Goal: Task Accomplishment & Management: Use online tool/utility

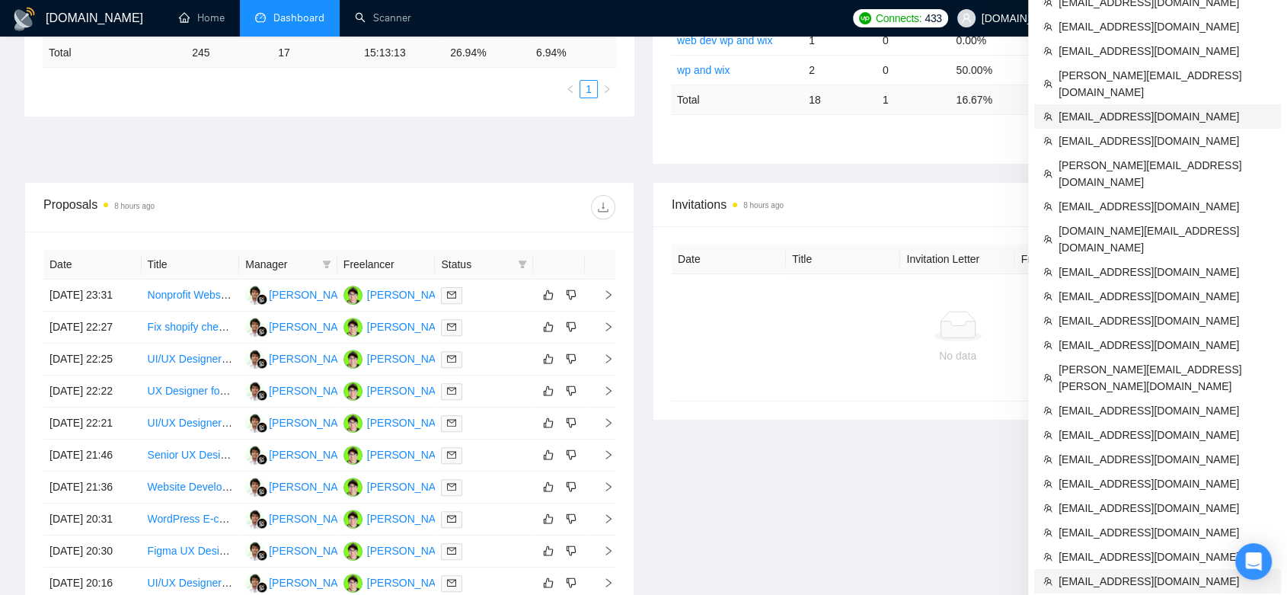
scroll to position [507, 0]
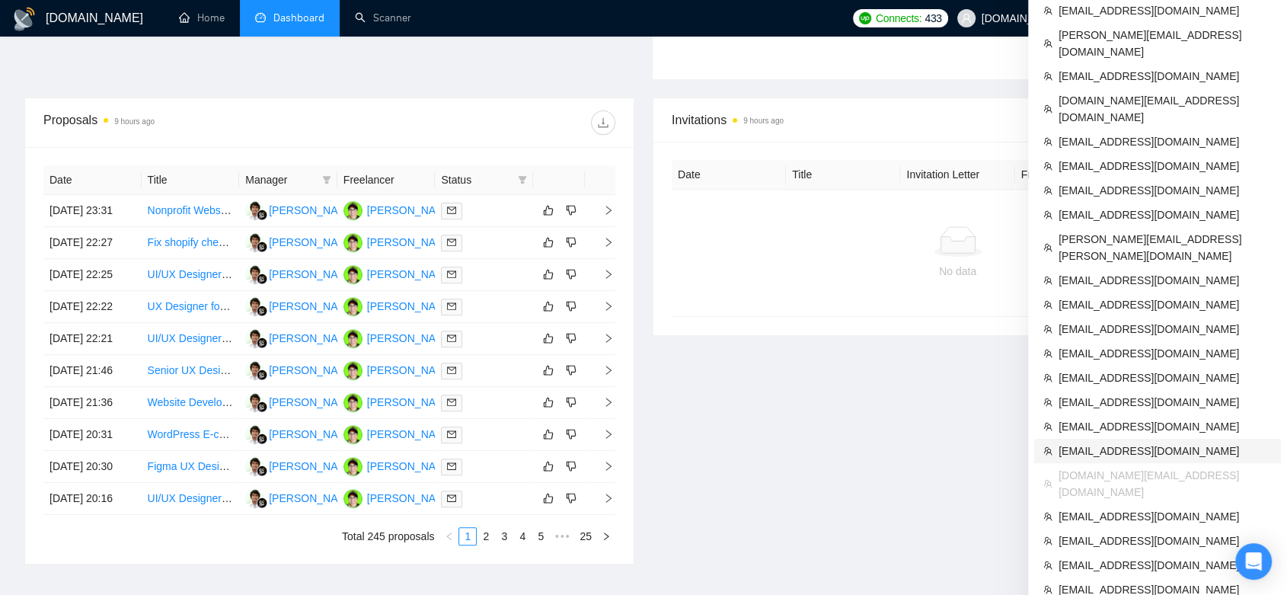
click at [1127, 443] on span "[EMAIL_ADDRESS][DOMAIN_NAME]" at bounding box center [1165, 451] width 213 height 17
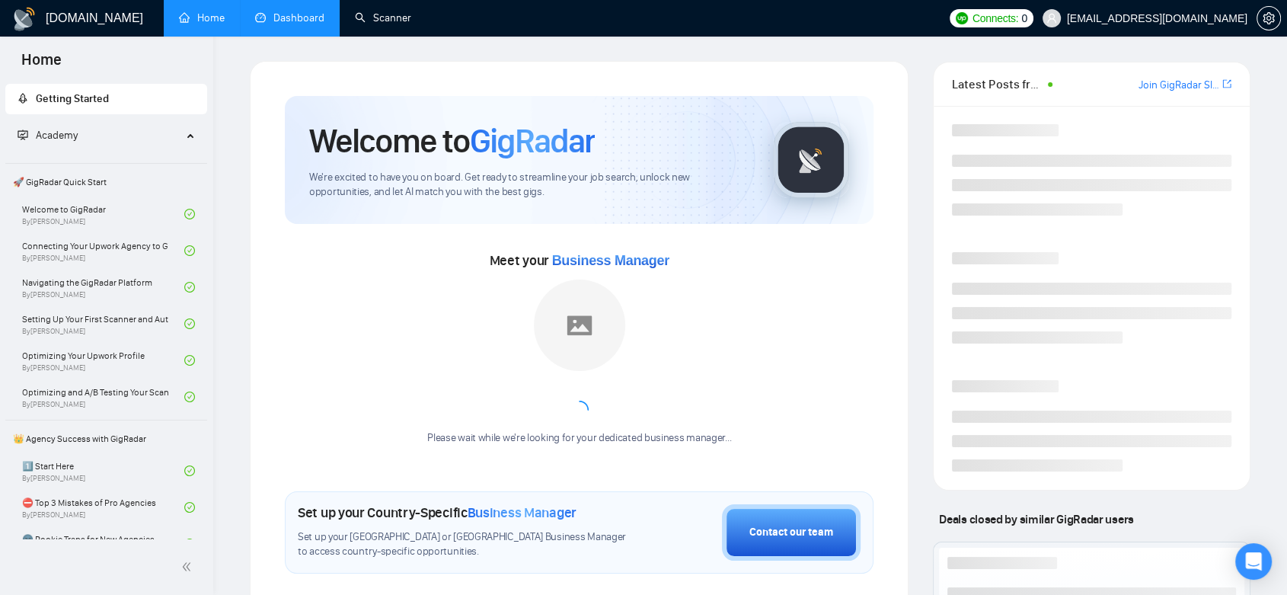
click at [325, 13] on link "Dashboard" at bounding box center [289, 17] width 69 height 13
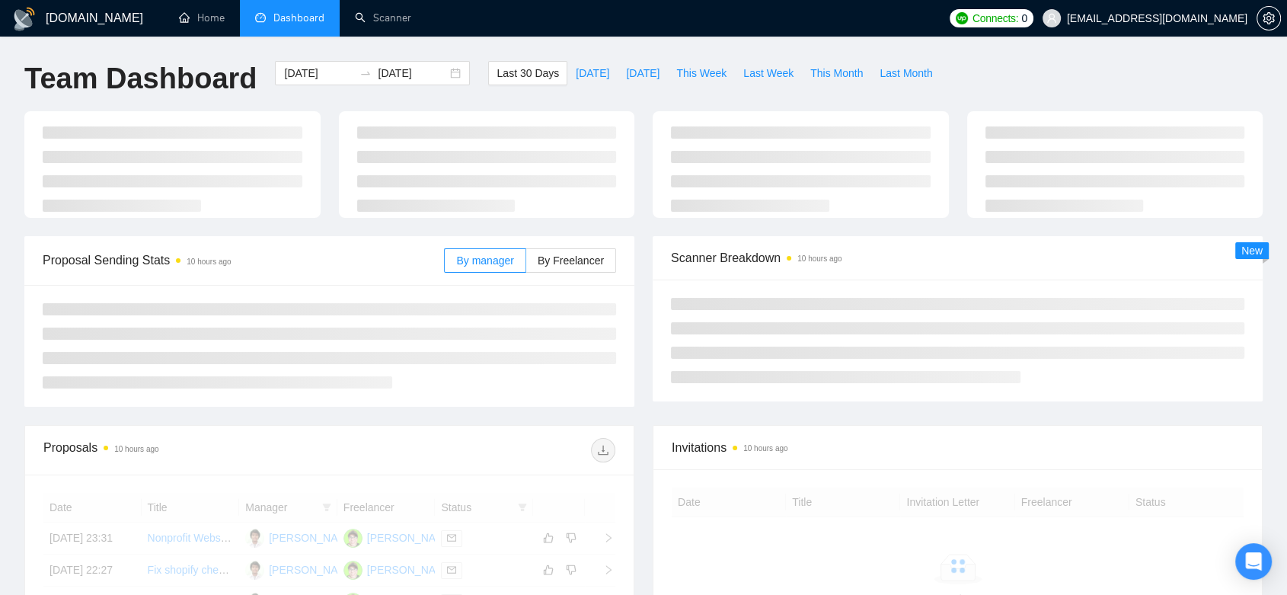
type input "[DATE]"
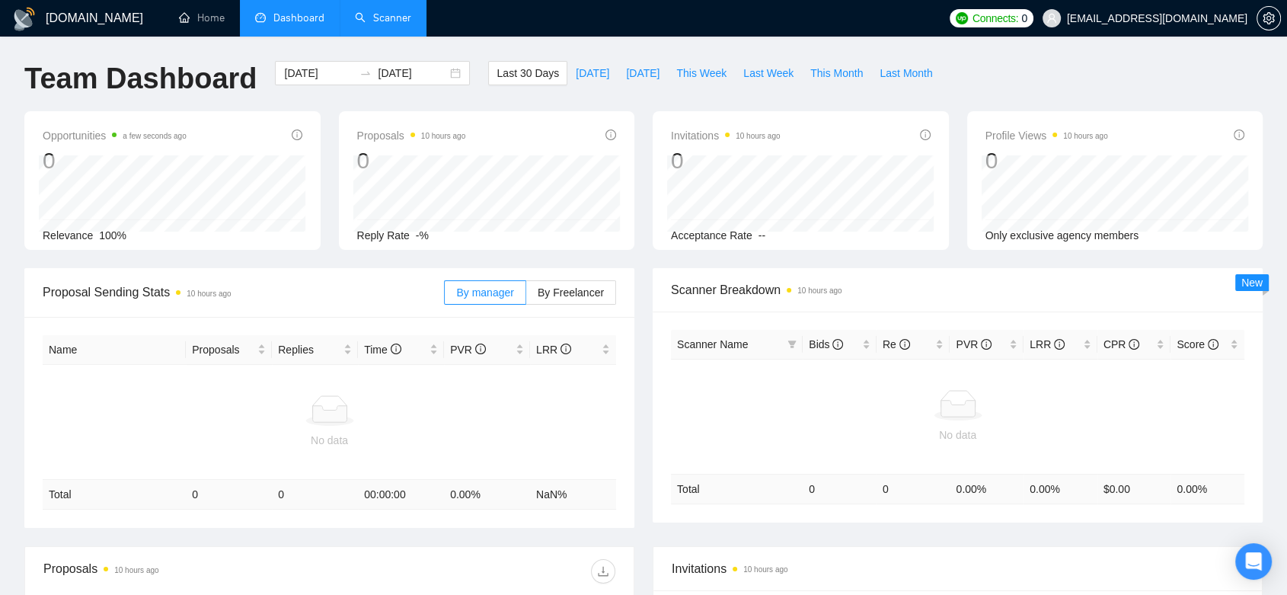
click at [376, 16] on link "Scanner" at bounding box center [383, 17] width 56 height 13
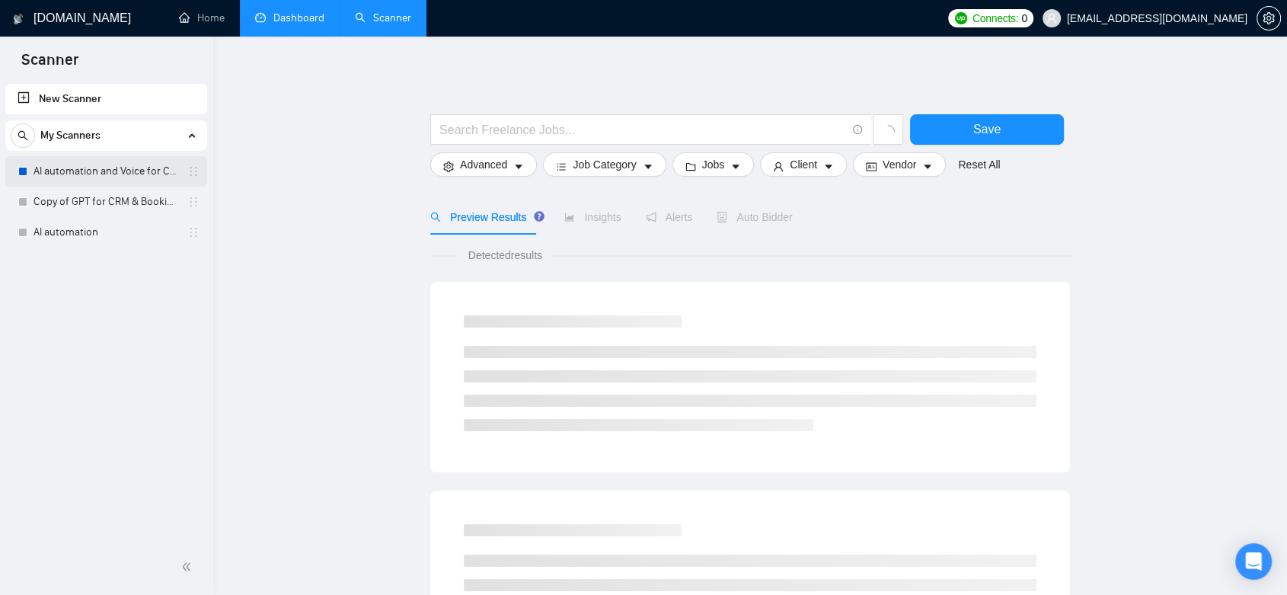
click at [101, 172] on link "AI automation and Voice for CRM & Booking" at bounding box center [106, 171] width 145 height 30
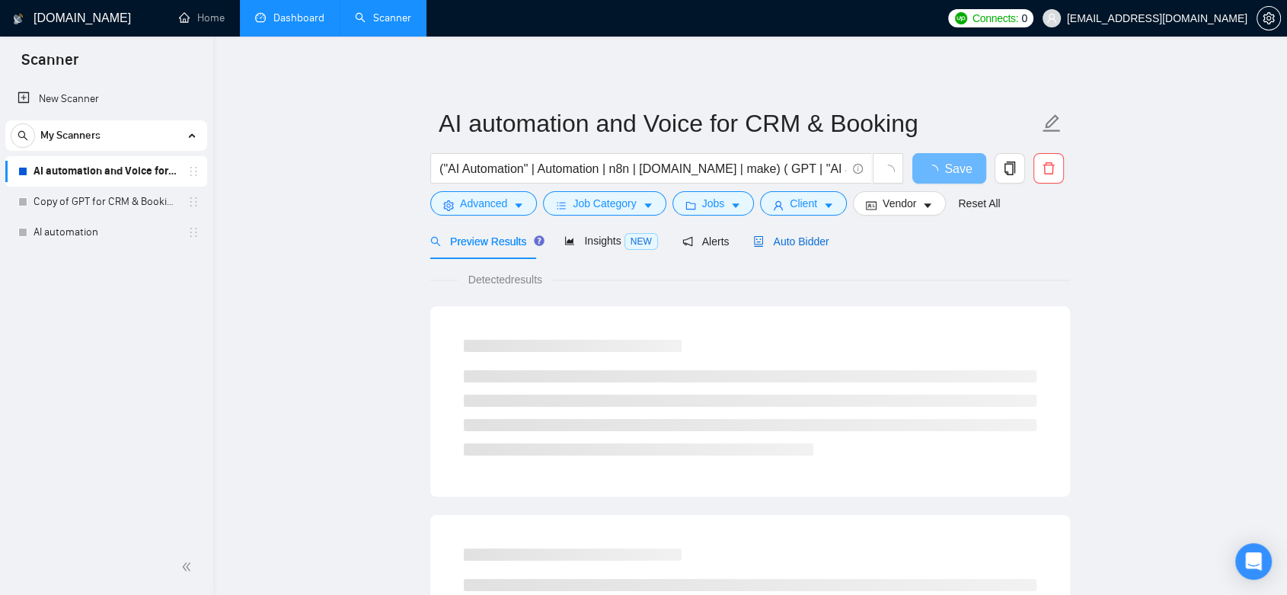
click at [817, 241] on span "Auto Bidder" at bounding box center [790, 241] width 75 height 12
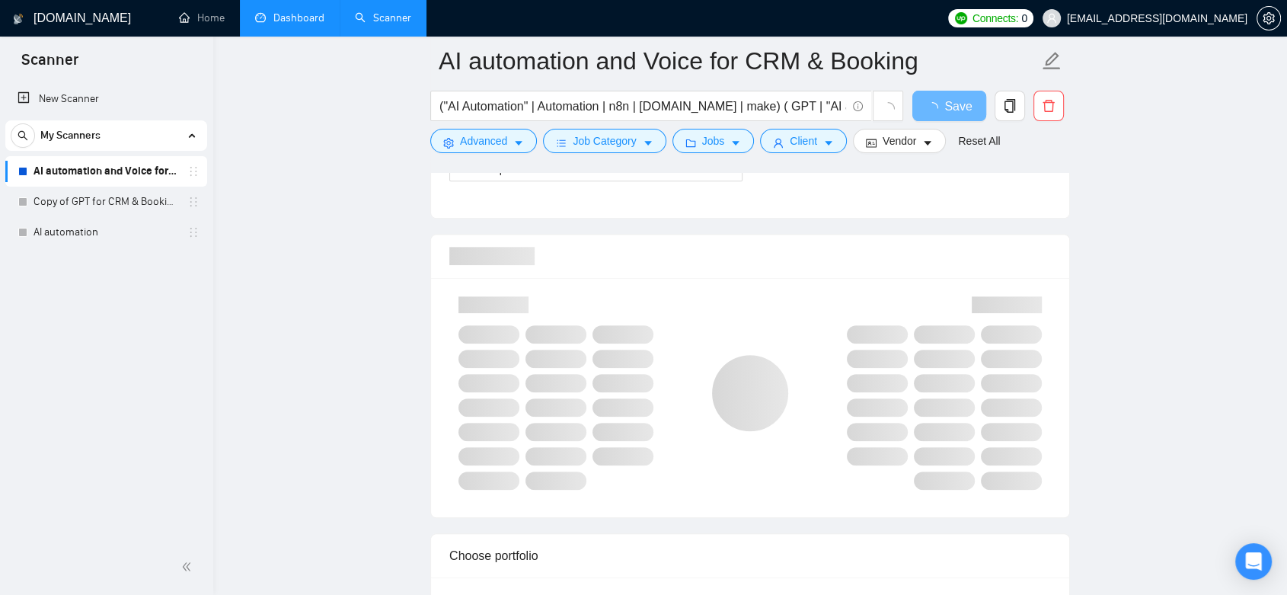
scroll to position [762, 0]
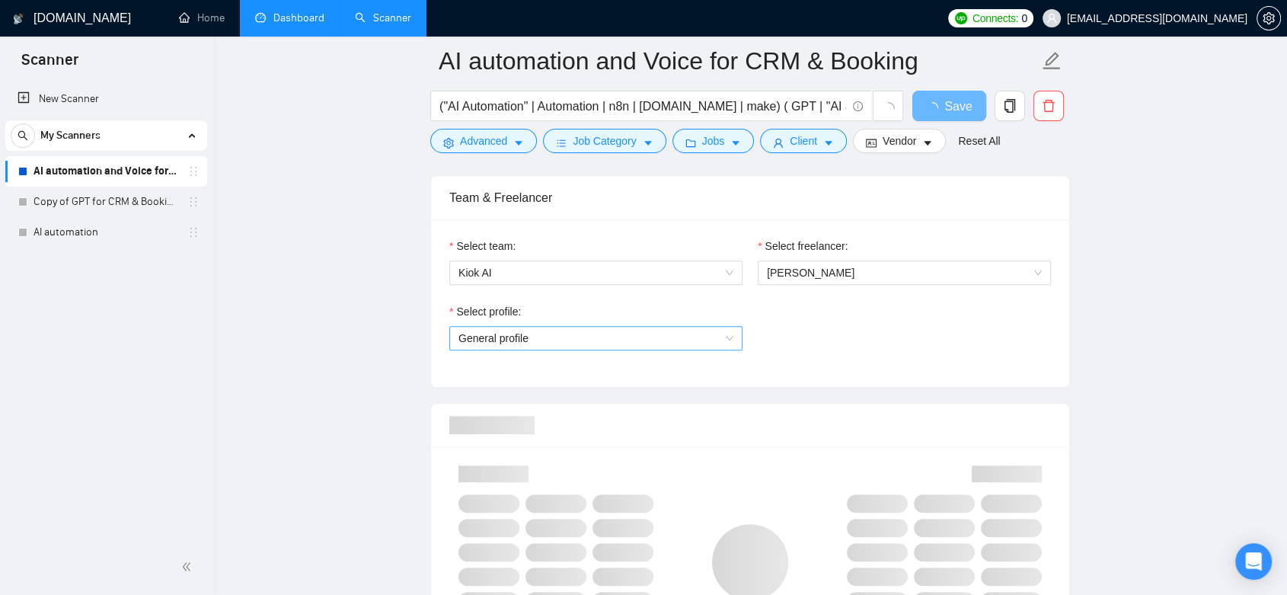
click at [677, 345] on span "General profile" at bounding box center [596, 338] width 275 height 23
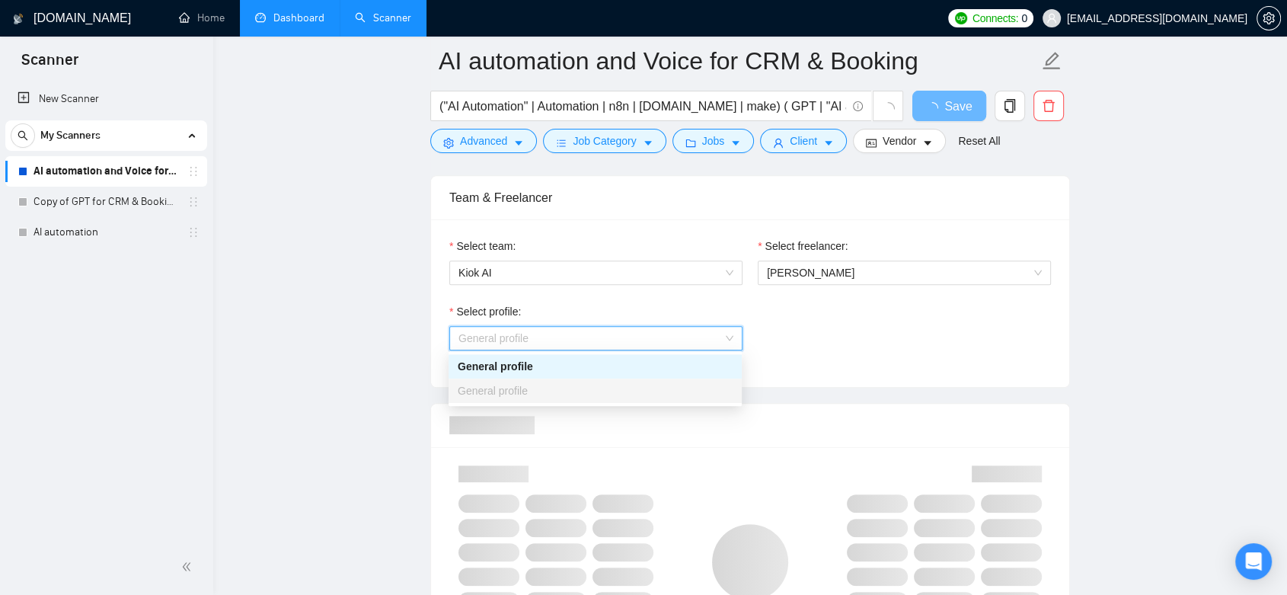
click at [971, 347] on div "Select profile: General profile" at bounding box center [750, 336] width 617 height 66
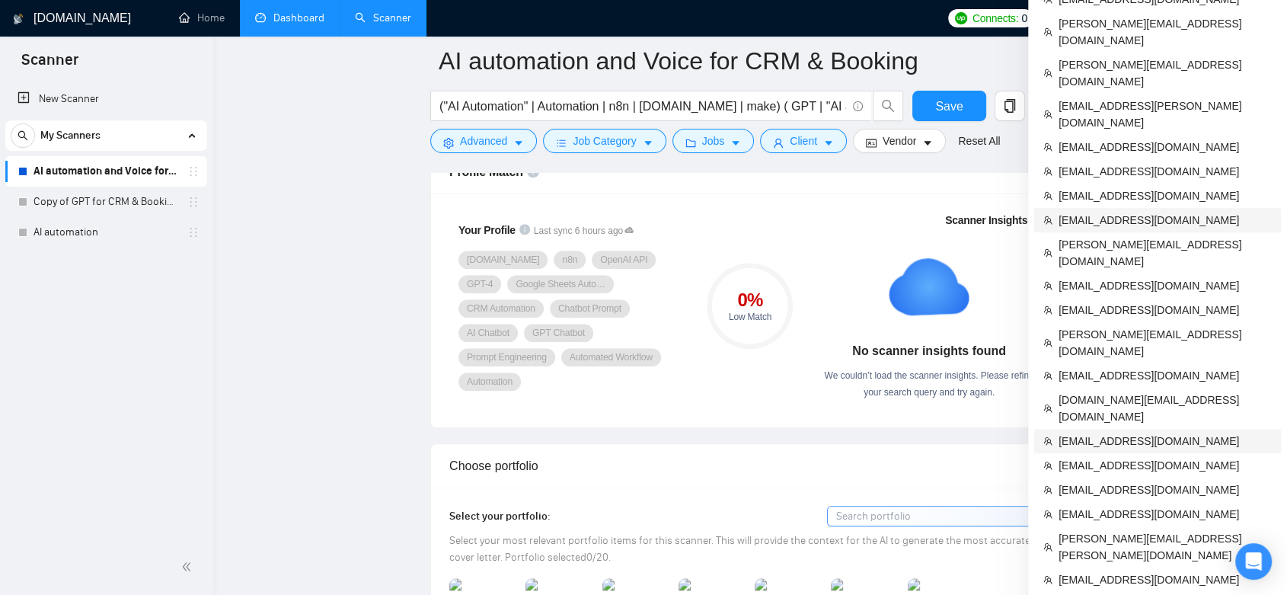
scroll to position [1100, 0]
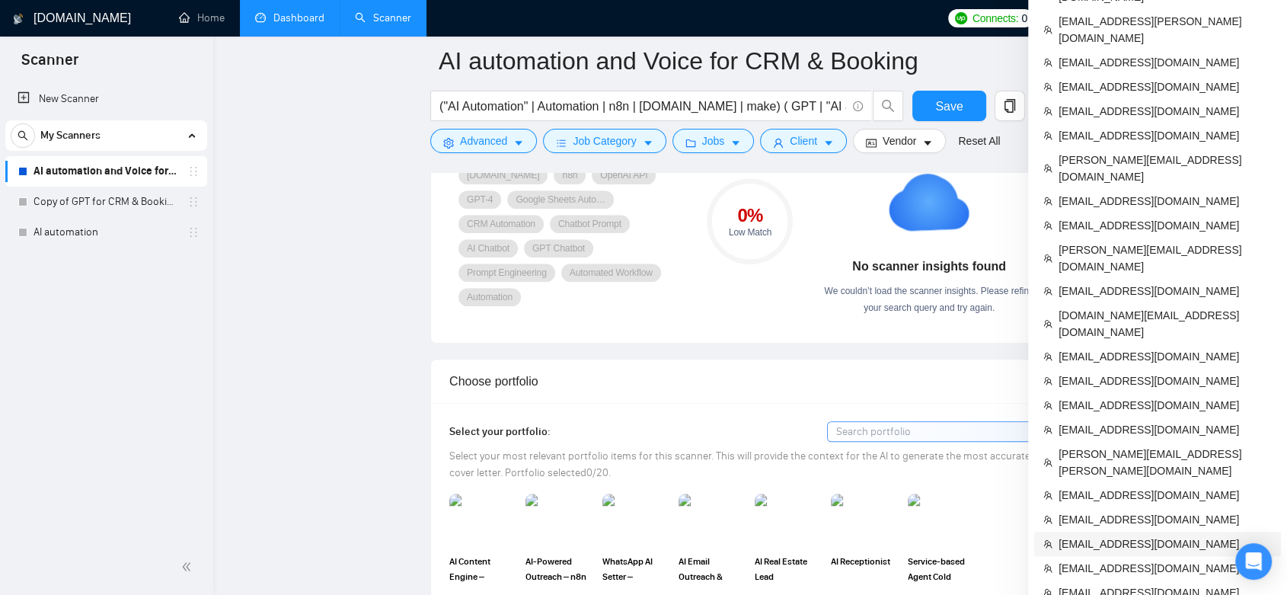
click at [1151, 536] on span "[EMAIL_ADDRESS][DOMAIN_NAME]" at bounding box center [1165, 544] width 213 height 17
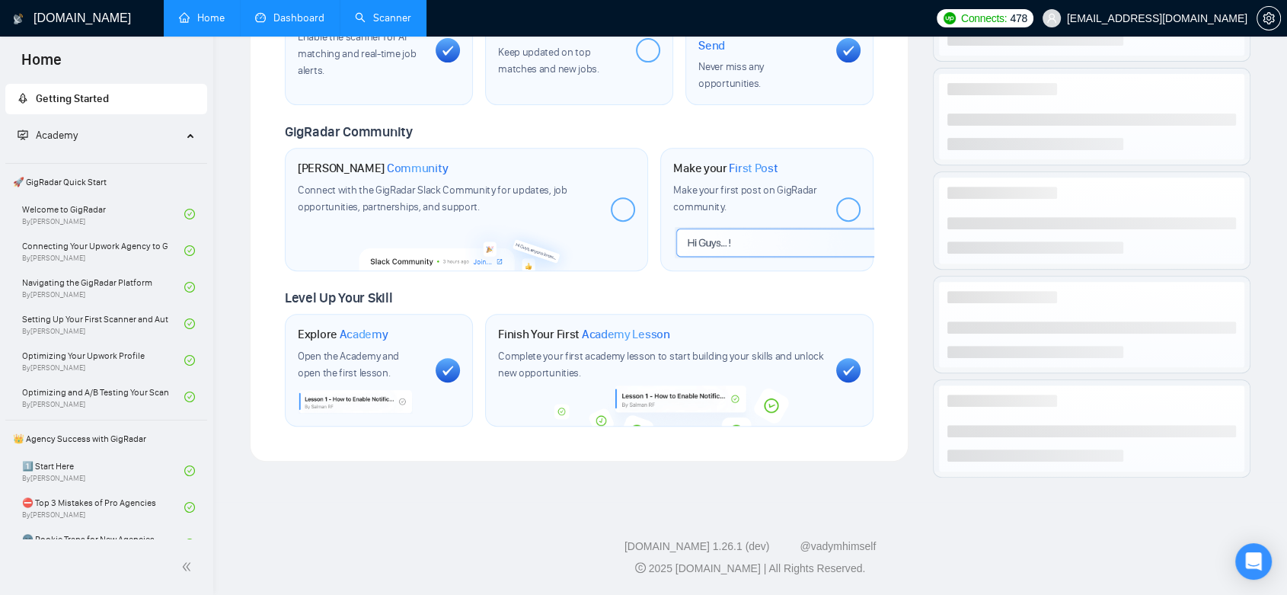
click at [289, 22] on link "Dashboard" at bounding box center [289, 17] width 69 height 13
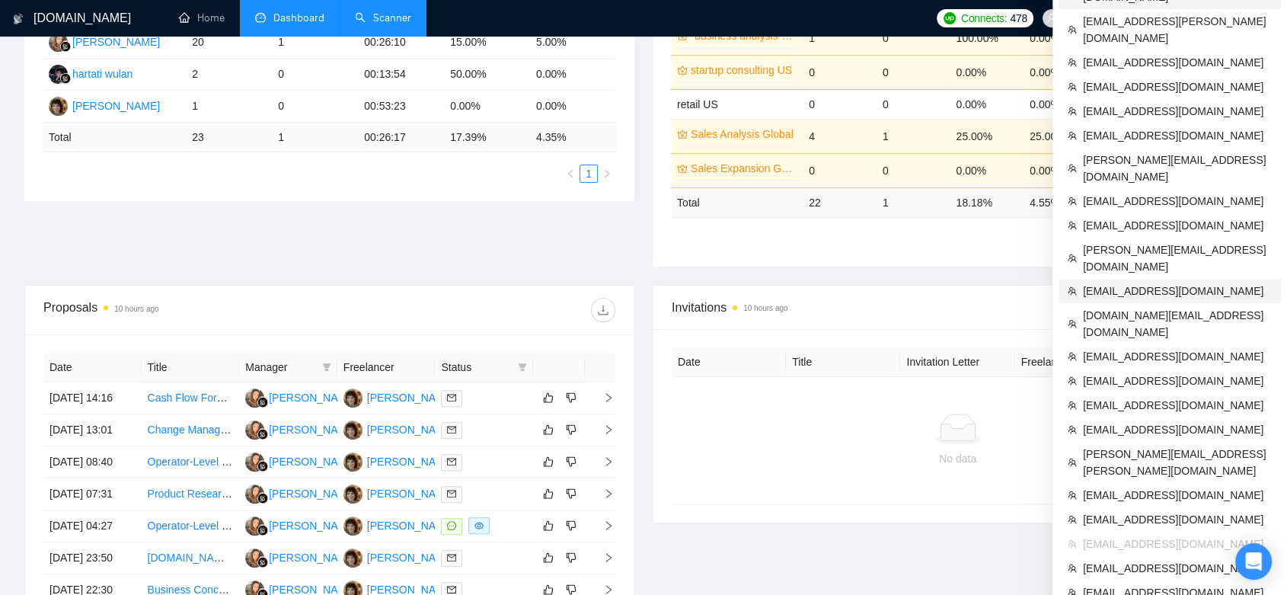
scroll to position [423, 0]
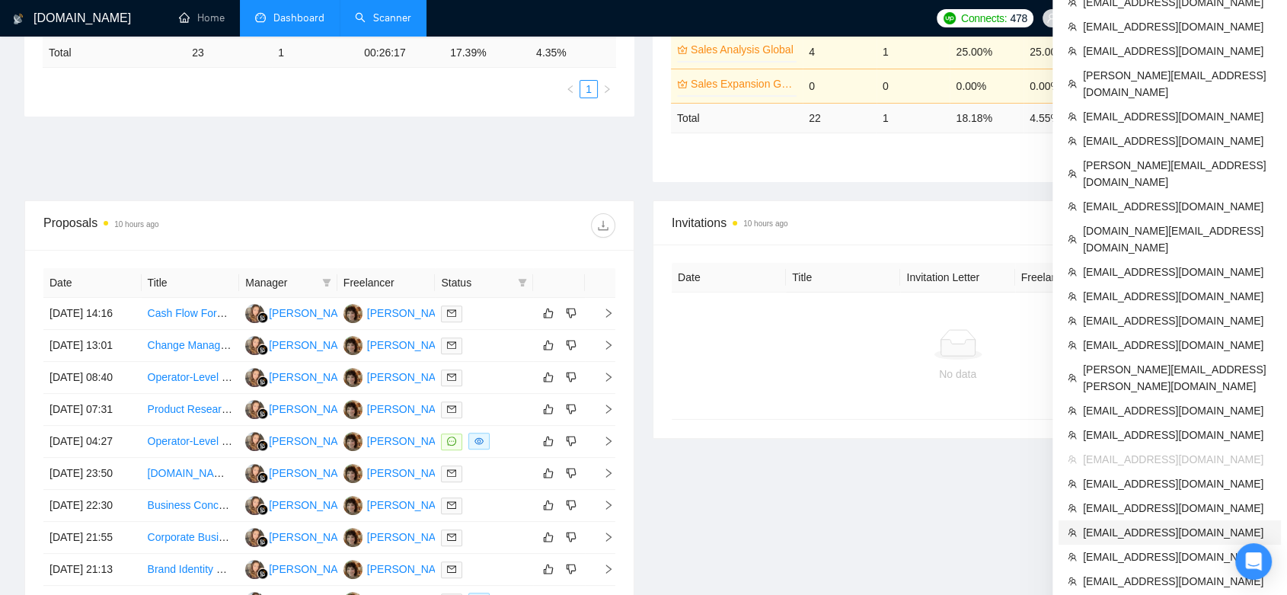
click at [1194, 524] on span "[EMAIL_ADDRESS][DOMAIN_NAME]" at bounding box center [1177, 532] width 189 height 17
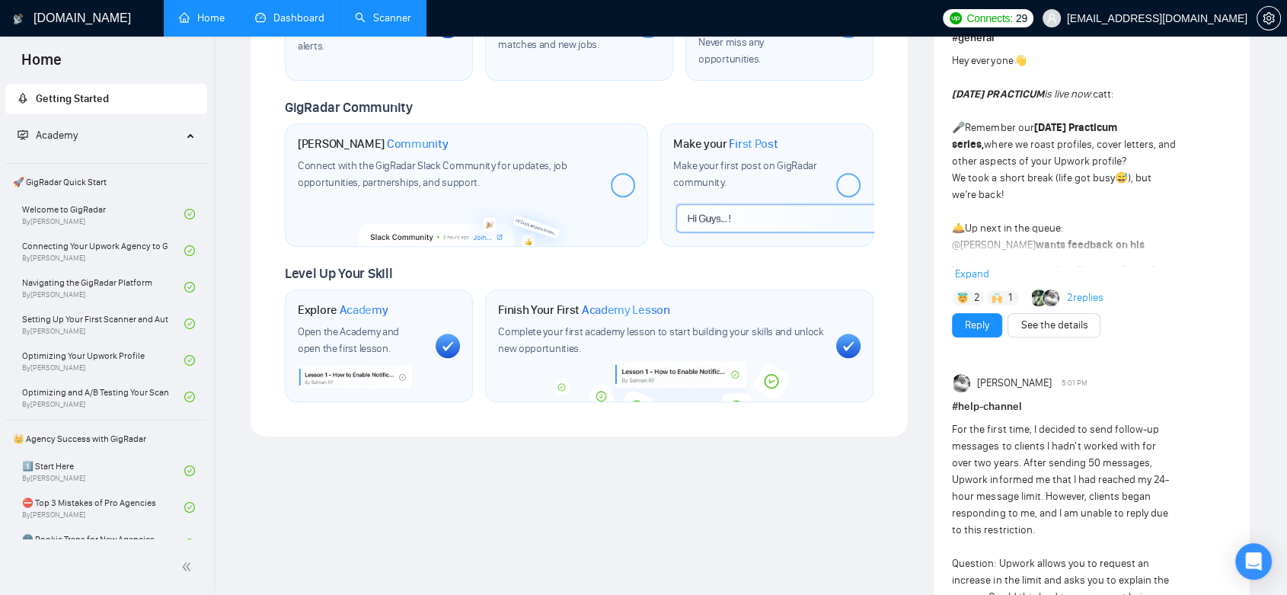
scroll to position [179, 0]
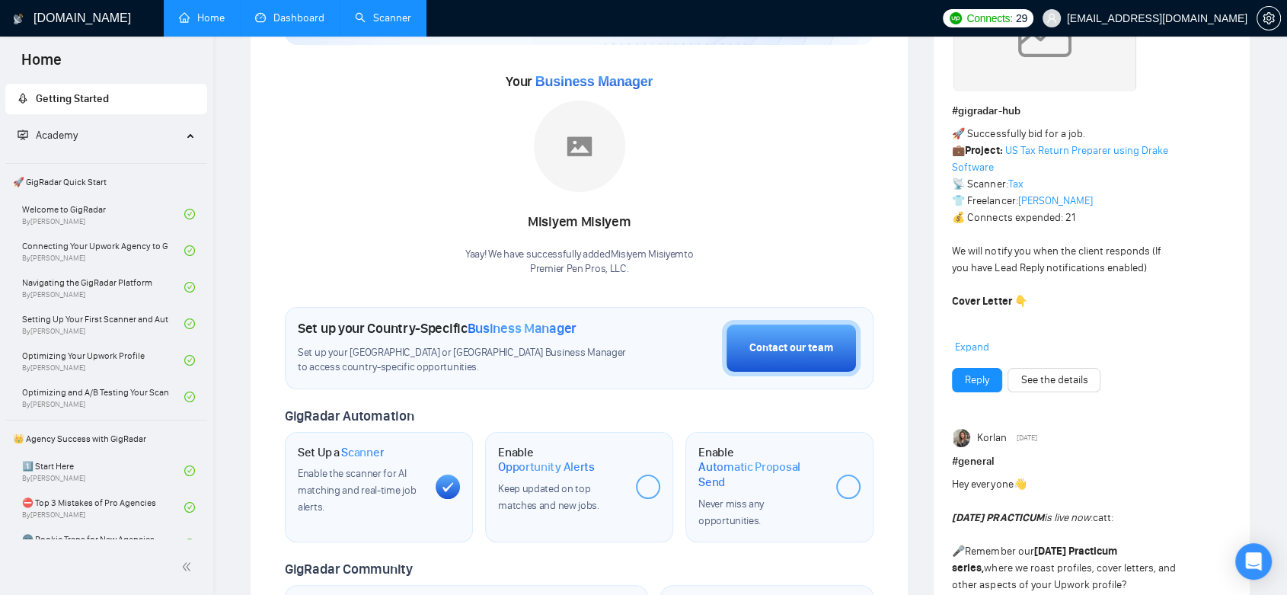
click at [293, 12] on link "Dashboard" at bounding box center [289, 17] width 69 height 13
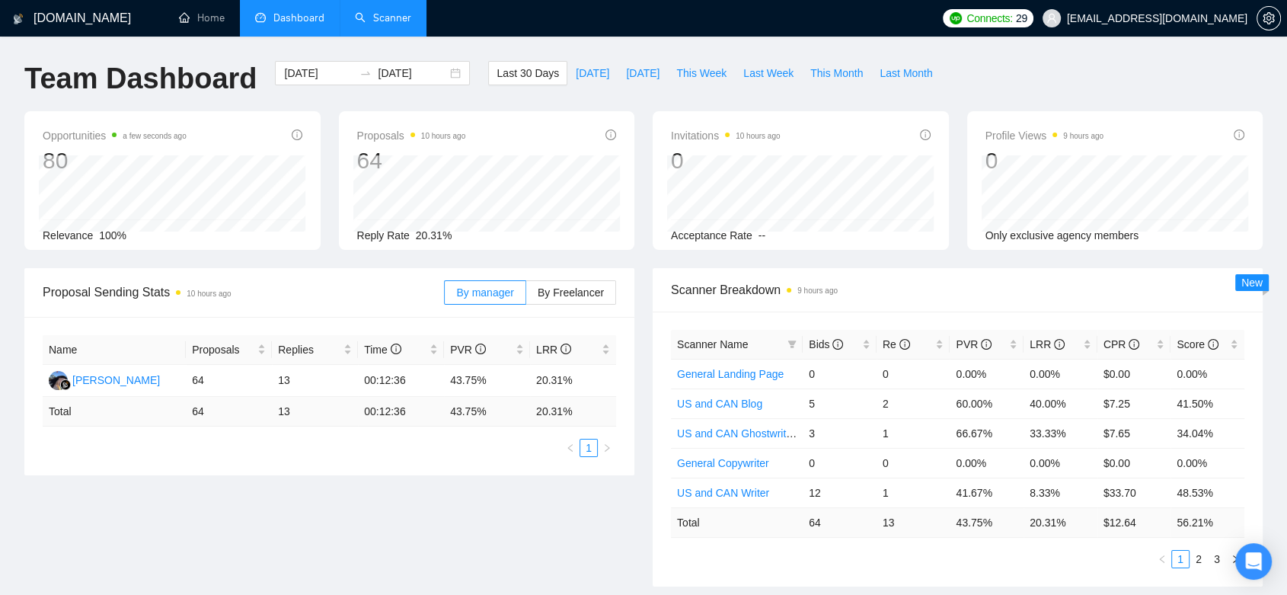
click at [383, 11] on link "Scanner" at bounding box center [383, 17] width 56 height 13
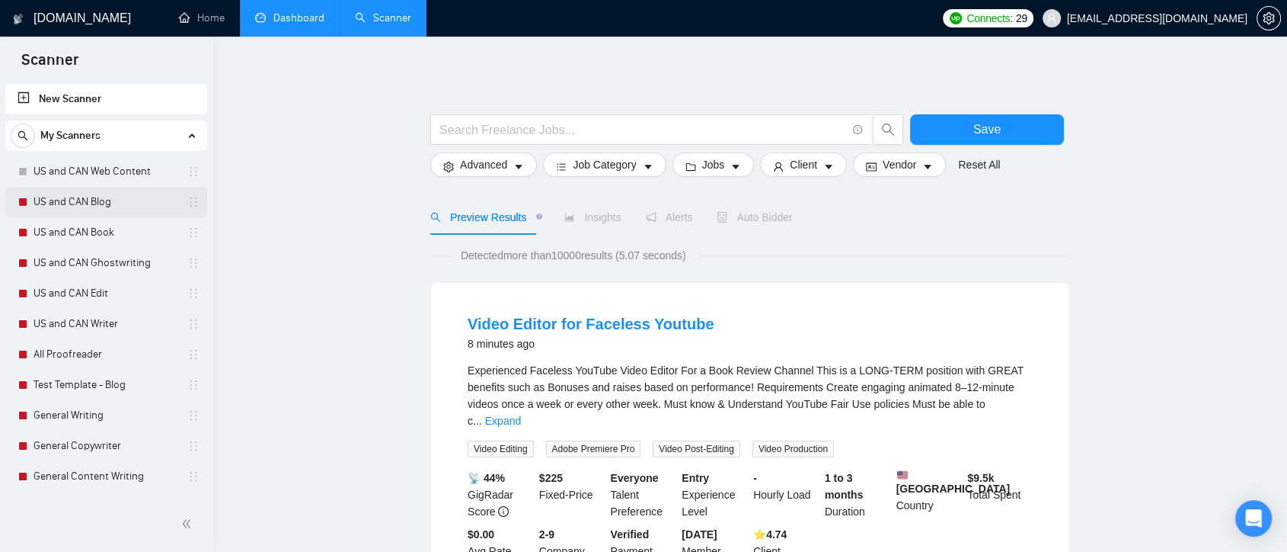
click at [142, 204] on link "US and CAN Blog" at bounding box center [106, 202] width 145 height 30
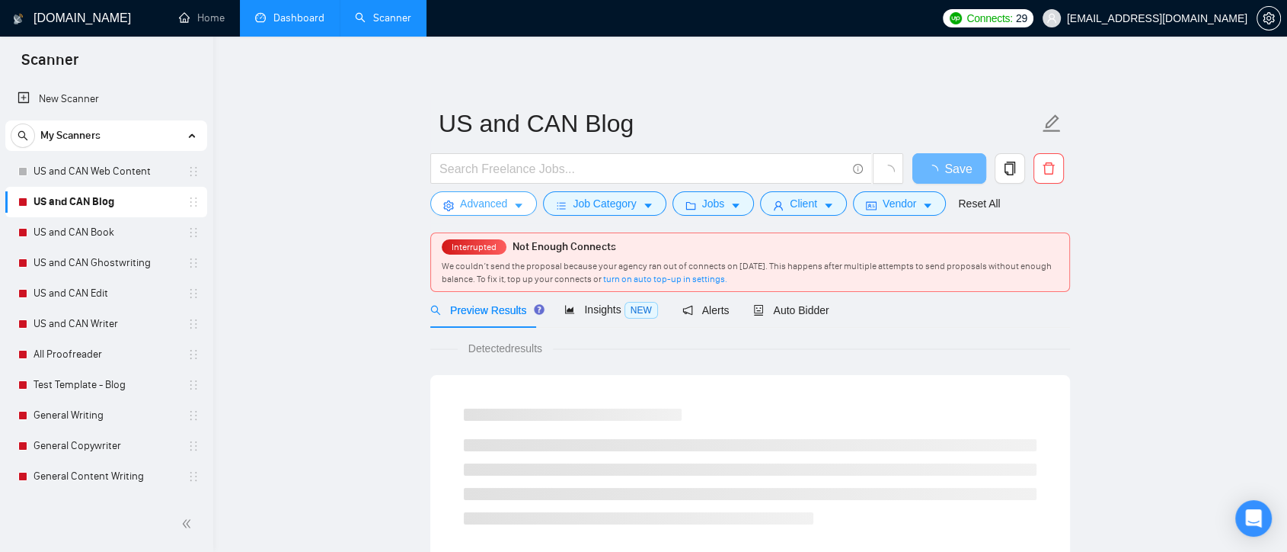
click at [522, 201] on icon "caret-down" at bounding box center [518, 205] width 11 height 11
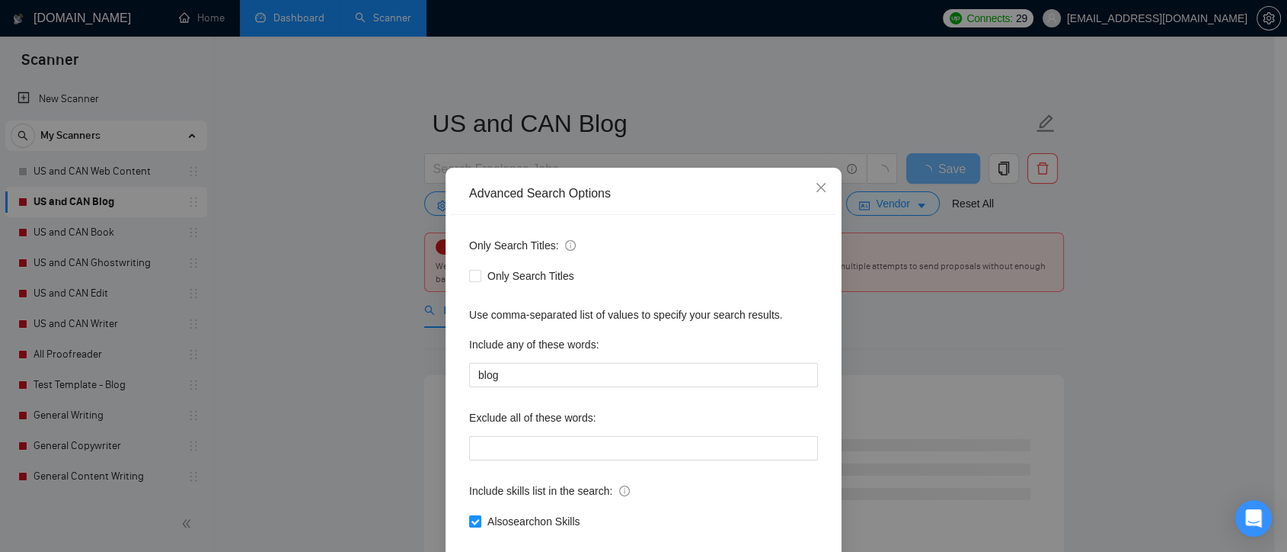
scroll to position [82, 0]
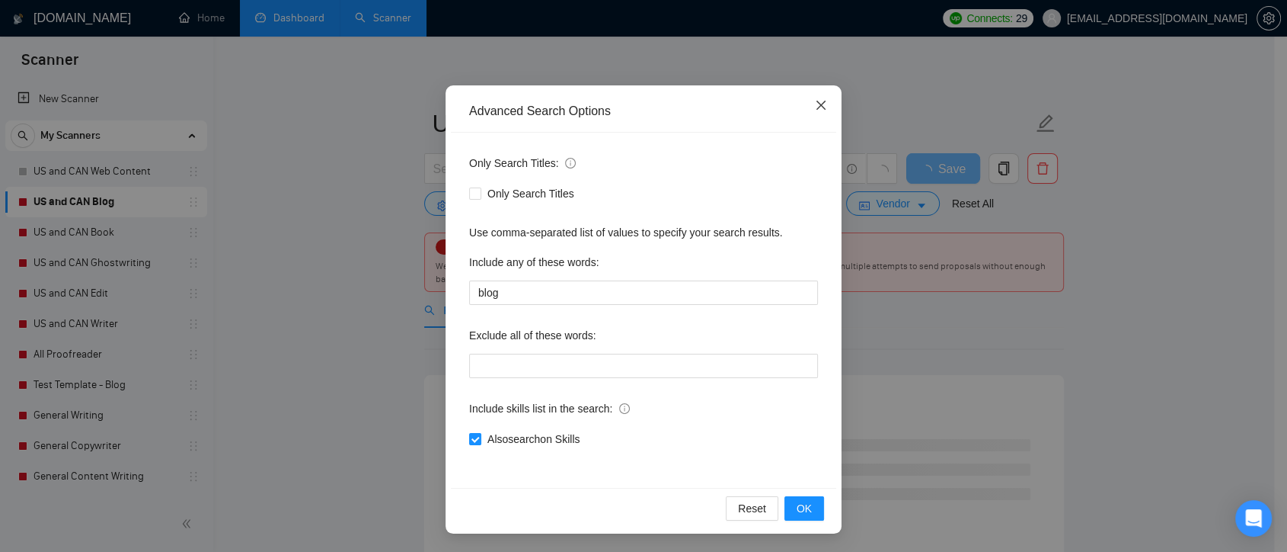
click at [817, 113] on span "Close" at bounding box center [821, 105] width 41 height 41
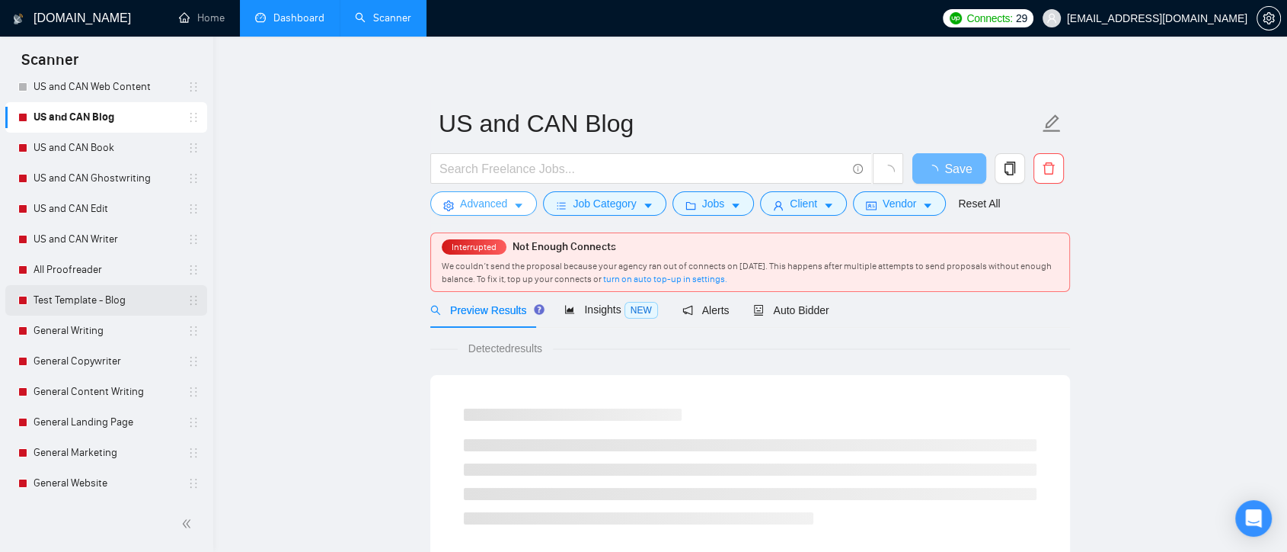
scroll to position [147, 0]
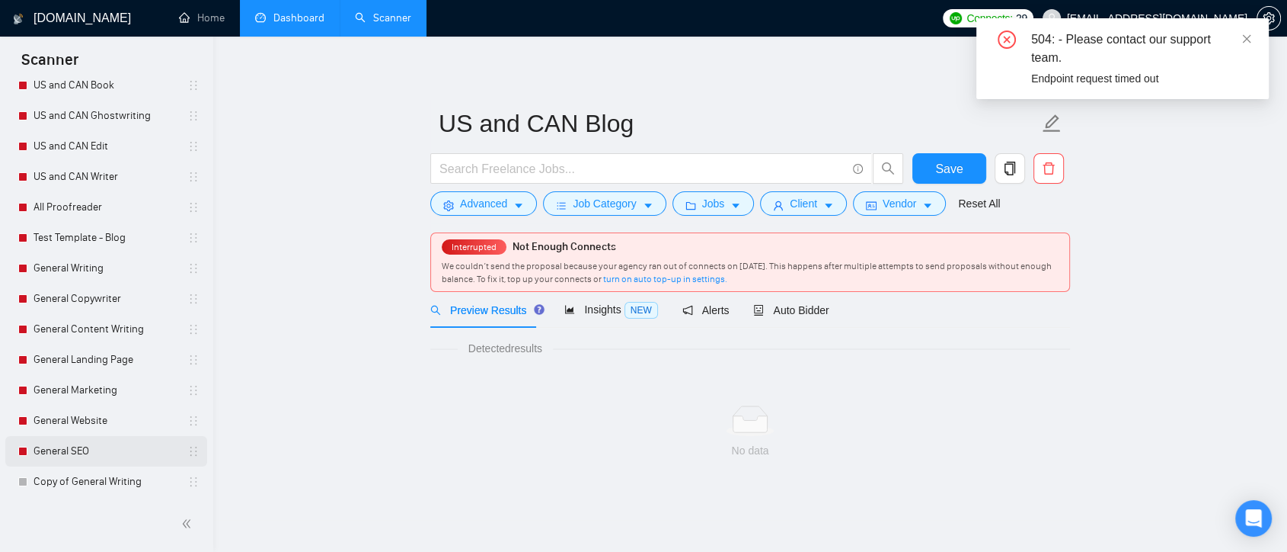
click at [115, 451] on link "General SEO" at bounding box center [106, 451] width 145 height 30
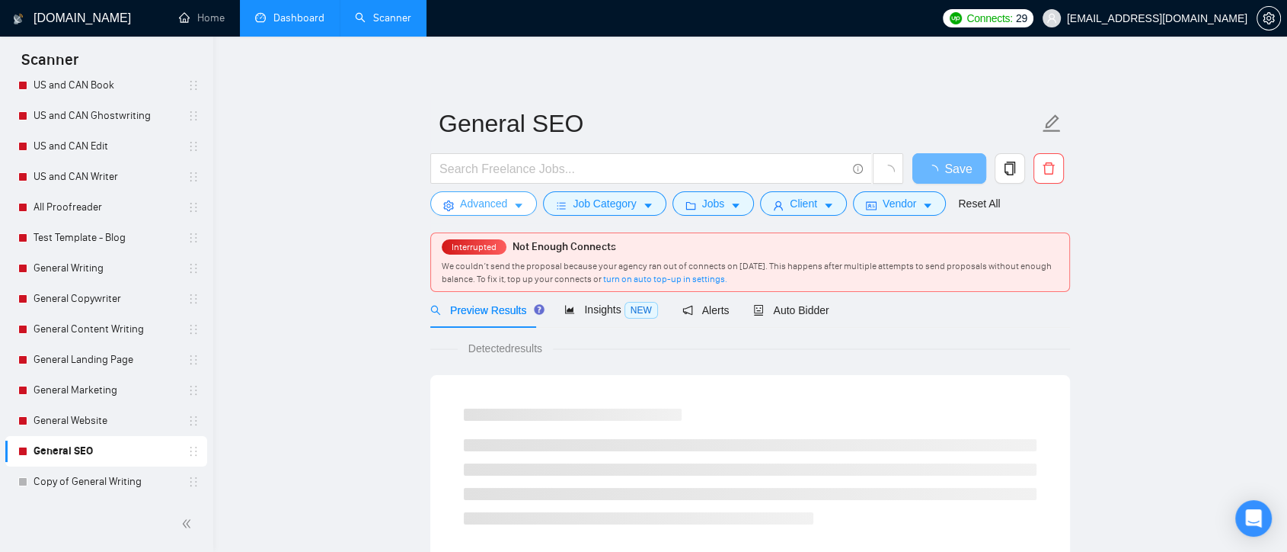
click at [518, 200] on icon "caret-down" at bounding box center [518, 205] width 11 height 11
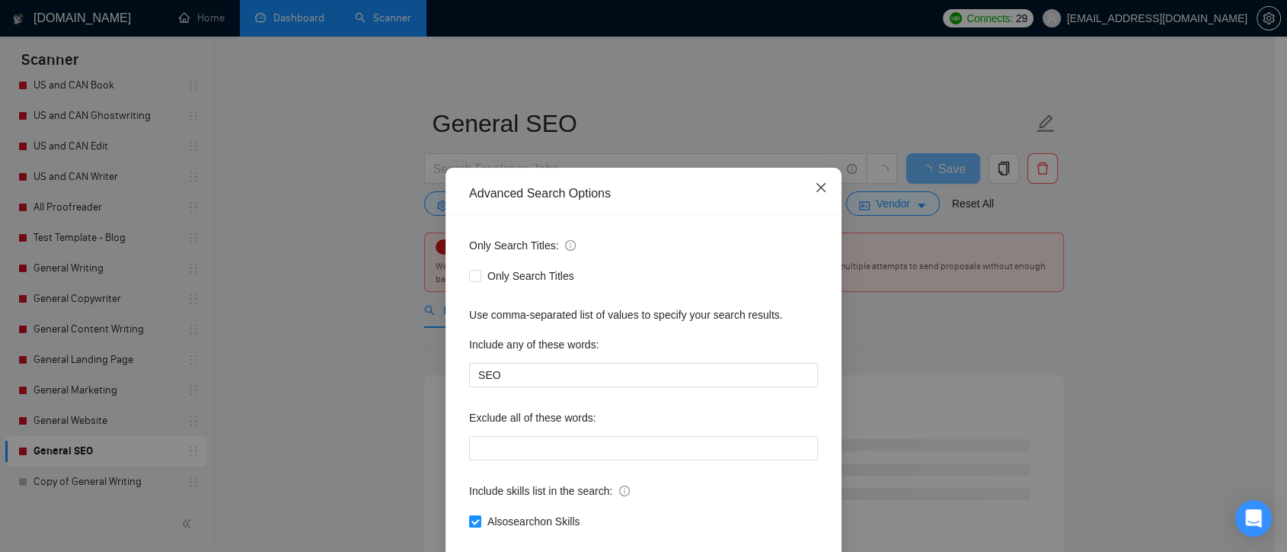
click at [817, 191] on icon "close" at bounding box center [821, 187] width 12 height 12
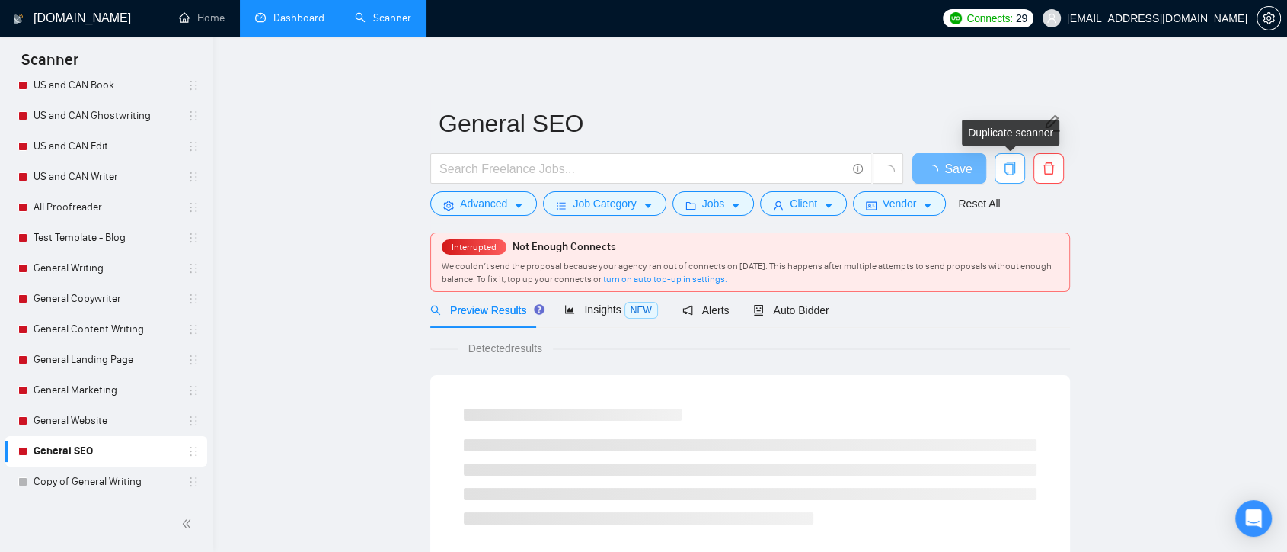
click at [1019, 167] on span "copy" at bounding box center [1010, 168] width 29 height 14
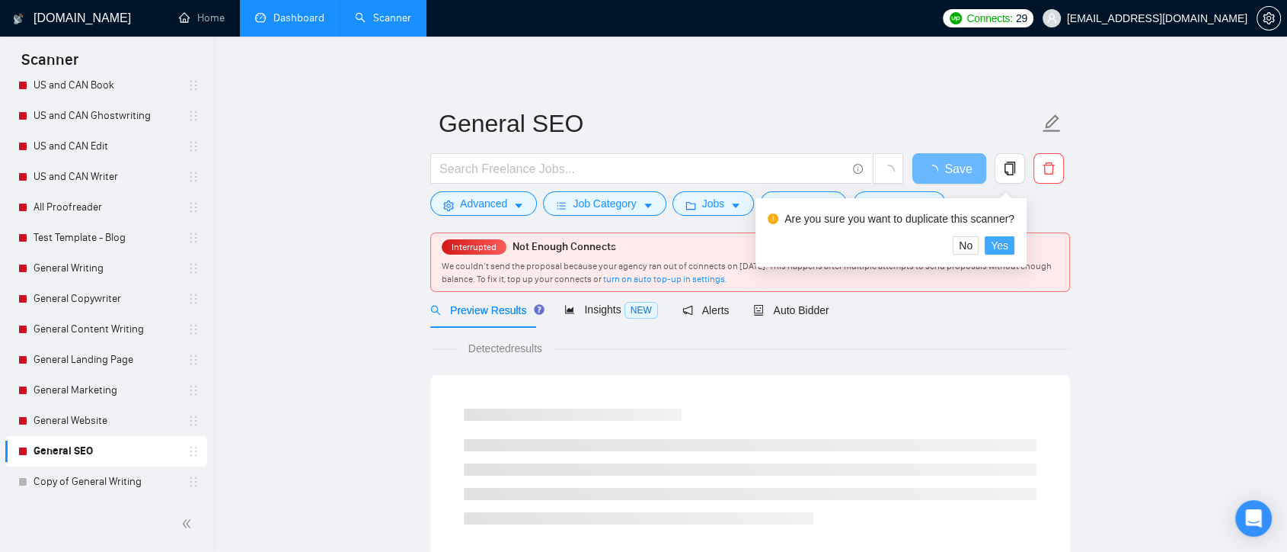
click at [996, 247] on span "Yes" at bounding box center [1000, 245] width 18 height 17
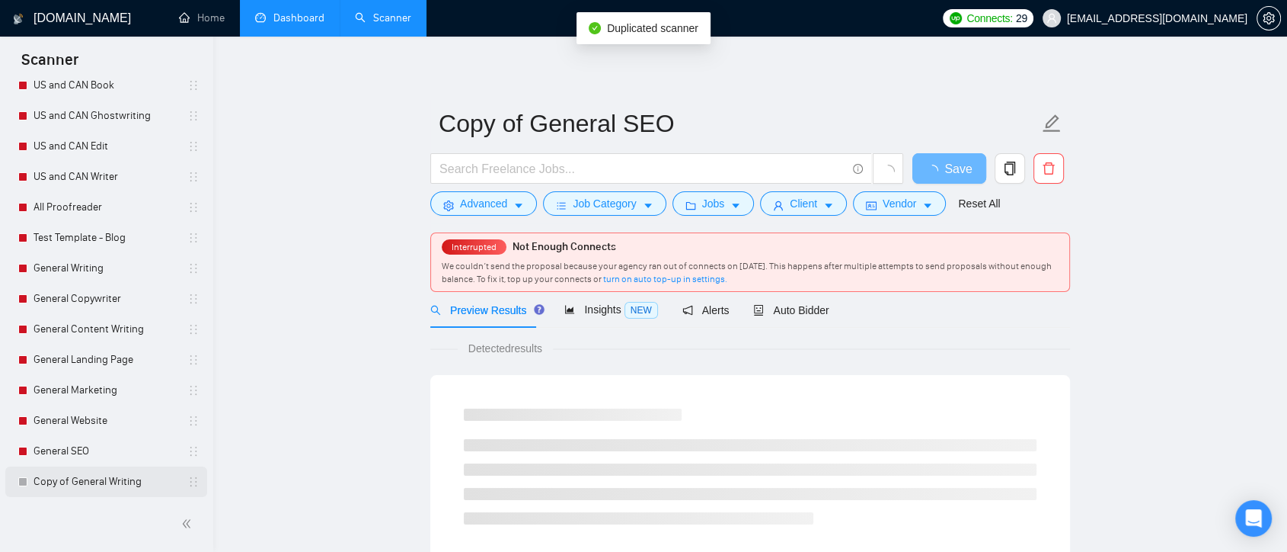
scroll to position [177, 0]
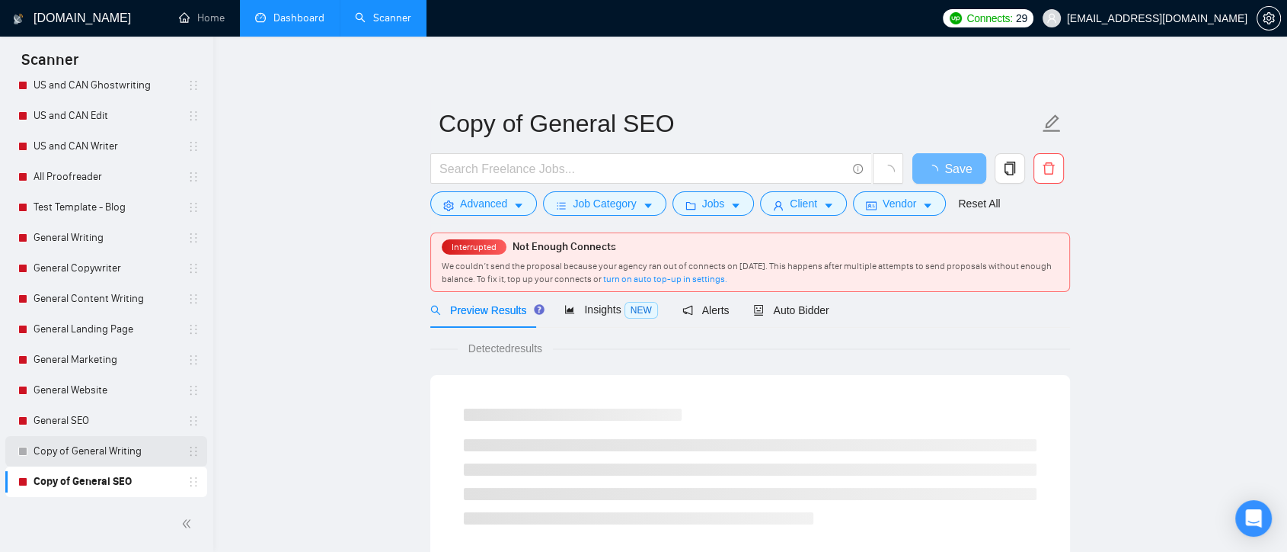
click at [133, 457] on link "Copy of General Writing" at bounding box center [106, 451] width 145 height 30
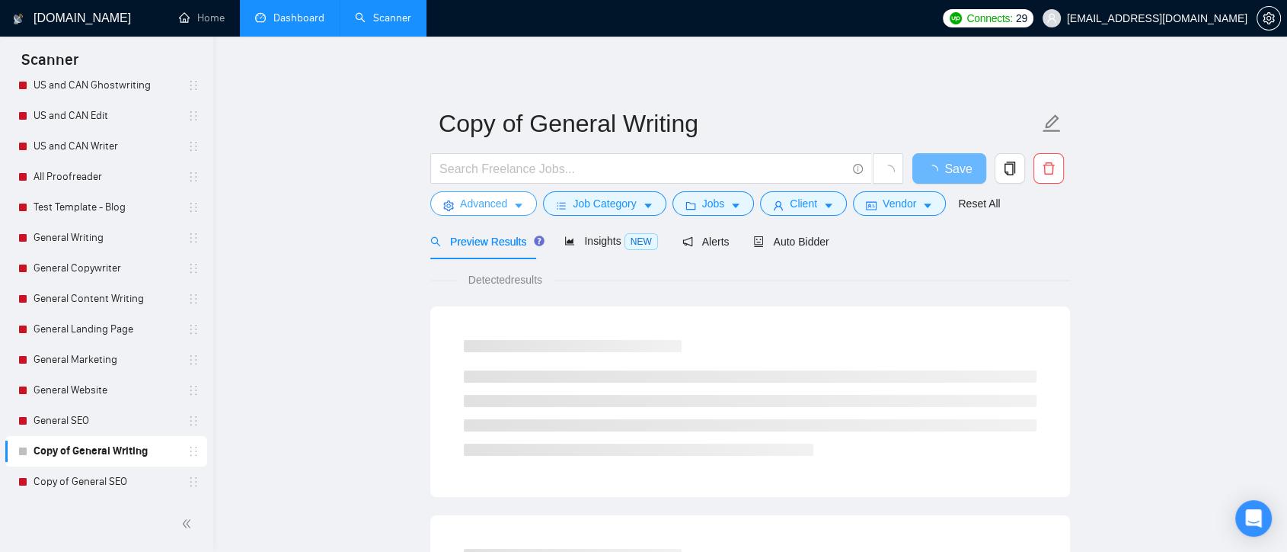
click at [513, 203] on icon "caret-down" at bounding box center [518, 205] width 11 height 11
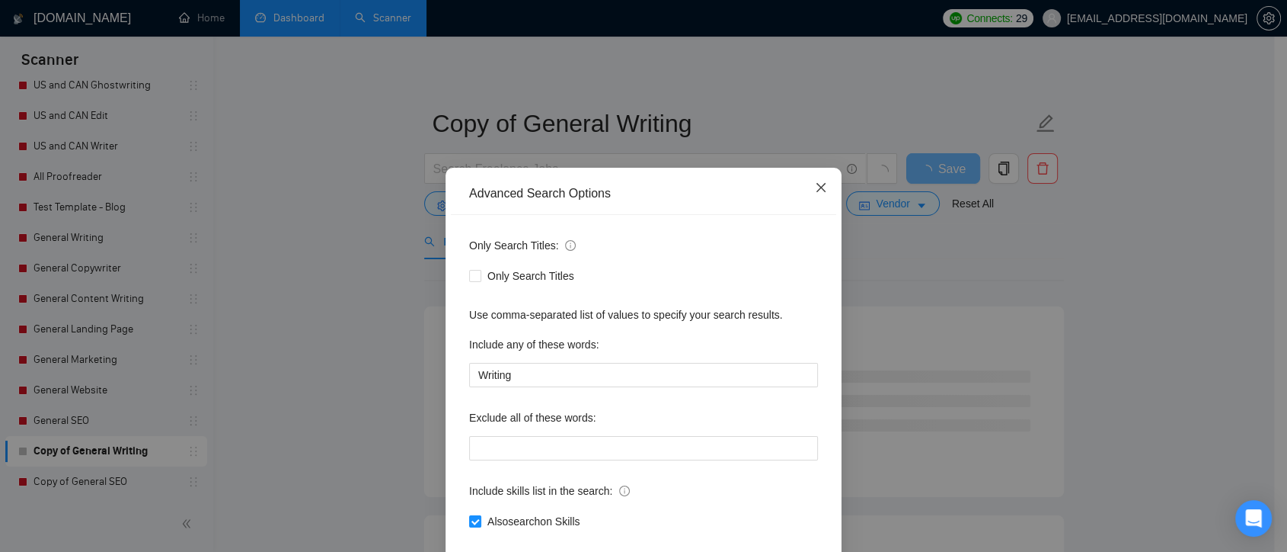
click at [820, 184] on icon "close" at bounding box center [821, 187] width 12 height 12
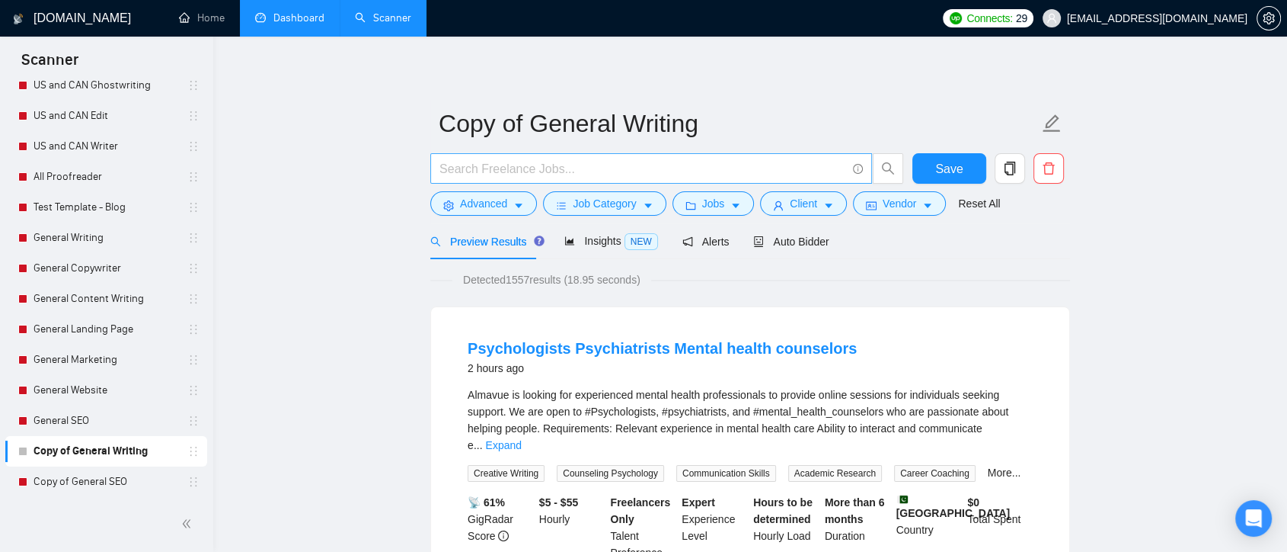
click at [491, 166] on input "text" at bounding box center [643, 168] width 407 height 19
drag, startPoint x: 146, startPoint y: 475, endPoint x: 478, endPoint y: 181, distance: 443.5
click at [146, 475] on link "Copy of General SEO" at bounding box center [106, 481] width 145 height 30
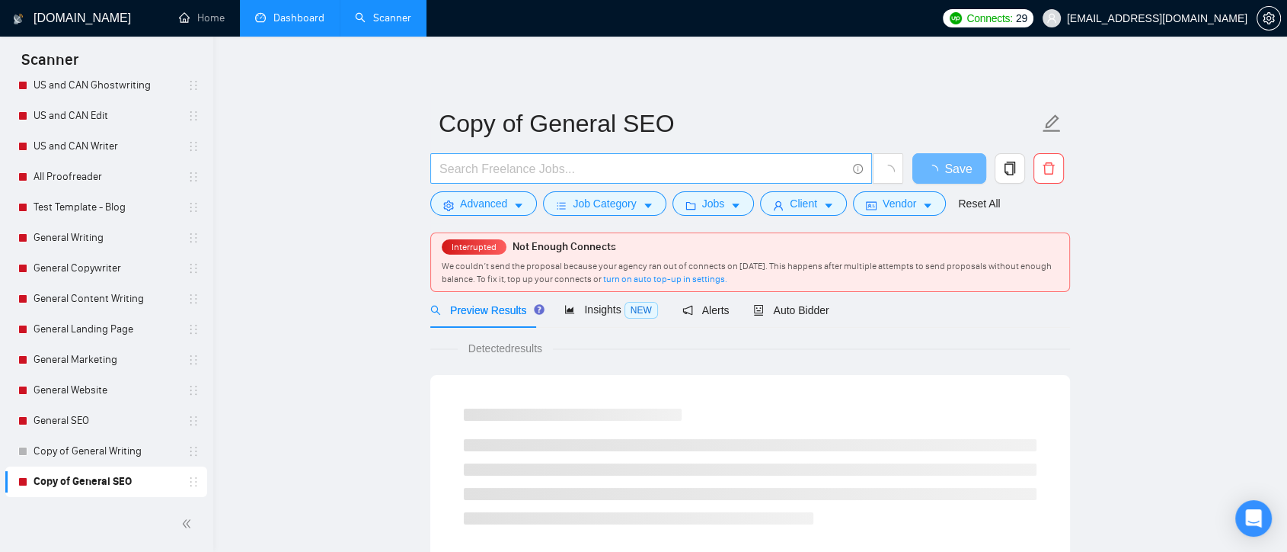
drag, startPoint x: 516, startPoint y: 171, endPoint x: 513, endPoint y: 163, distance: 8.2
click at [514, 170] on input "text" at bounding box center [643, 168] width 407 height 19
paste input "SEO | "Search Engine Optimization" | "Search Optimization" | "Search Engine Mar…"
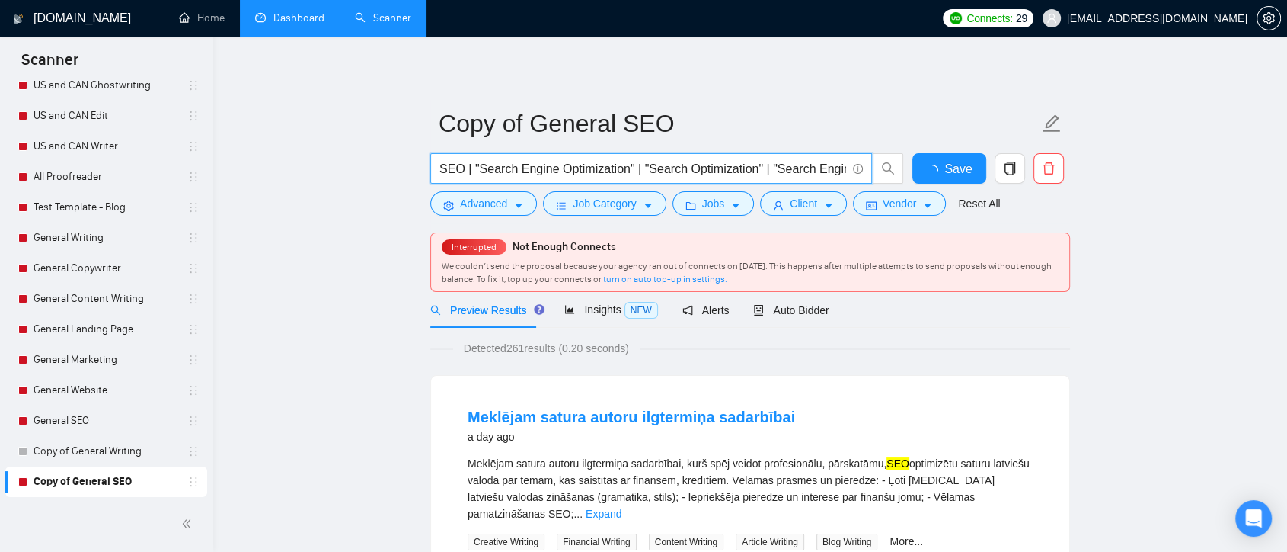
scroll to position [0, 199]
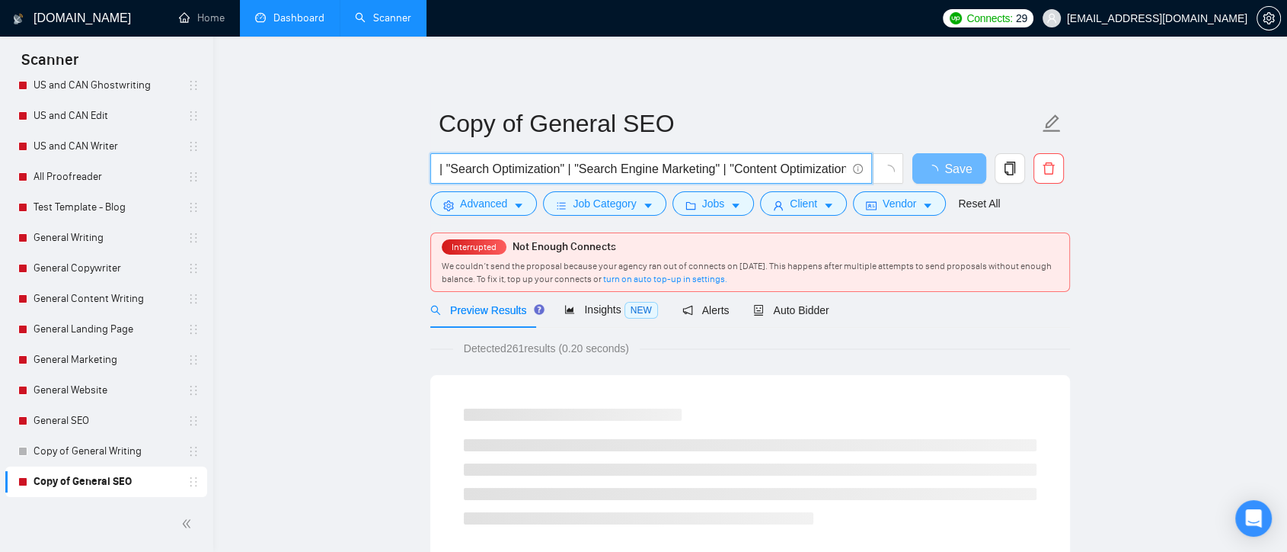
click at [440, 168] on input "SEO | "Search Engine Optimization" | "Search Optimization" | "Search Engine Mar…" at bounding box center [643, 168] width 407 height 19
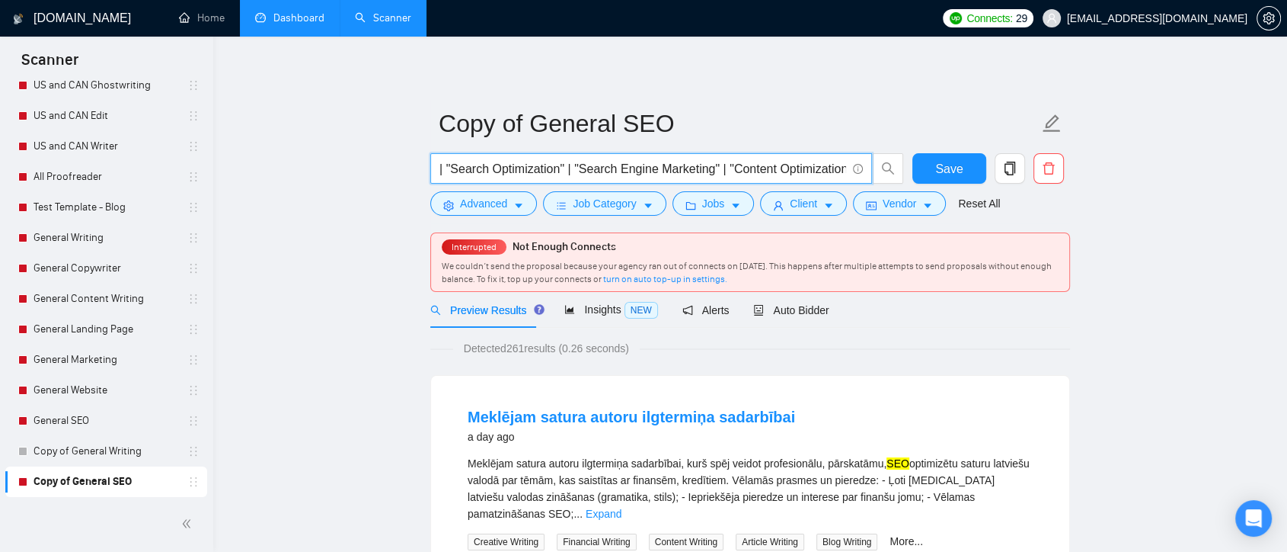
drag, startPoint x: 651, startPoint y: 173, endPoint x: 859, endPoint y: 152, distance: 209.0
click at [859, 153] on span "SEO | "Search Engine Optimization" | "Search Optimization" | "Search Engine Mar…" at bounding box center [651, 168] width 442 height 30
type input "SEO | "Search Engine Optimization" | "Search Optimization" | "Search Engine Mar…"
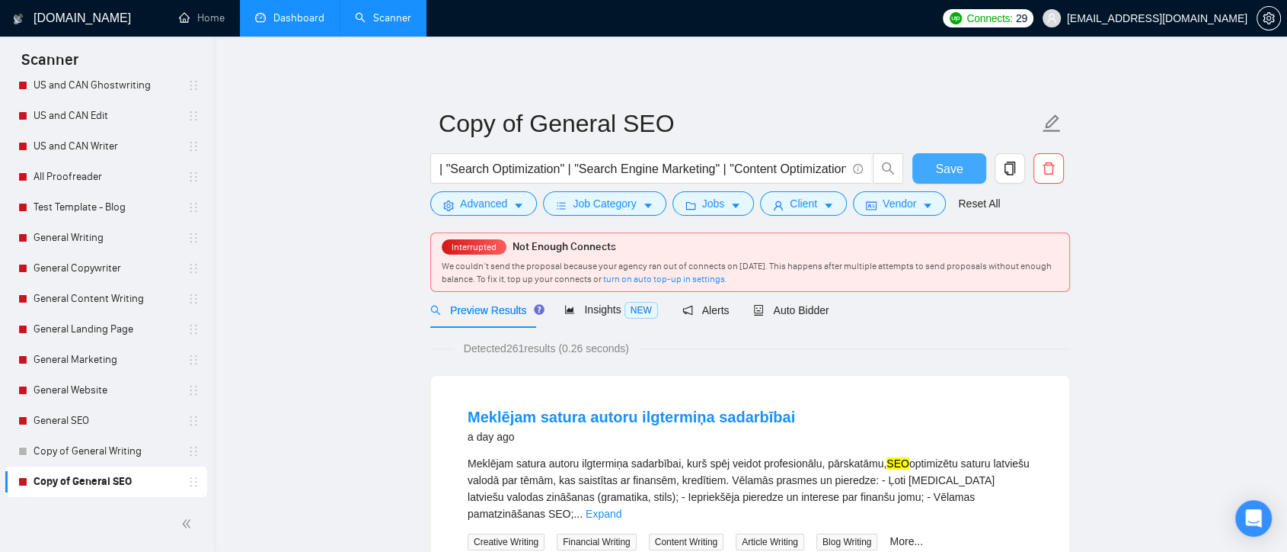
click at [957, 170] on span "Save" at bounding box center [948, 168] width 27 height 19
click at [516, 200] on icon "caret-down" at bounding box center [518, 205] width 11 height 11
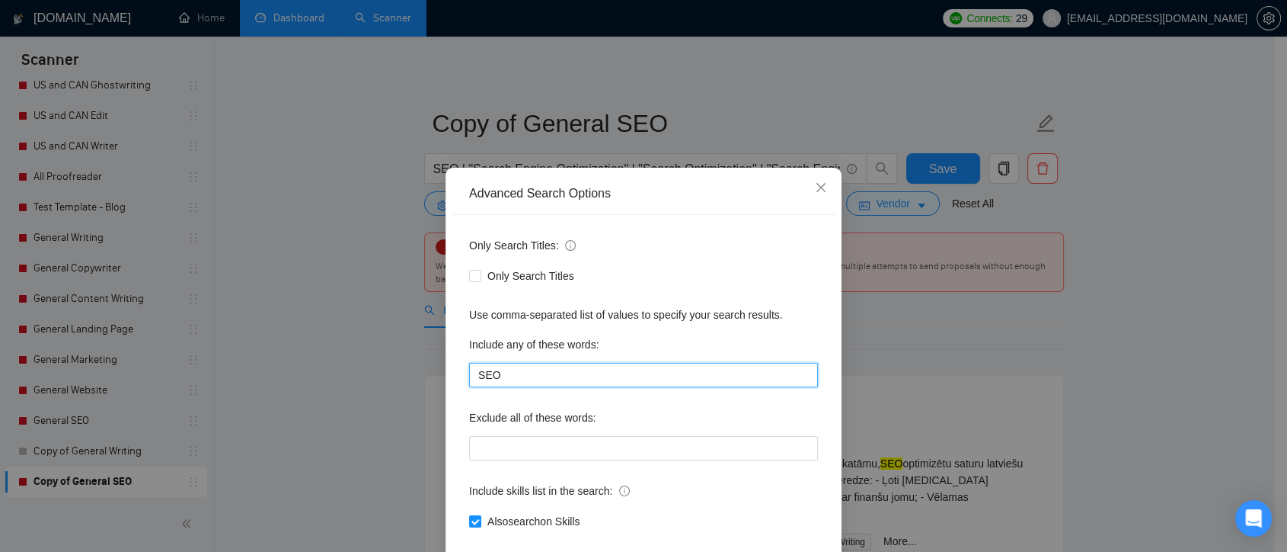
drag, startPoint x: 507, startPoint y: 375, endPoint x: 457, endPoint y: 371, distance: 50.4
click at [457, 371] on div "Only Search Titles: Only Search Titles Use comma-separated list of values to sp…" at bounding box center [643, 392] width 385 height 355
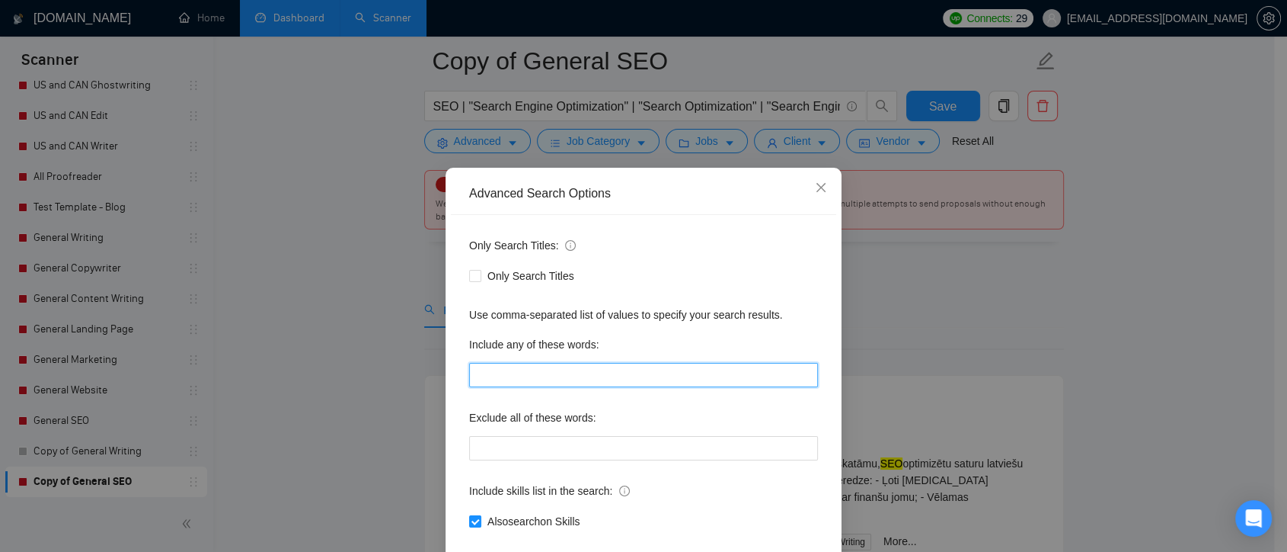
scroll to position [85, 0]
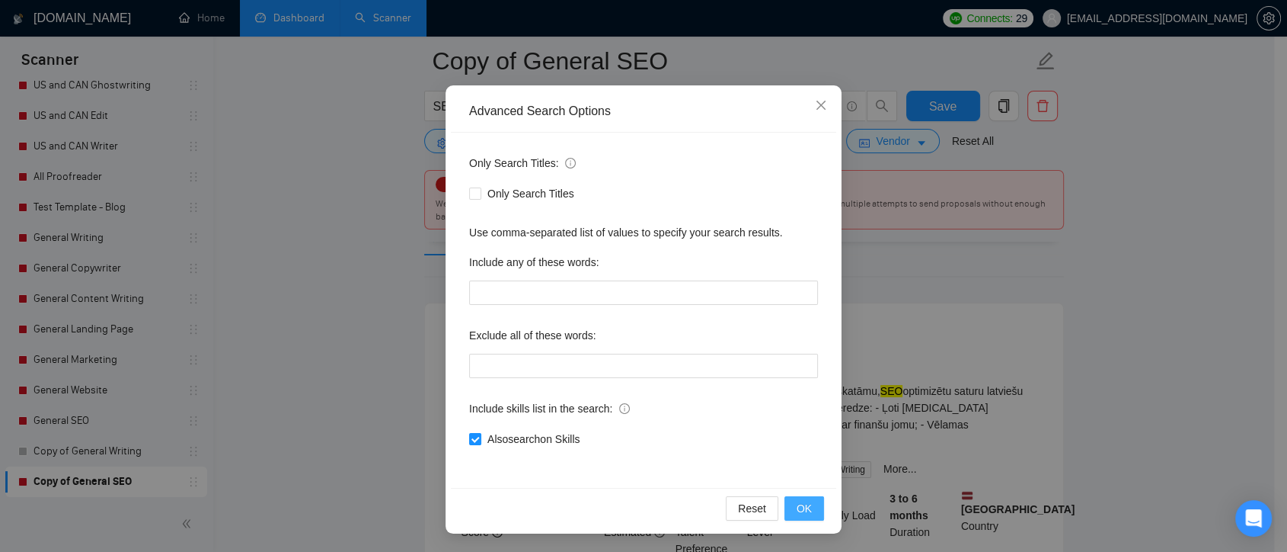
click at [806, 507] on button "OK" at bounding box center [805, 508] width 40 height 24
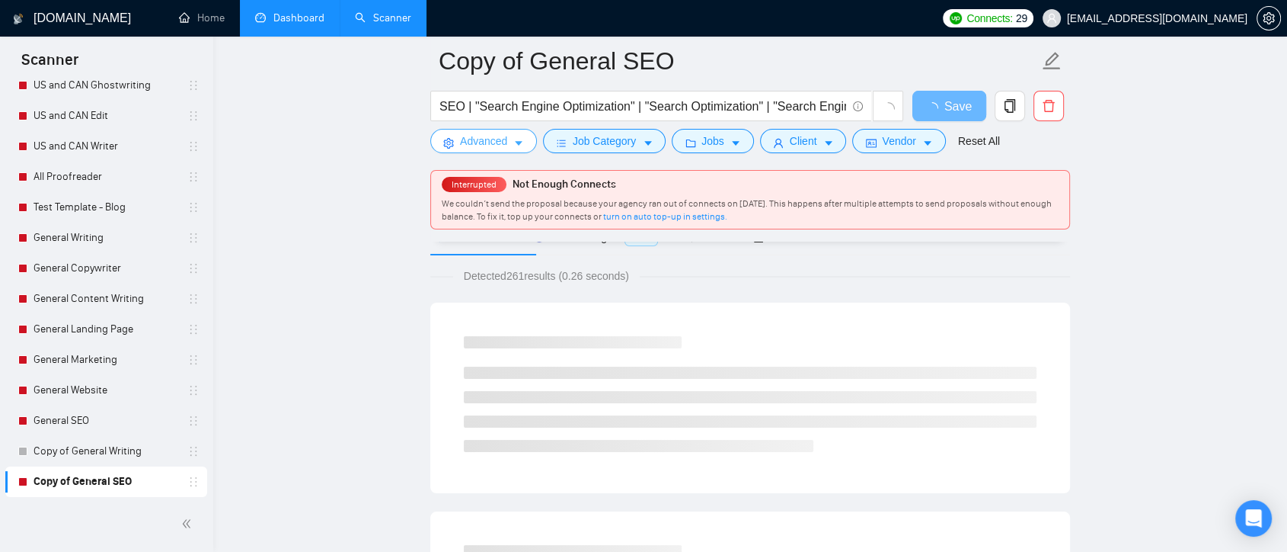
scroll to position [0, 0]
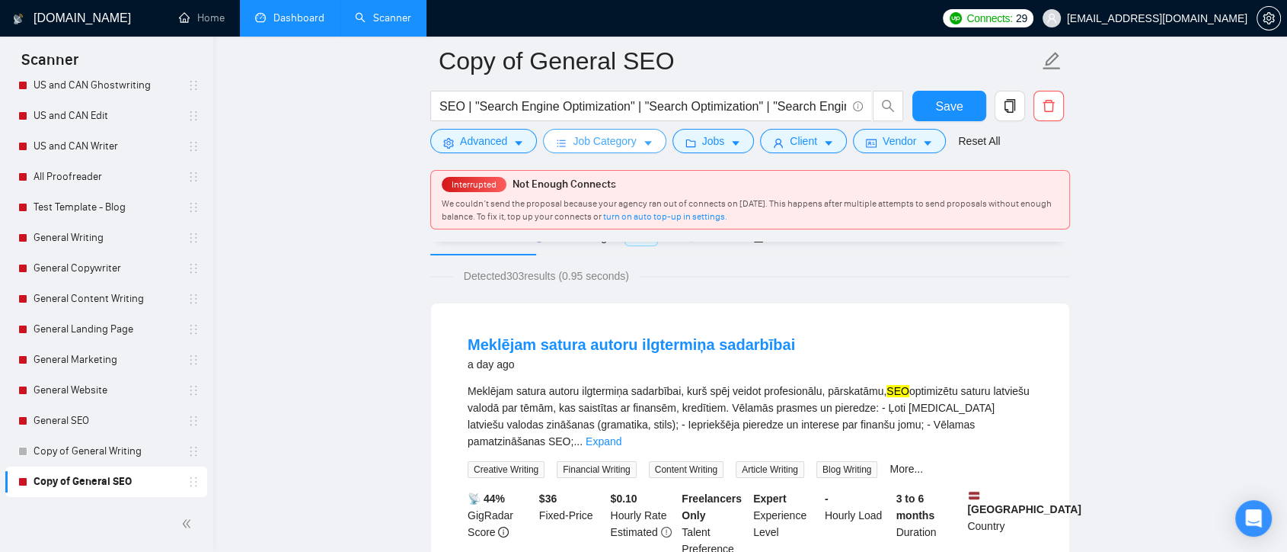
click at [635, 148] on button "Job Category" at bounding box center [604, 141] width 123 height 24
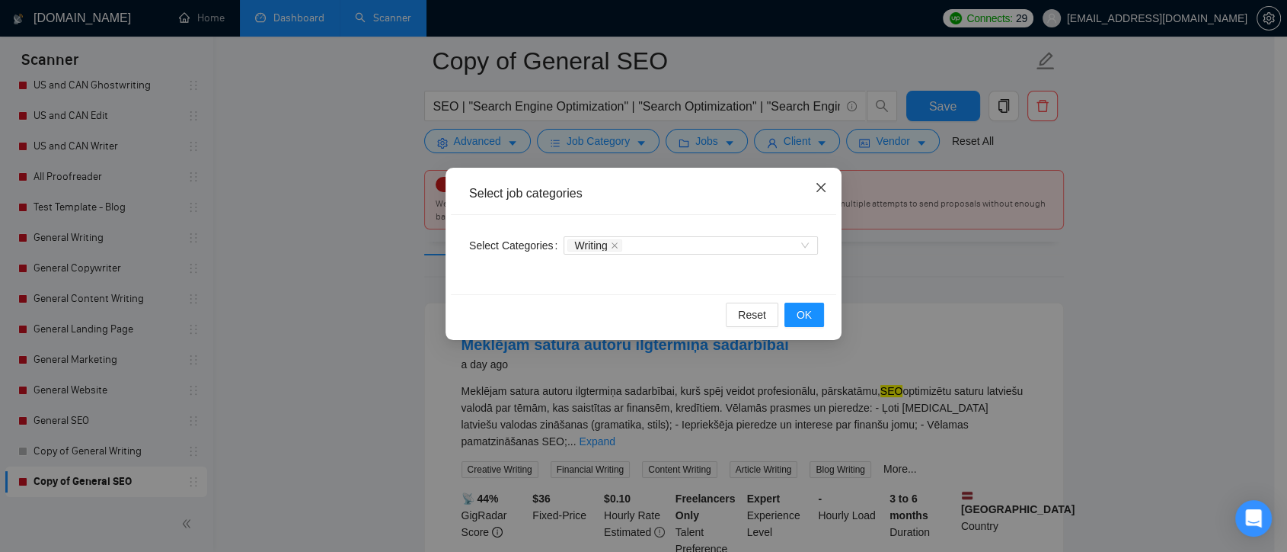
click at [827, 186] on span "Close" at bounding box center [821, 188] width 41 height 41
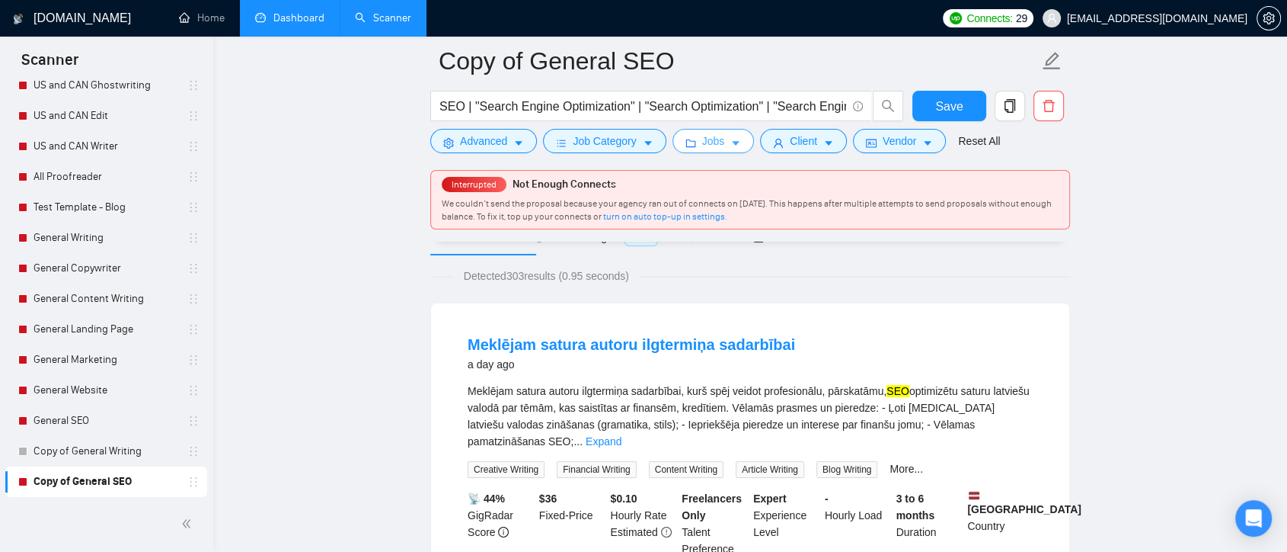
click at [723, 139] on button "Jobs" at bounding box center [714, 141] width 82 height 24
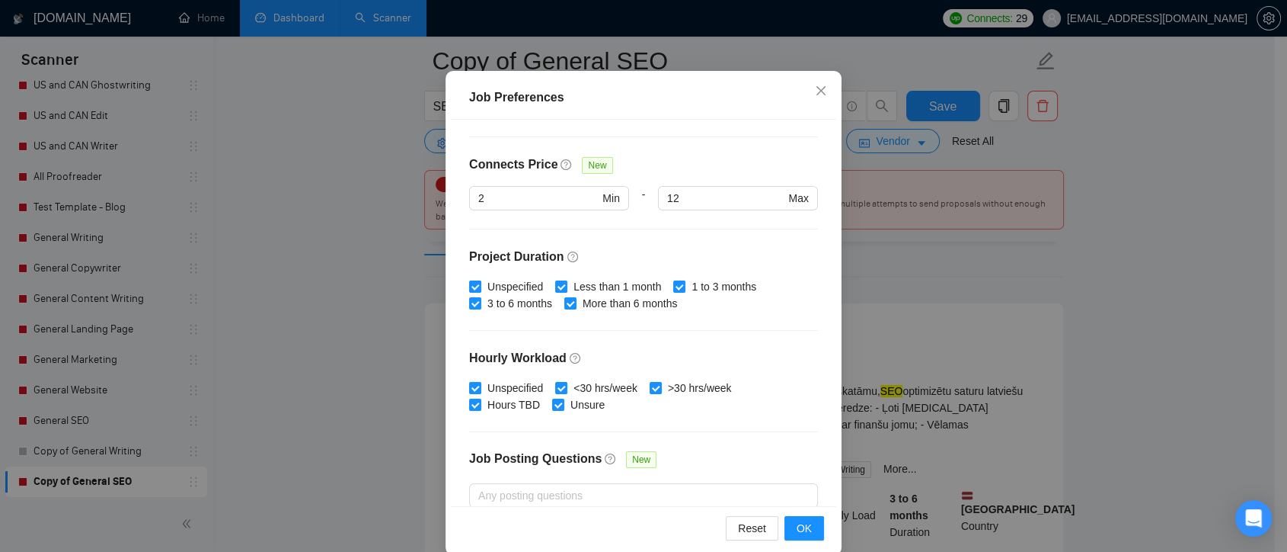
scroll to position [472, 0]
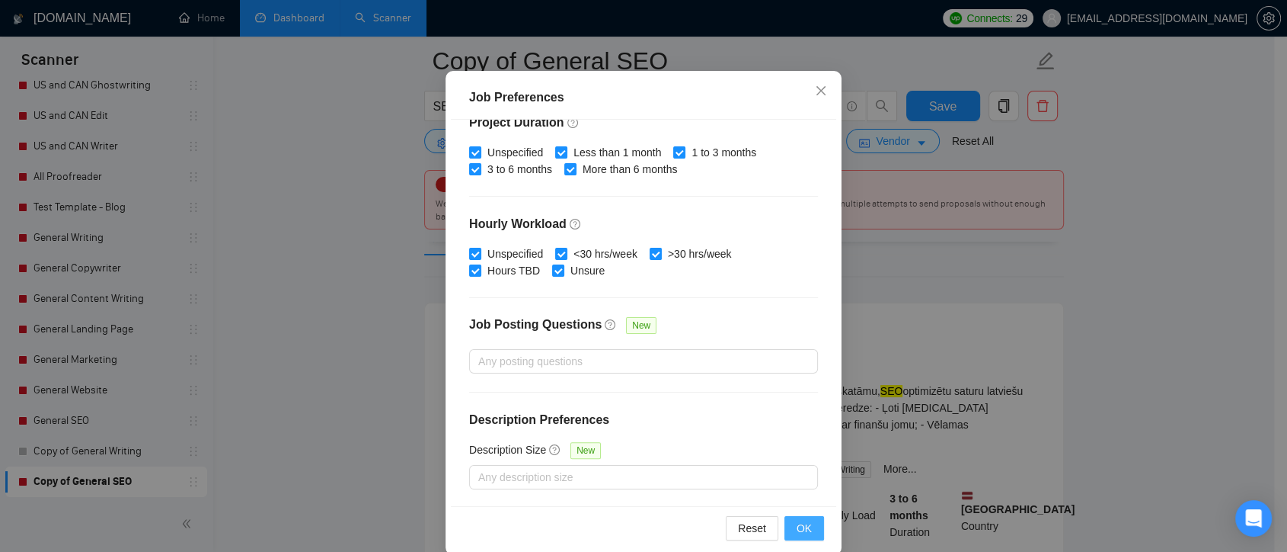
click at [804, 523] on span "OK" at bounding box center [804, 528] width 15 height 17
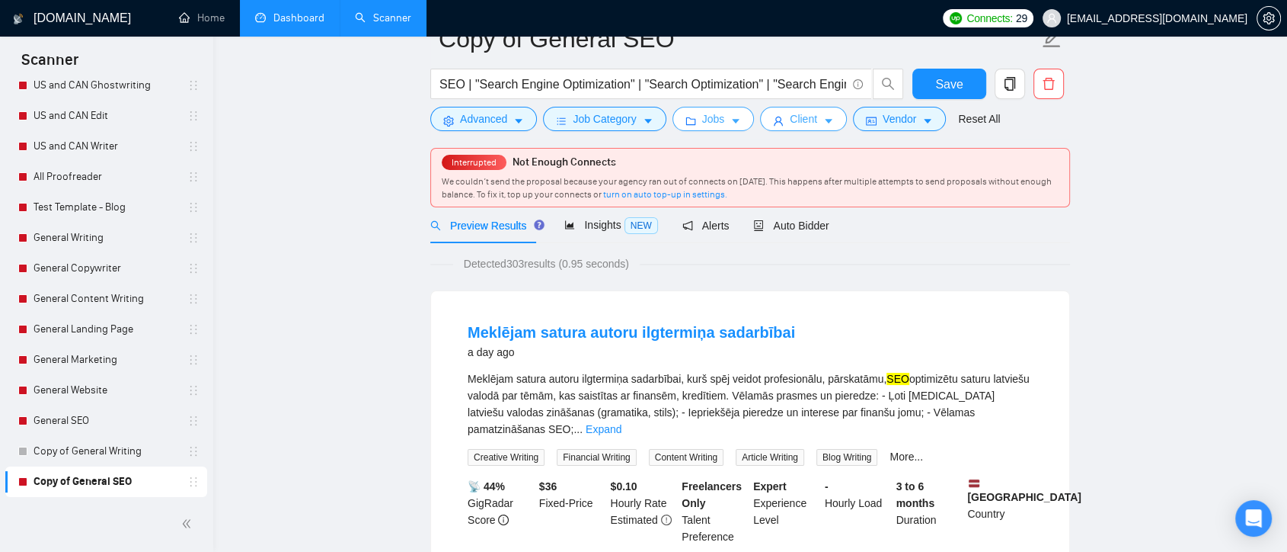
scroll to position [0, 0]
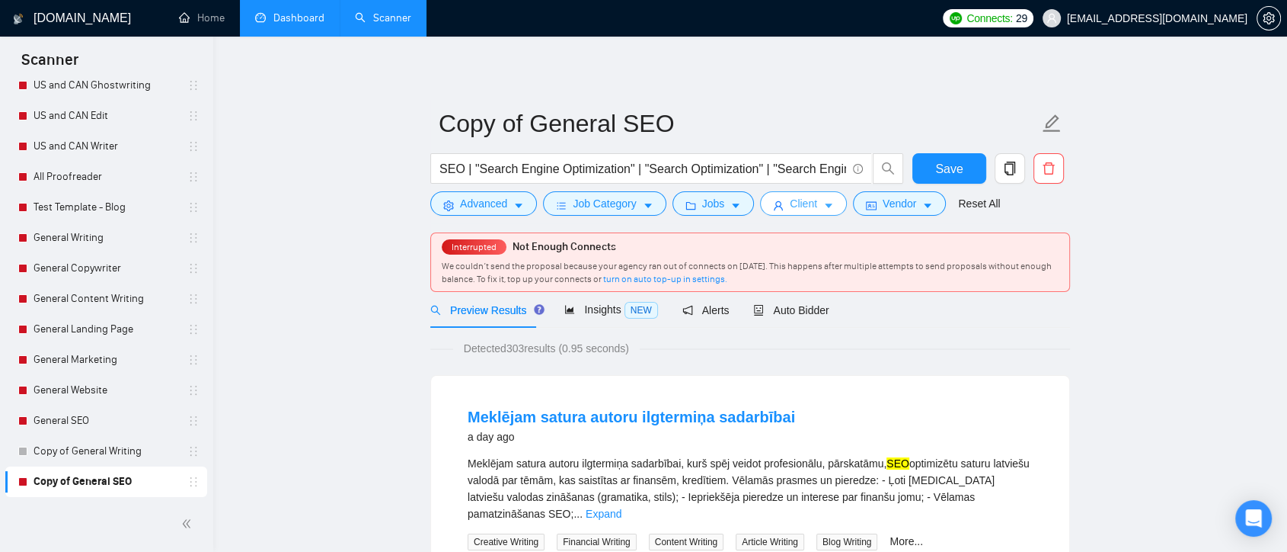
click at [791, 209] on span "Client" at bounding box center [803, 203] width 27 height 17
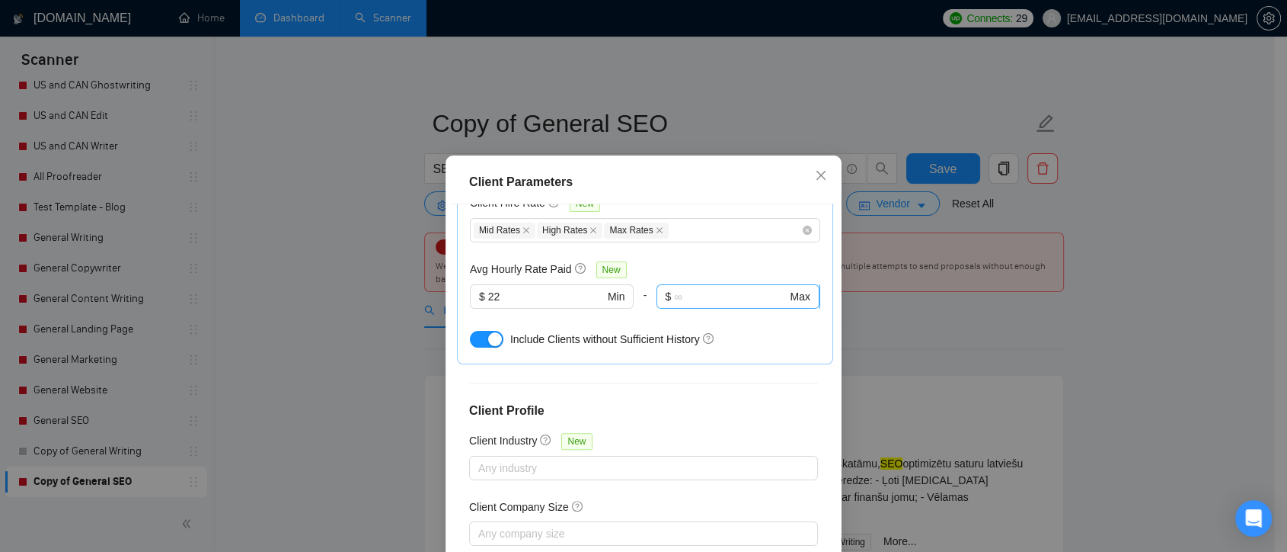
scroll to position [423, 0]
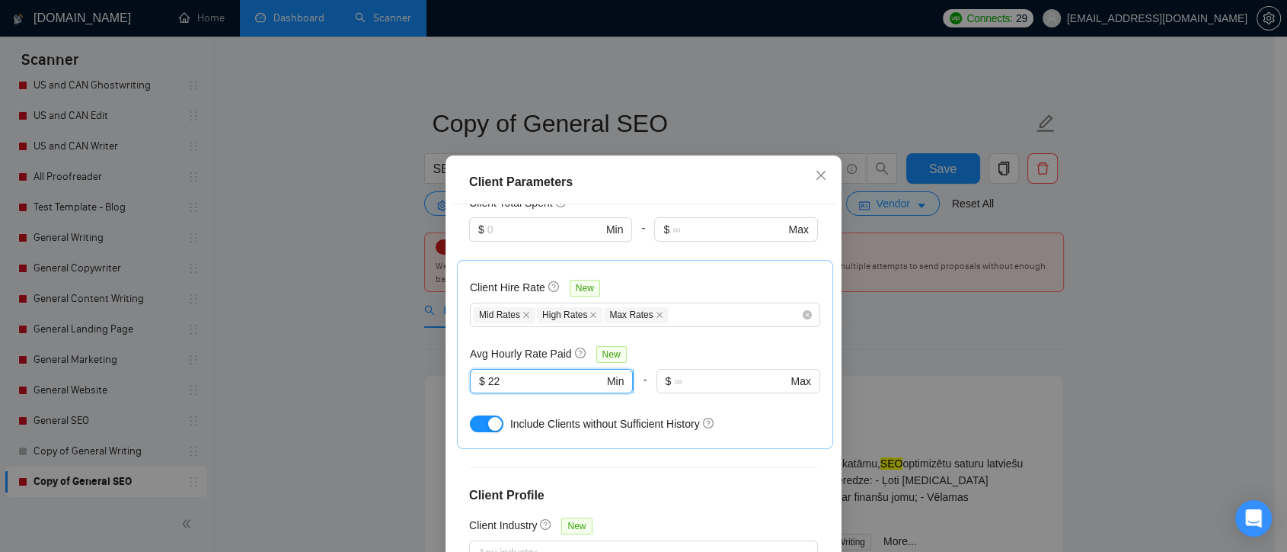
drag, startPoint x: 512, startPoint y: 376, endPoint x: 469, endPoint y: 382, distance: 43.0
click at [470, 382] on span "$ 22 Min" at bounding box center [551, 381] width 163 height 24
click at [584, 404] on div at bounding box center [552, 402] width 164 height 18
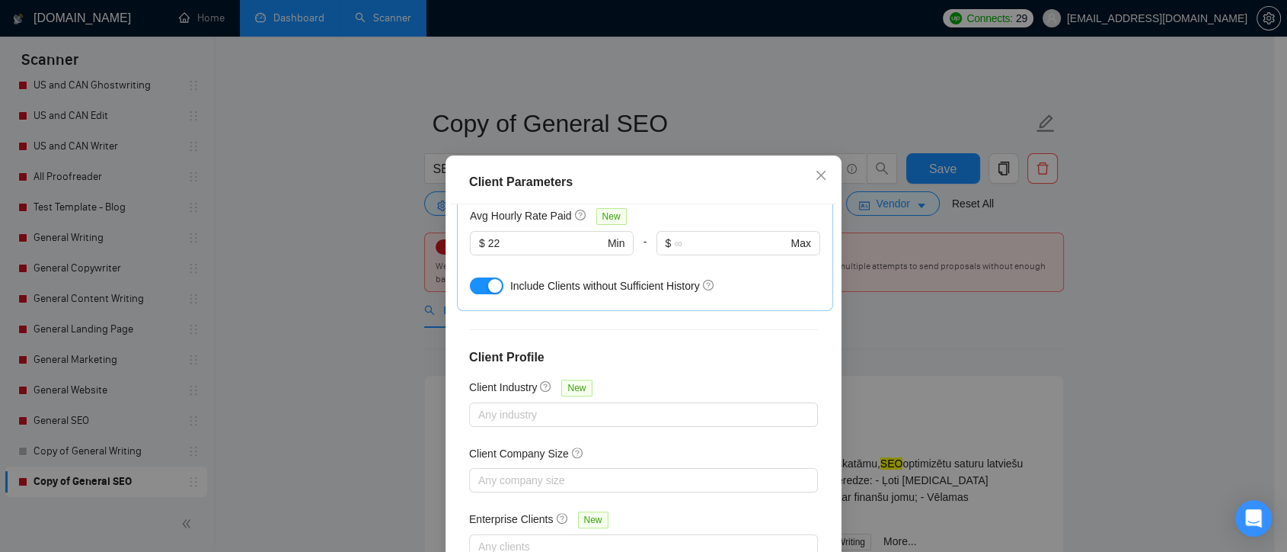
scroll to position [85, 0]
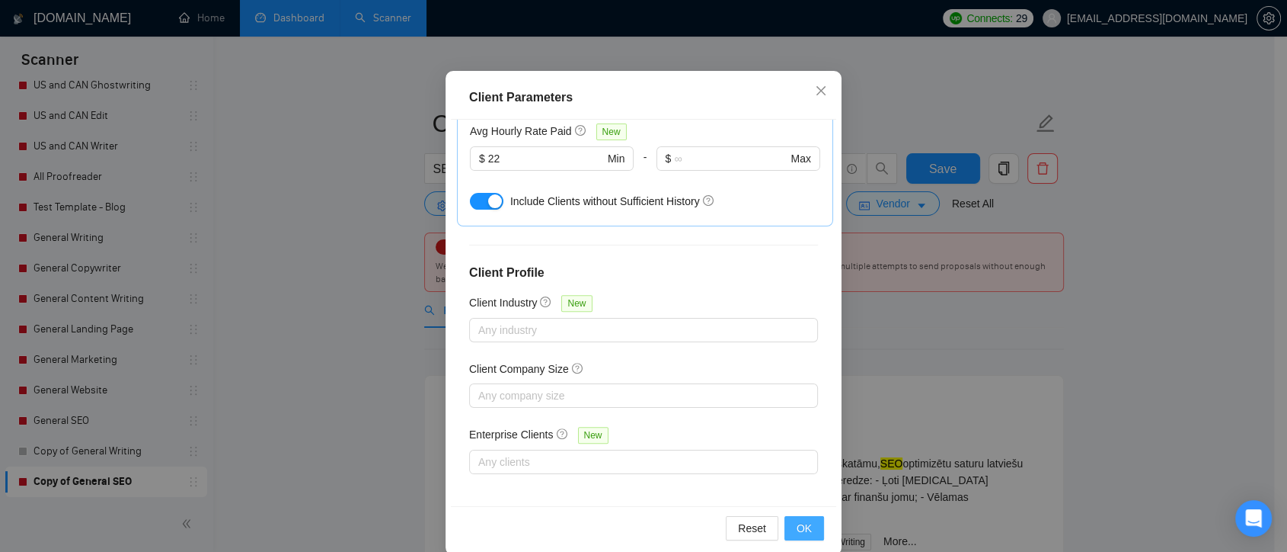
click at [801, 520] on span "OK" at bounding box center [804, 528] width 15 height 17
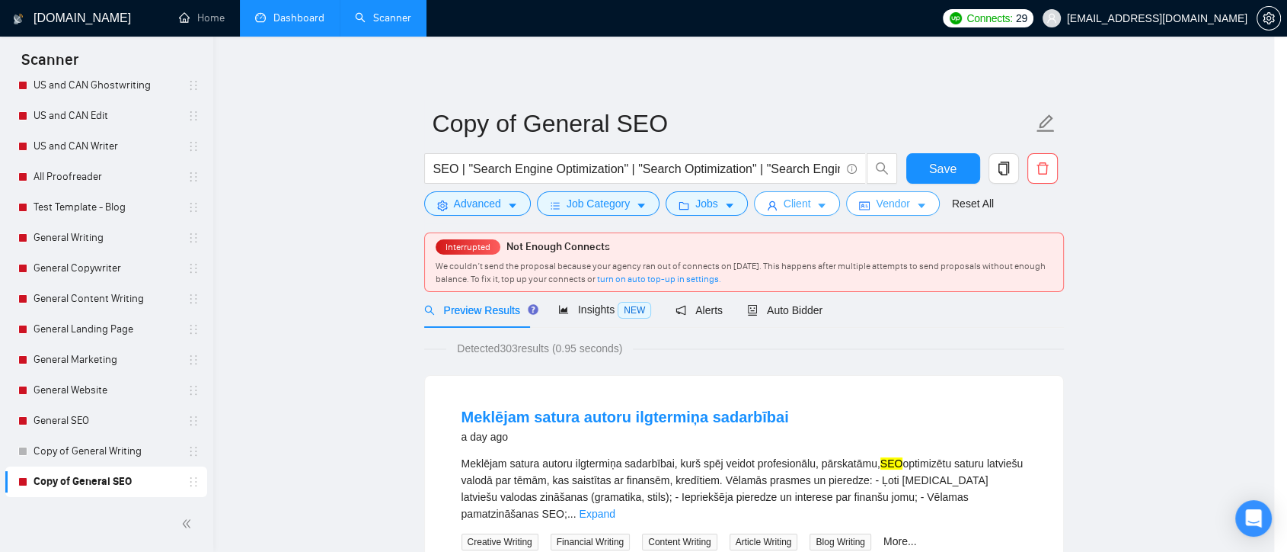
scroll to position [0, 0]
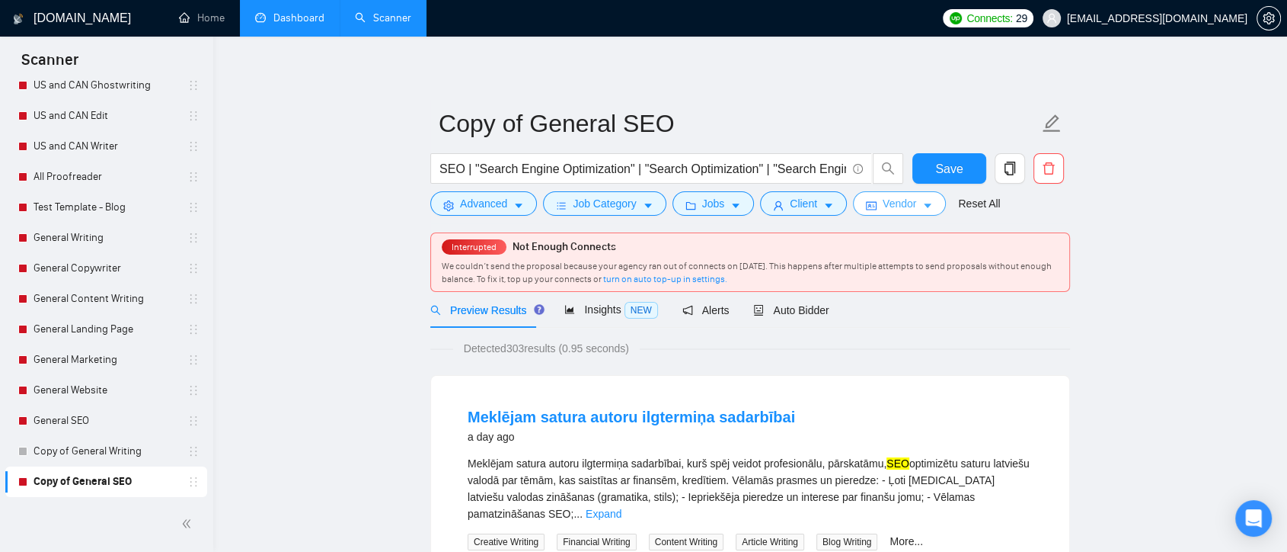
click at [898, 209] on span "Vendor" at bounding box center [900, 203] width 34 height 17
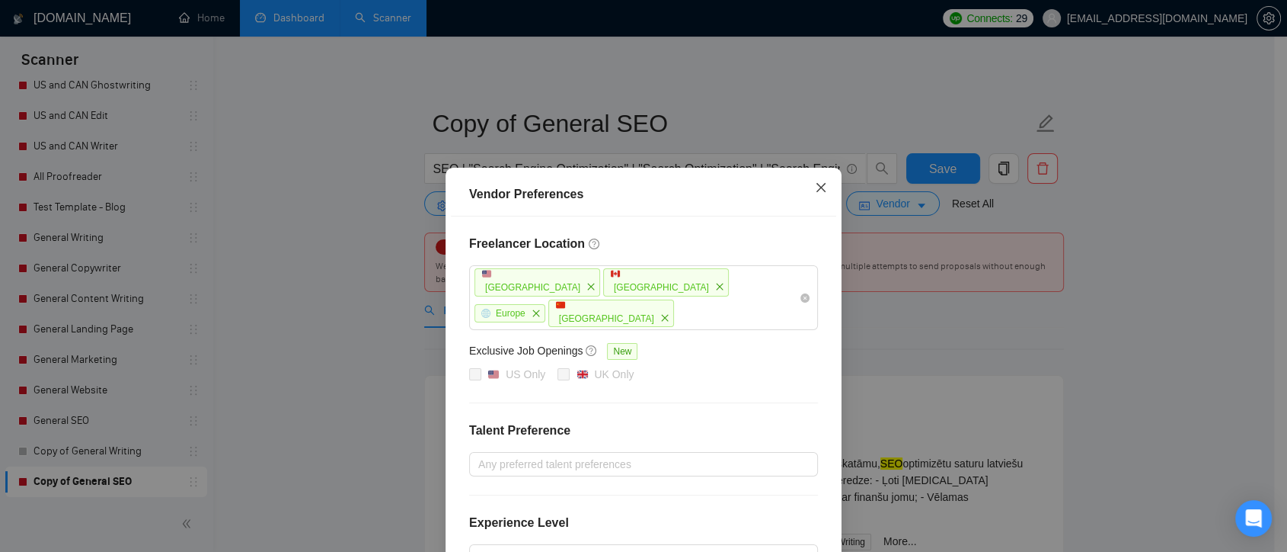
click at [820, 192] on icon "close" at bounding box center [821, 187] width 12 height 12
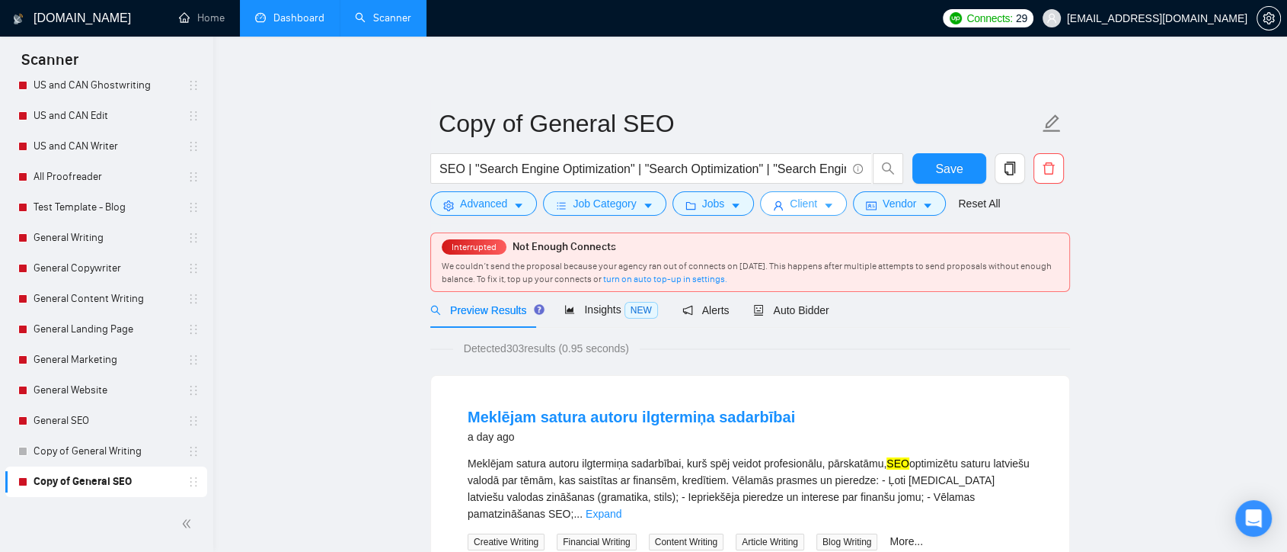
click at [827, 209] on icon "caret-down" at bounding box center [828, 205] width 11 height 11
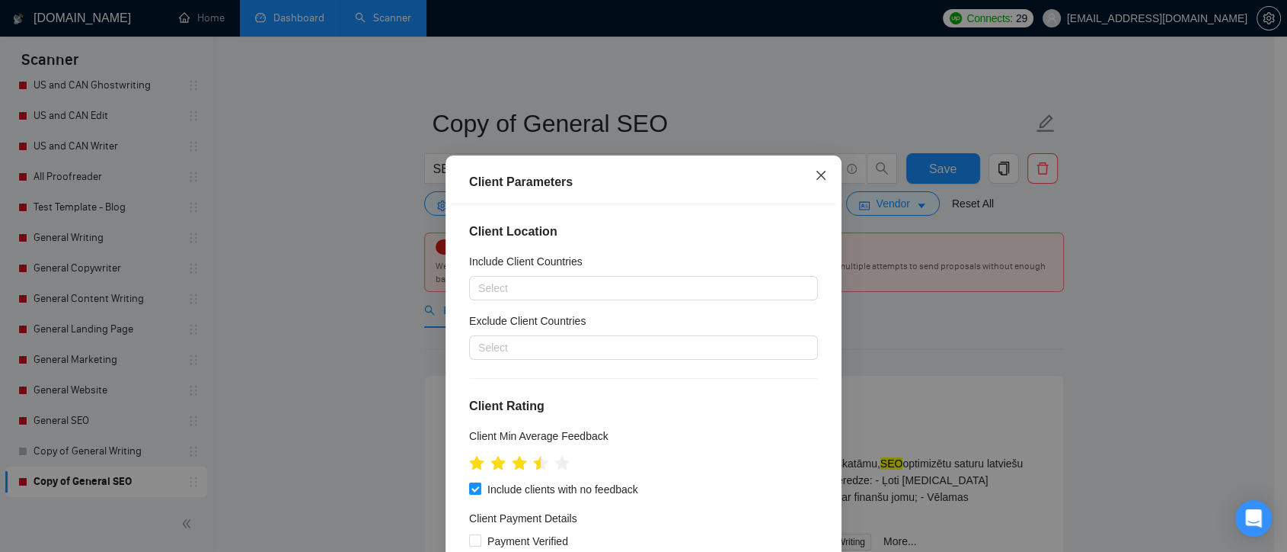
click at [817, 177] on icon "close" at bounding box center [821, 175] width 9 height 9
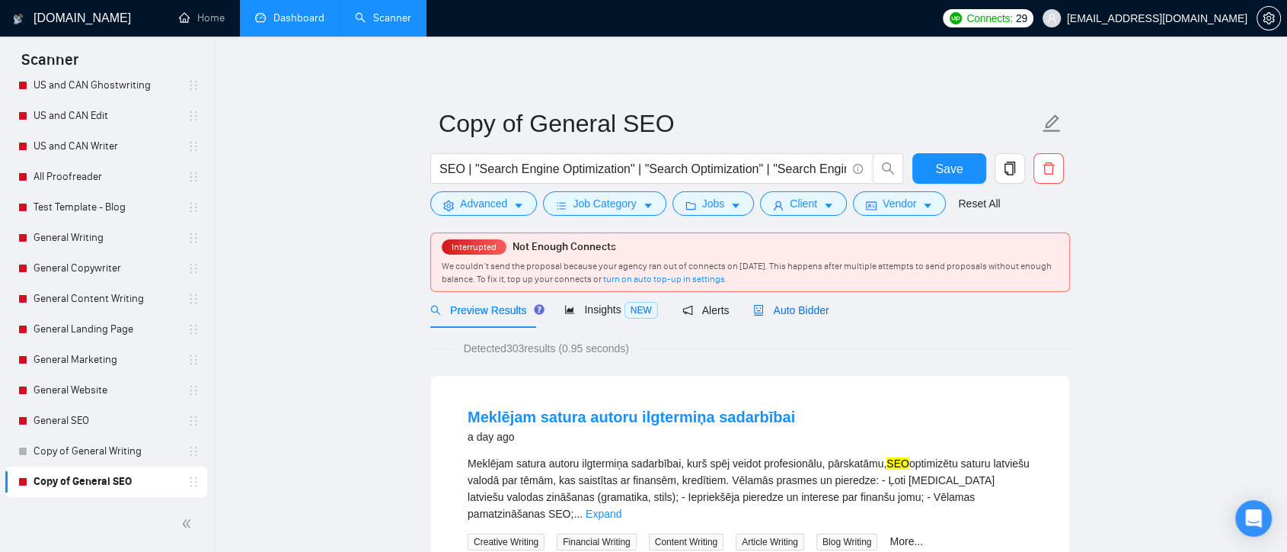
click at [798, 305] on span "Auto Bidder" at bounding box center [790, 310] width 75 height 12
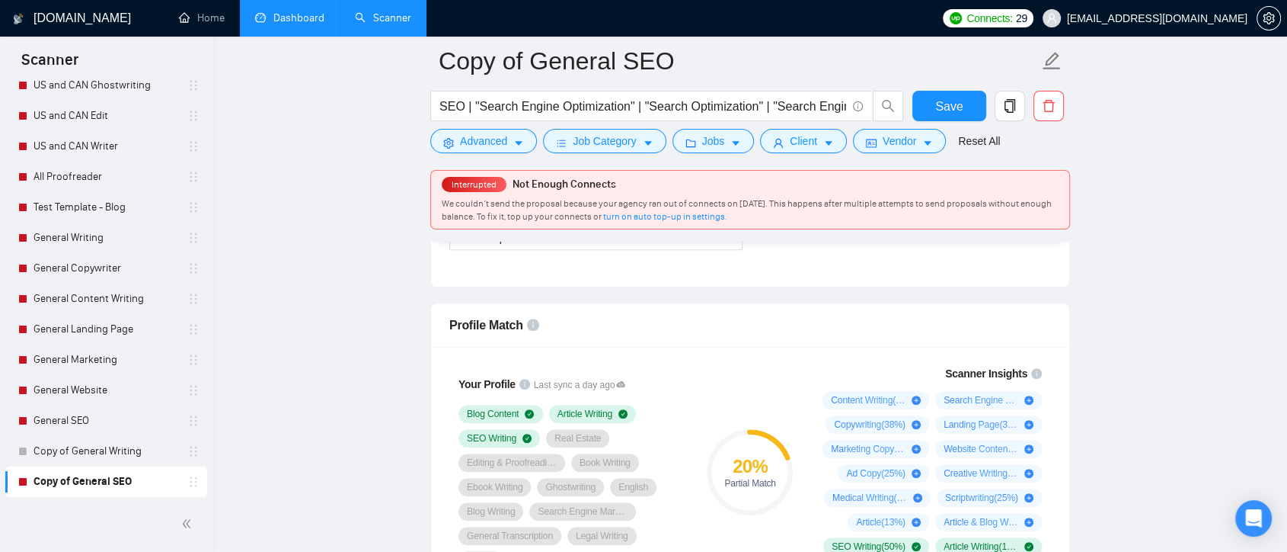
scroll to position [846, 0]
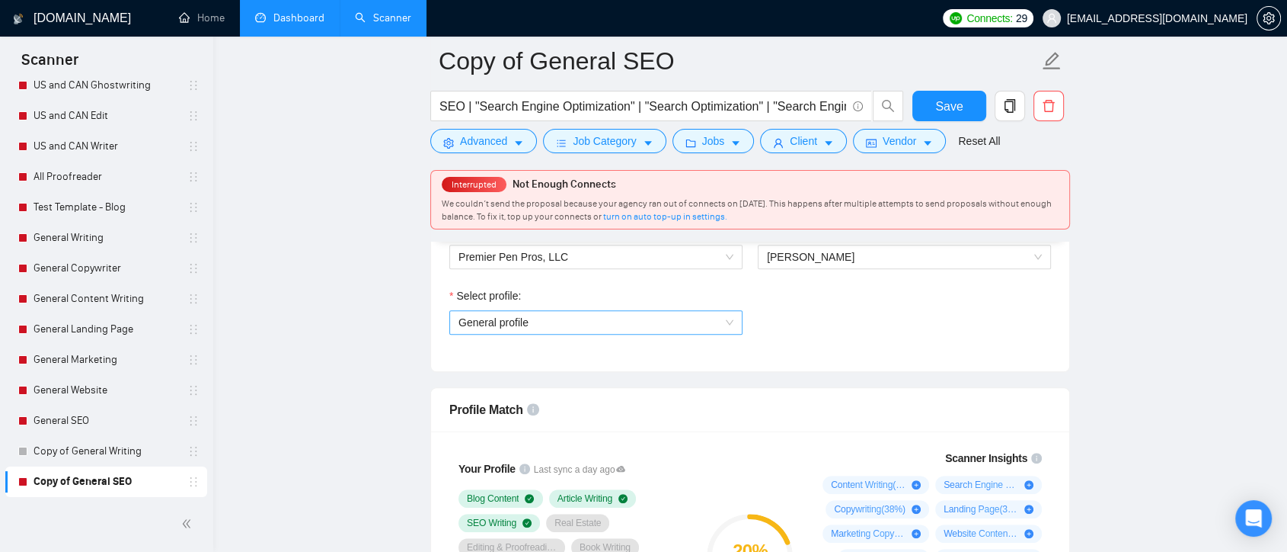
click at [731, 322] on span "General profile" at bounding box center [596, 322] width 275 height 23
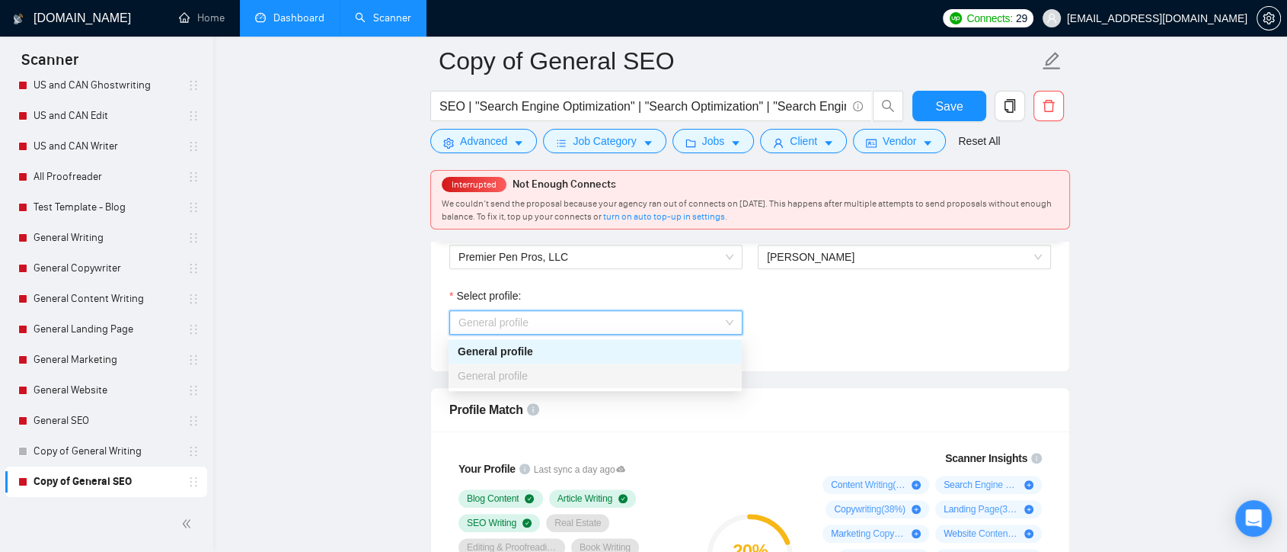
click at [816, 340] on div "Select profile: General profile" at bounding box center [750, 320] width 617 height 66
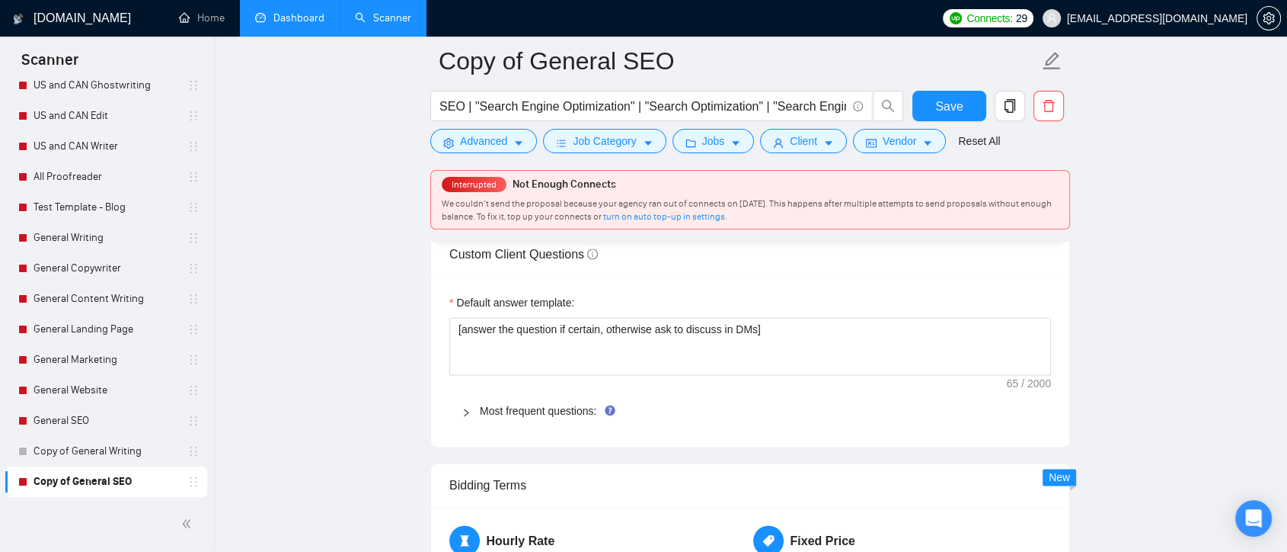
scroll to position [2624, 0]
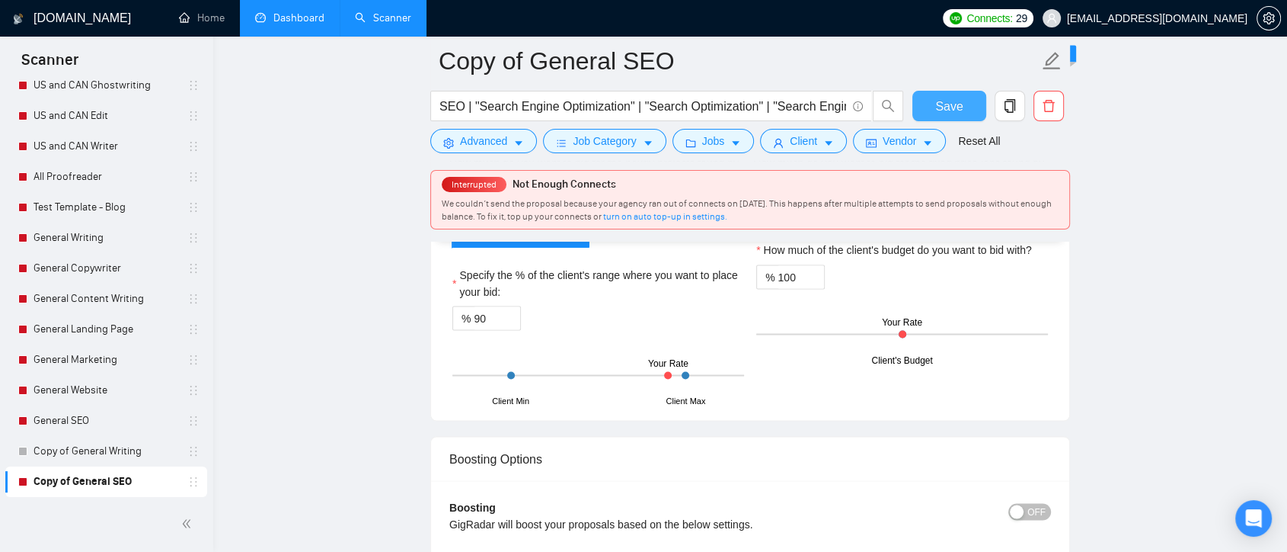
click at [971, 112] on button "Save" at bounding box center [950, 106] width 74 height 30
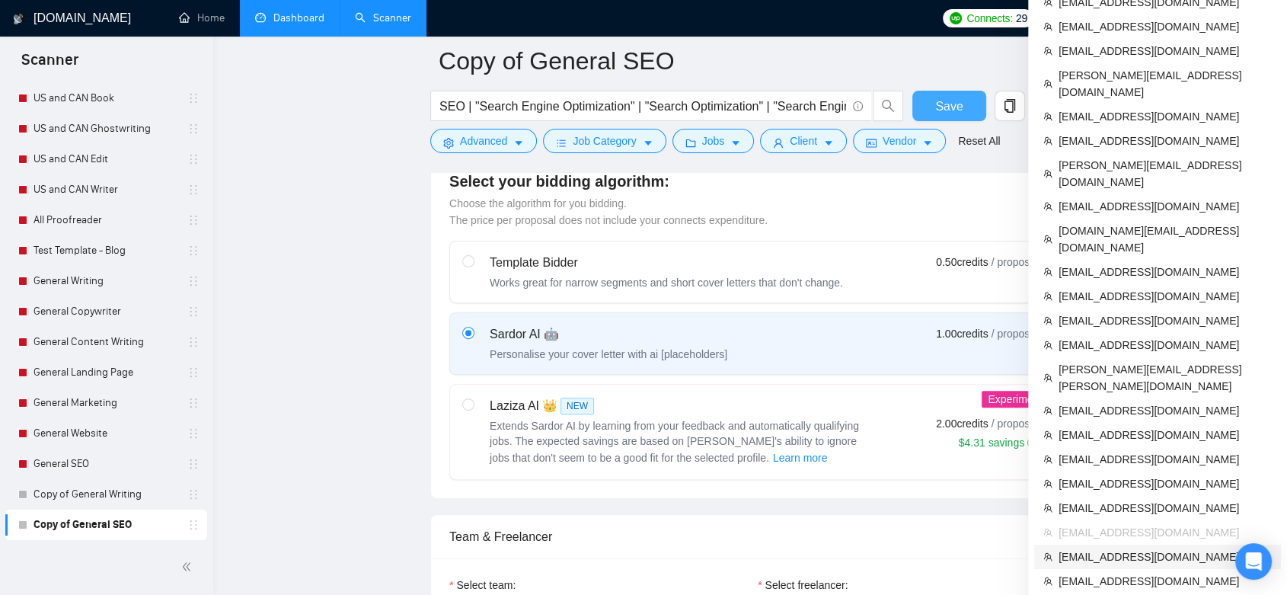
scroll to position [507, 0]
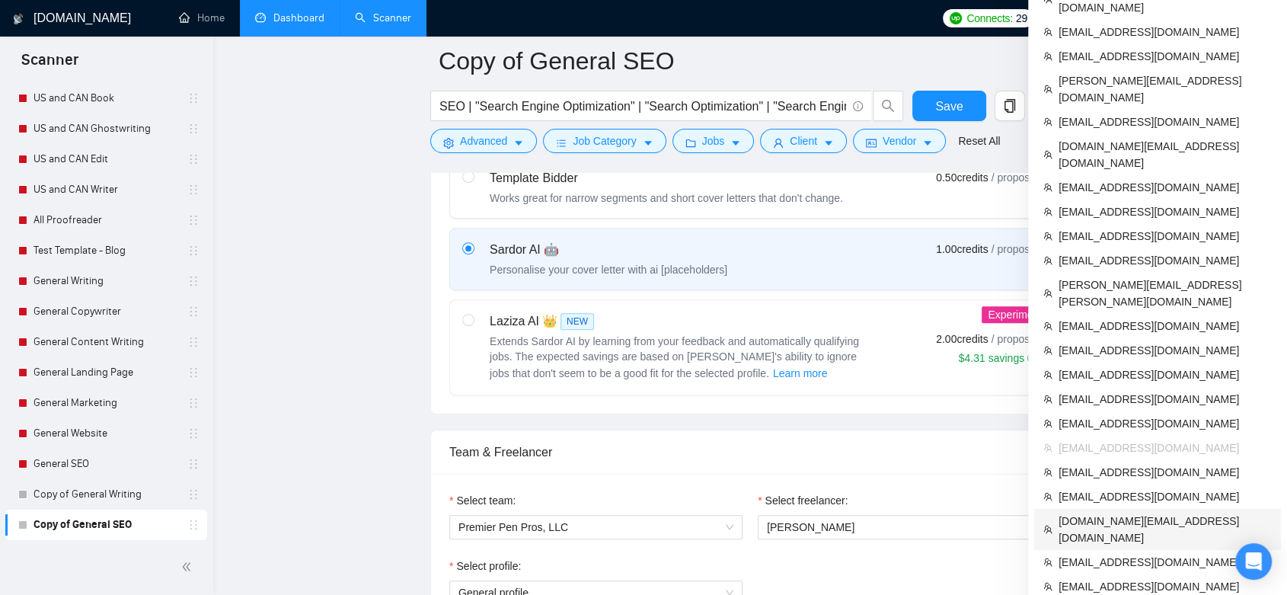
click at [1165, 513] on span "[DOMAIN_NAME][EMAIL_ADDRESS][DOMAIN_NAME]" at bounding box center [1165, 530] width 213 height 34
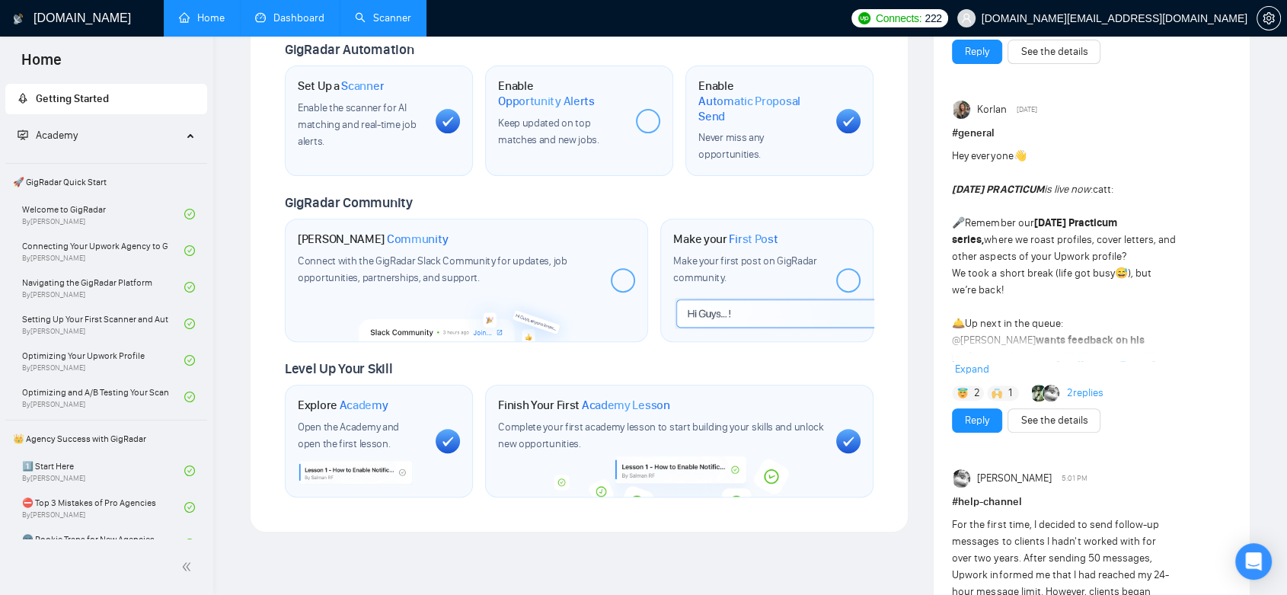
click at [277, 24] on link "Dashboard" at bounding box center [289, 17] width 69 height 13
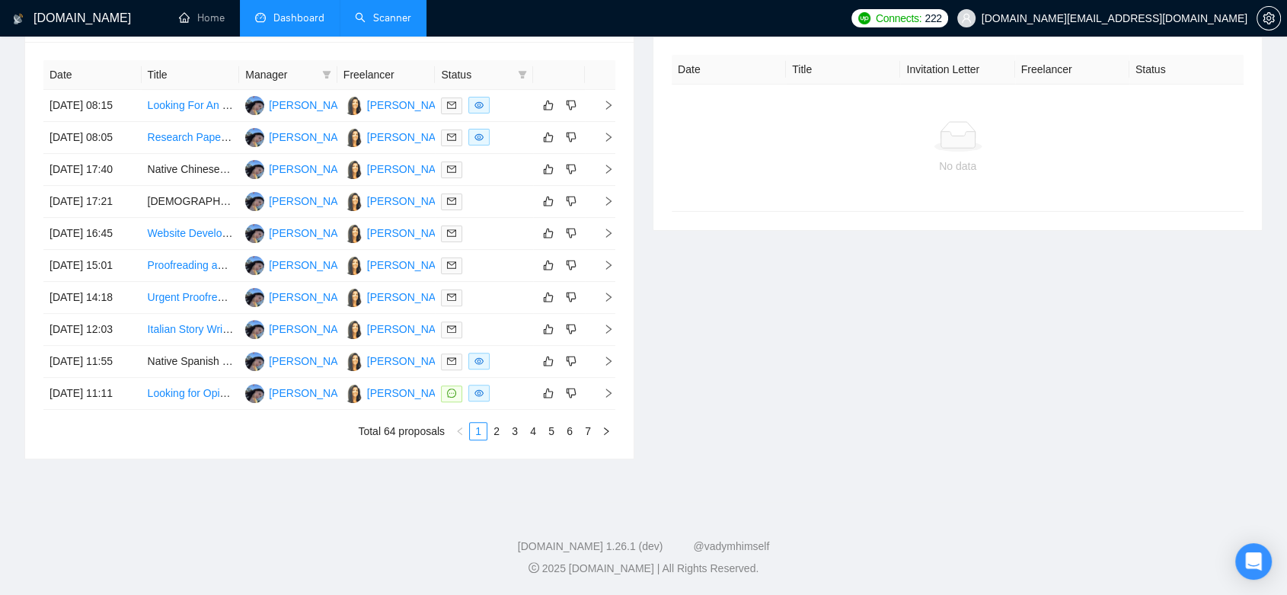
scroll to position [283, 0]
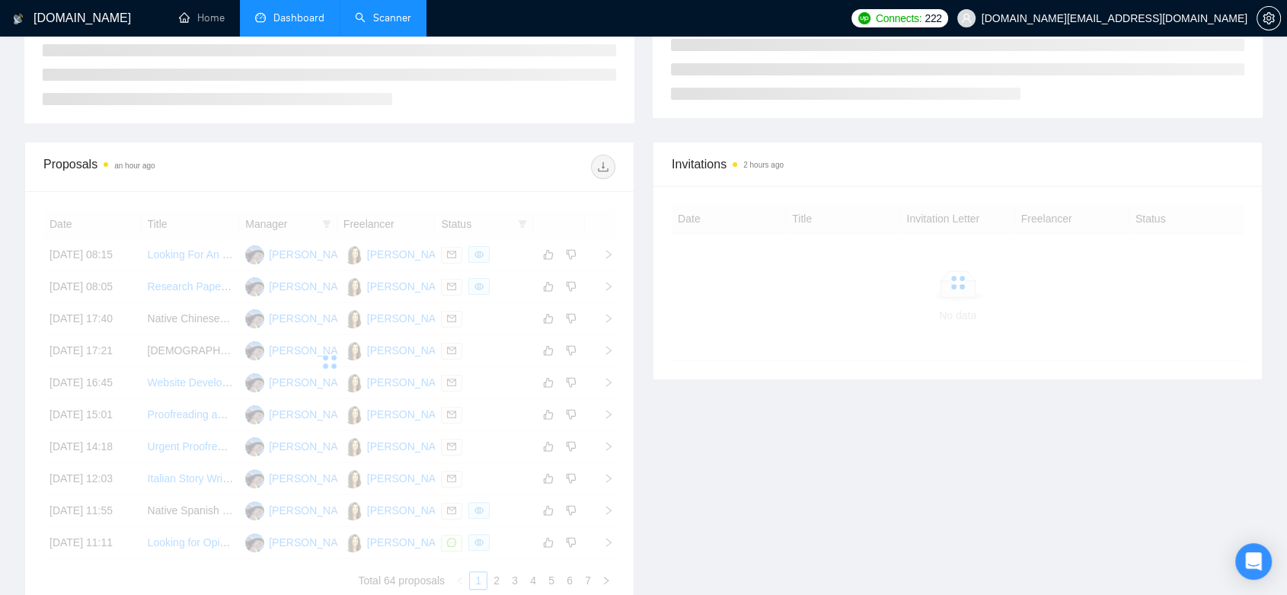
click at [389, 19] on link "Scanner" at bounding box center [383, 17] width 56 height 13
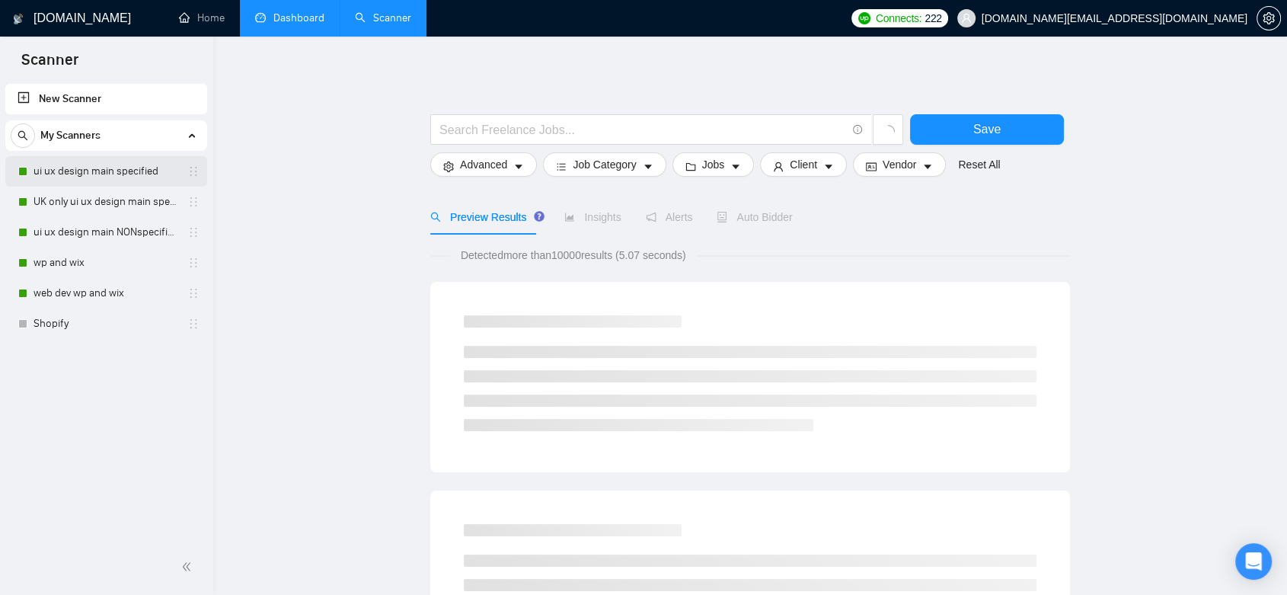
click at [177, 169] on link "ui ux design main specified" at bounding box center [106, 171] width 145 height 30
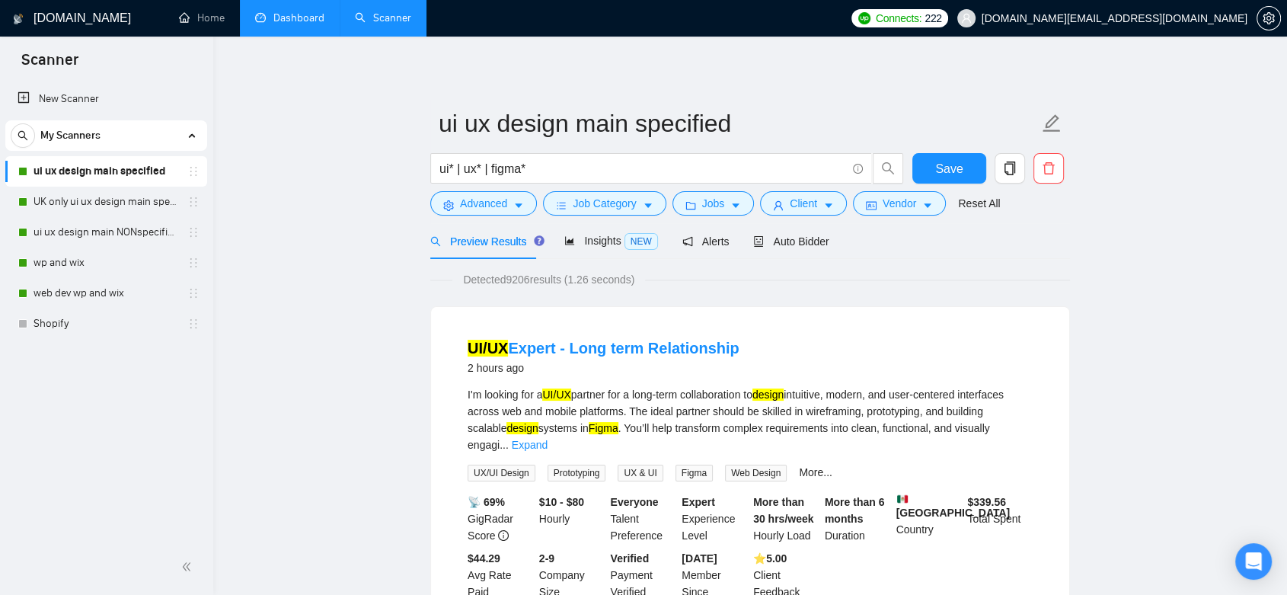
click at [296, 15] on link "Dashboard" at bounding box center [289, 17] width 69 height 13
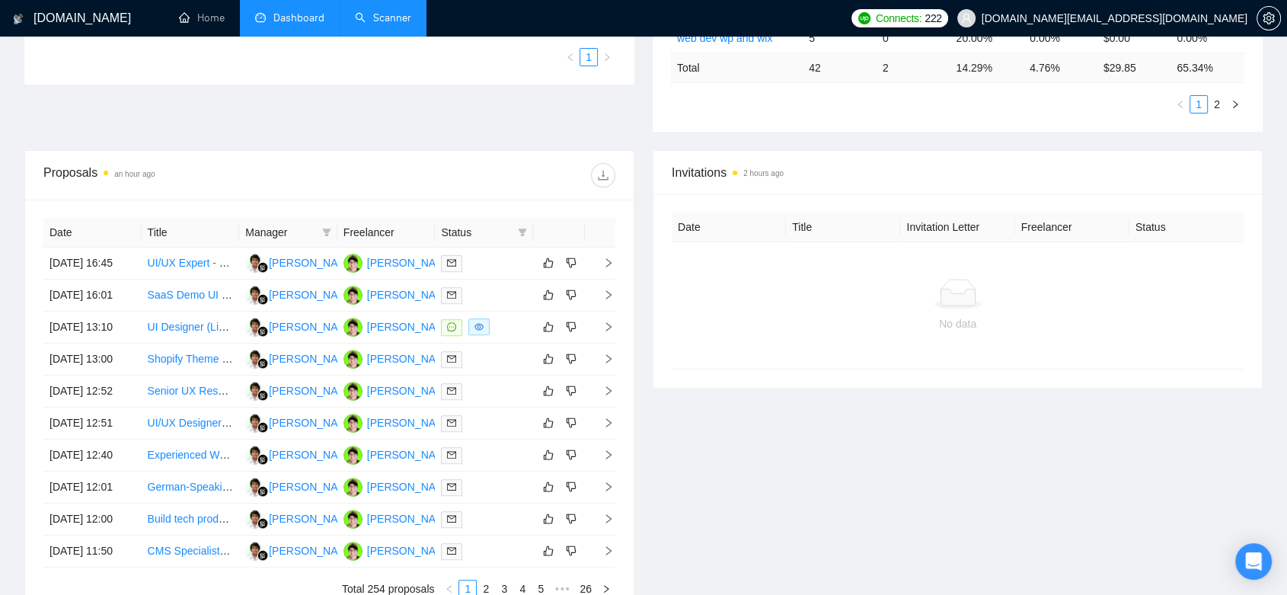
scroll to position [755, 0]
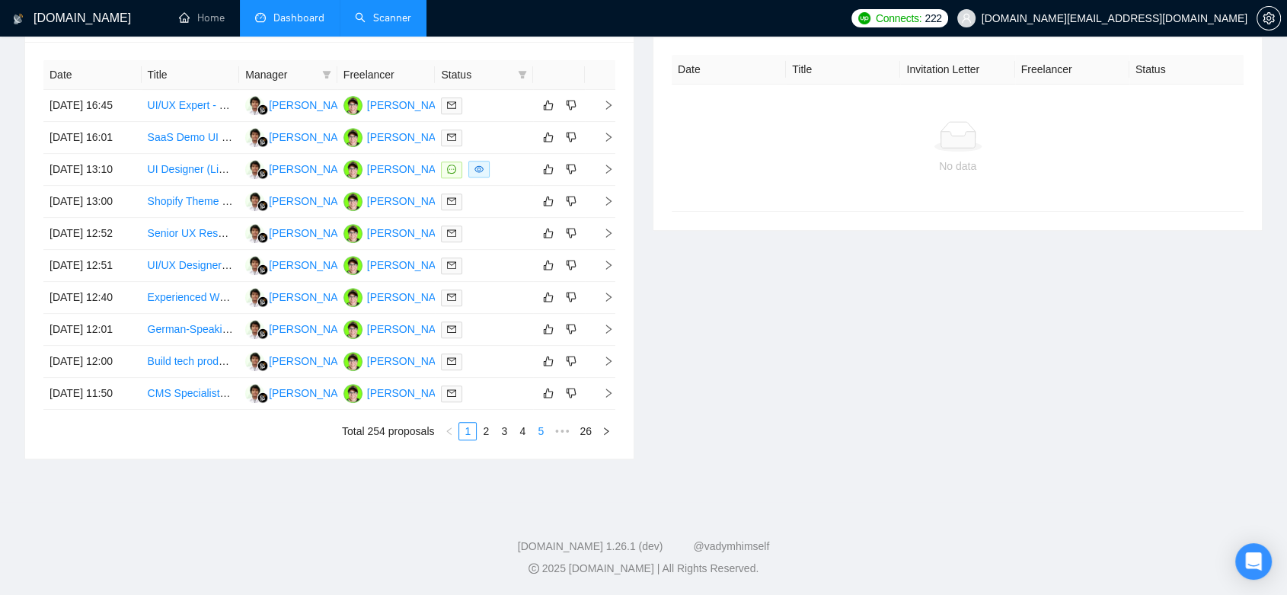
click at [548, 430] on link "5" at bounding box center [540, 431] width 17 height 17
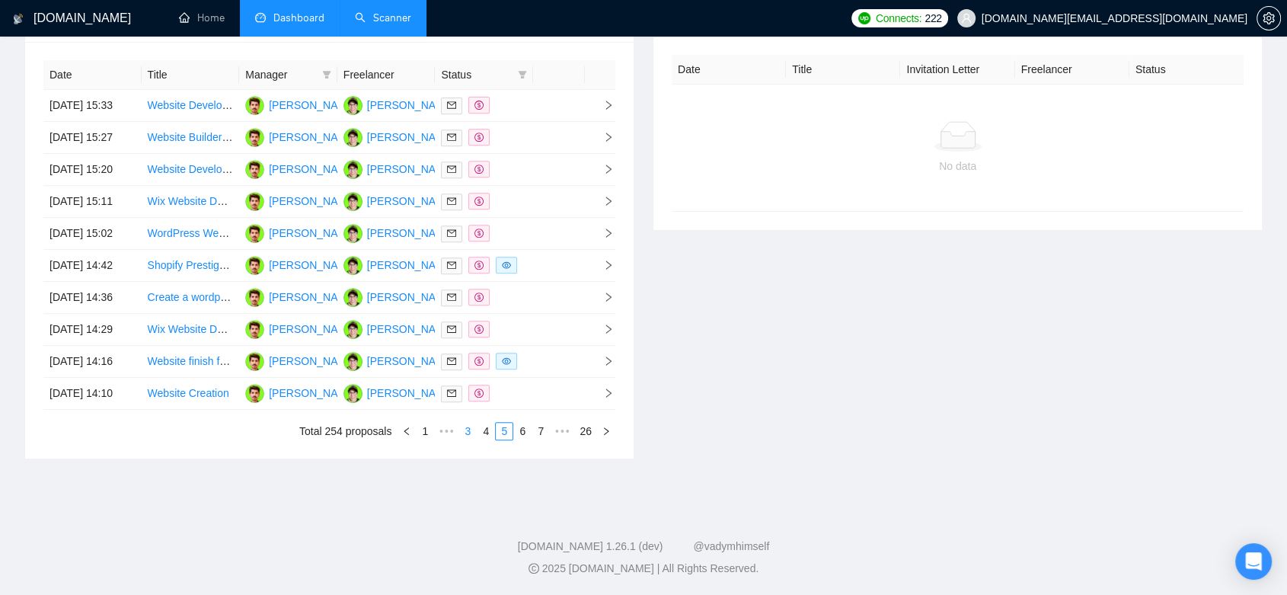
click at [474, 430] on link "3" at bounding box center [467, 431] width 17 height 17
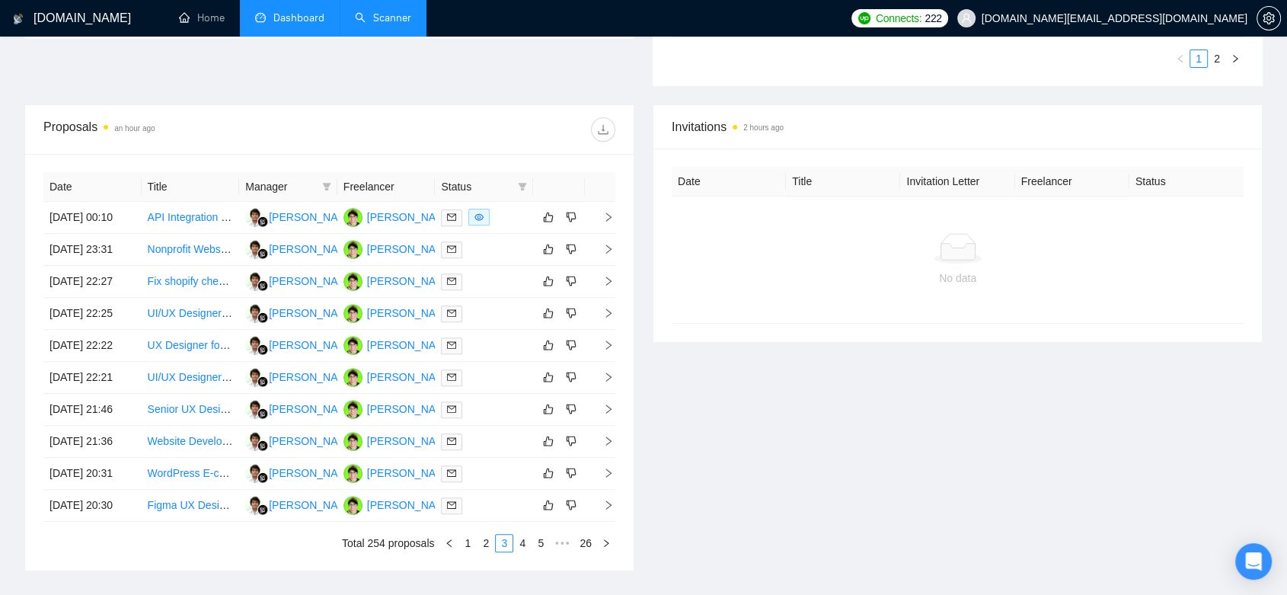
scroll to position [755, 0]
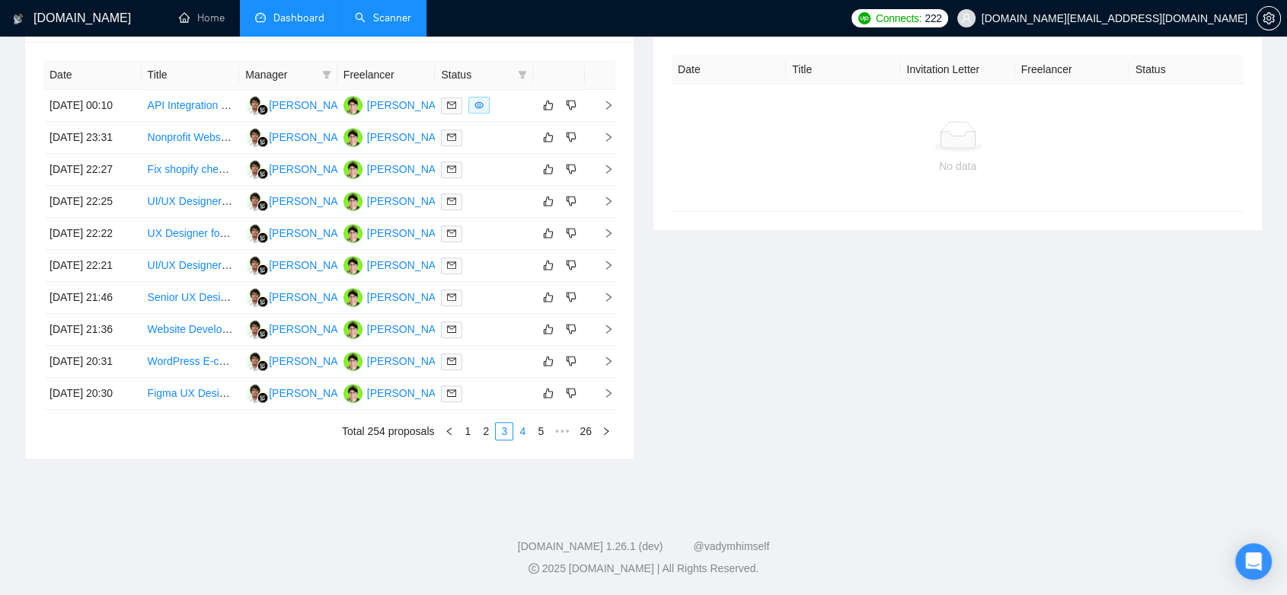
click at [526, 434] on link "4" at bounding box center [522, 431] width 17 height 17
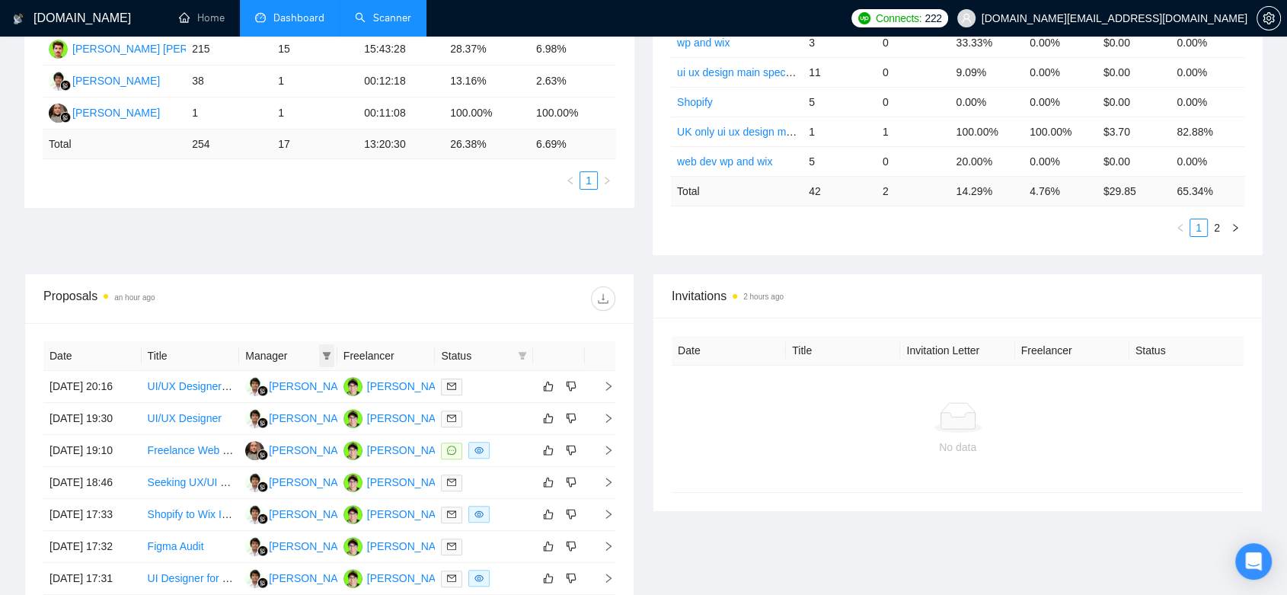
click at [330, 354] on icon "filter" at bounding box center [326, 355] width 9 height 9
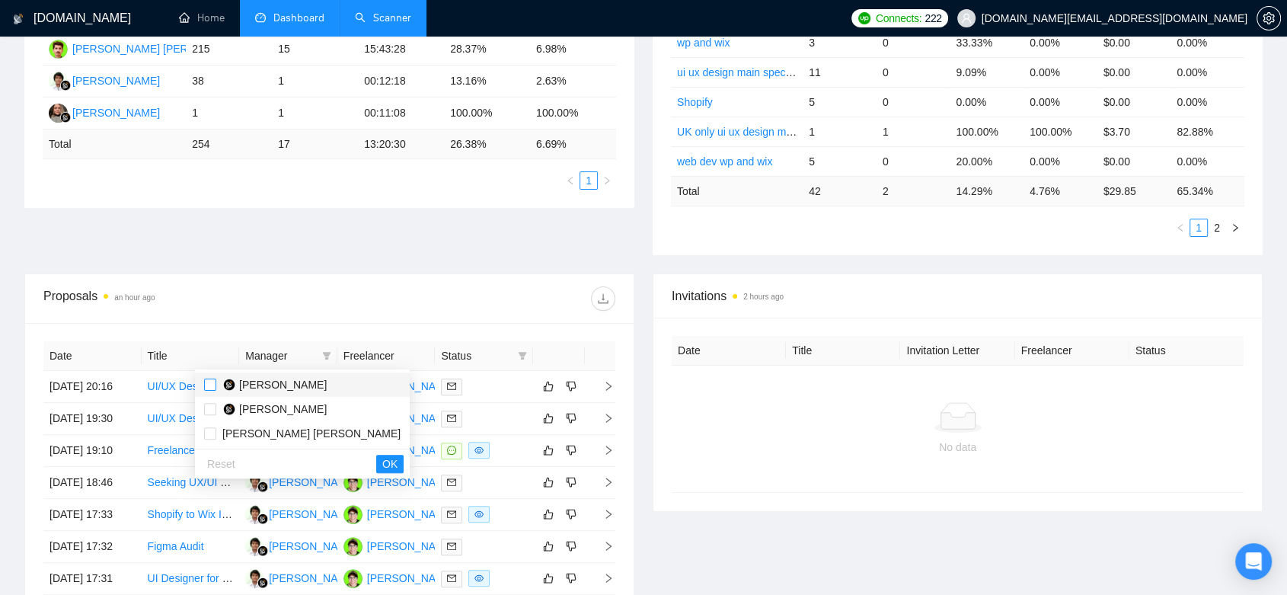
click at [215, 385] on input "checkbox" at bounding box center [210, 385] width 12 height 12
checkbox input "true"
click at [213, 401] on label at bounding box center [210, 409] width 12 height 17
click at [213, 403] on input "checkbox" at bounding box center [210, 409] width 12 height 12
click at [212, 411] on input "checkbox" at bounding box center [210, 409] width 12 height 12
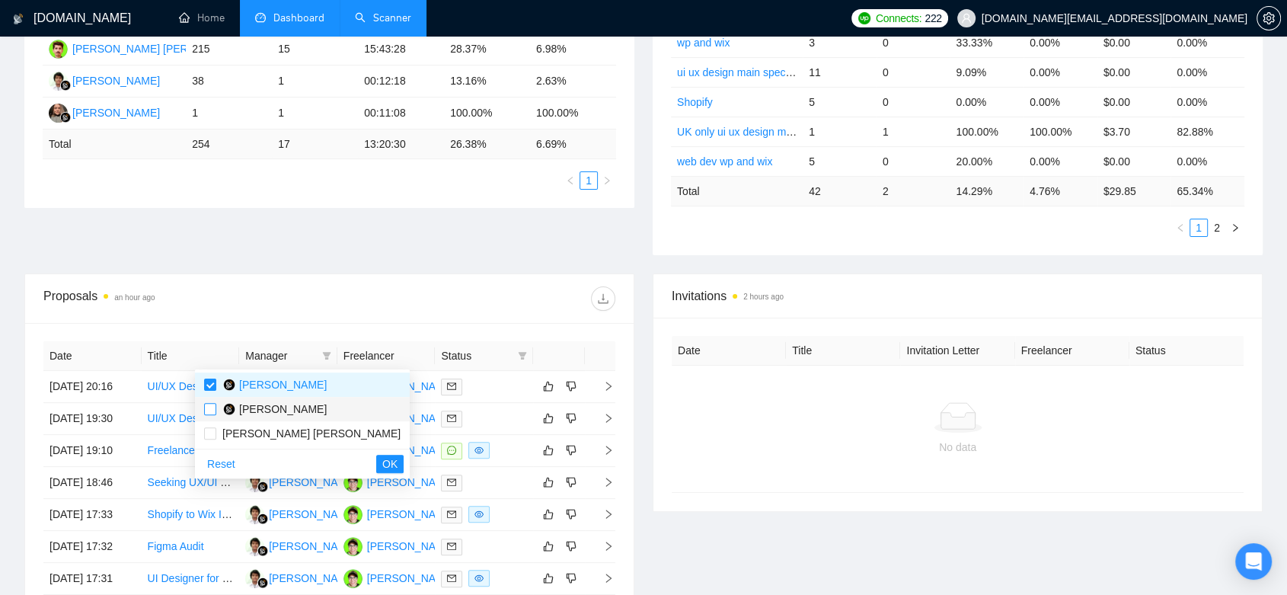
checkbox input "true"
click at [329, 462] on div "Reset OK" at bounding box center [302, 464] width 215 height 30
drag, startPoint x: 321, startPoint y: 460, endPoint x: 799, endPoint y: 286, distance: 508.5
click at [382, 460] on span "OK" at bounding box center [389, 464] width 15 height 17
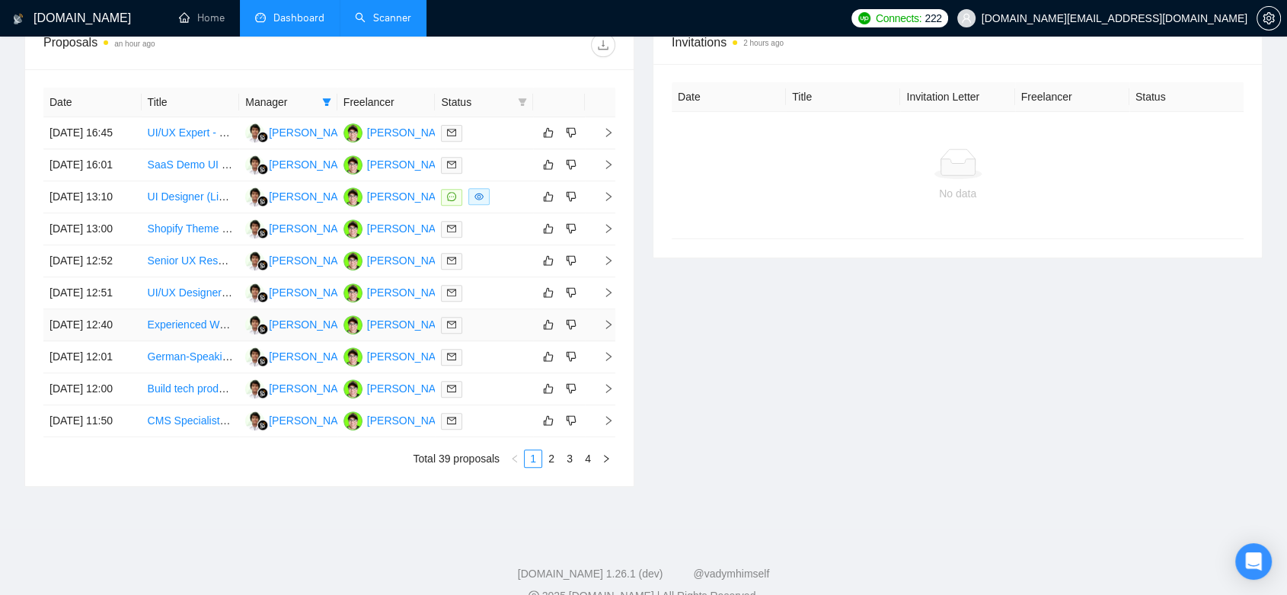
scroll to position [755, 0]
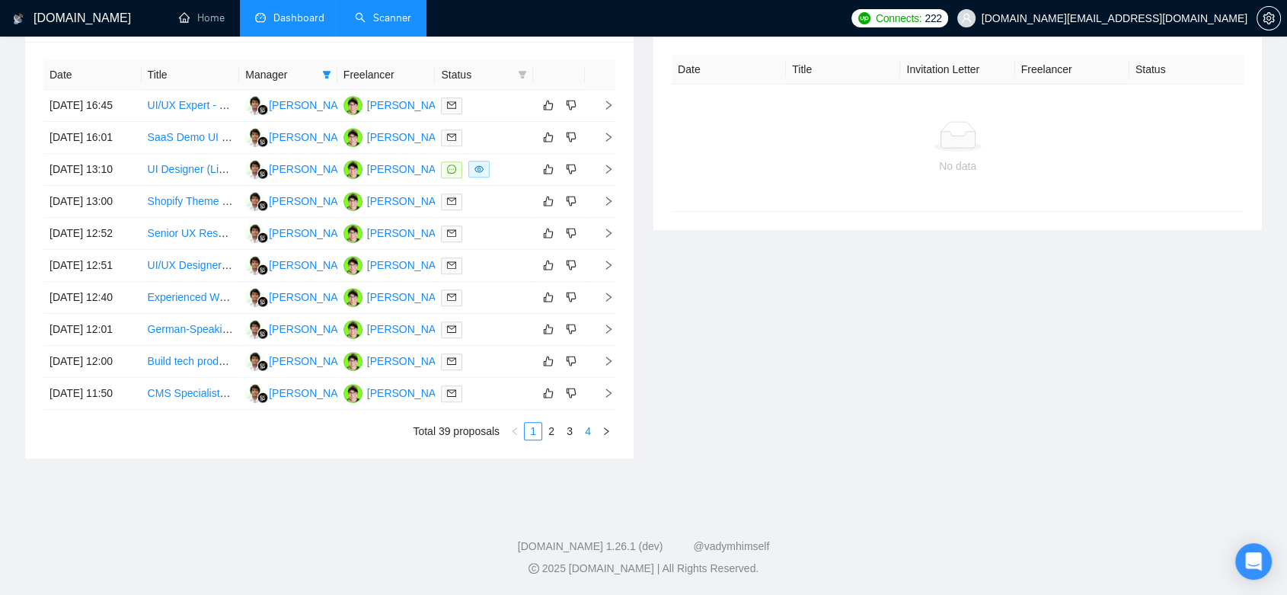
click at [591, 428] on link "4" at bounding box center [588, 431] width 17 height 17
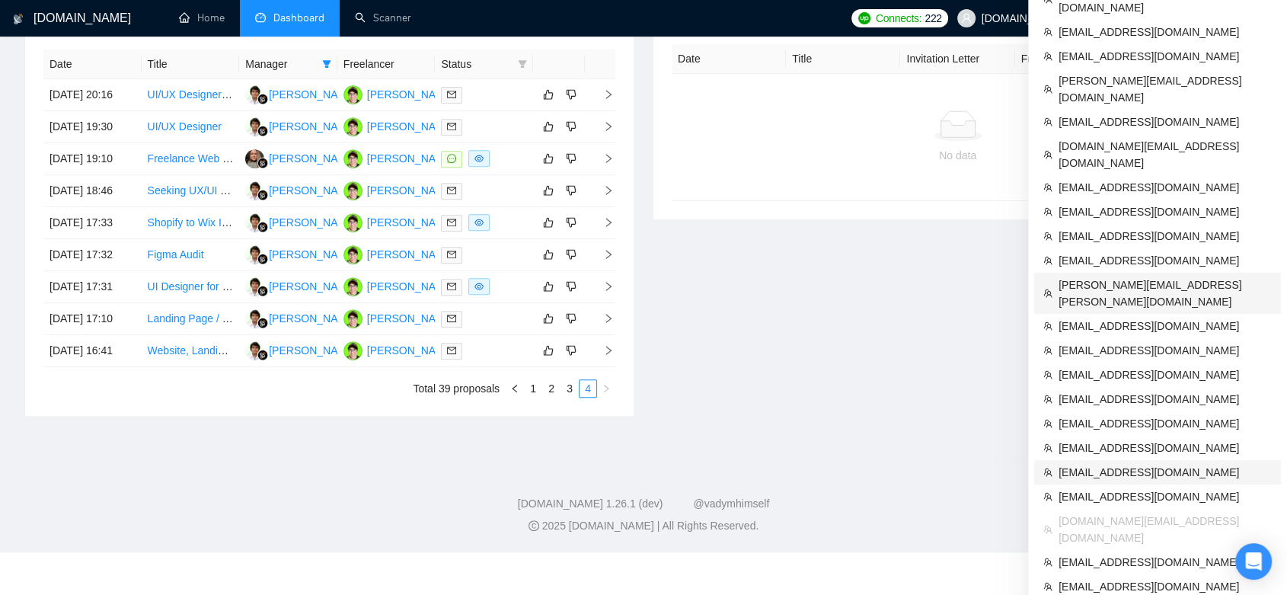
scroll to position [708, 0]
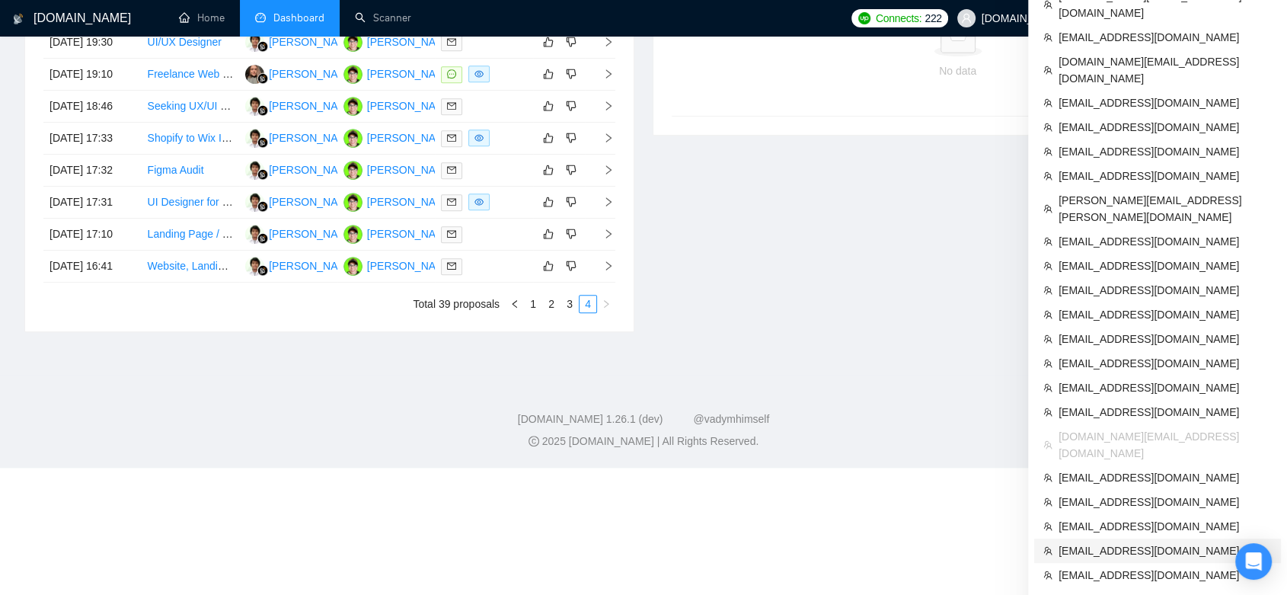
click at [1154, 542] on span "[EMAIL_ADDRESS][DOMAIN_NAME]" at bounding box center [1165, 550] width 213 height 17
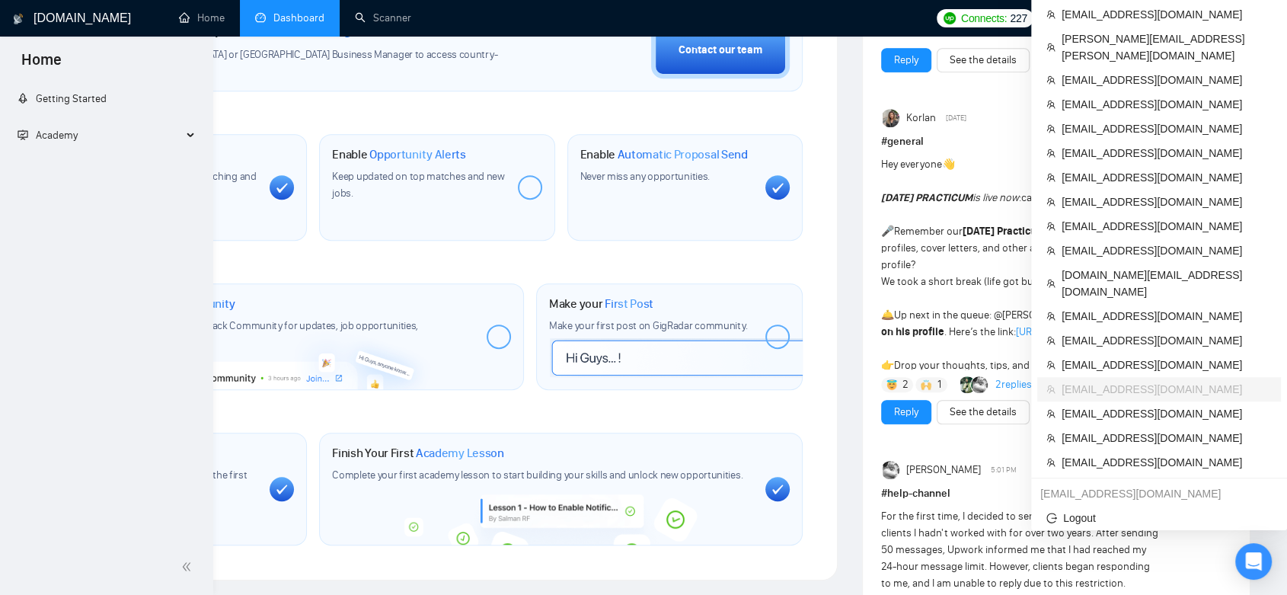
scroll to position [603, 0]
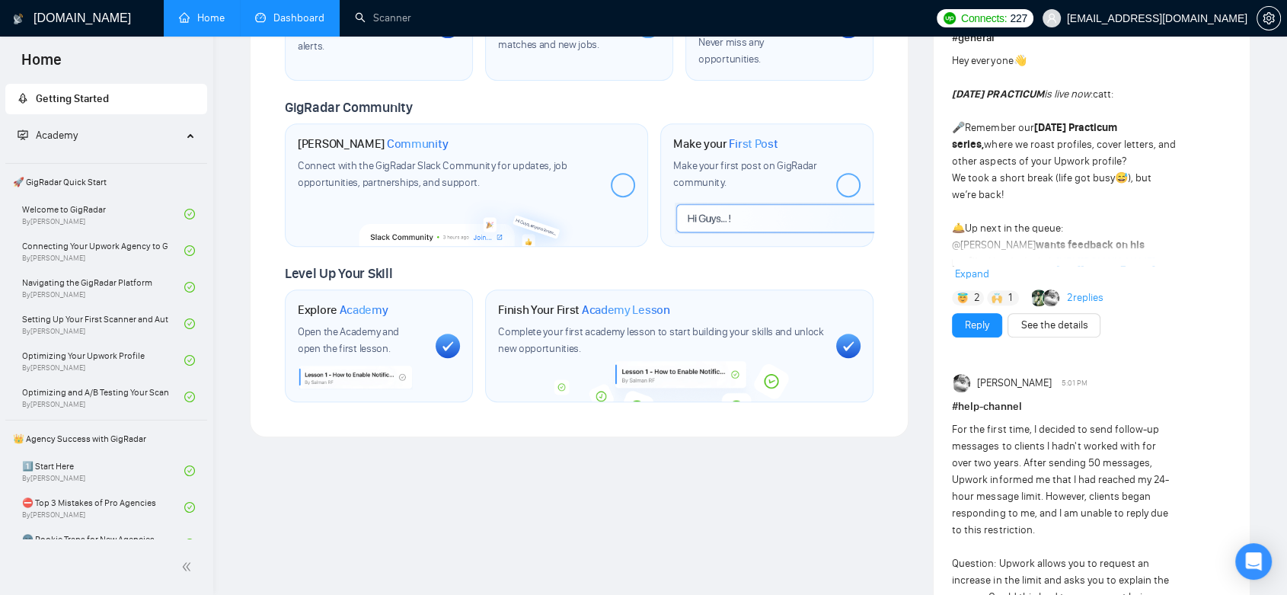
click at [302, 23] on link "Dashboard" at bounding box center [289, 17] width 69 height 13
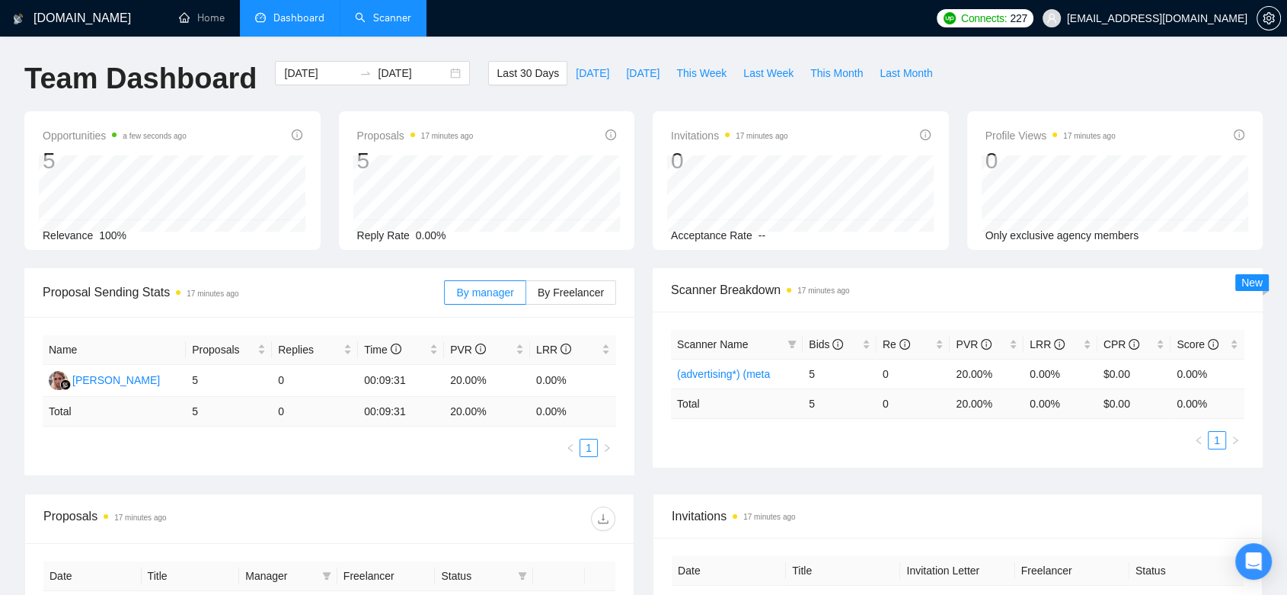
click at [411, 21] on link "Scanner" at bounding box center [383, 17] width 56 height 13
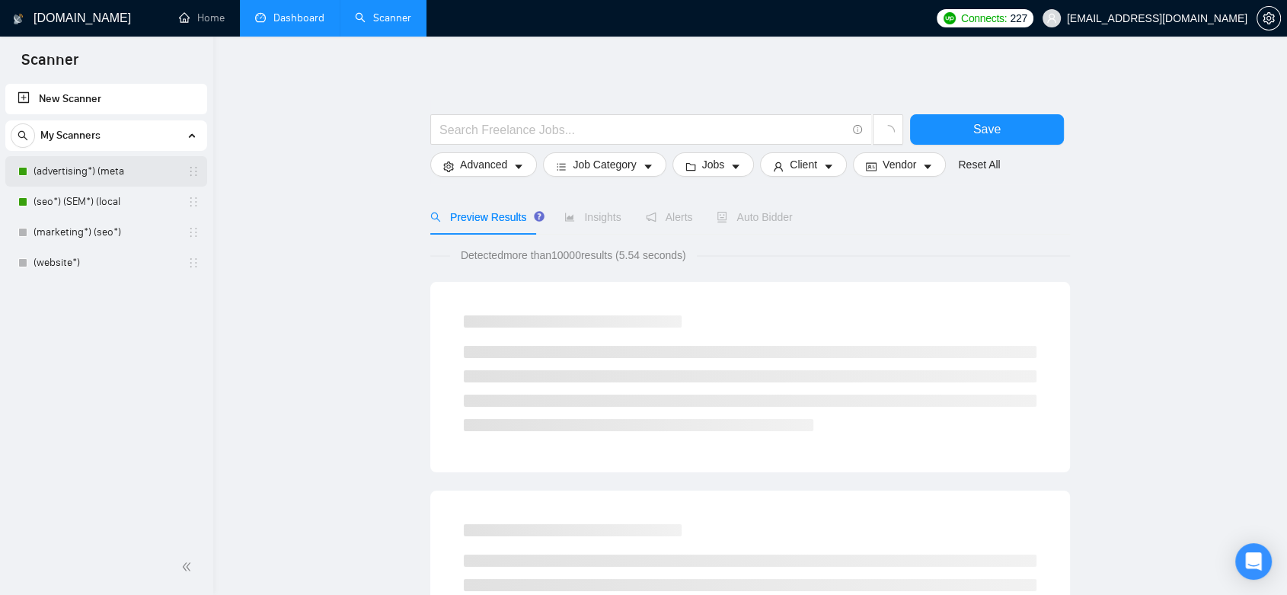
click at [134, 174] on link "(advertising*) (meta" at bounding box center [106, 171] width 145 height 30
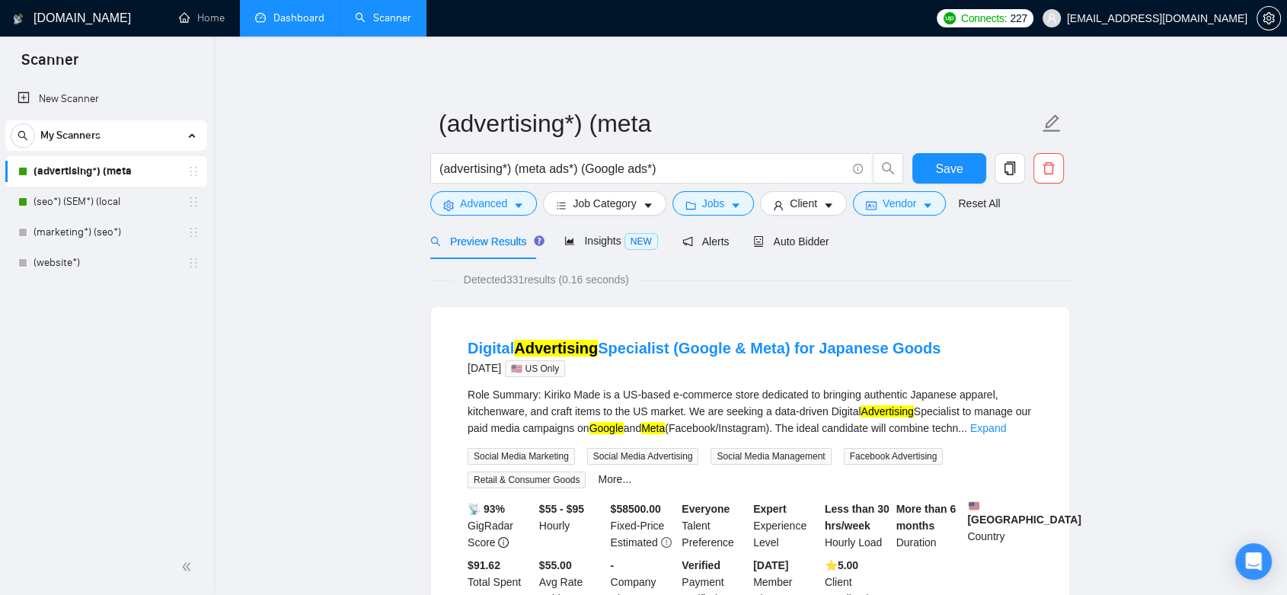
click at [281, 11] on link "Dashboard" at bounding box center [289, 17] width 69 height 13
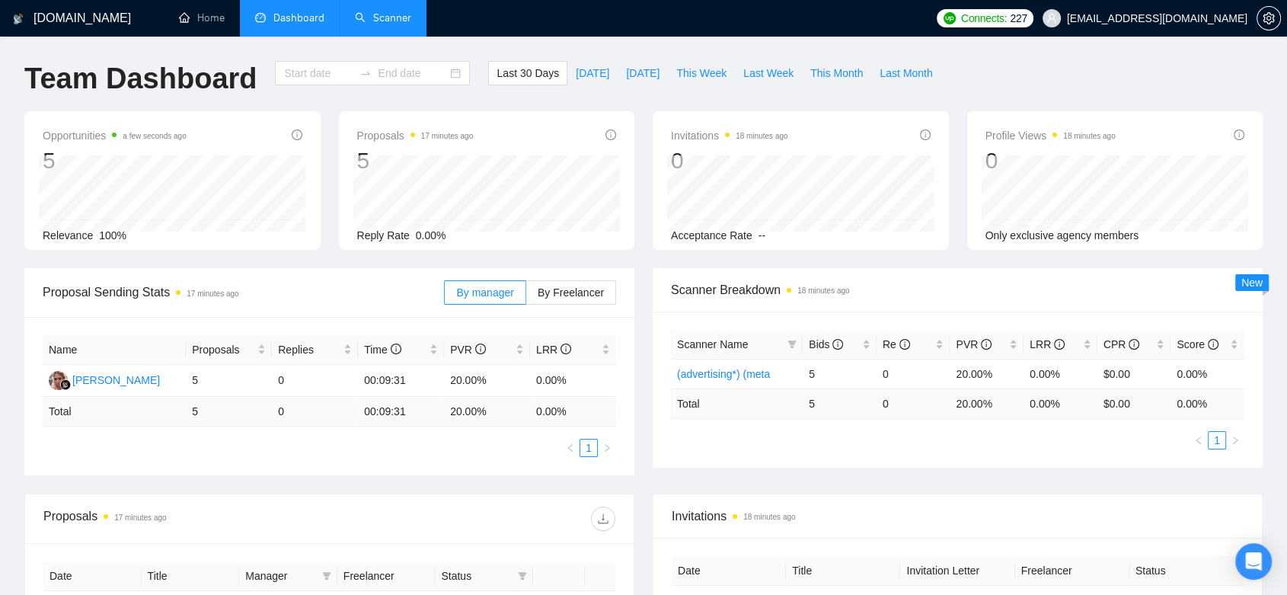
type input "[DATE]"
click at [371, 23] on link "Scanner" at bounding box center [383, 17] width 56 height 13
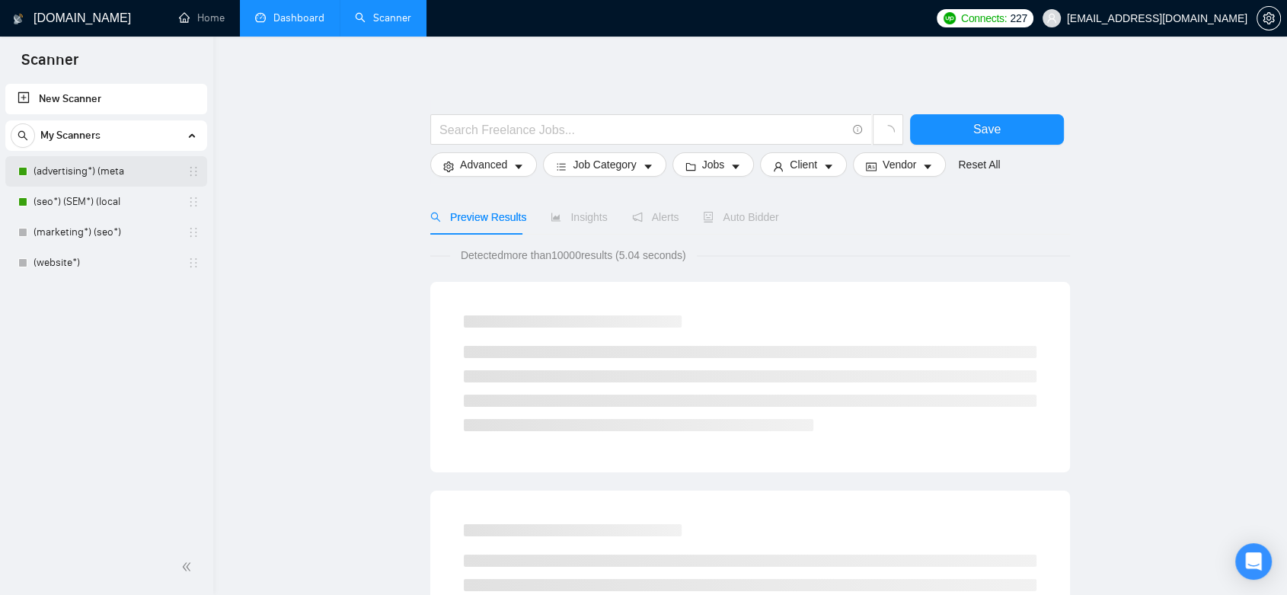
click at [125, 167] on link "(advertising*) (meta" at bounding box center [106, 171] width 145 height 30
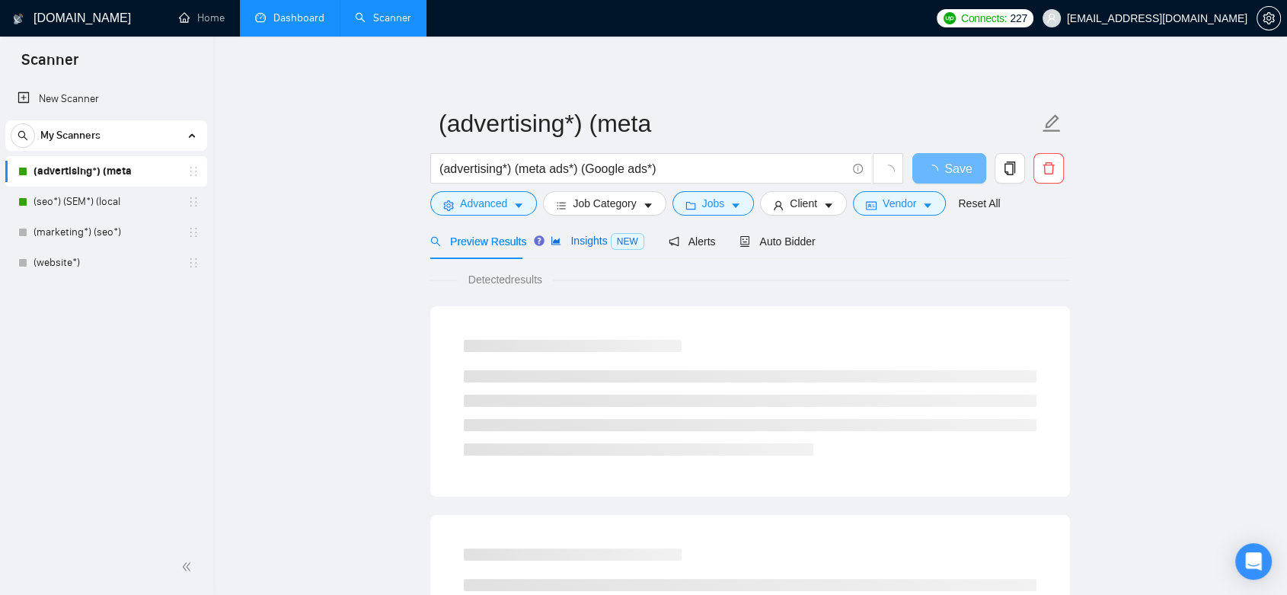
click at [591, 237] on span "Insights NEW" at bounding box center [597, 241] width 93 height 12
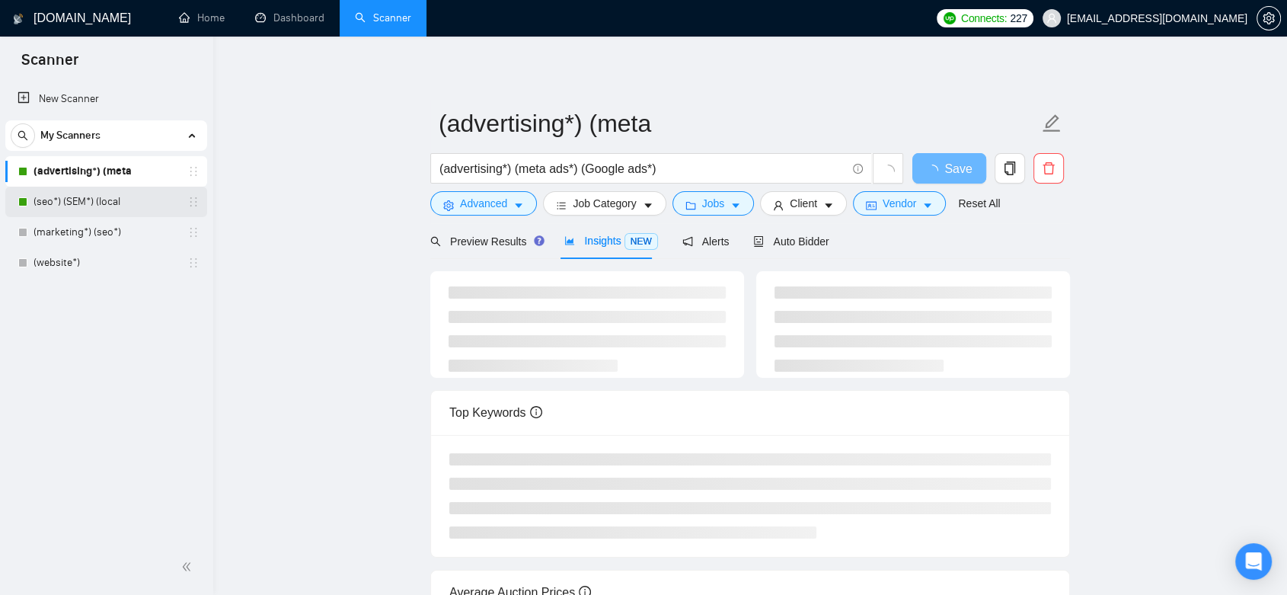
click at [91, 206] on link "(seo*) (SEM*) (local" at bounding box center [106, 202] width 145 height 30
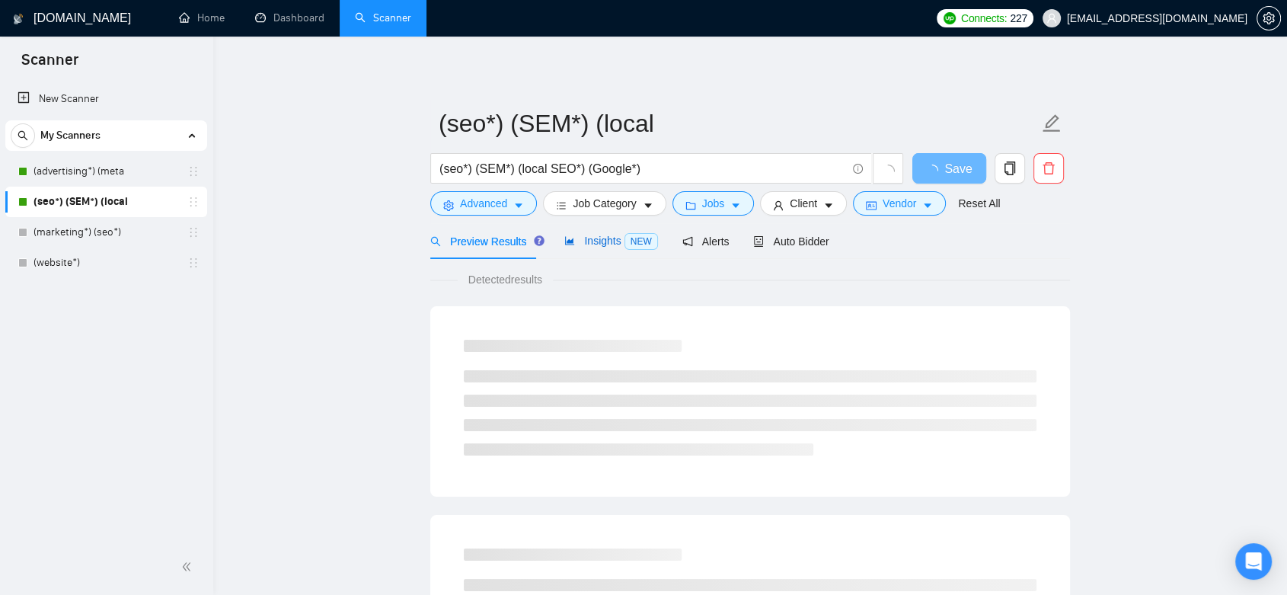
click at [591, 242] on span "Insights NEW" at bounding box center [610, 241] width 93 height 12
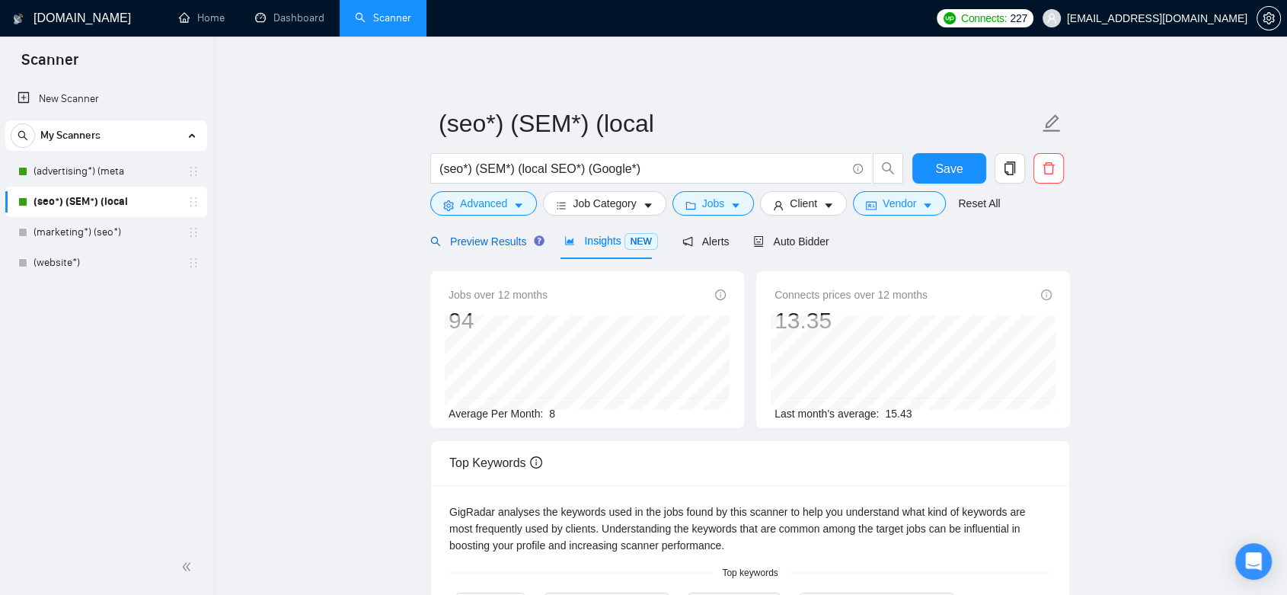
click at [482, 242] on span "Preview Results" at bounding box center [485, 241] width 110 height 12
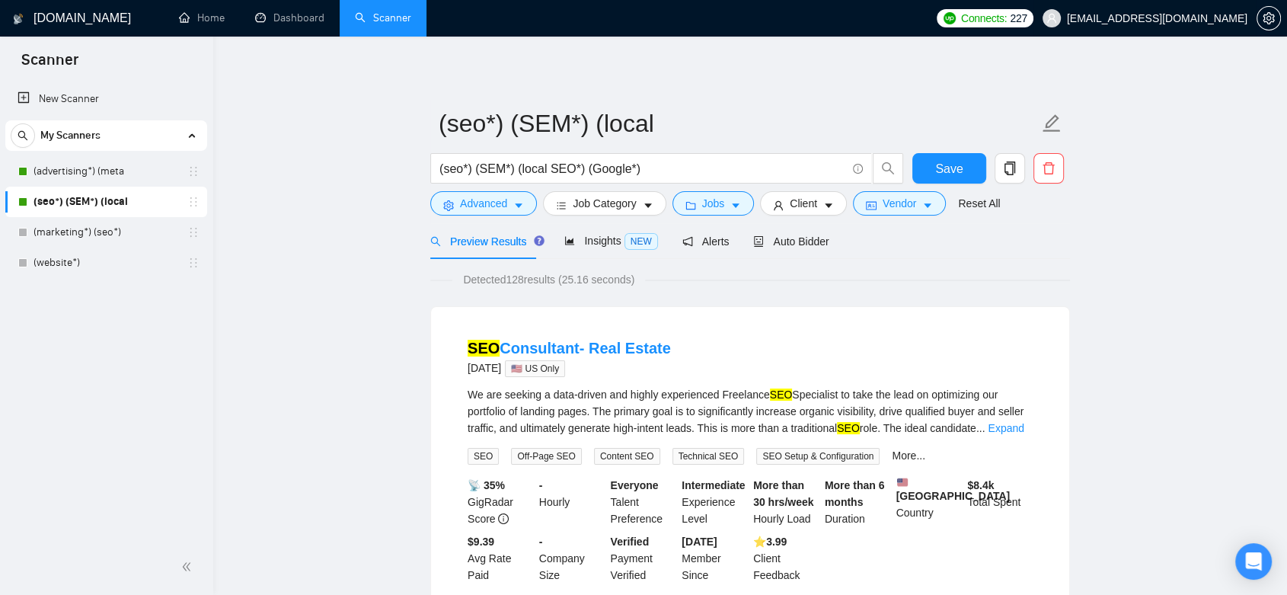
click at [1201, 18] on span "[EMAIL_ADDRESS][DOMAIN_NAME]" at bounding box center [1157, 18] width 181 height 0
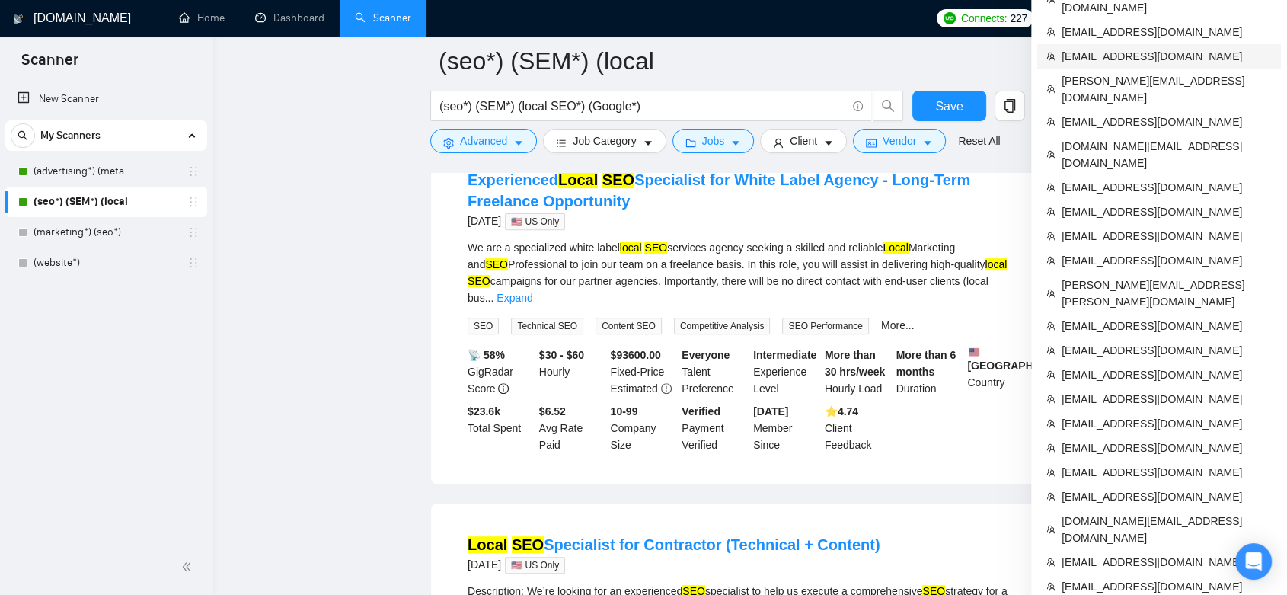
scroll to position [762, 0]
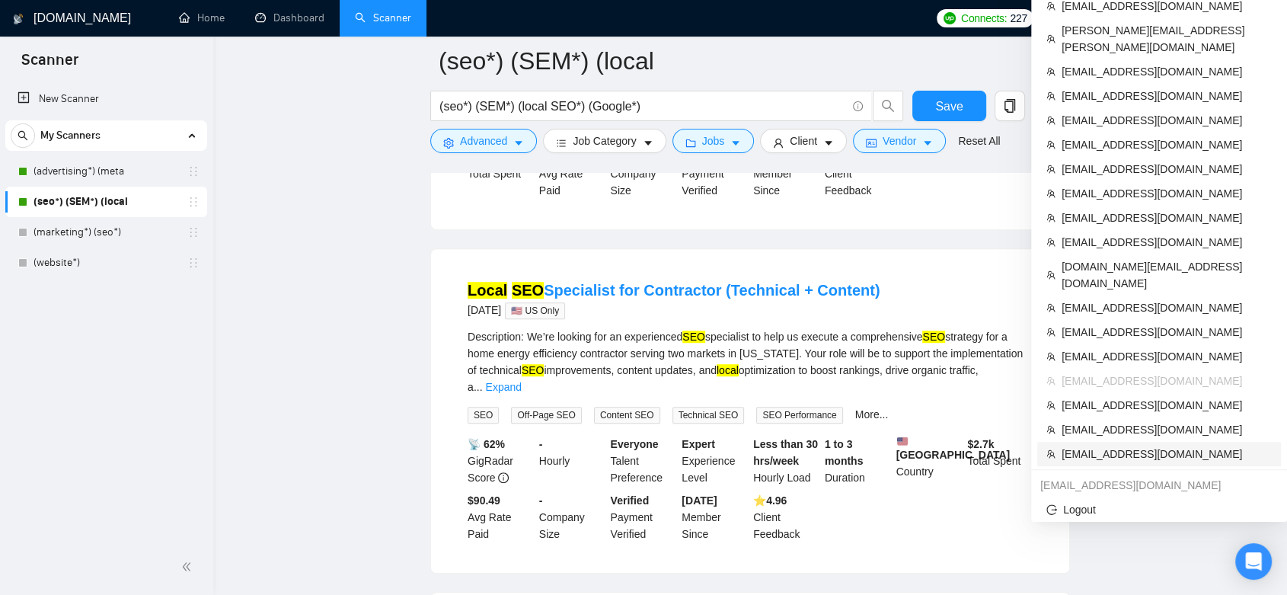
click at [1176, 446] on span "[EMAIL_ADDRESS][DOMAIN_NAME]" at bounding box center [1167, 454] width 210 height 17
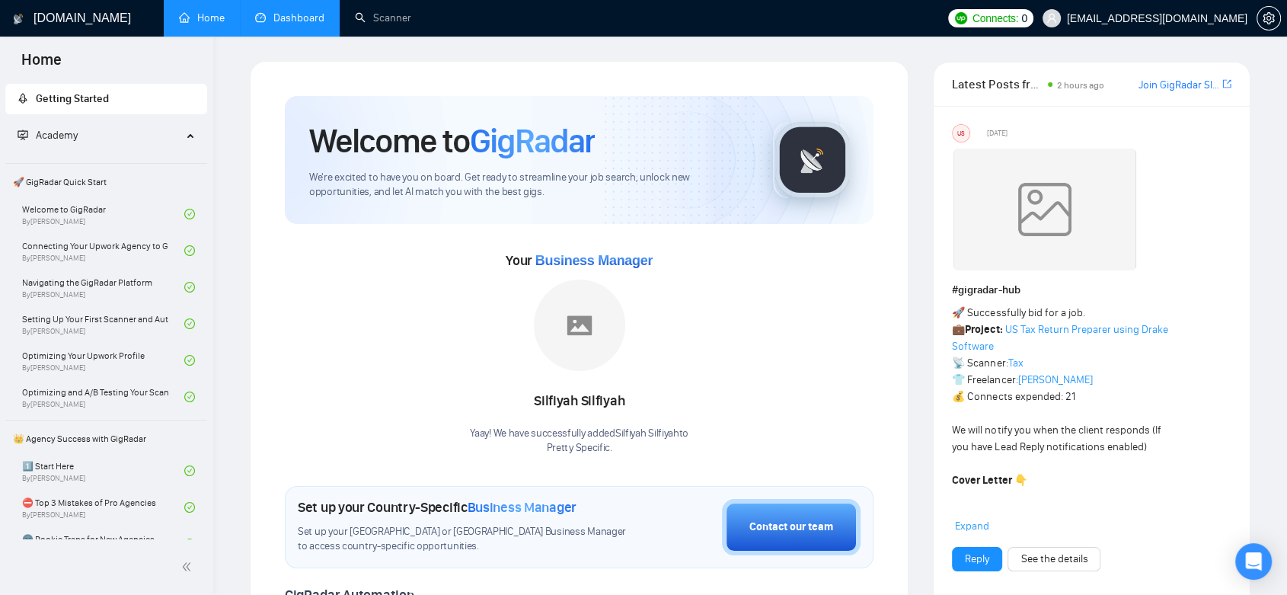
click at [315, 17] on link "Dashboard" at bounding box center [289, 17] width 69 height 13
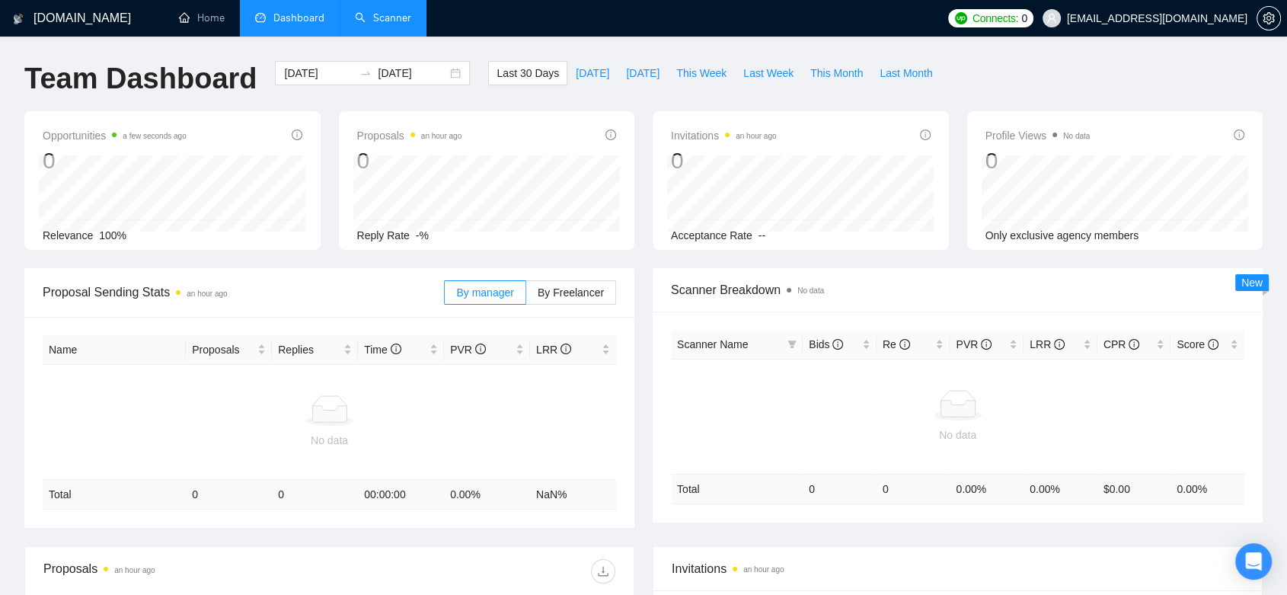
click at [379, 18] on link "Scanner" at bounding box center [383, 17] width 56 height 13
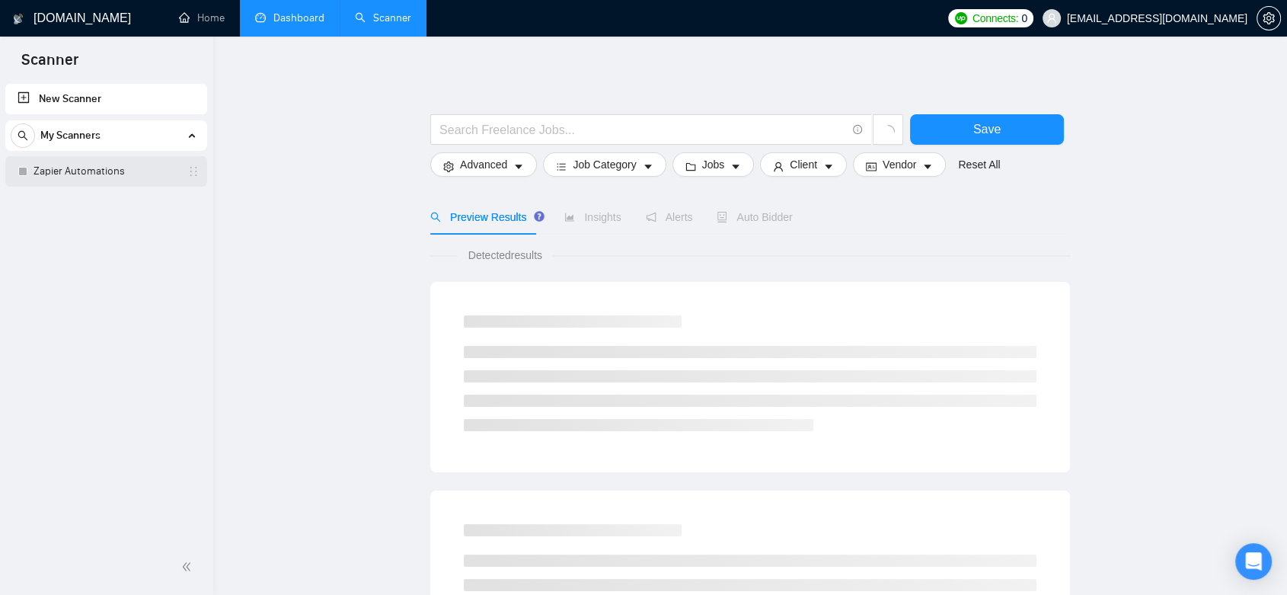
click at [115, 179] on link "Zapier Automations" at bounding box center [106, 171] width 145 height 30
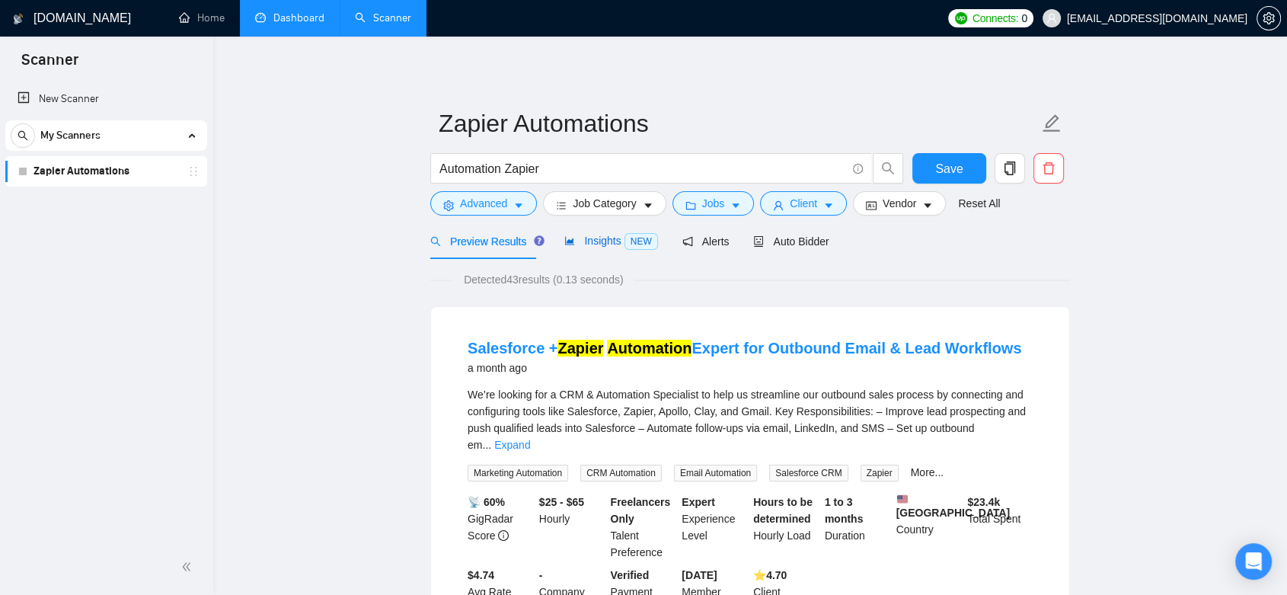
click at [591, 244] on span "Insights NEW" at bounding box center [610, 241] width 93 height 12
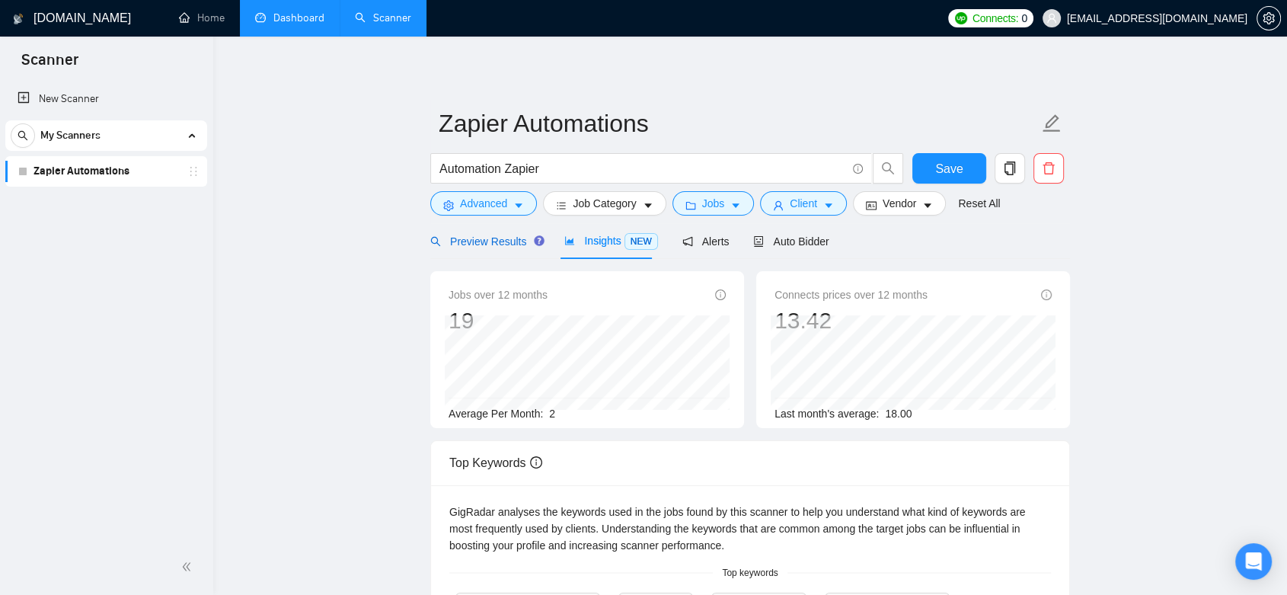
click at [467, 238] on span "Preview Results" at bounding box center [485, 241] width 110 height 12
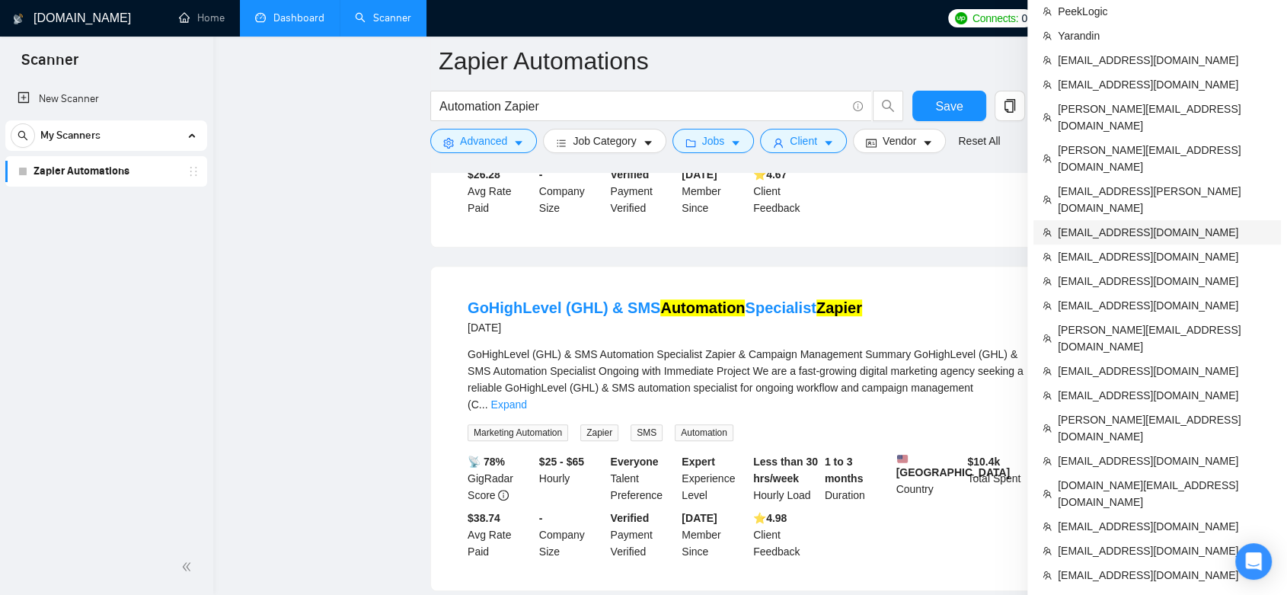
scroll to position [1015, 0]
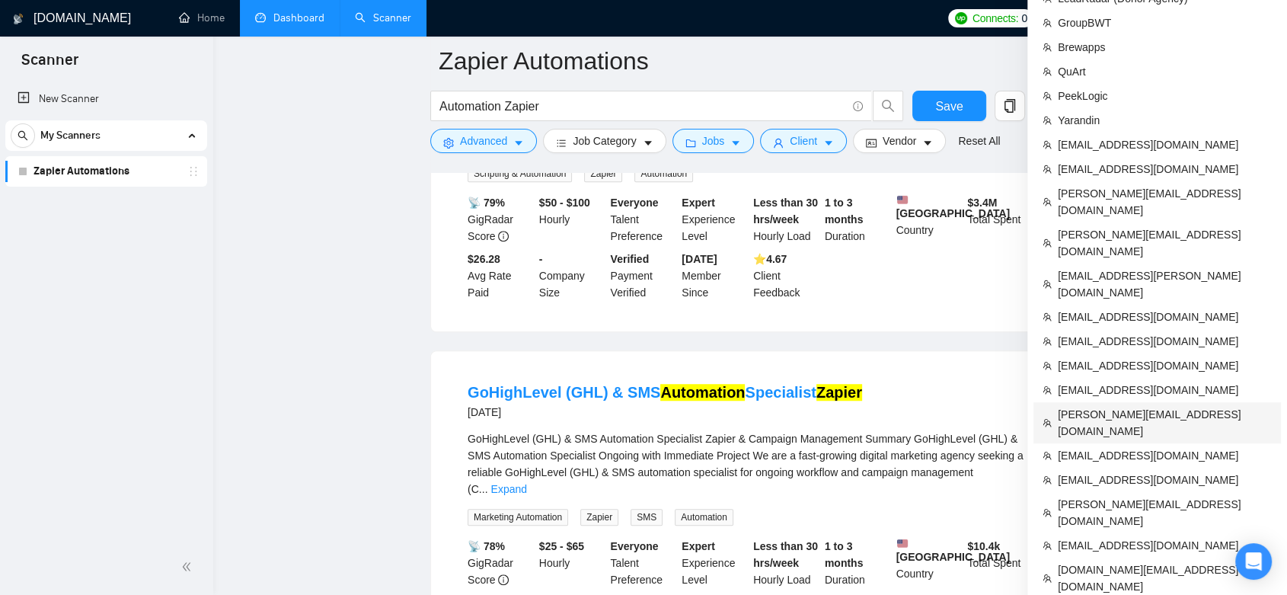
click at [1140, 406] on span "[PERSON_NAME][EMAIL_ADDRESS][DOMAIN_NAME]" at bounding box center [1165, 423] width 214 height 34
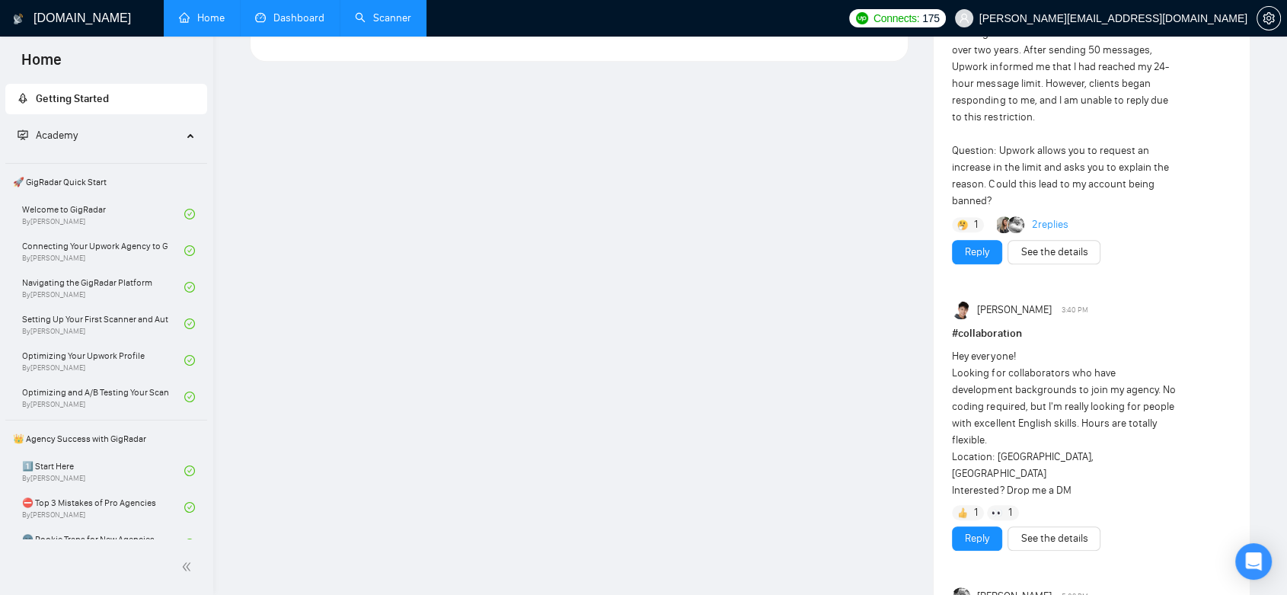
click at [303, 18] on link "Dashboard" at bounding box center [289, 17] width 69 height 13
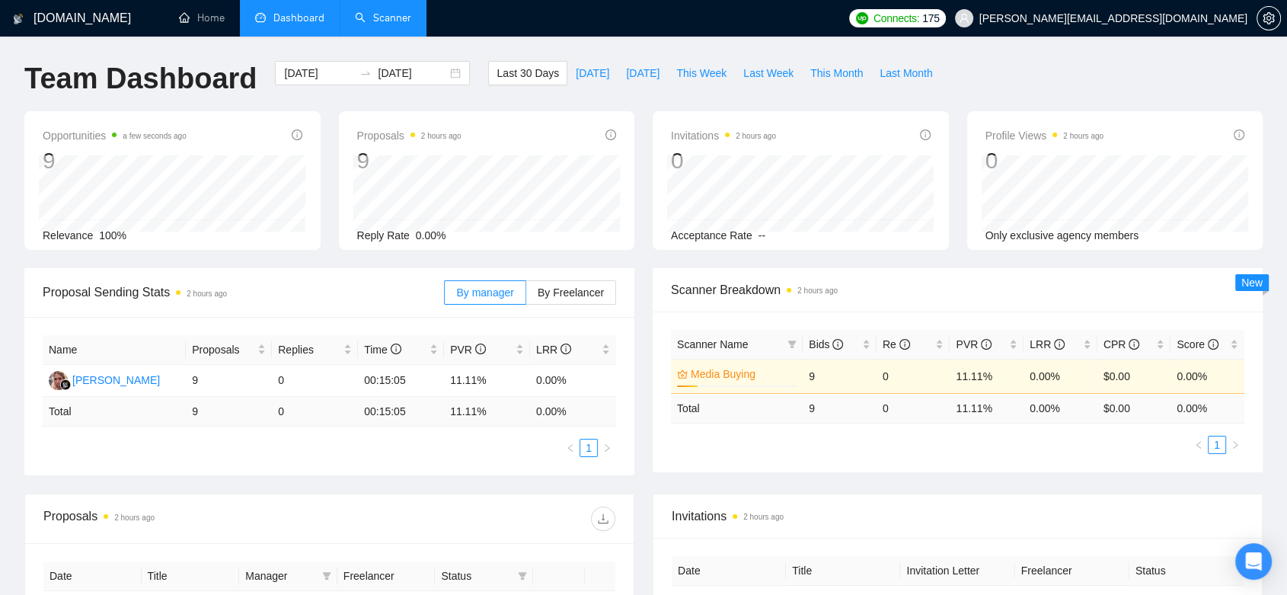
click at [369, 19] on link "Scanner" at bounding box center [383, 17] width 56 height 13
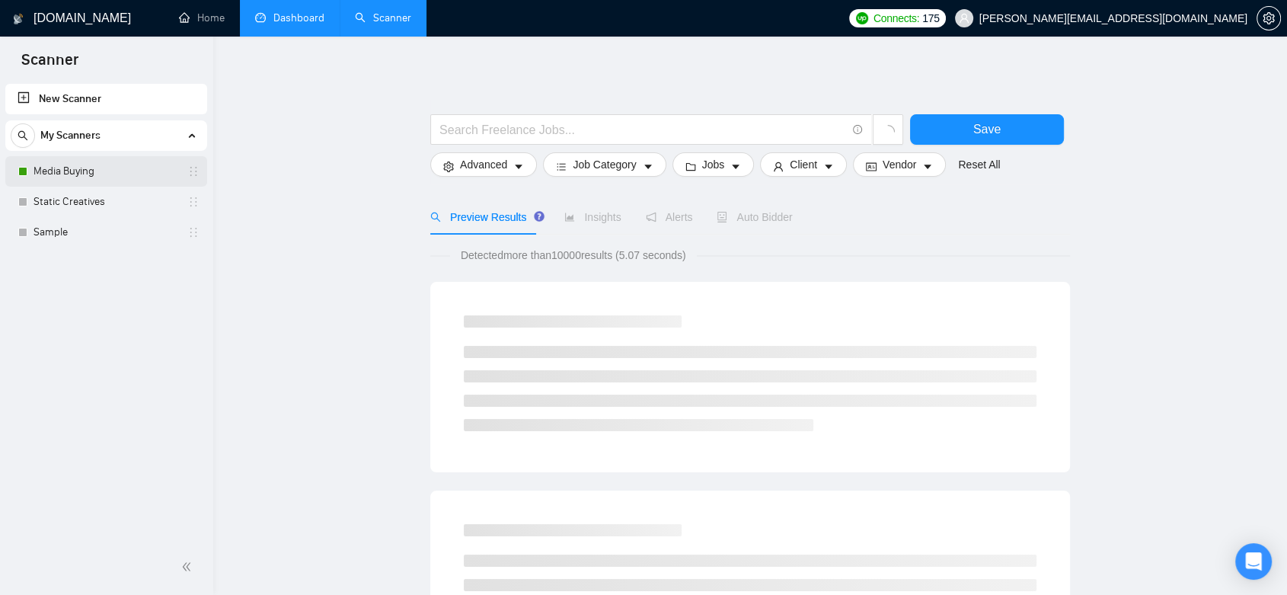
click at [116, 176] on link "Media Buying" at bounding box center [106, 171] width 145 height 30
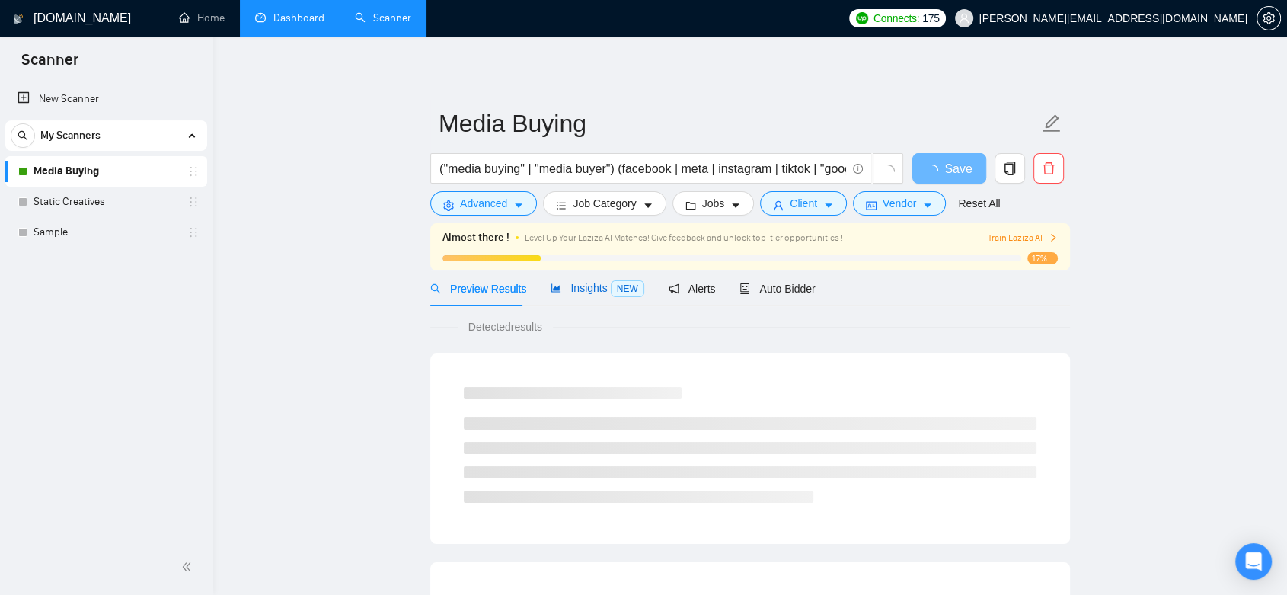
click at [578, 289] on span "Insights NEW" at bounding box center [597, 288] width 93 height 12
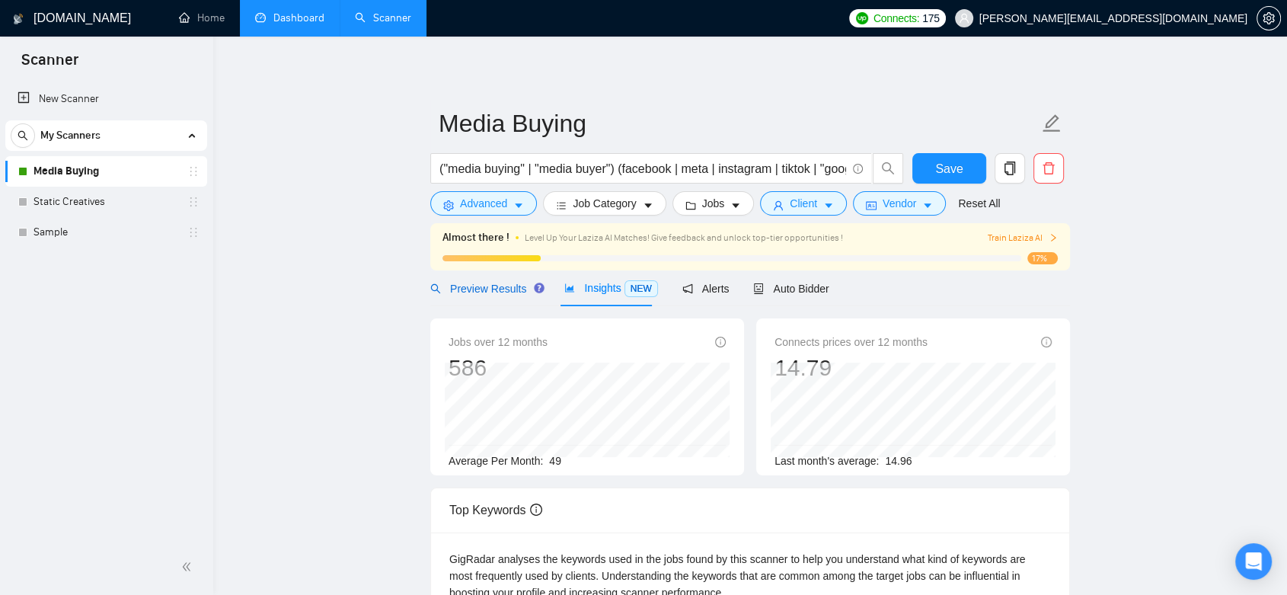
click at [491, 295] on div "Preview Results" at bounding box center [485, 288] width 110 height 17
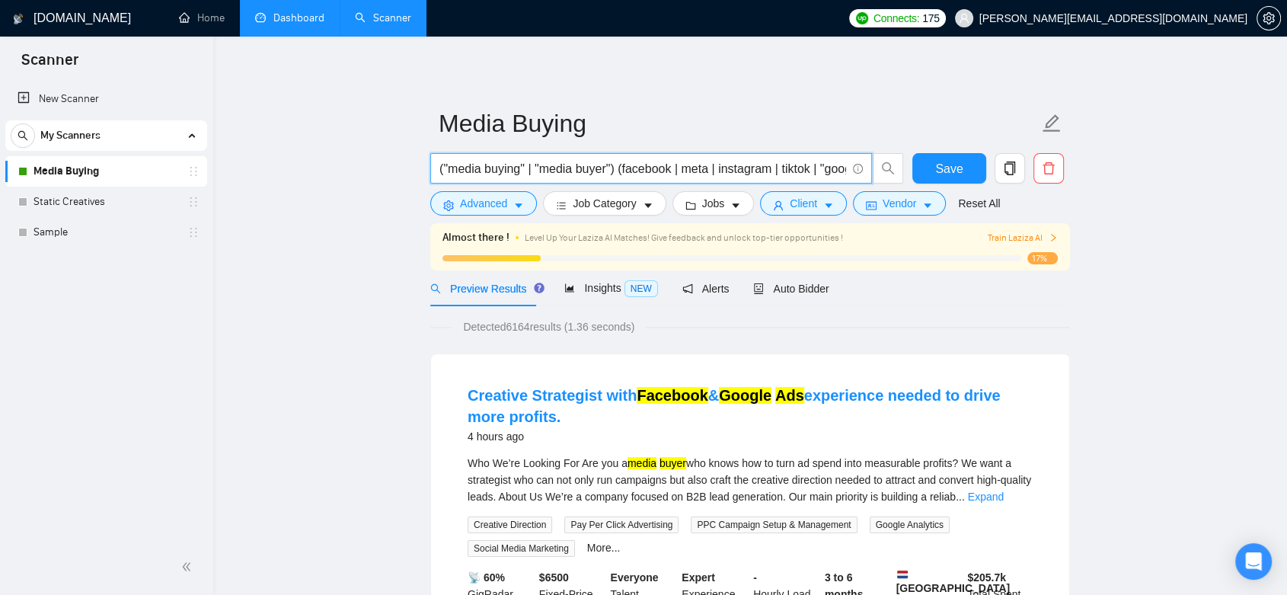
drag, startPoint x: 644, startPoint y: 171, endPoint x: 628, endPoint y: 184, distance: 20.6
click at [628, 184] on div "("media buying" | "media buyer") (facebook | meta | instagram | tiktok | "googl…" at bounding box center [667, 172] width 480 height 38
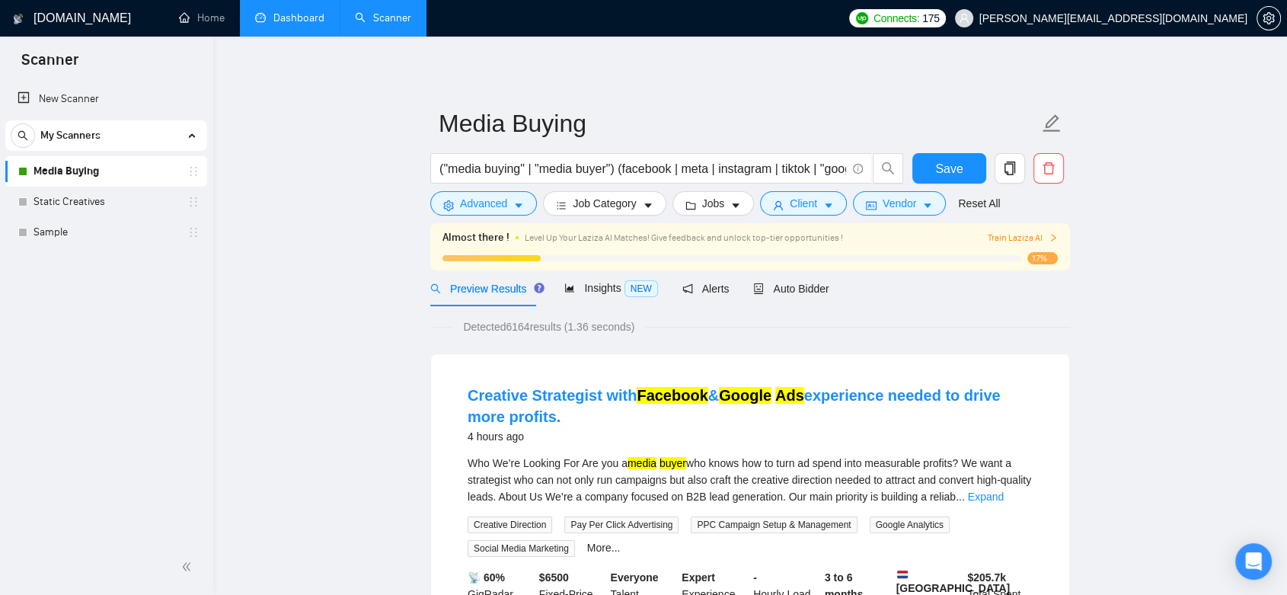
click at [779, 213] on button "Client" at bounding box center [803, 203] width 87 height 24
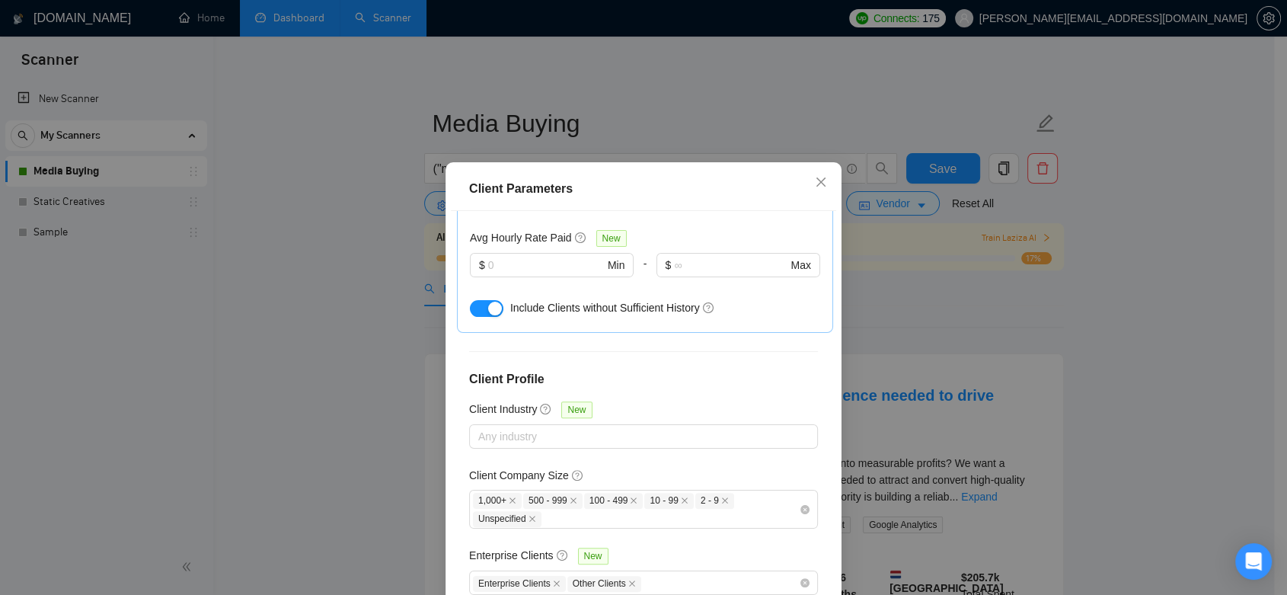
scroll to position [98, 0]
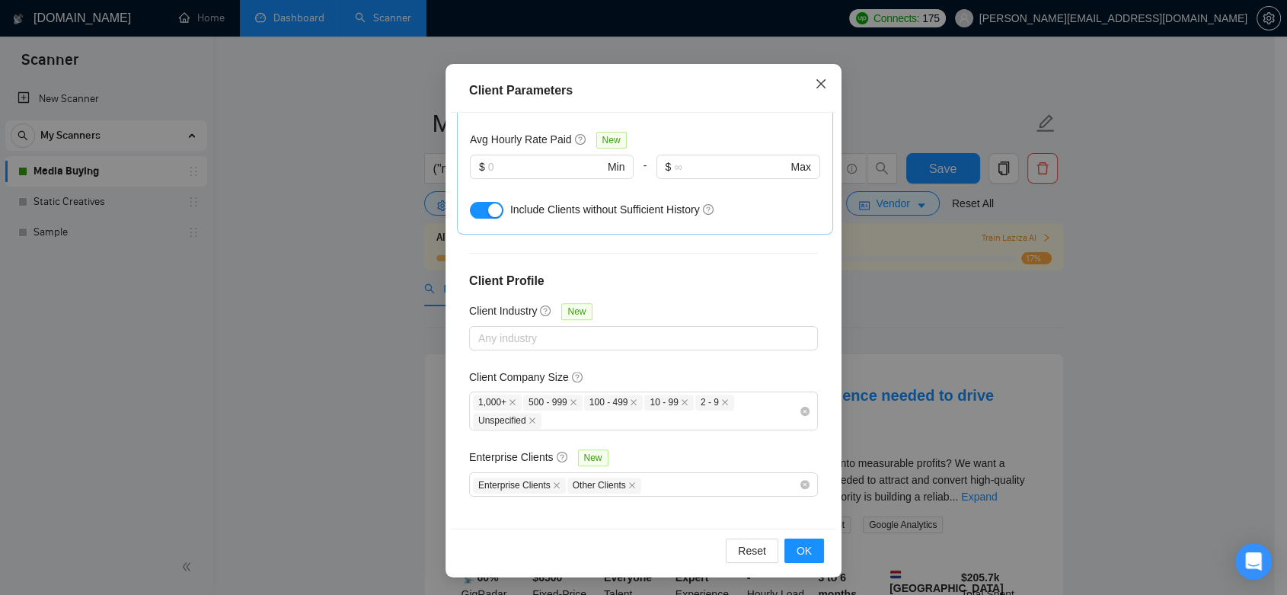
click at [801, 79] on span "Close" at bounding box center [821, 84] width 41 height 41
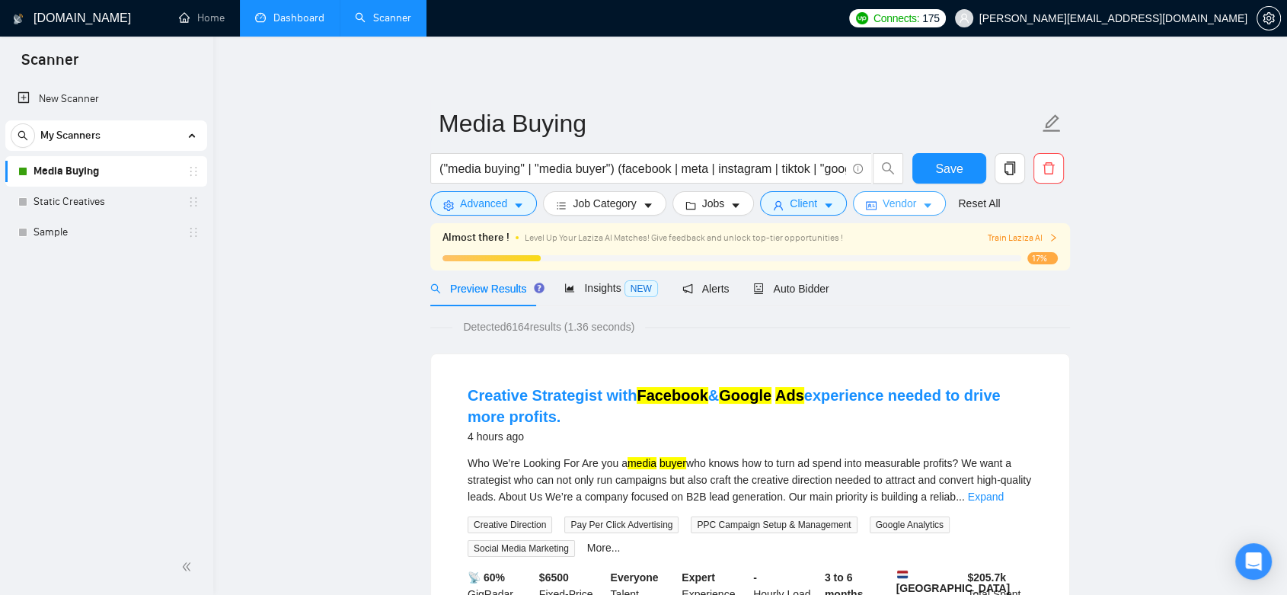
click at [884, 202] on span "Vendor" at bounding box center [900, 203] width 34 height 17
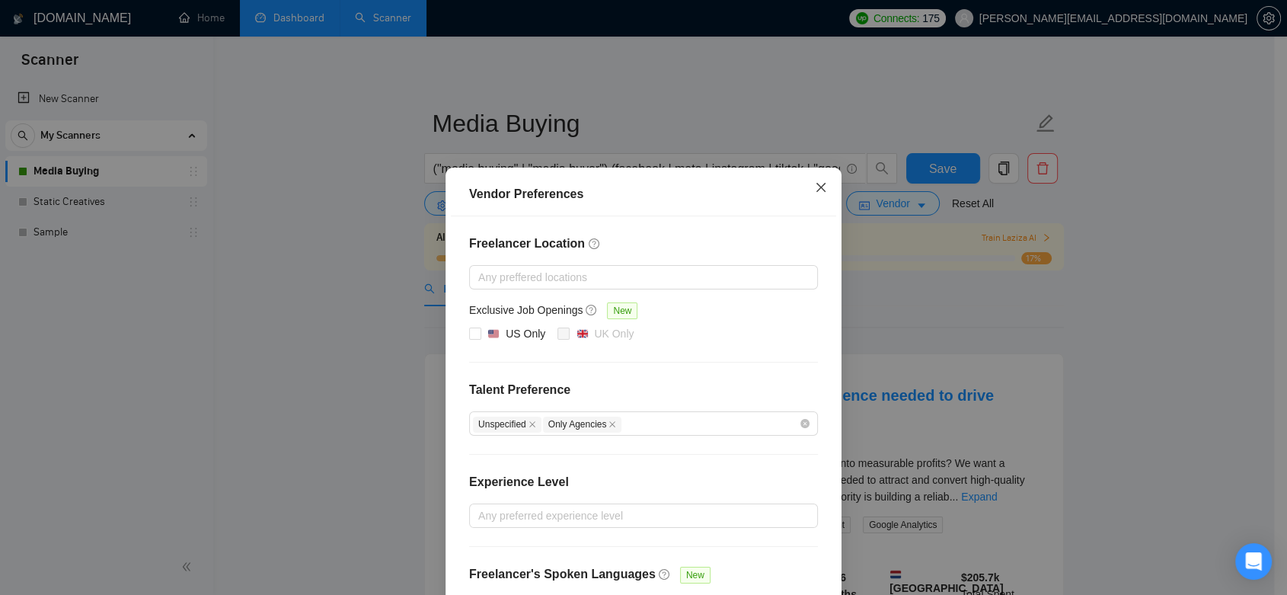
click at [815, 183] on icon "close" at bounding box center [821, 187] width 12 height 12
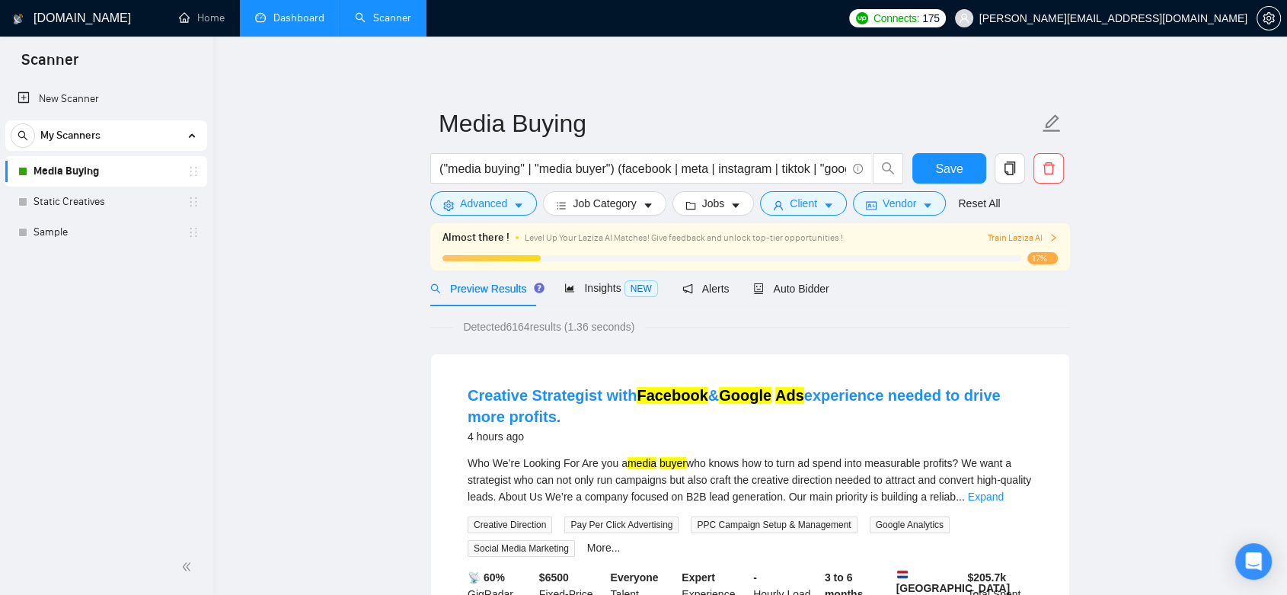
click at [279, 11] on link "Dashboard" at bounding box center [289, 17] width 69 height 13
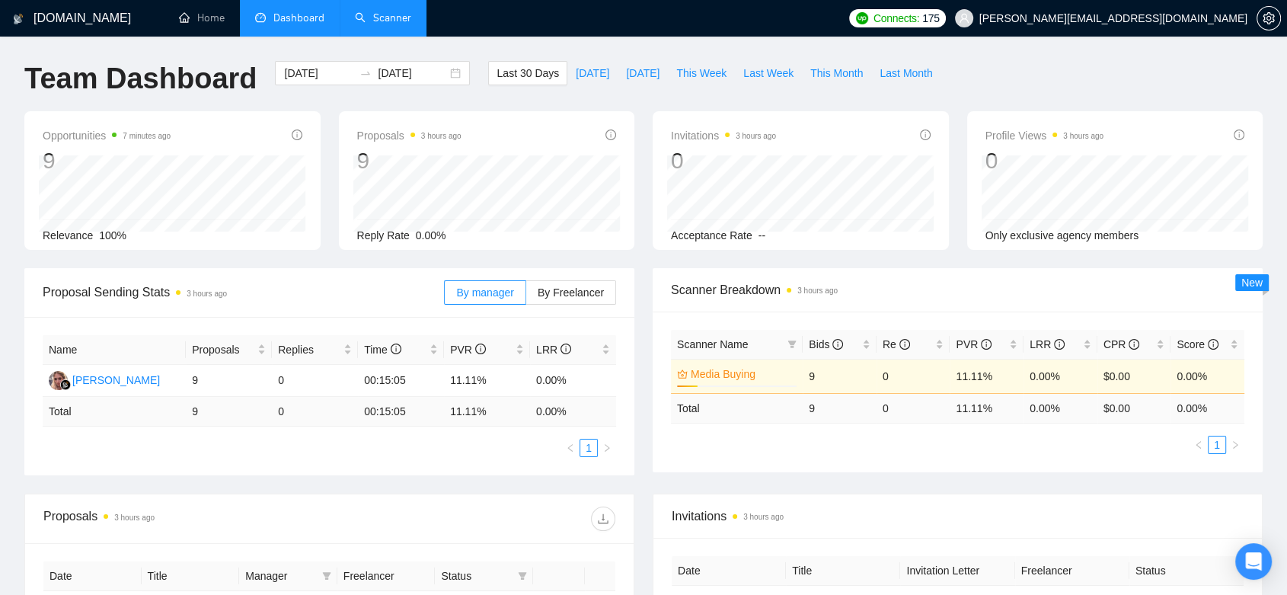
click at [373, 13] on link "Scanner" at bounding box center [383, 17] width 56 height 13
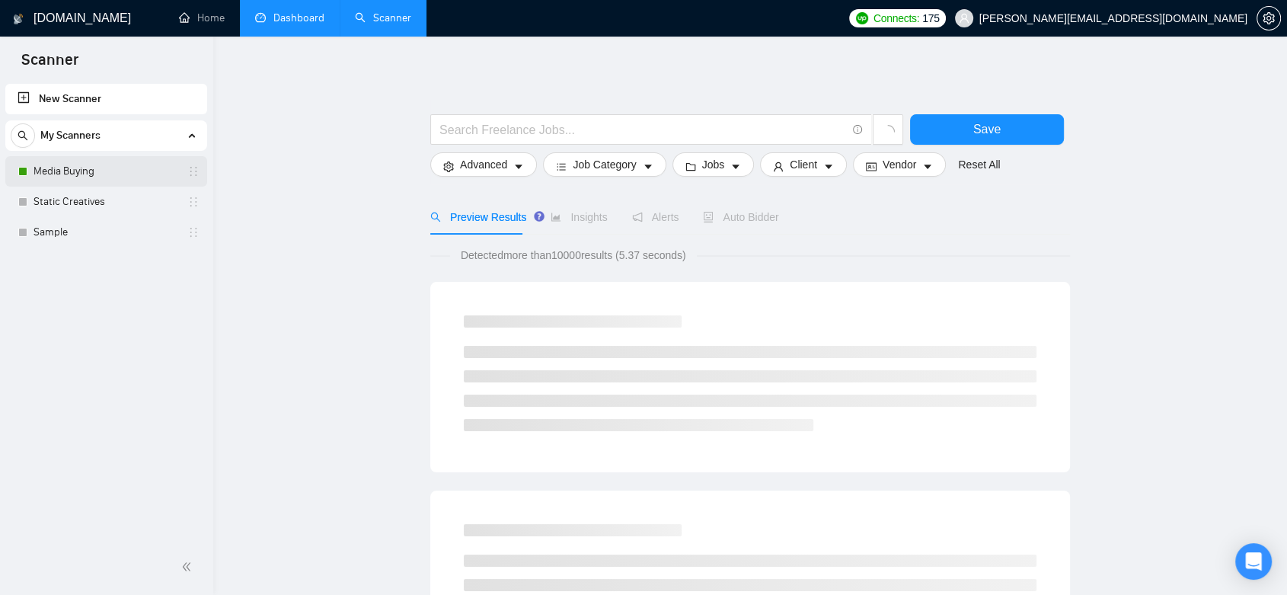
click at [122, 173] on link "Media Buying" at bounding box center [106, 171] width 145 height 30
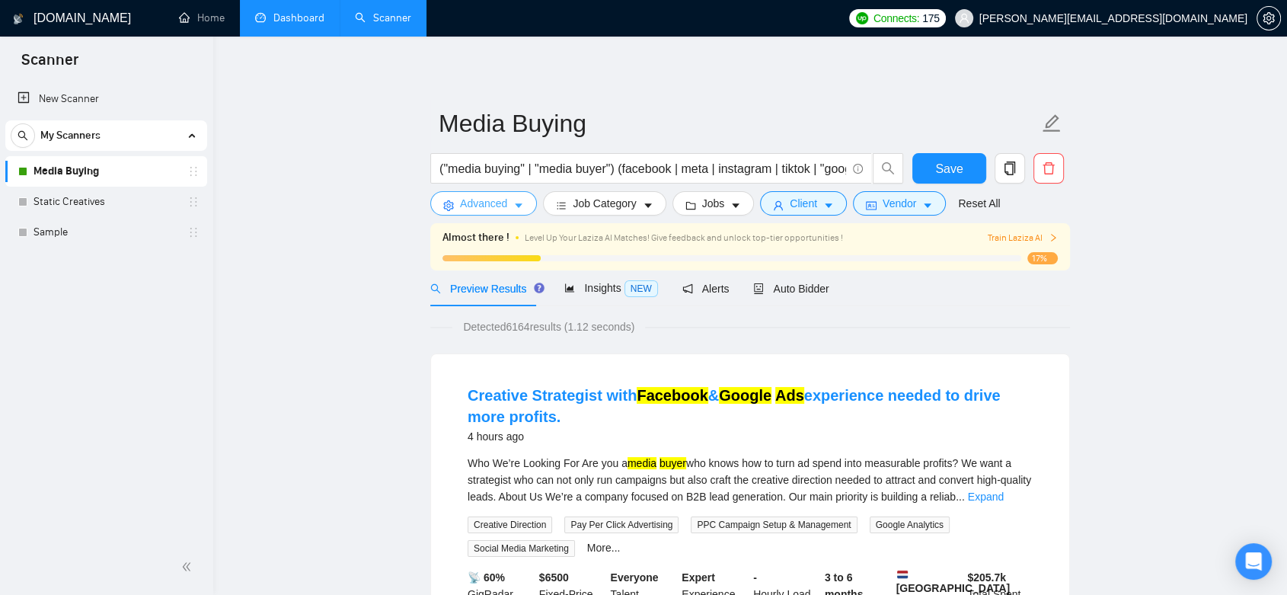
click at [494, 210] on span "Advanced" at bounding box center [483, 203] width 47 height 17
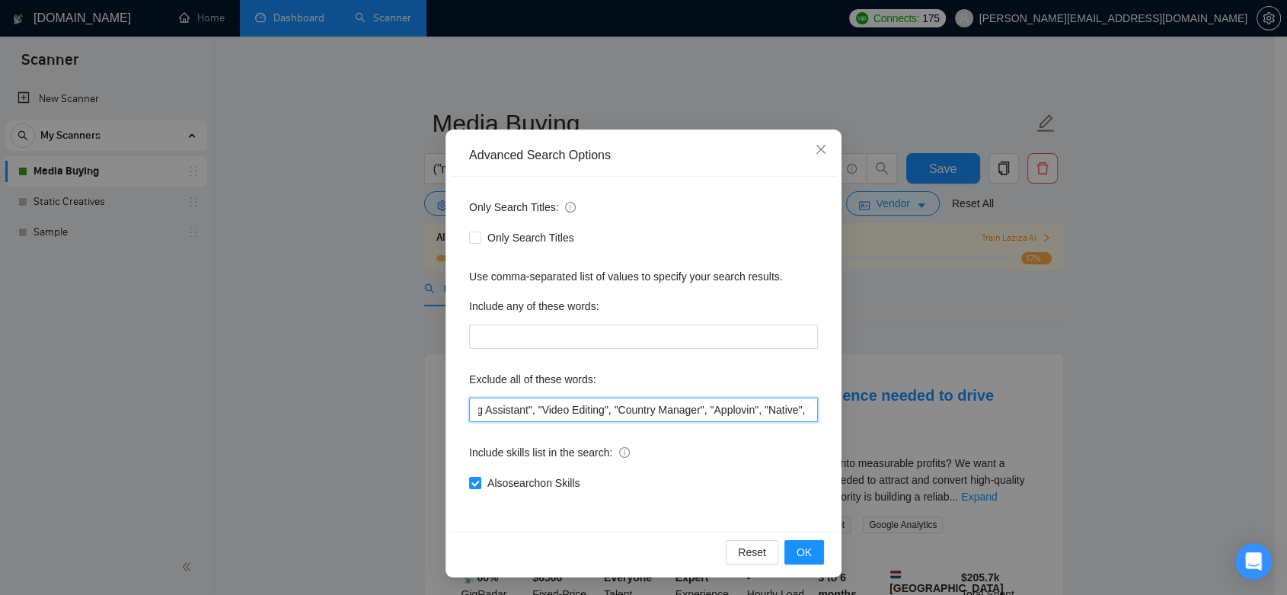
scroll to position [0, 1382]
drag, startPoint x: 652, startPoint y: 411, endPoint x: 839, endPoint y: 407, distance: 187.5
click at [839, 407] on div "Advanced Search Options Only Search Titles: Only Search Titles Use comma-separa…" at bounding box center [643, 297] width 1287 height 595
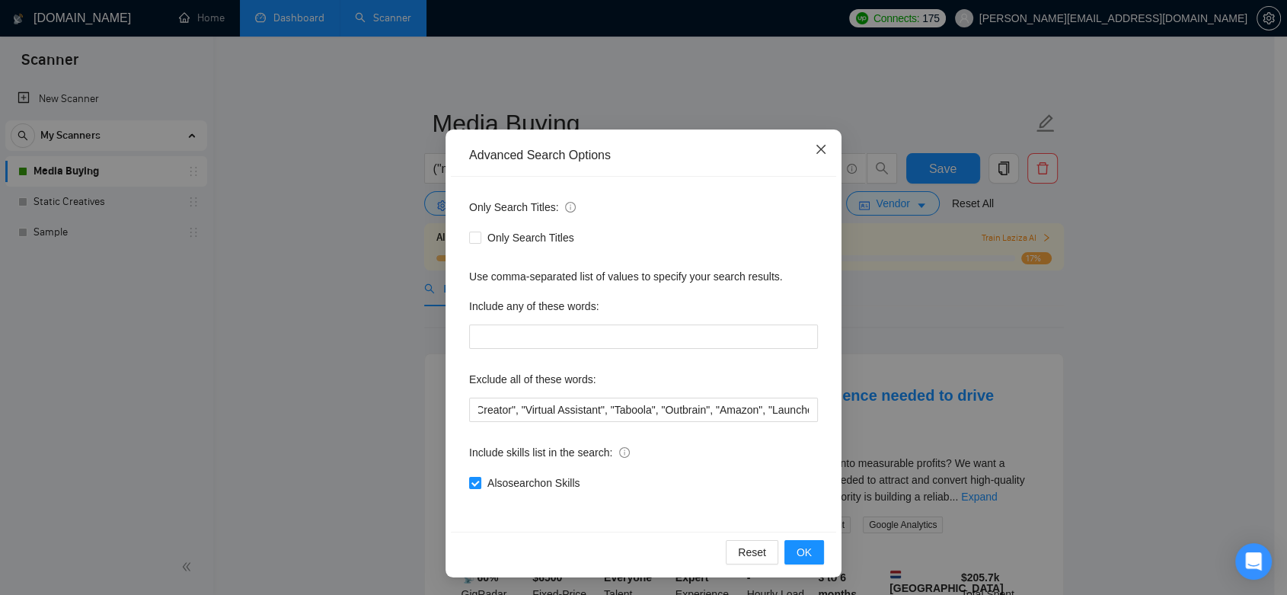
click at [803, 153] on span "Close" at bounding box center [821, 150] width 41 height 41
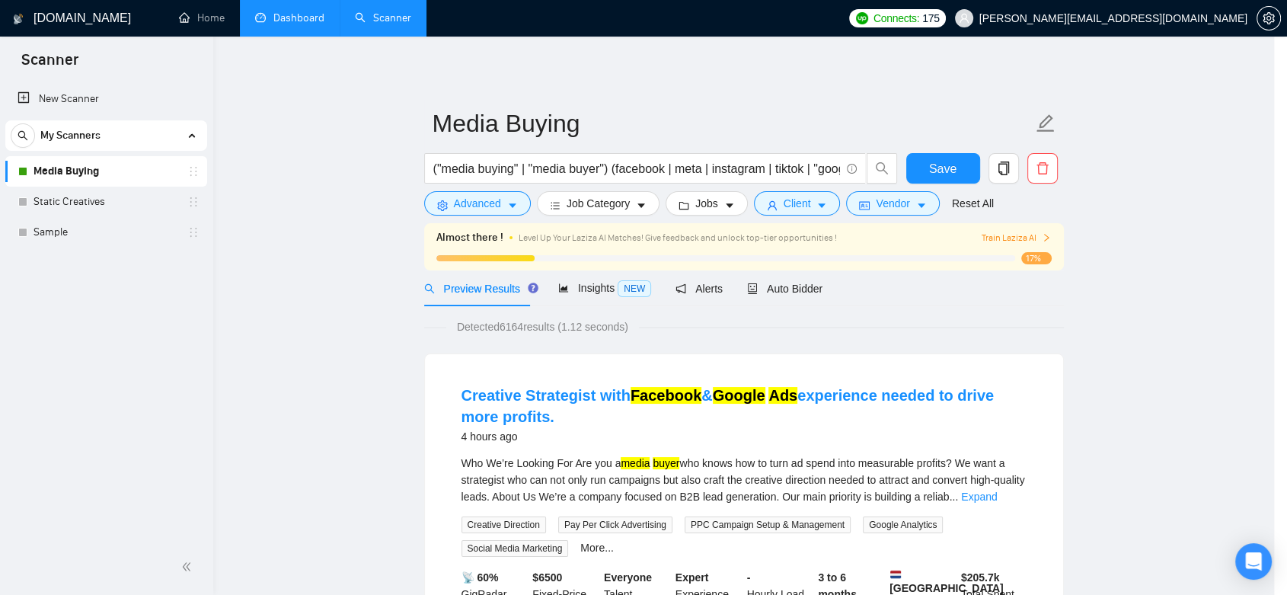
scroll to position [0, 0]
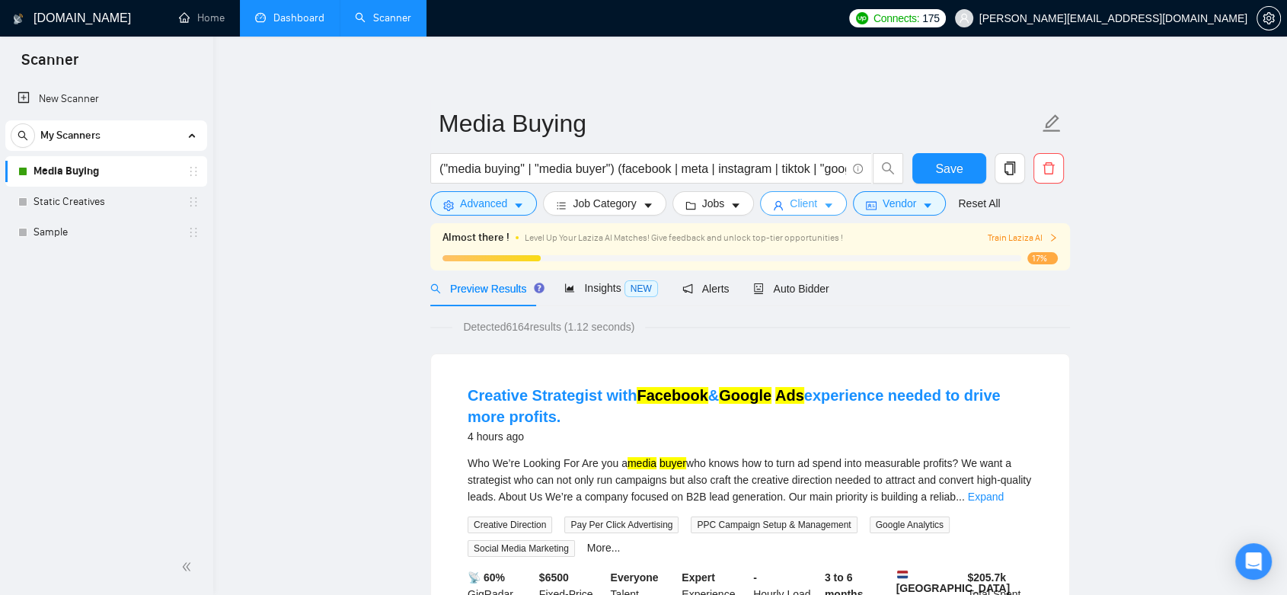
click at [795, 198] on span "Client" at bounding box center [803, 203] width 27 height 17
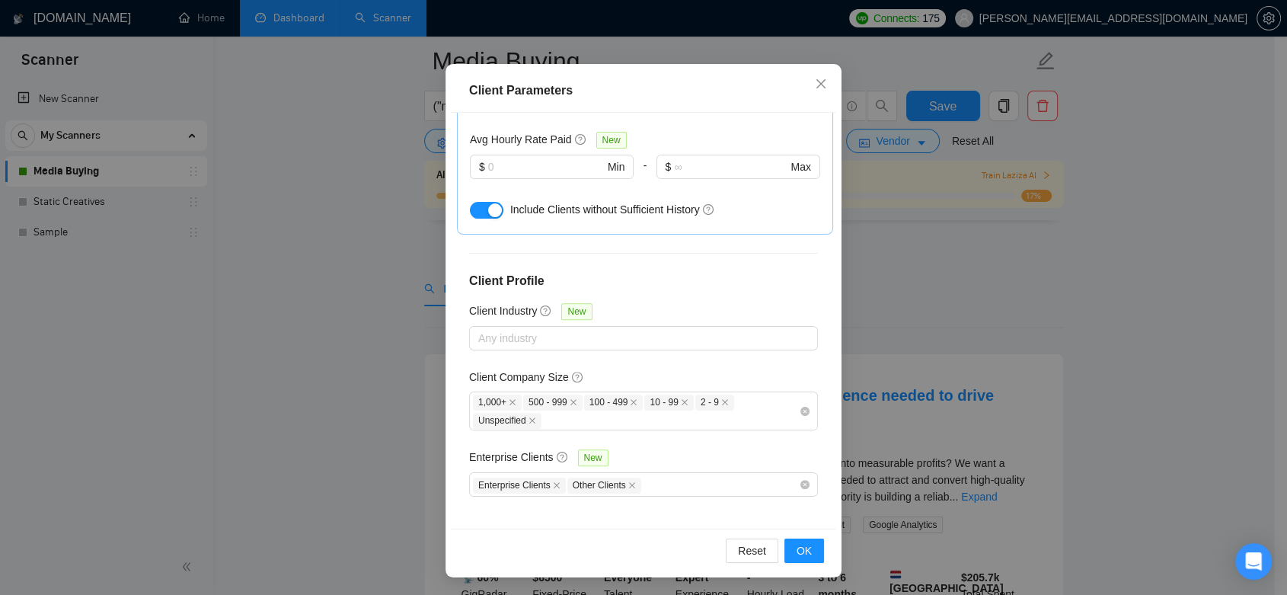
scroll to position [169, 0]
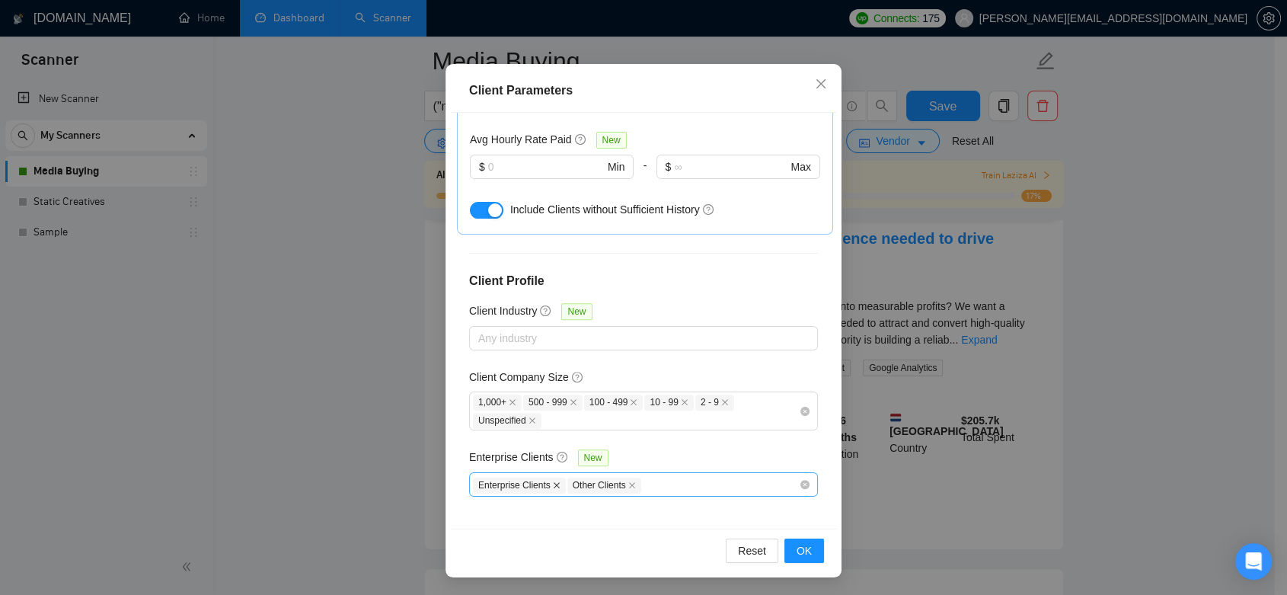
click at [553, 481] on icon "close" at bounding box center [557, 485] width 8 height 8
click at [534, 481] on icon "close" at bounding box center [538, 485] width 8 height 8
click at [797, 553] on span "OK" at bounding box center [804, 550] width 15 height 17
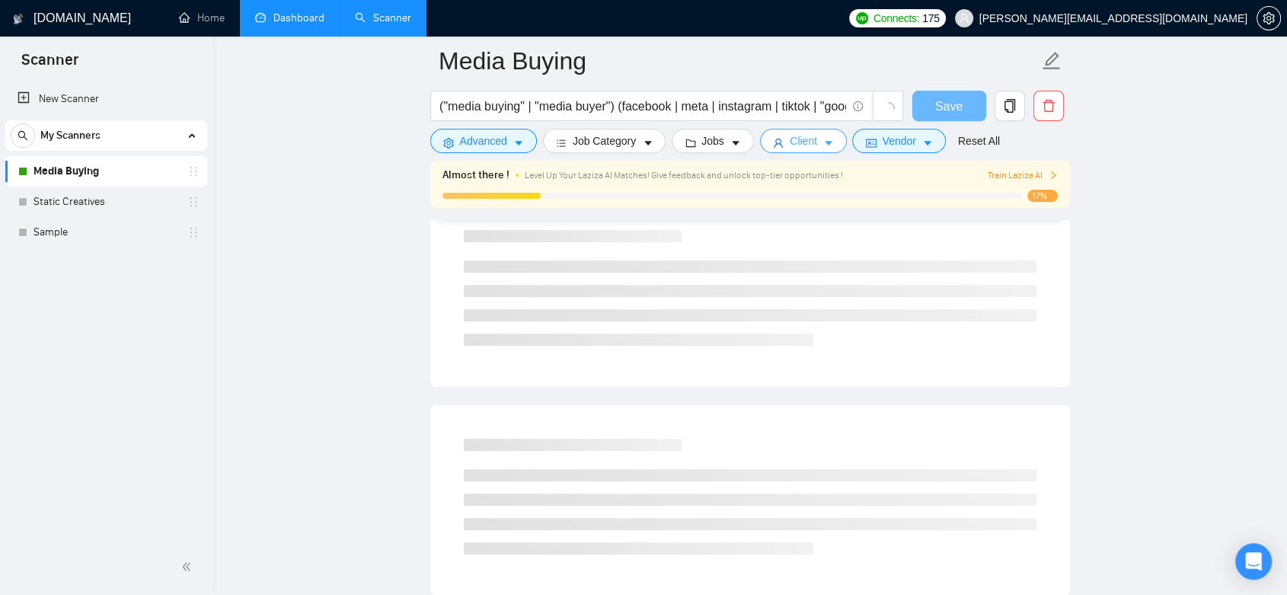
scroll to position [0, 0]
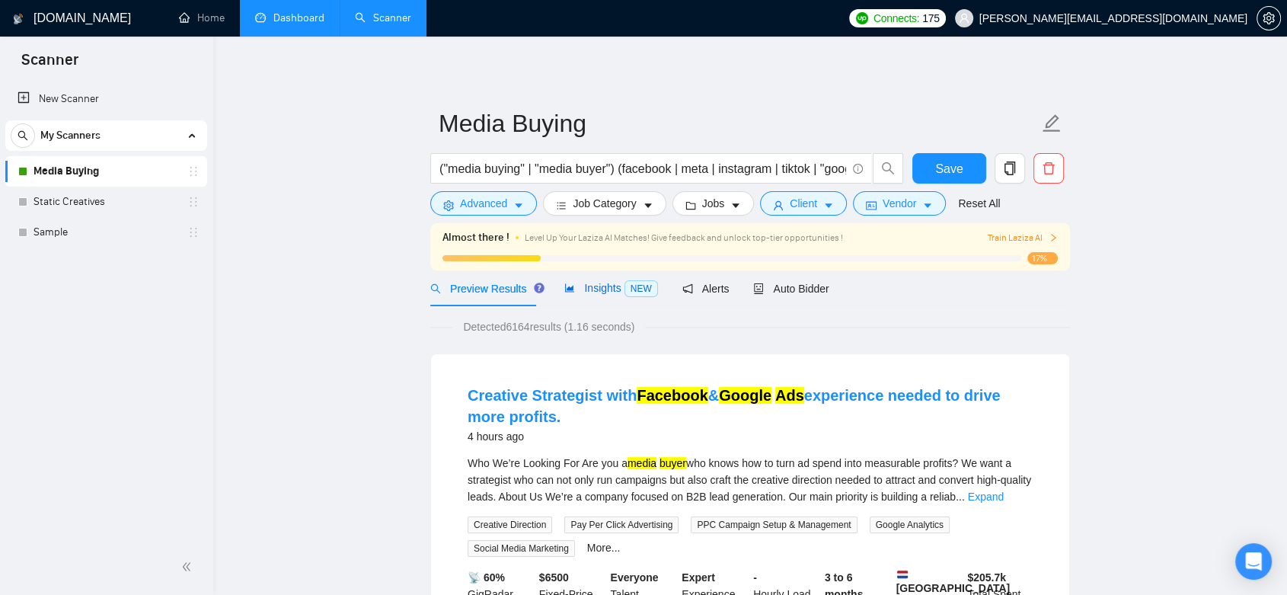
click at [585, 293] on span "Insights NEW" at bounding box center [610, 288] width 93 height 12
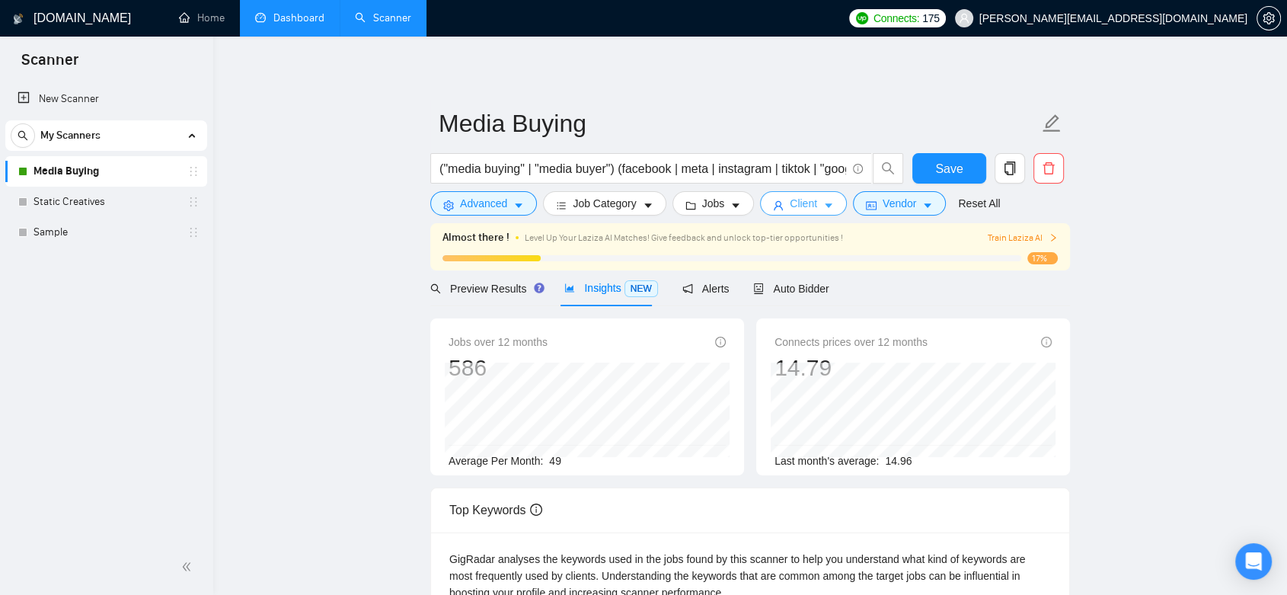
click at [790, 202] on span "Client" at bounding box center [803, 203] width 27 height 17
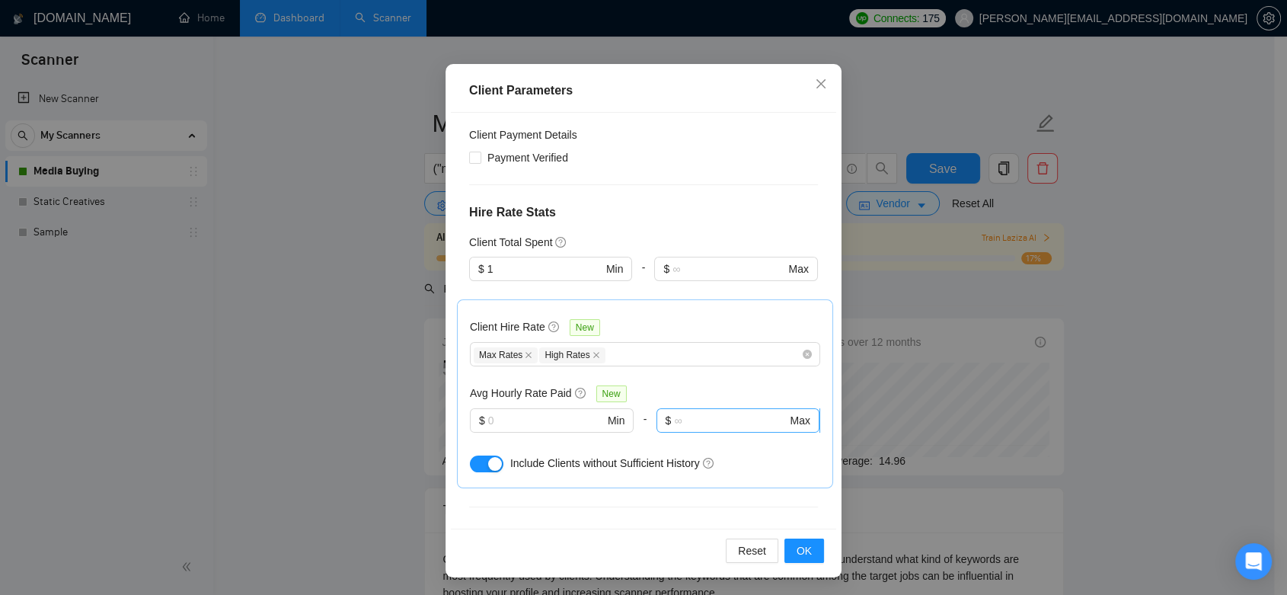
scroll to position [122, 0]
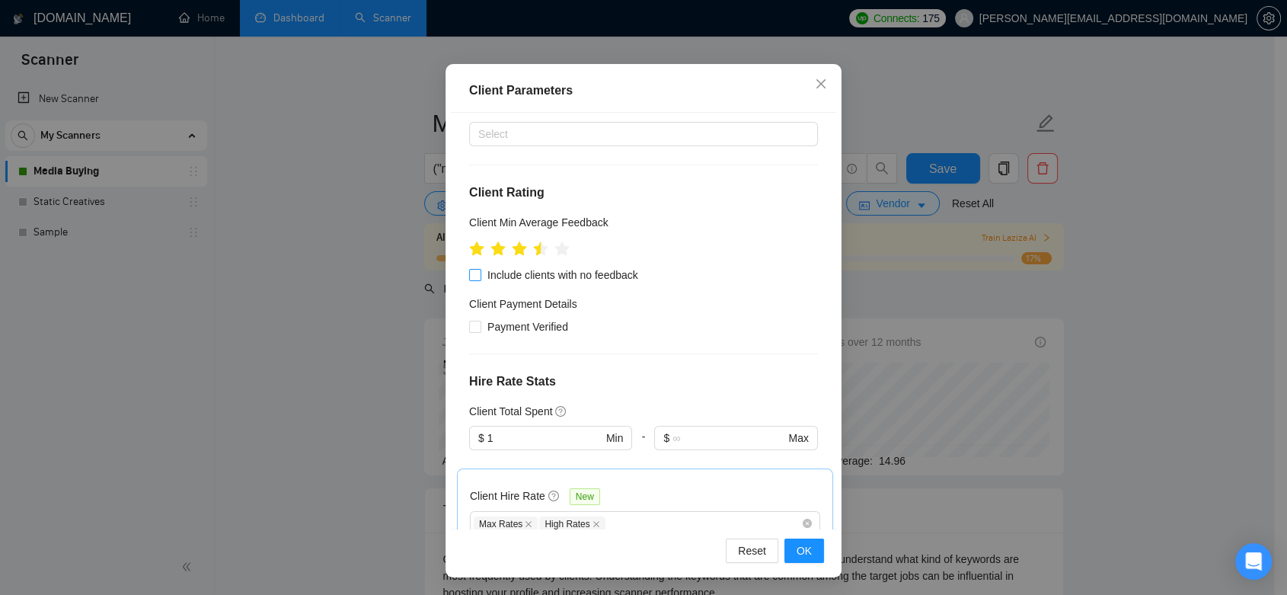
click at [472, 273] on input "Include clients with no feedback" at bounding box center [474, 274] width 11 height 11
checkbox input "true"
click at [798, 555] on span "OK" at bounding box center [804, 550] width 15 height 17
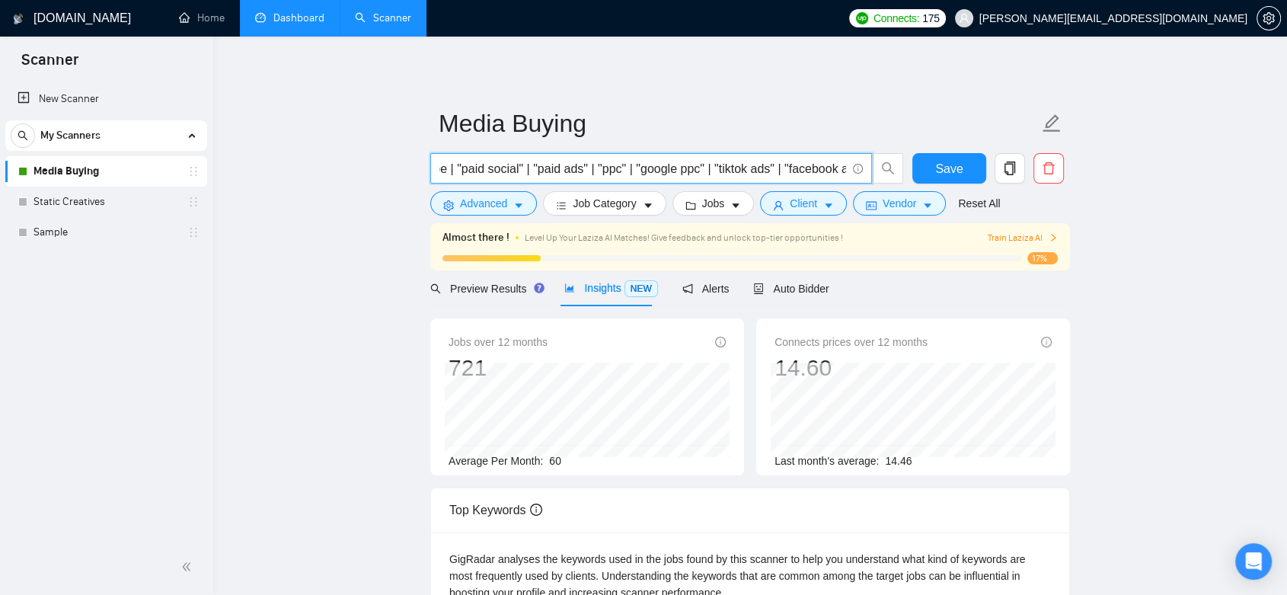
scroll to position [0, 762]
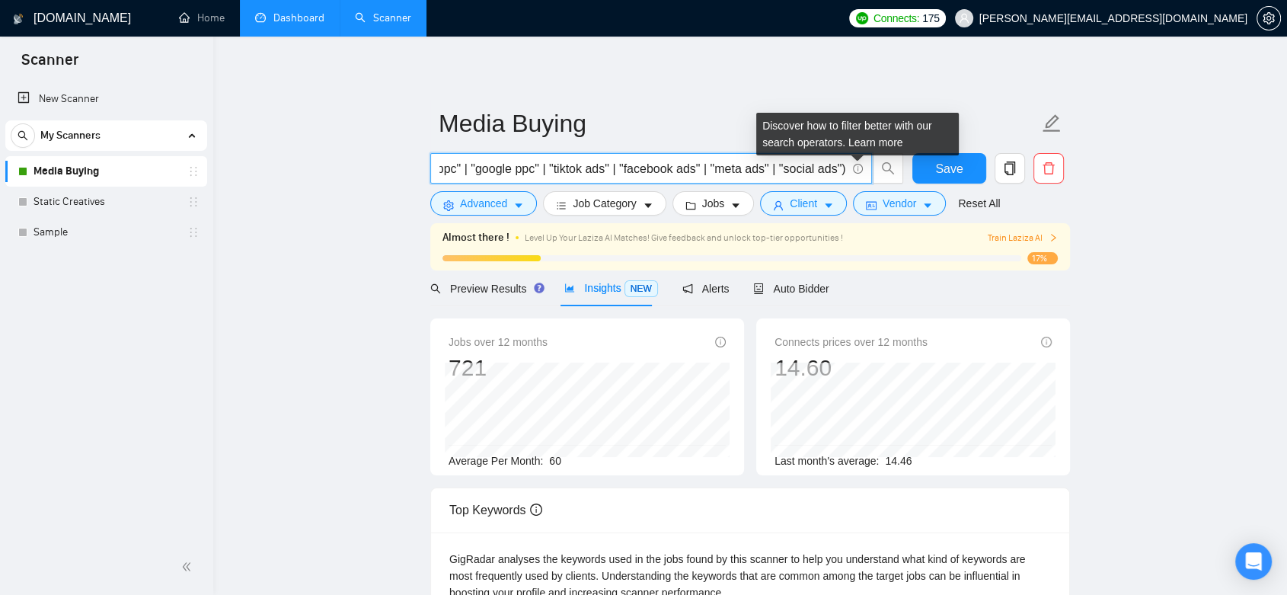
drag, startPoint x: 695, startPoint y: 170, endPoint x: 859, endPoint y: 163, distance: 164.7
click at [859, 163] on span "("media buying" | "media buyer") (facebook | meta | instagram | tiktok | "googl…" at bounding box center [651, 168] width 442 height 30
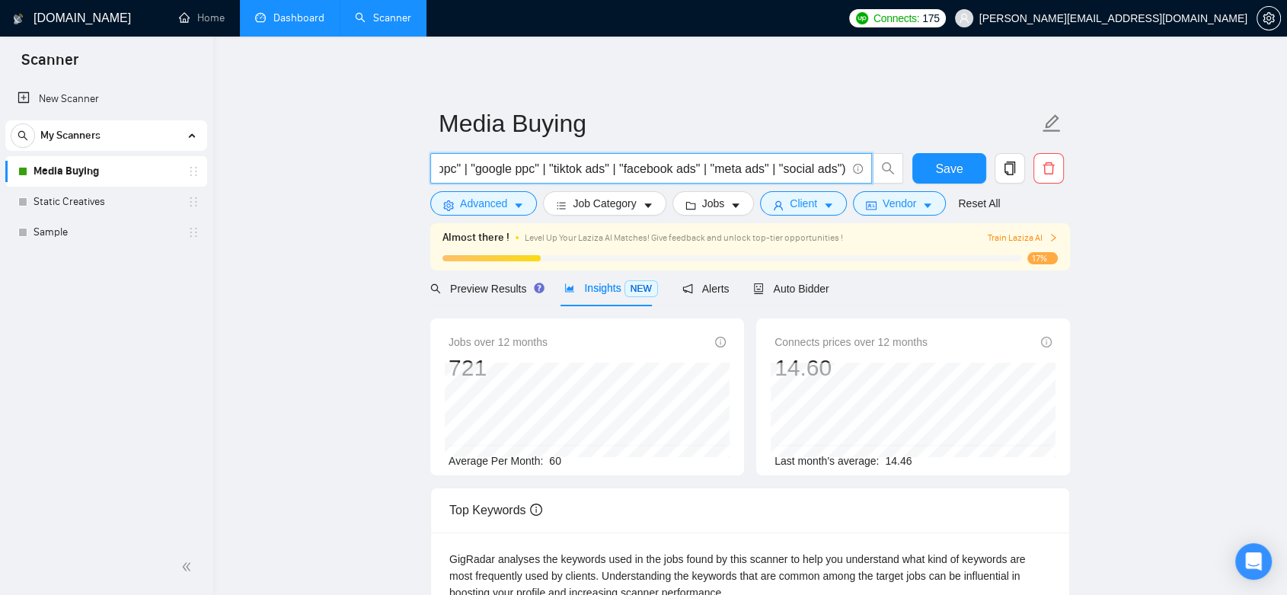
scroll to position [0, 0]
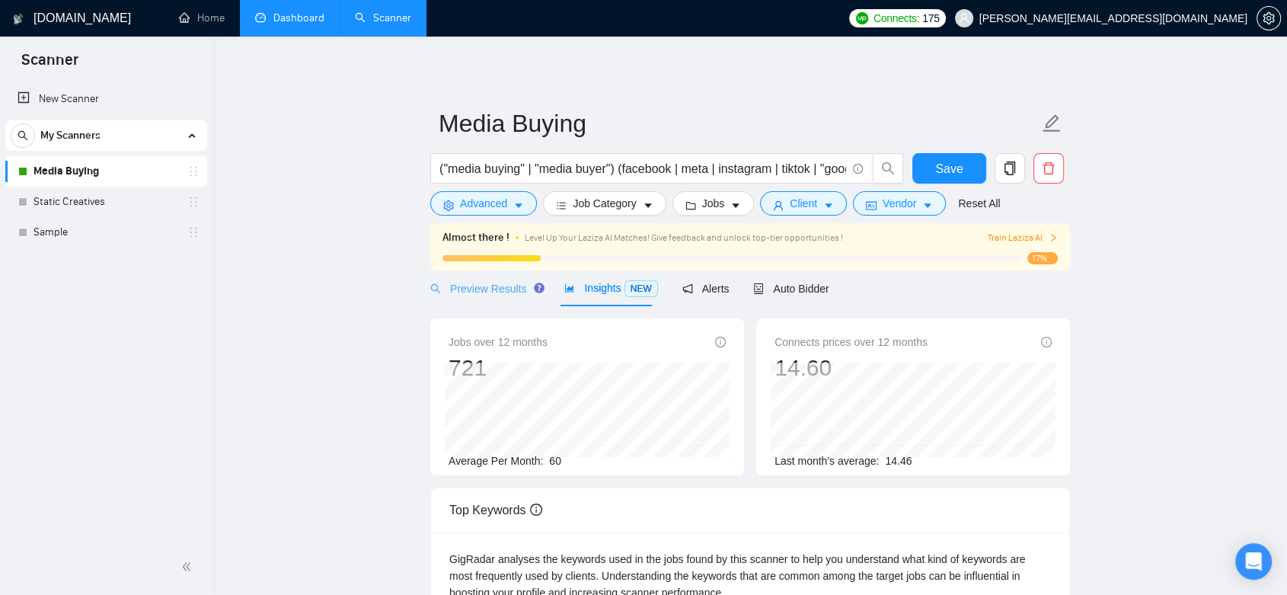
click at [520, 297] on div "Preview Results" at bounding box center [485, 288] width 110 height 36
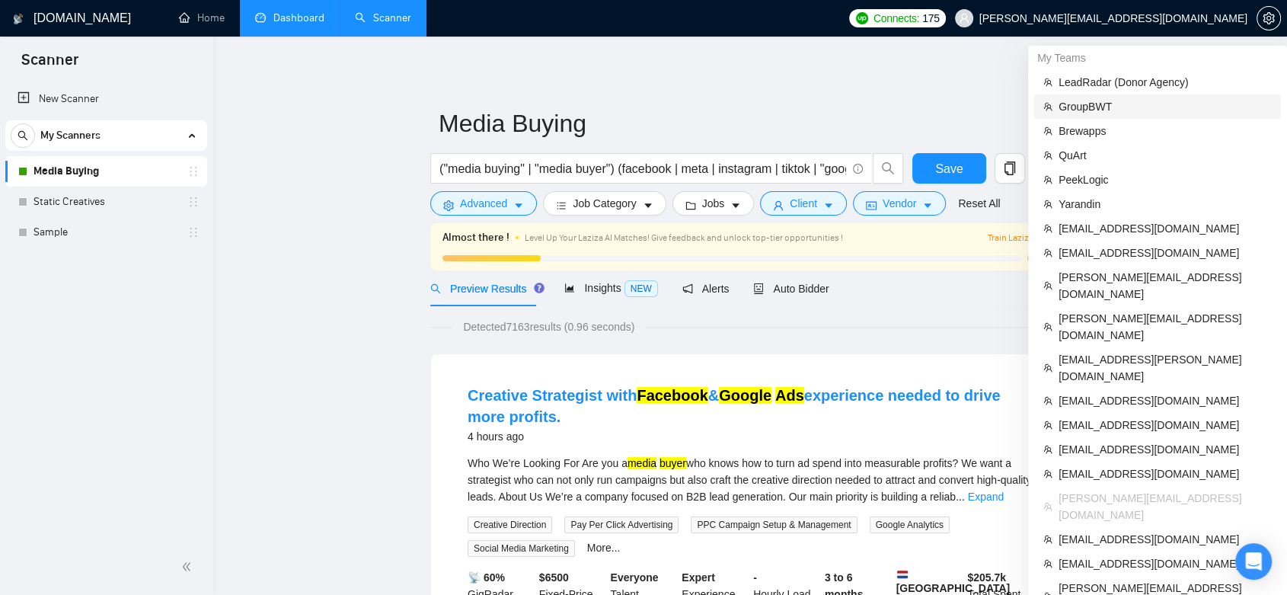
click at [1118, 108] on span "GroupBWT" at bounding box center [1165, 106] width 213 height 17
click at [964, 167] on button "Save" at bounding box center [950, 168] width 74 height 30
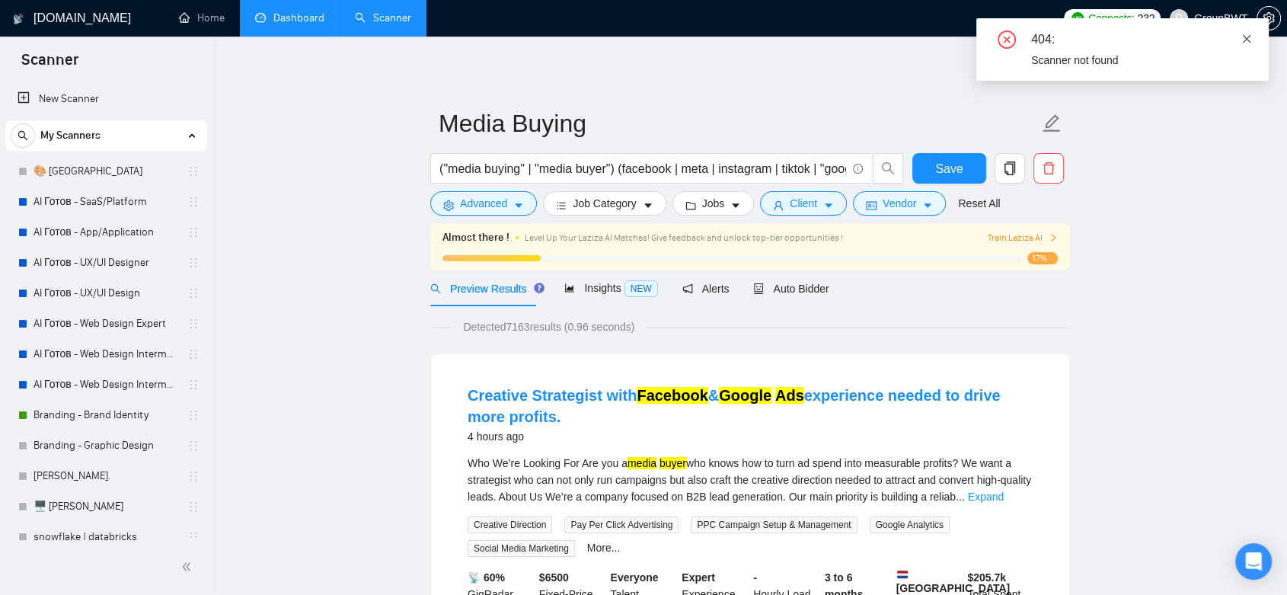
click at [1246, 37] on icon "close" at bounding box center [1247, 38] width 8 height 8
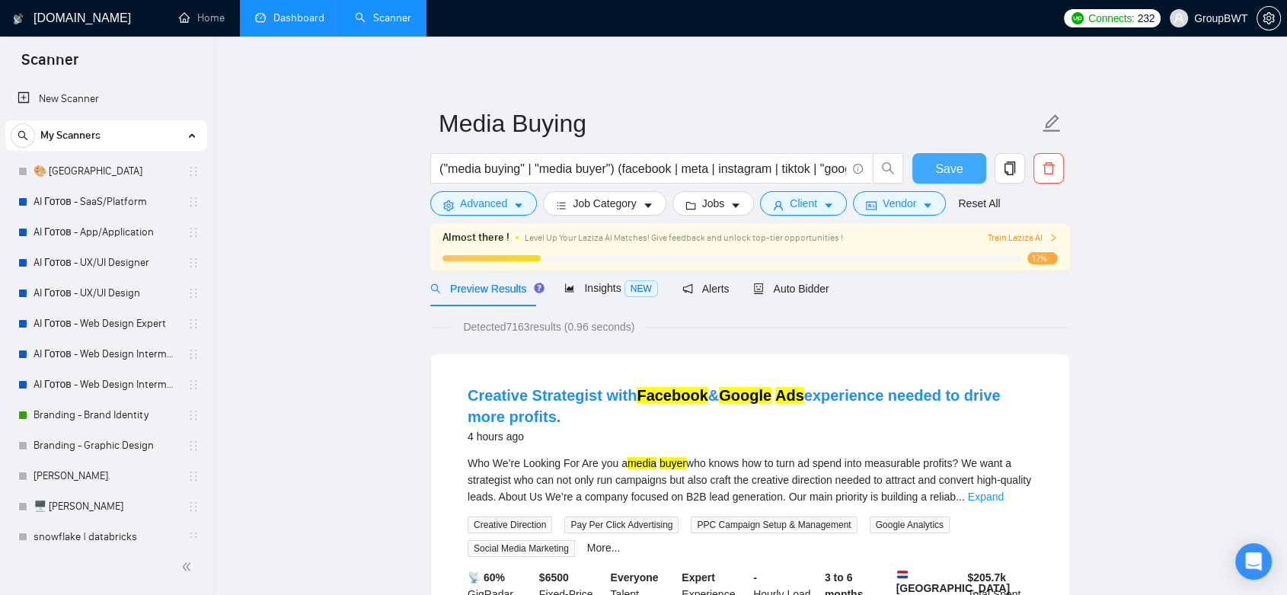
click at [941, 166] on span "Save" at bounding box center [948, 168] width 27 height 19
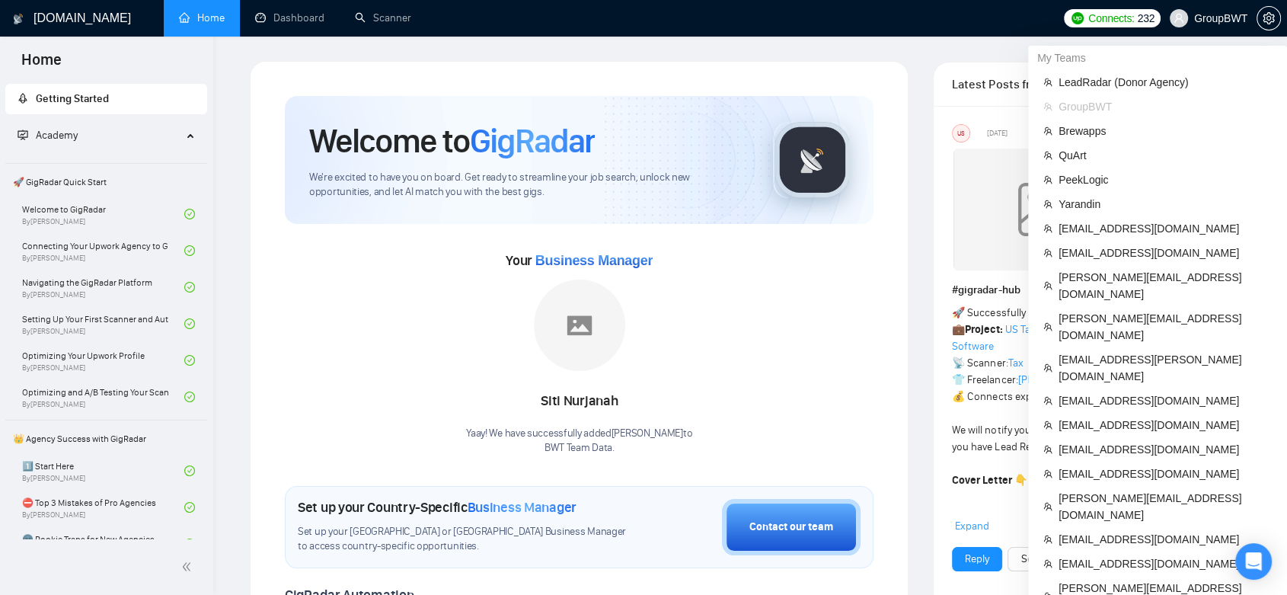
click at [1231, 18] on span "GroupBWT" at bounding box center [1220, 18] width 53 height 0
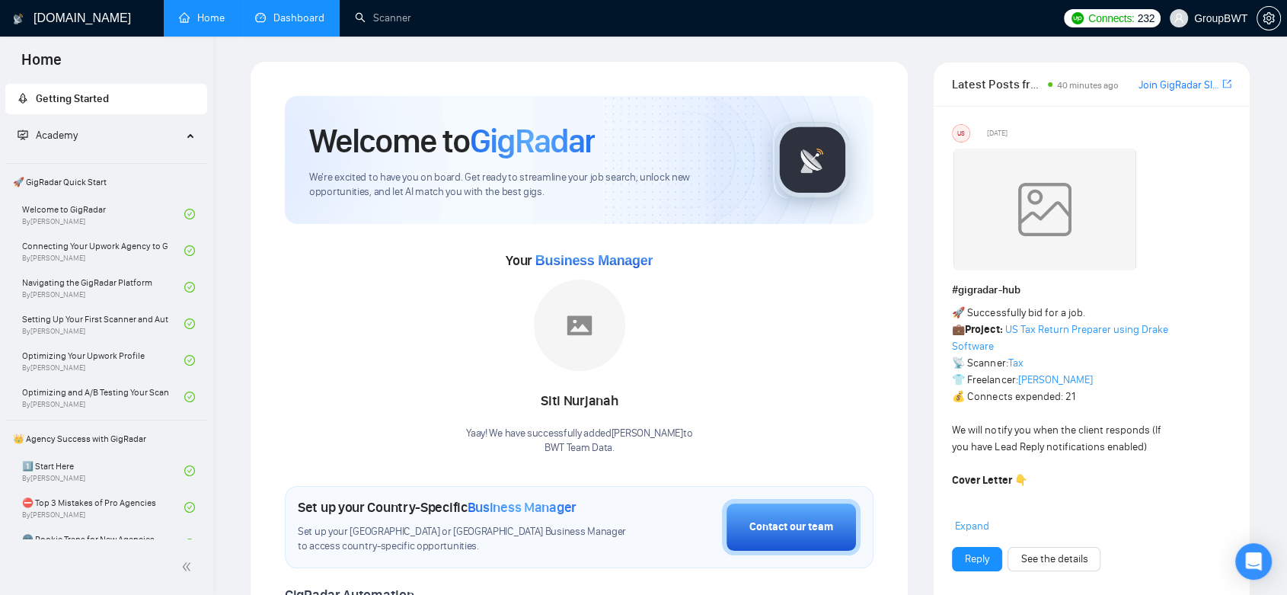
click at [292, 24] on link "Dashboard" at bounding box center [289, 17] width 69 height 13
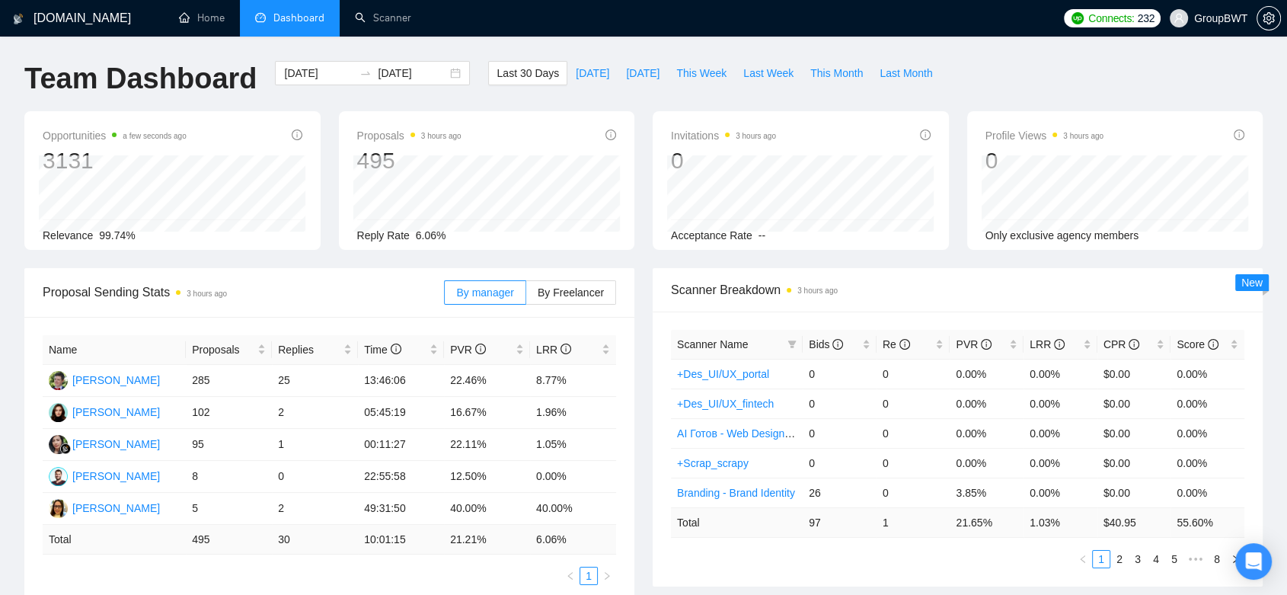
scroll to position [338, 0]
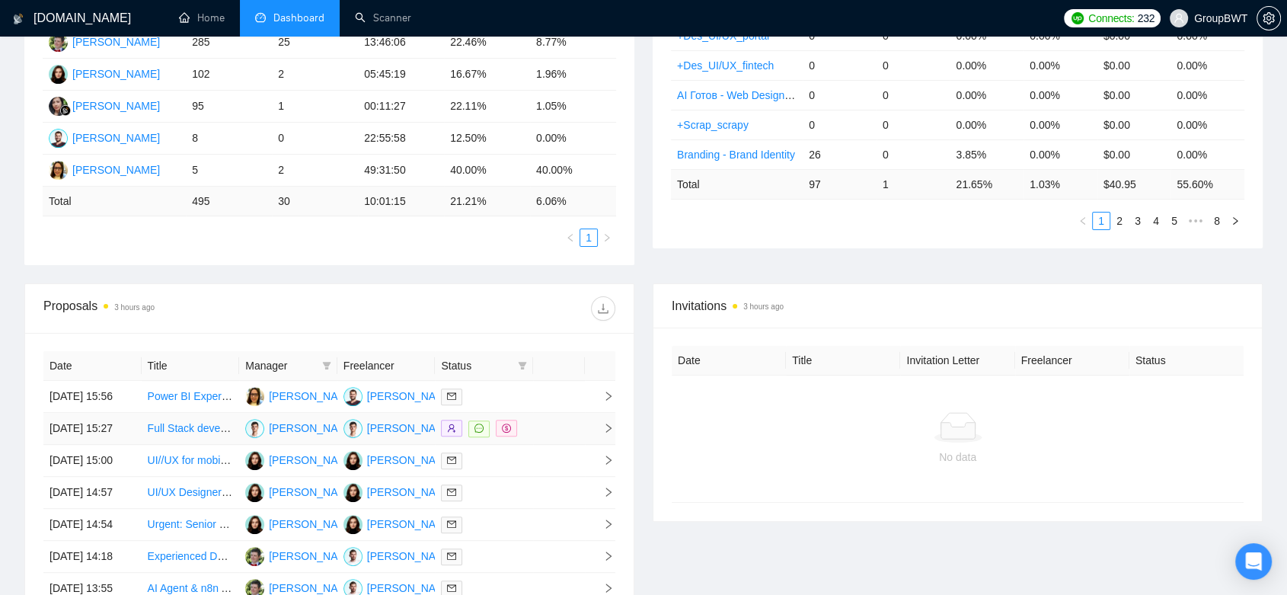
click at [421, 445] on td "Dmitriy Naumenko" at bounding box center [386, 429] width 98 height 32
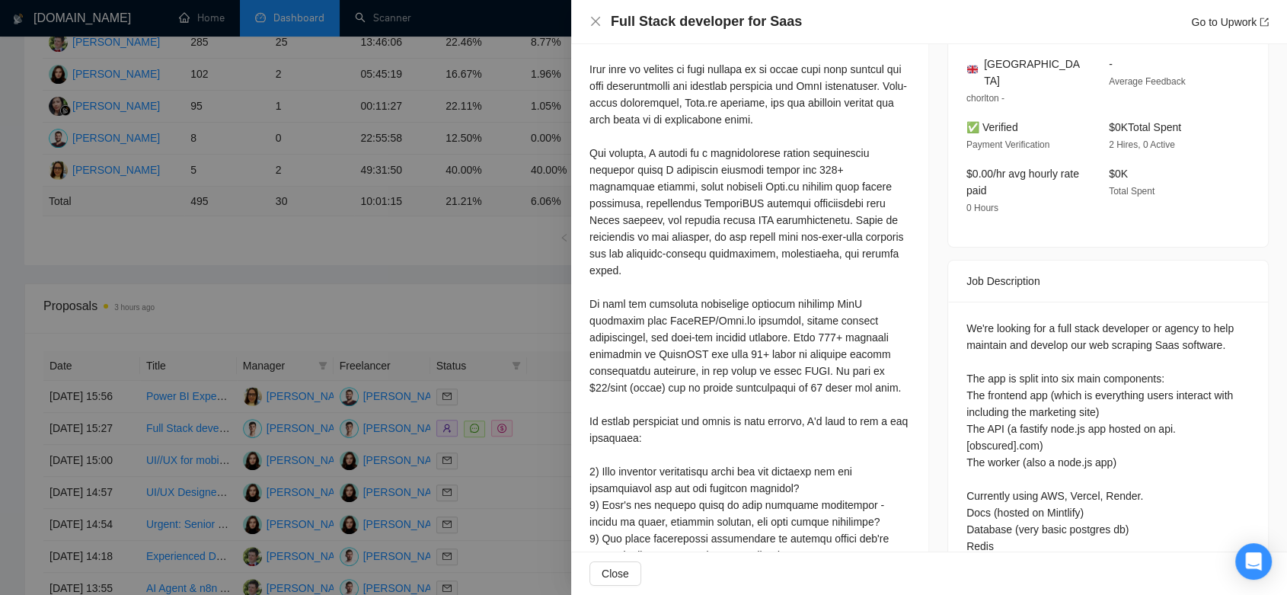
scroll to position [507, 0]
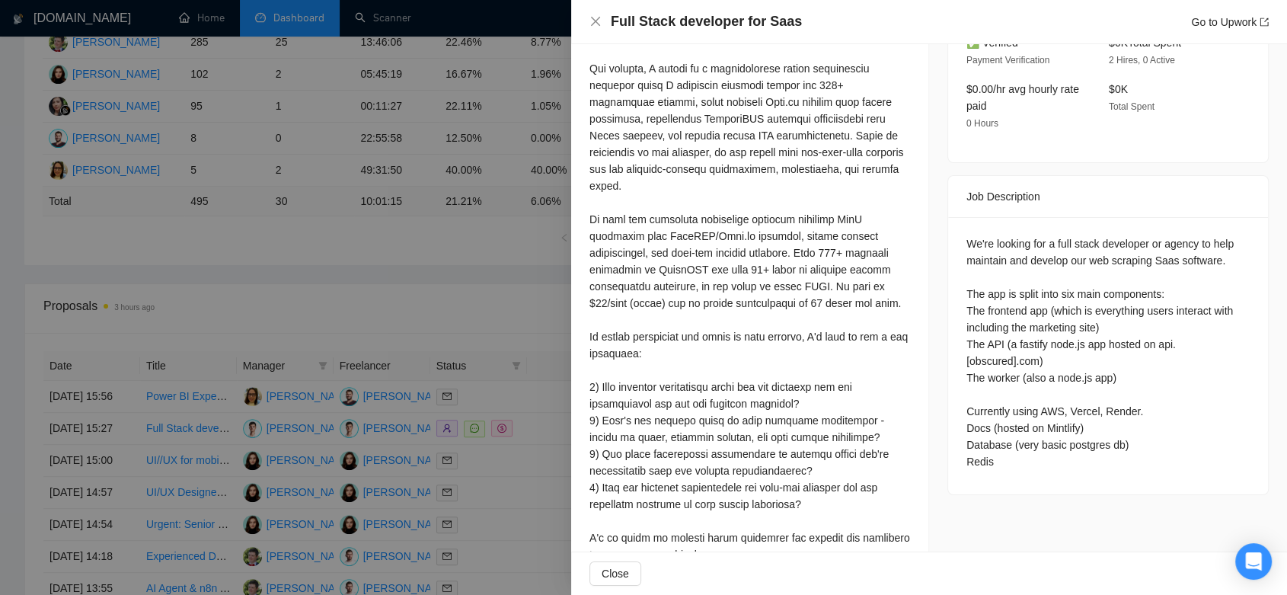
click at [469, 294] on div at bounding box center [643, 297] width 1287 height 595
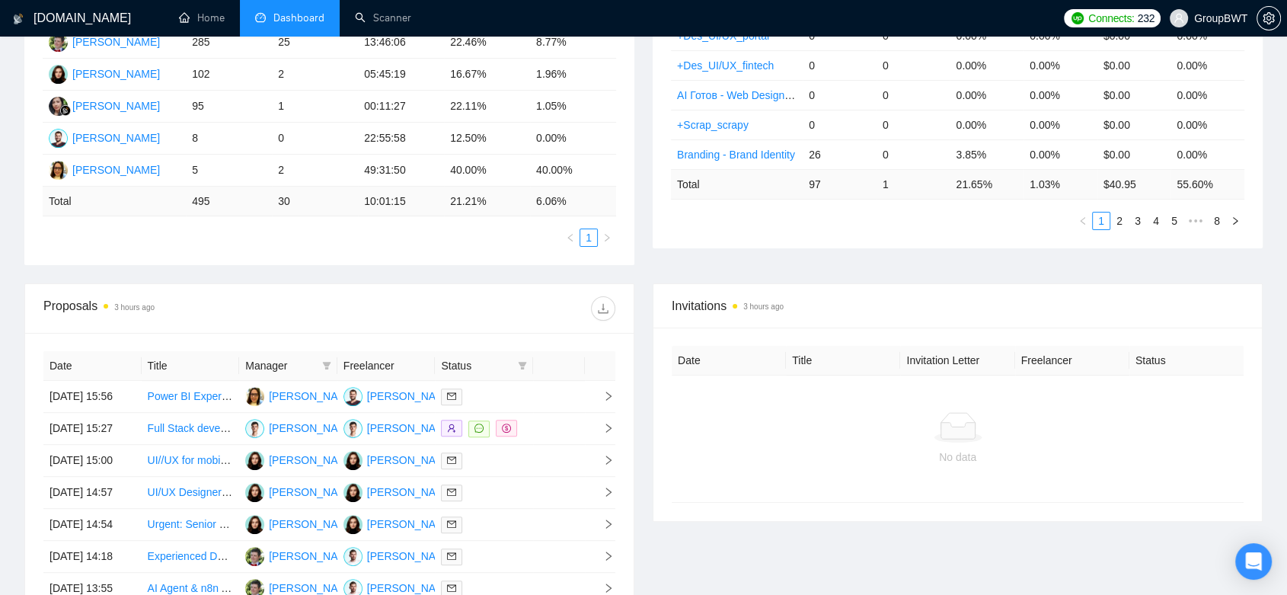
scroll to position [254, 0]
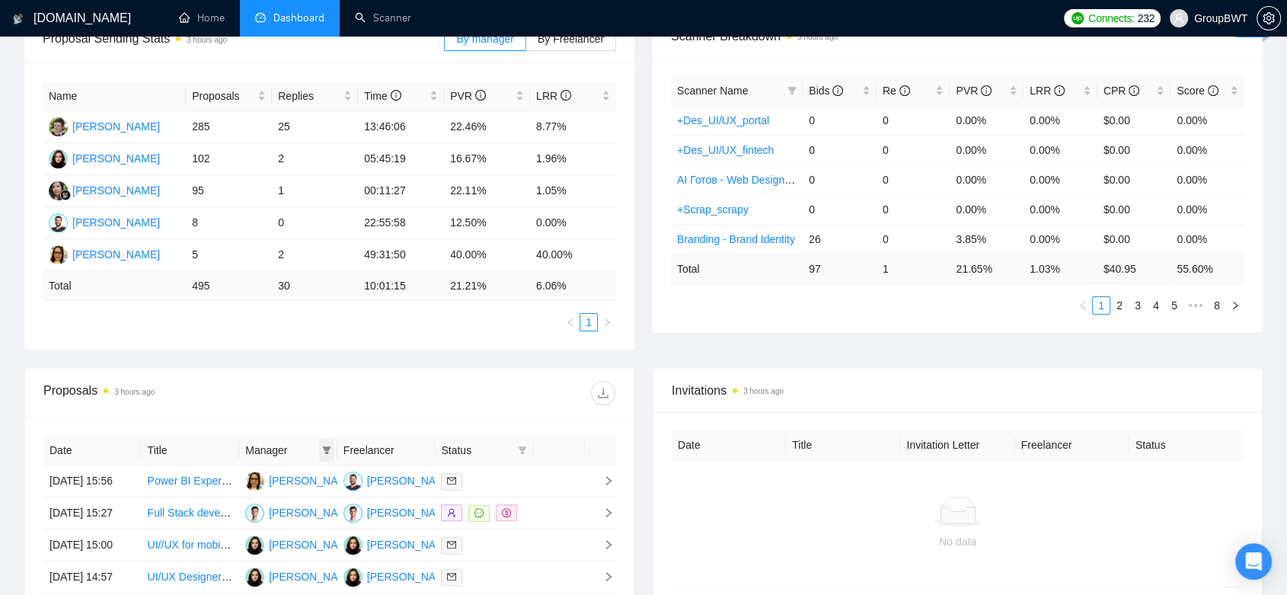
click at [321, 446] on span at bounding box center [326, 450] width 15 height 23
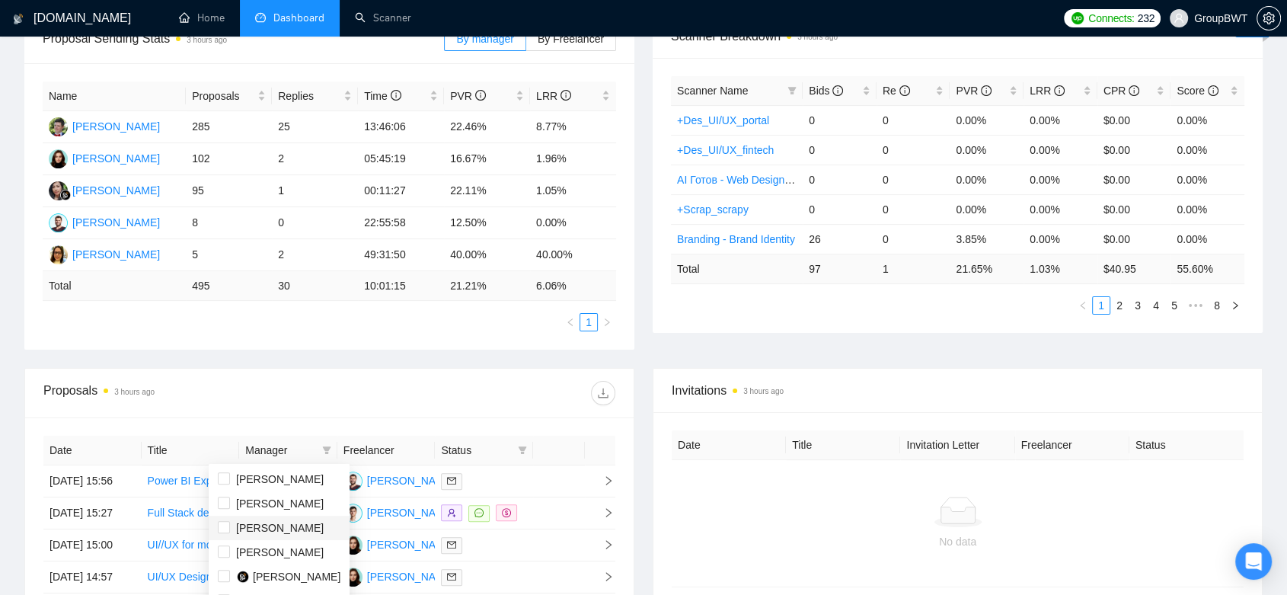
scroll to position [338, 0]
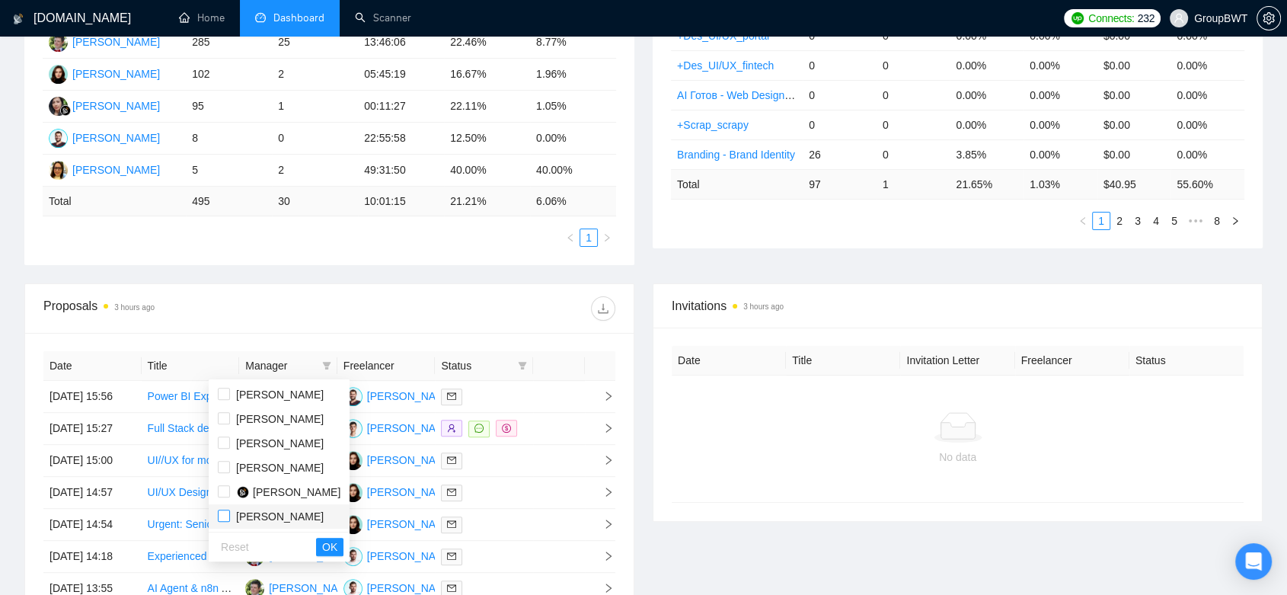
click at [228, 516] on input "checkbox" at bounding box center [224, 516] width 12 height 12
checkbox input "true"
click at [322, 547] on span "OK" at bounding box center [329, 547] width 15 height 17
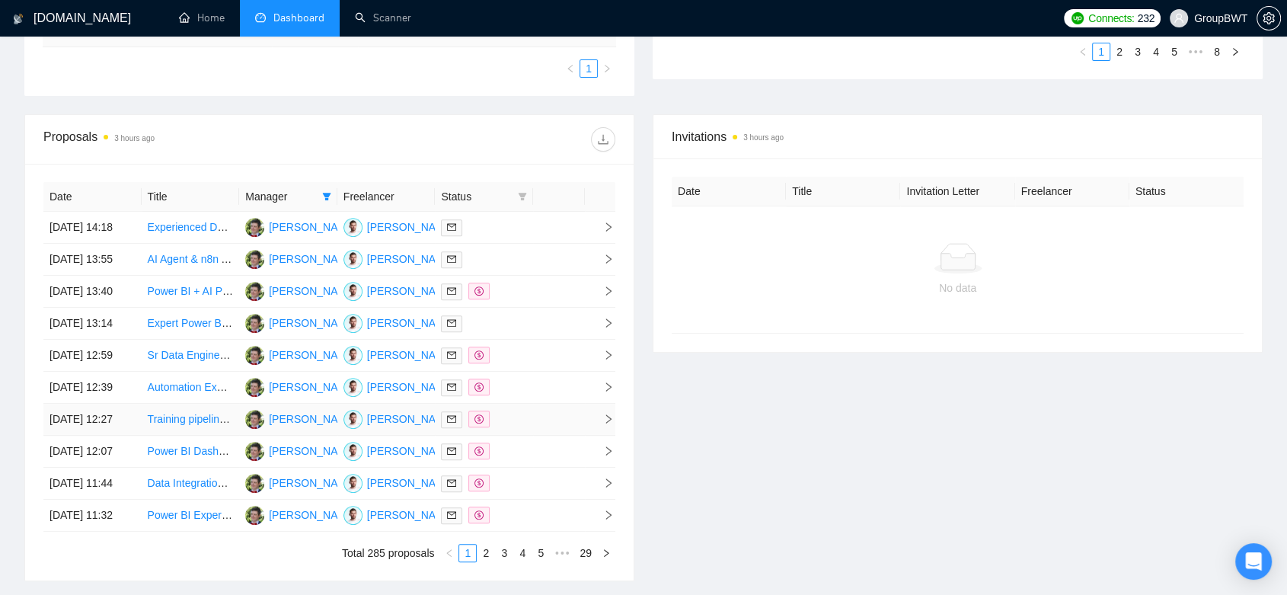
scroll to position [592, 0]
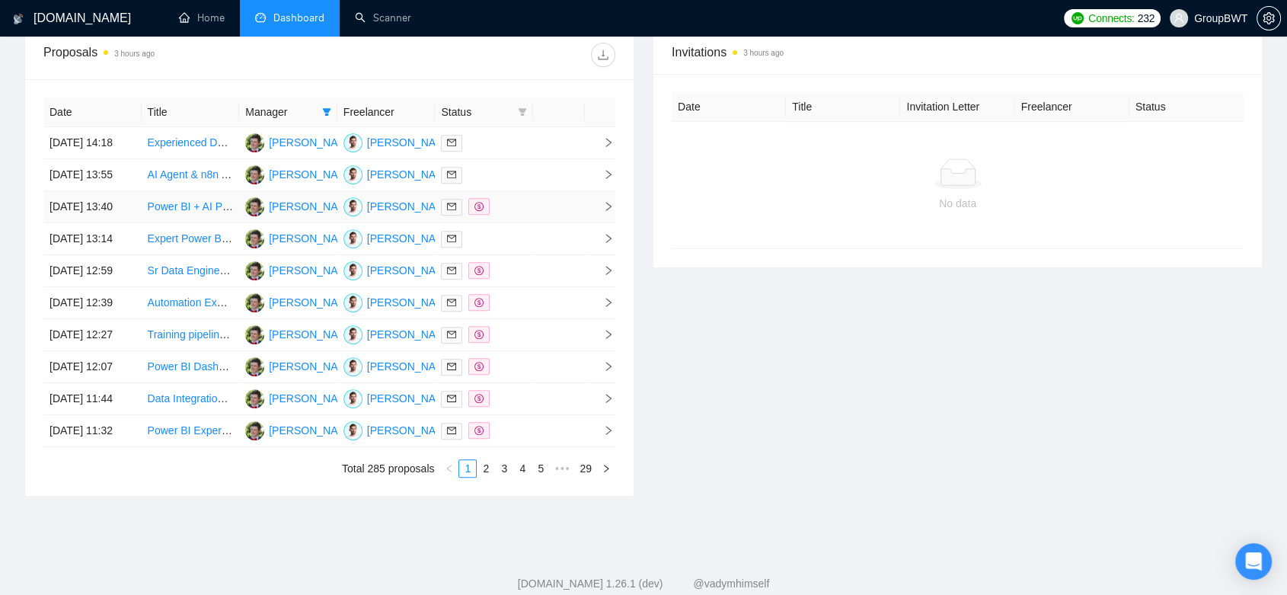
click at [430, 223] on td "Aleksey Yudin" at bounding box center [386, 207] width 98 height 32
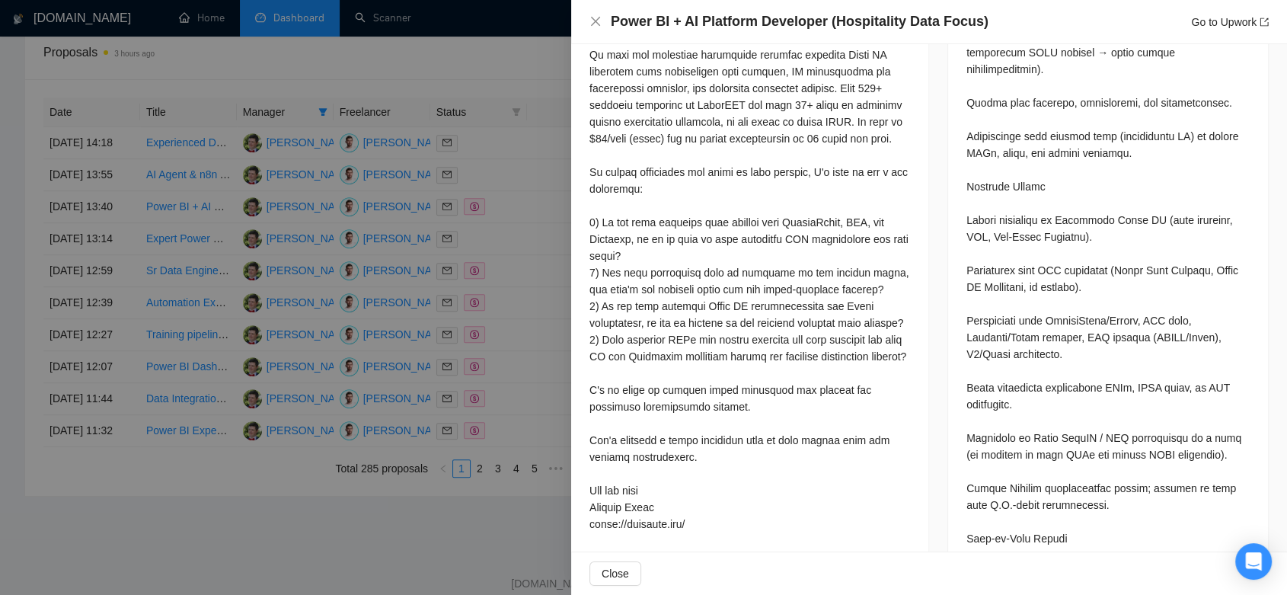
scroll to position [1438, 0]
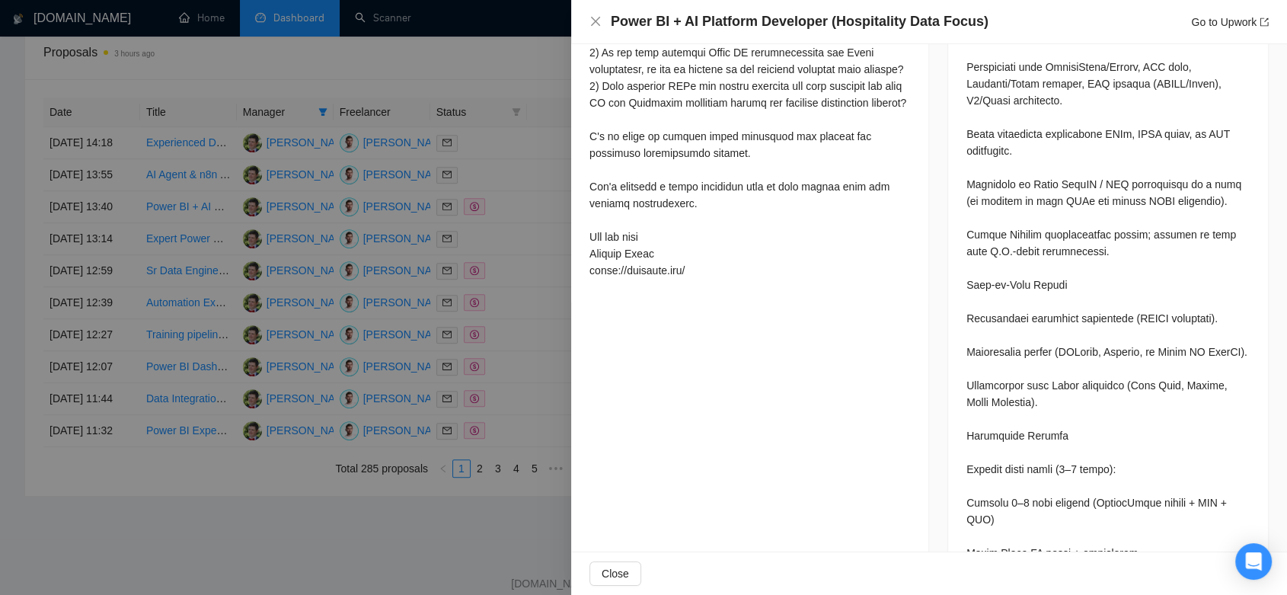
click at [520, 344] on div at bounding box center [643, 297] width 1287 height 595
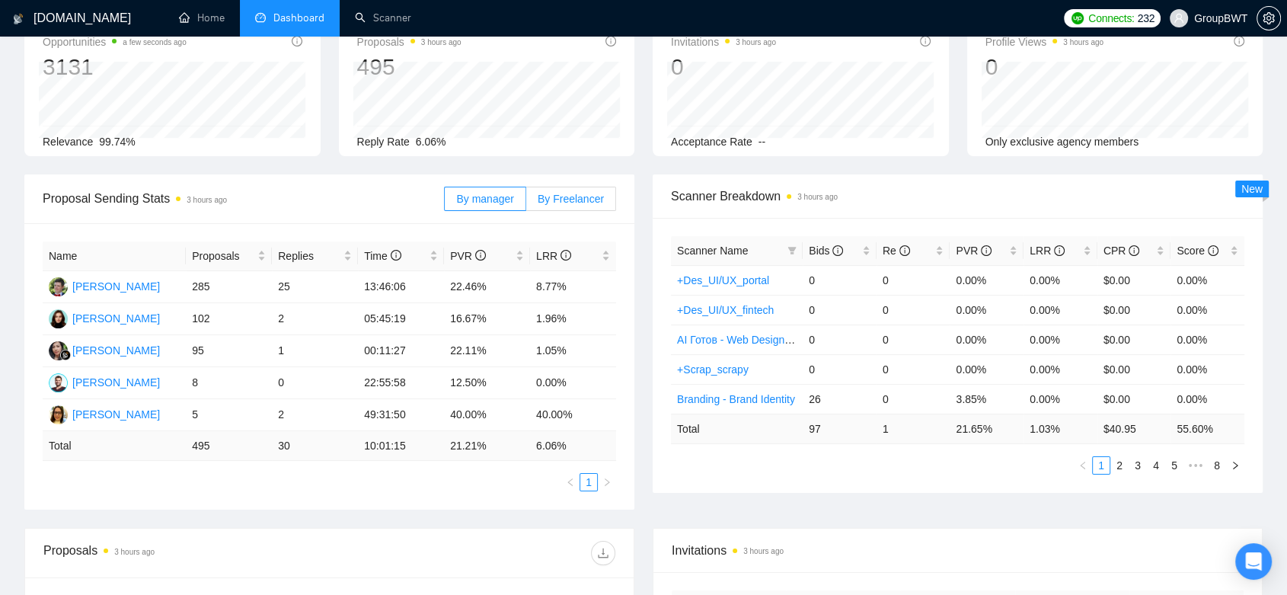
scroll to position [0, 0]
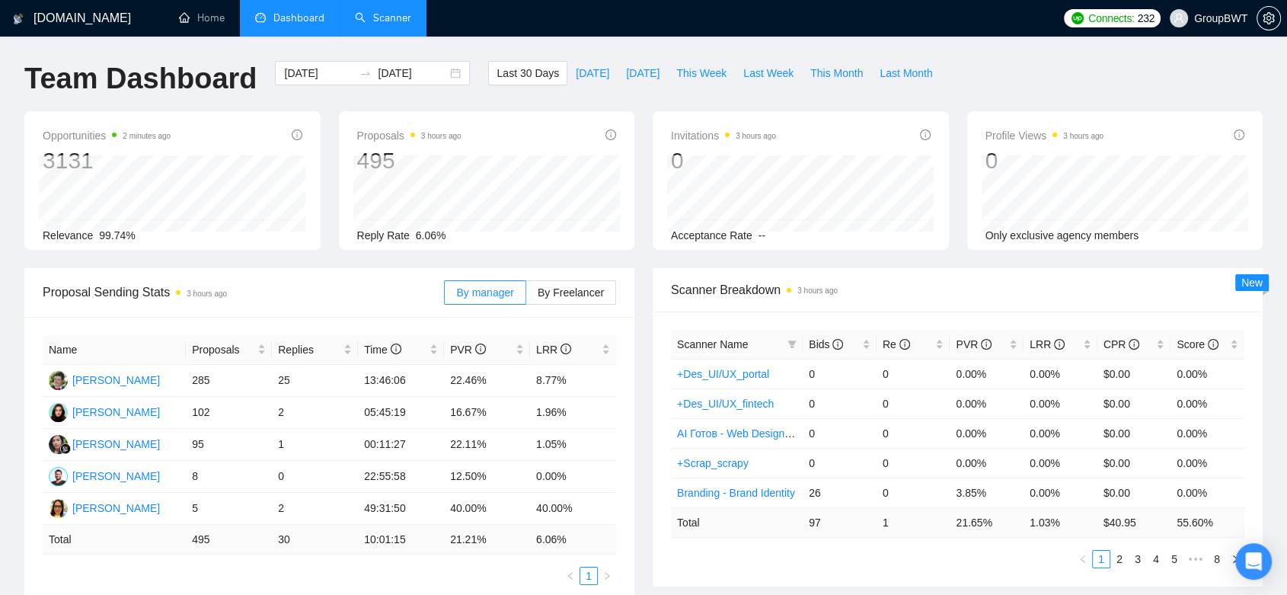
click at [376, 24] on link "Scanner" at bounding box center [383, 17] width 56 height 13
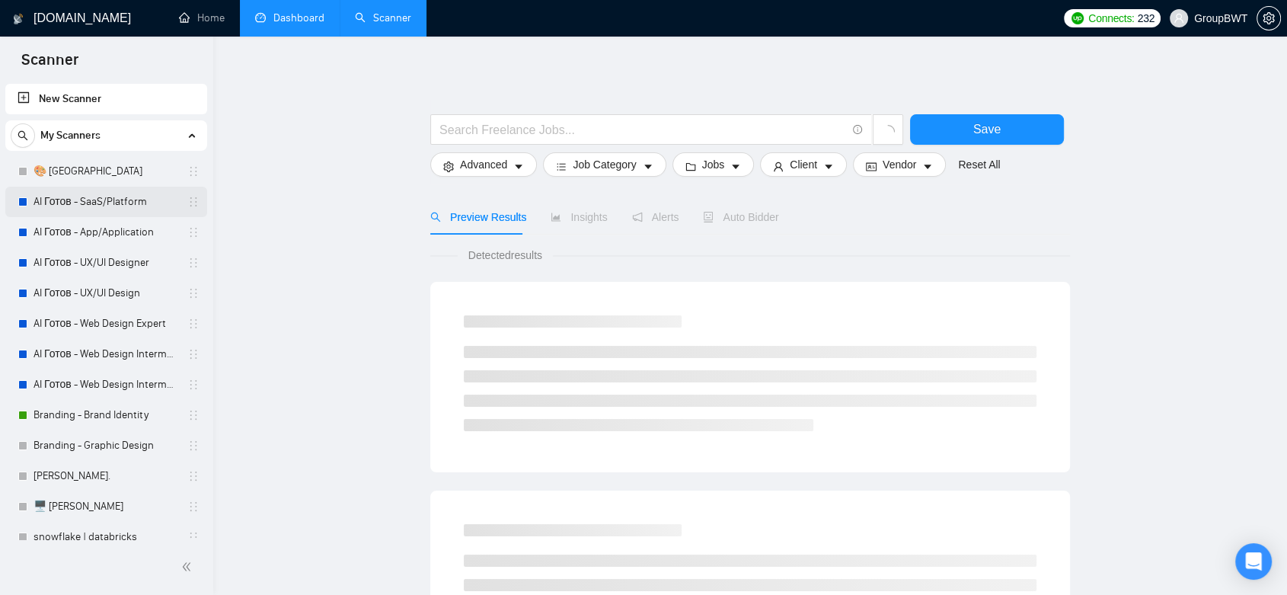
click at [133, 203] on link "AI Готов - SaaS/Platform" at bounding box center [106, 202] width 145 height 30
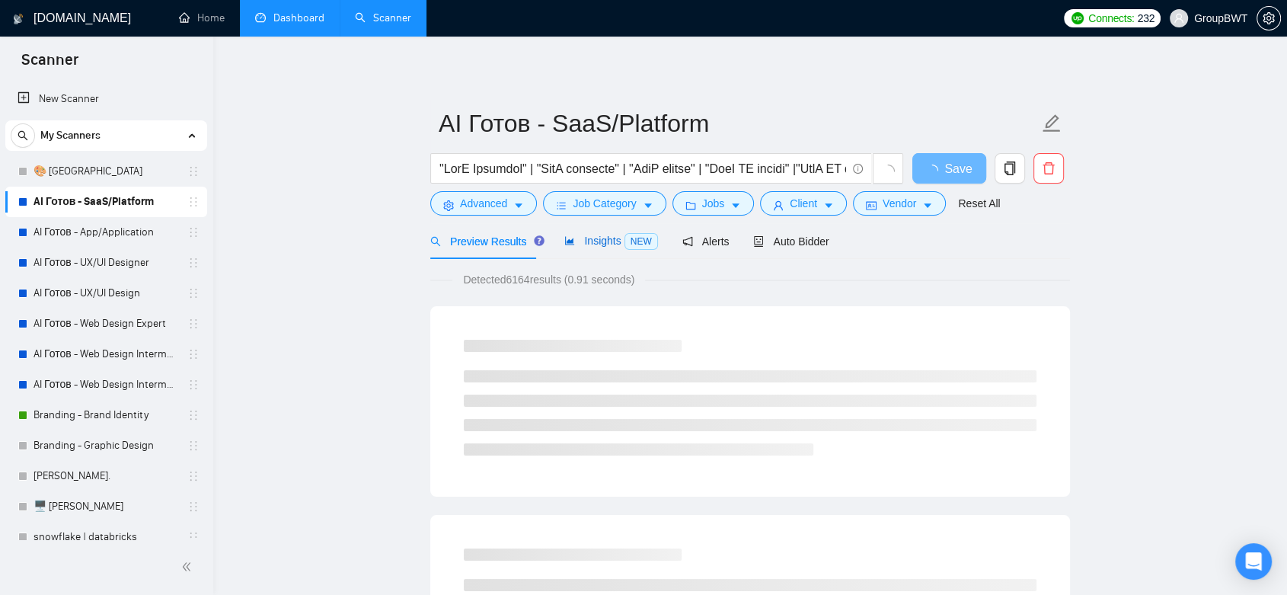
click at [589, 248] on div "Insights NEW" at bounding box center [610, 241] width 93 height 18
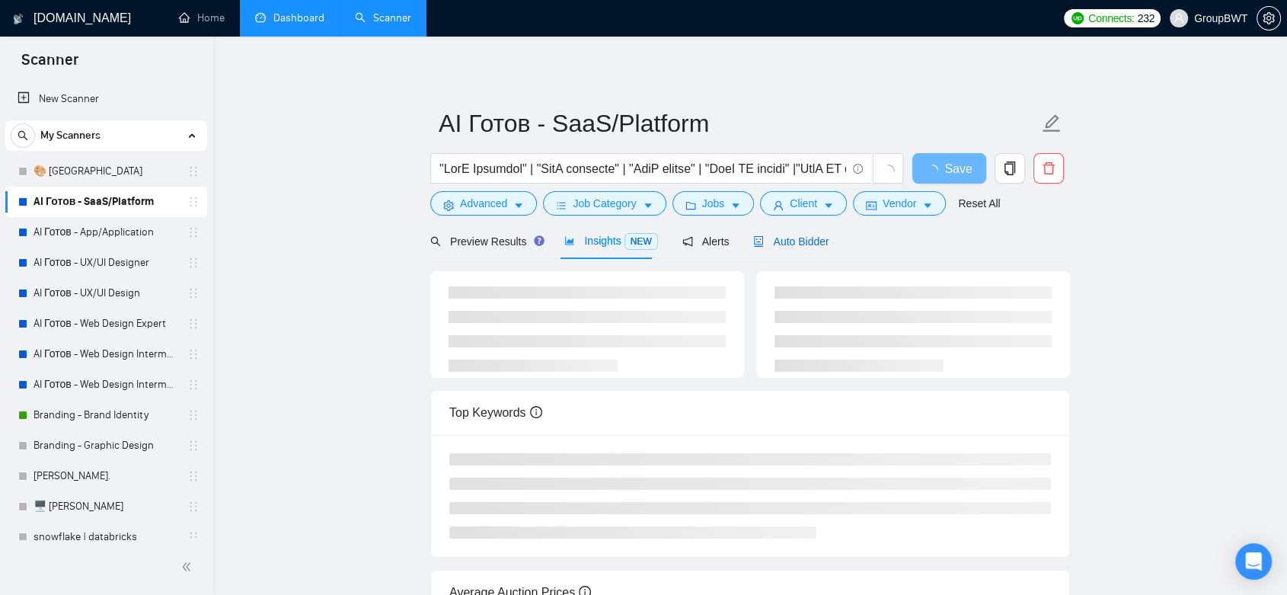
click at [790, 248] on div "Auto Bidder" at bounding box center [790, 241] width 75 height 17
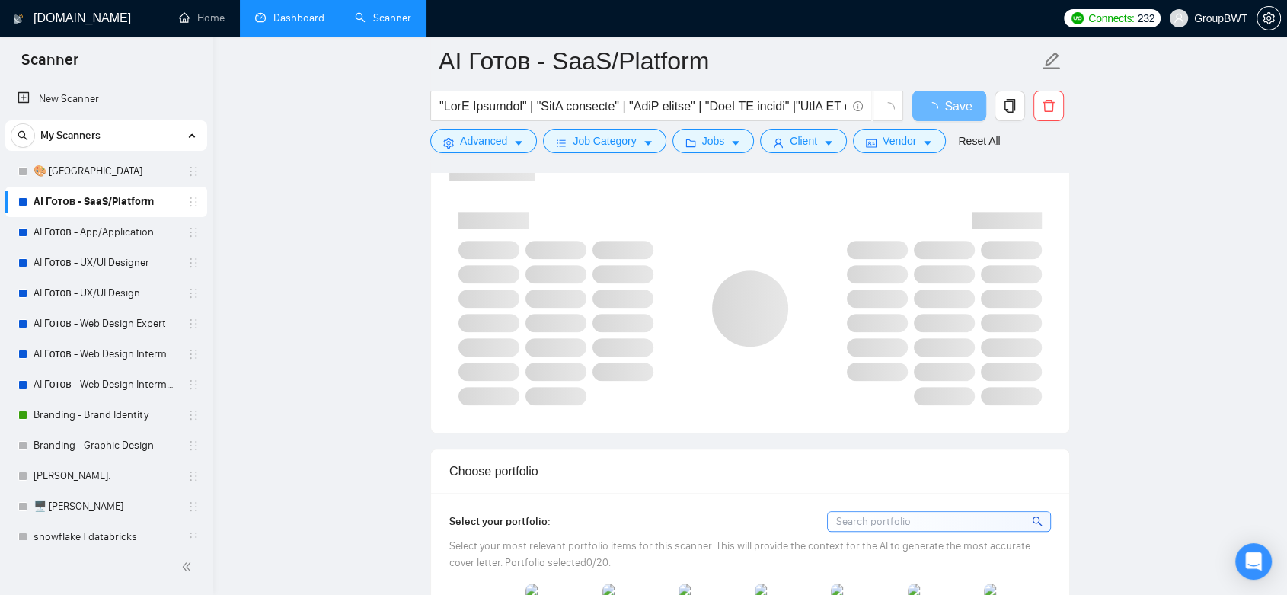
scroll to position [931, 0]
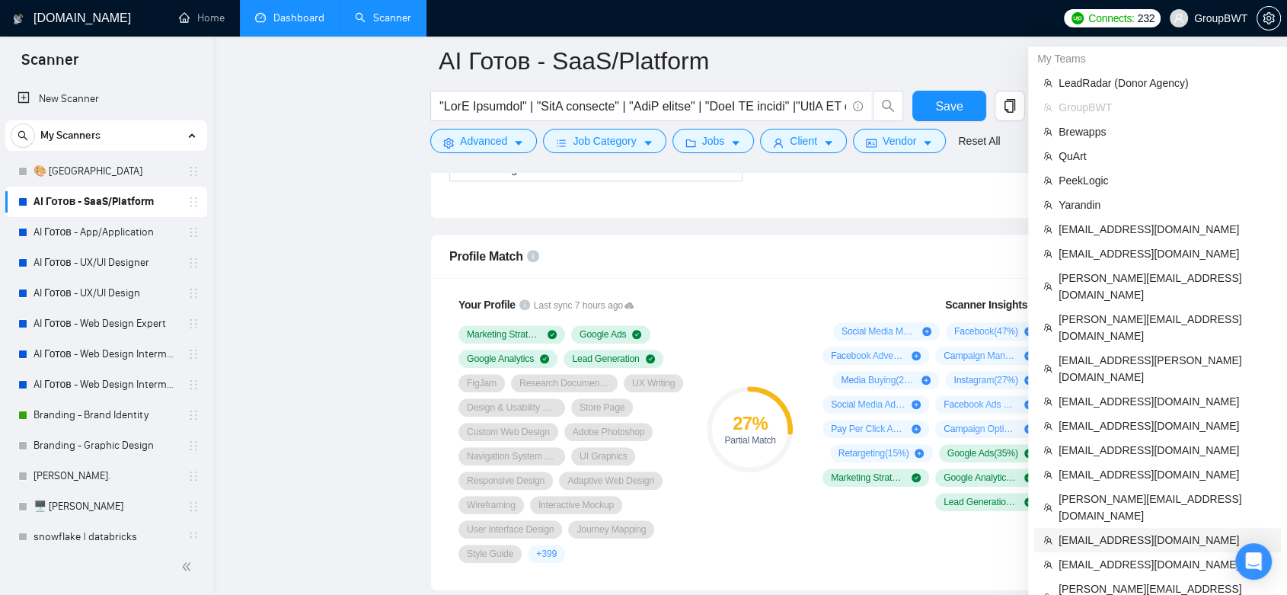
click at [1134, 532] on span "[EMAIL_ADDRESS][DOMAIN_NAME]" at bounding box center [1165, 540] width 213 height 17
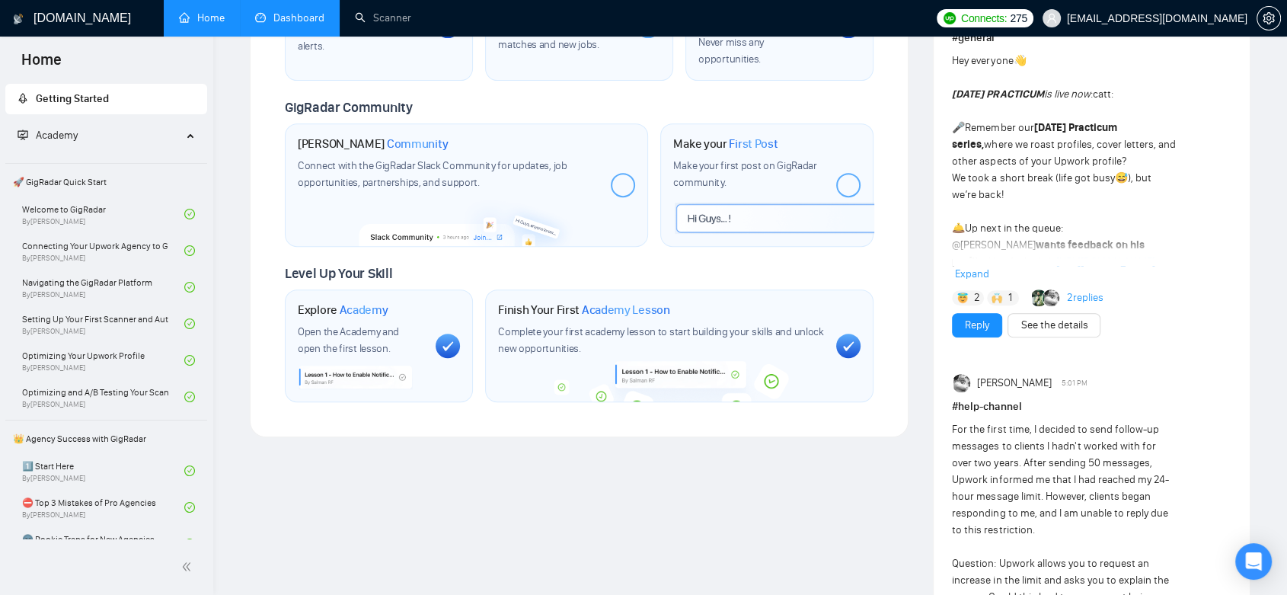
scroll to position [931, 0]
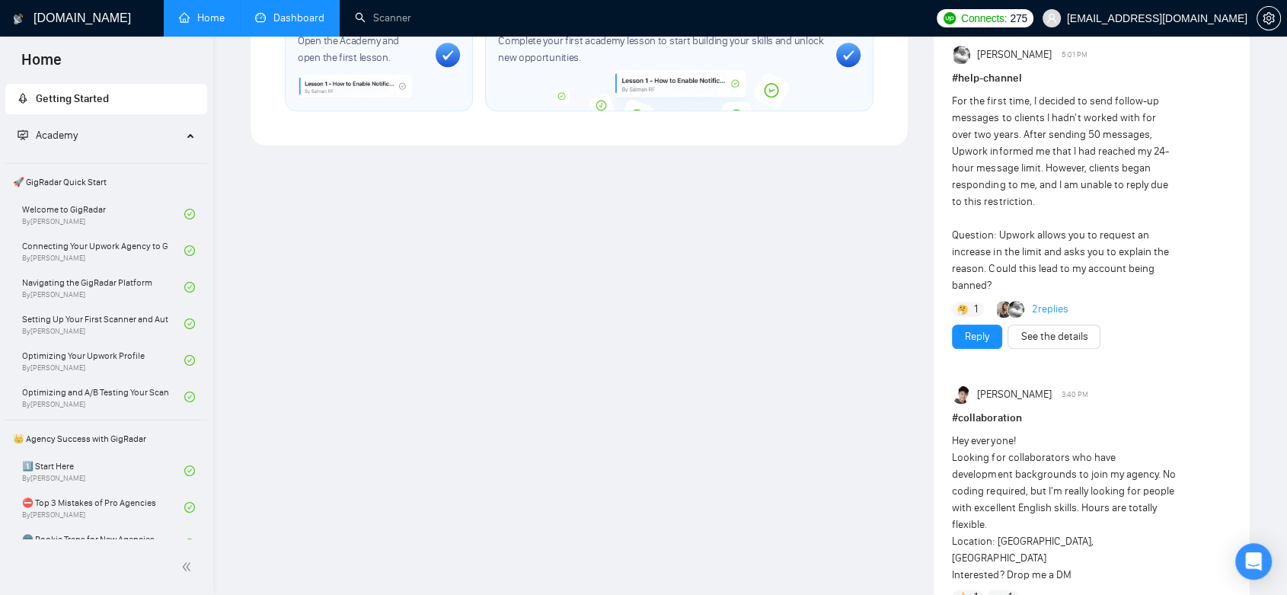
click at [1134, 472] on div "Hey everyone! Looking for collaborators who have development backgrounds to joi…" at bounding box center [1063, 508] width 223 height 151
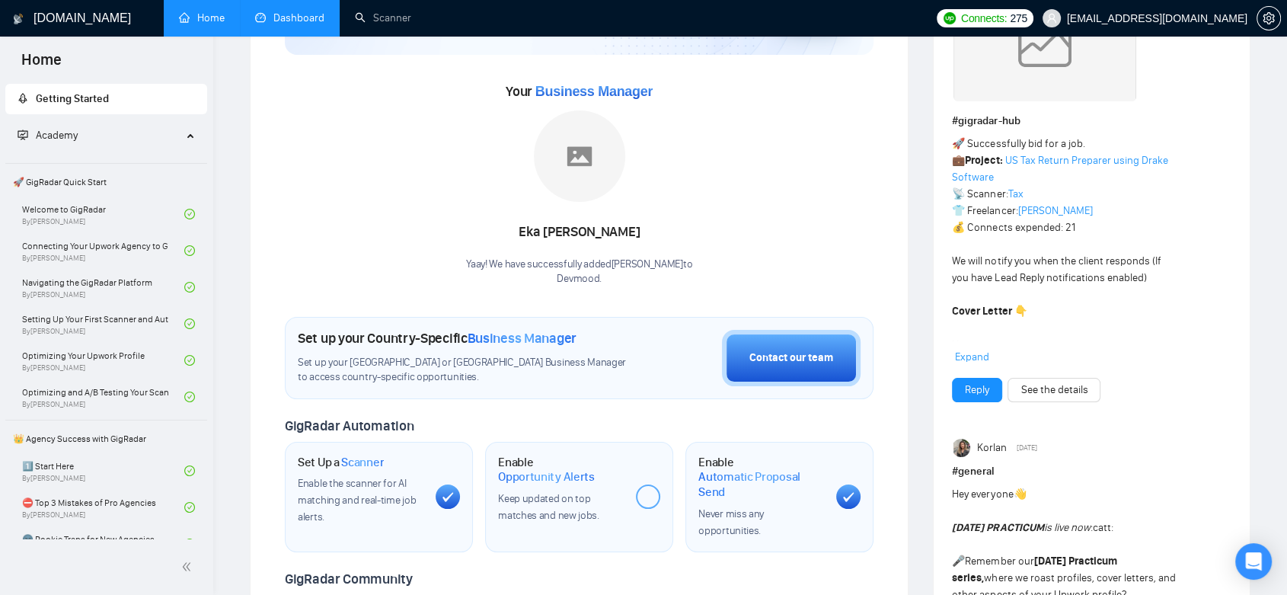
scroll to position [0, 0]
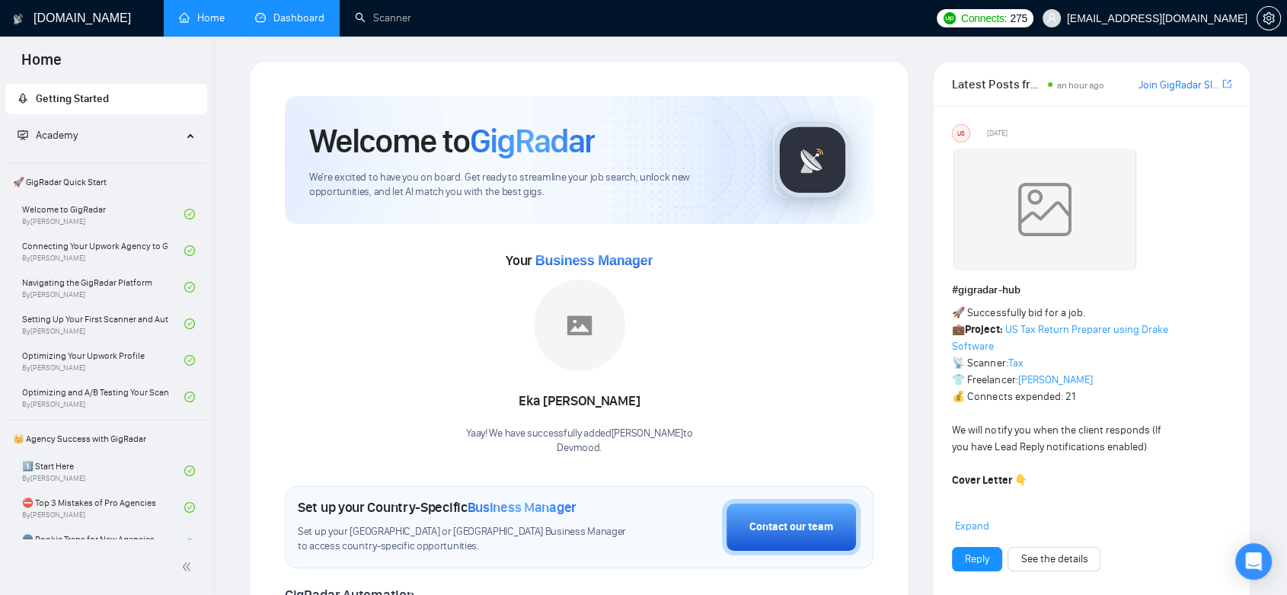
click at [305, 12] on link "Dashboard" at bounding box center [289, 17] width 69 height 13
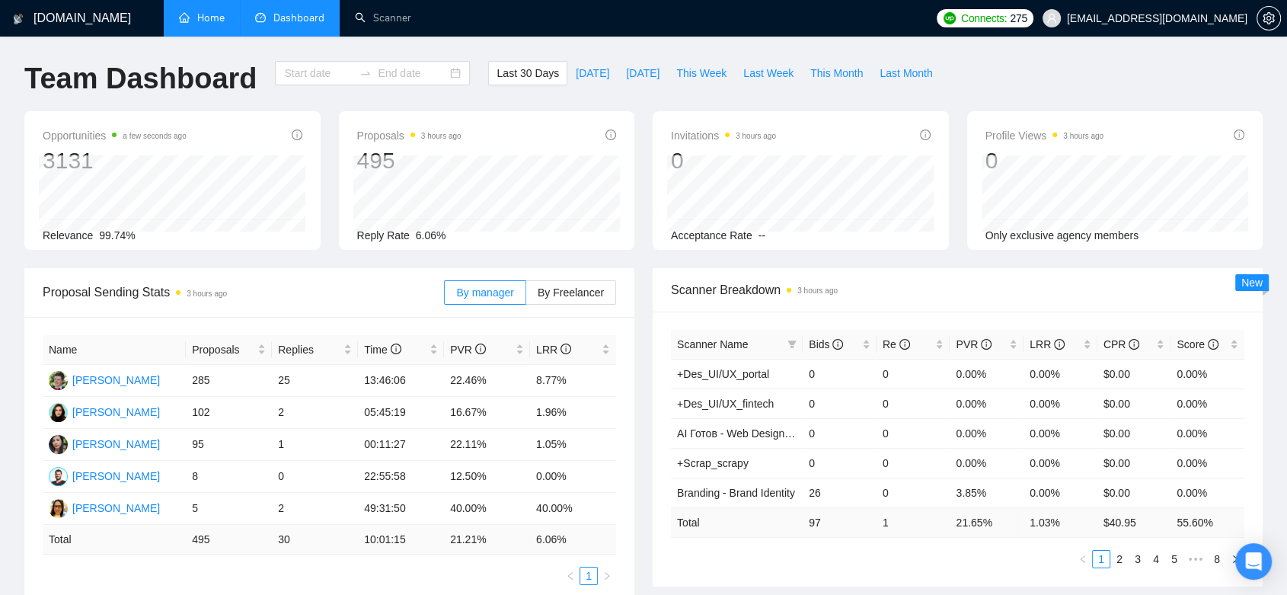
type input "[DATE]"
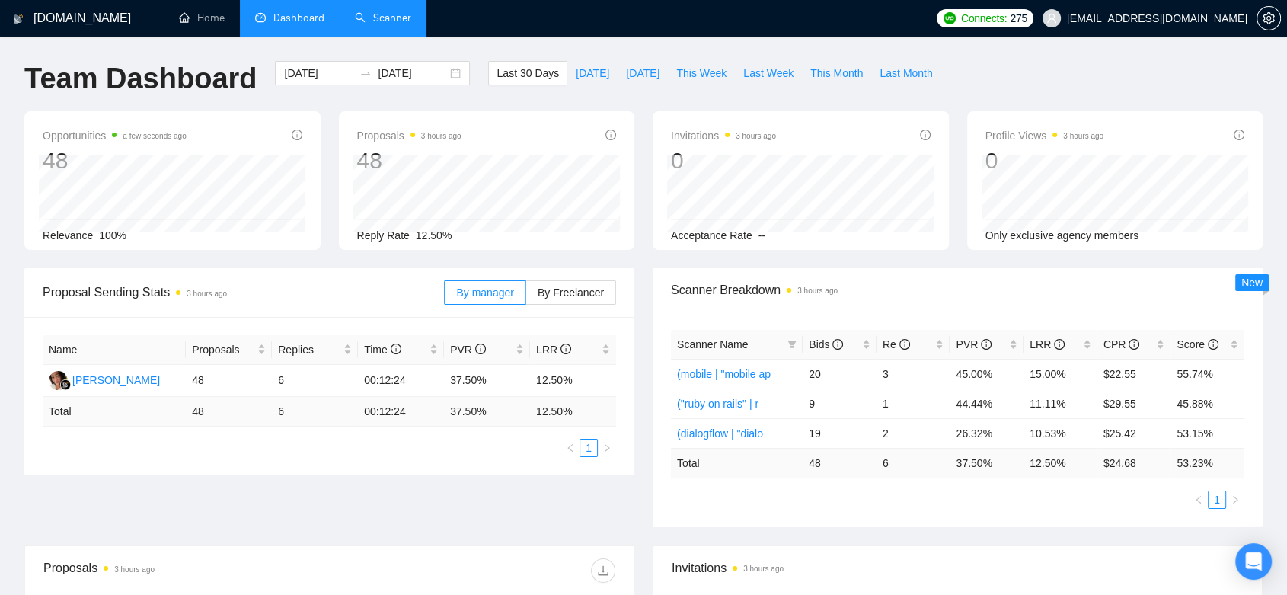
click at [381, 17] on link "Scanner" at bounding box center [383, 17] width 56 height 13
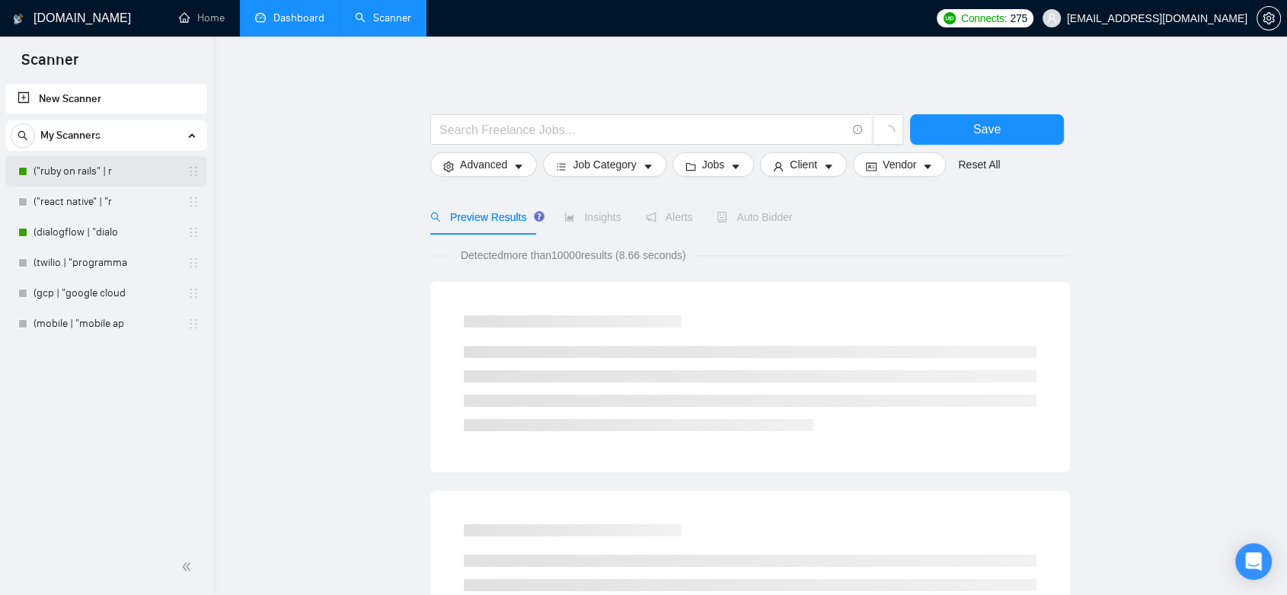
click at [116, 174] on link "("ruby on rails" | r" at bounding box center [106, 171] width 145 height 30
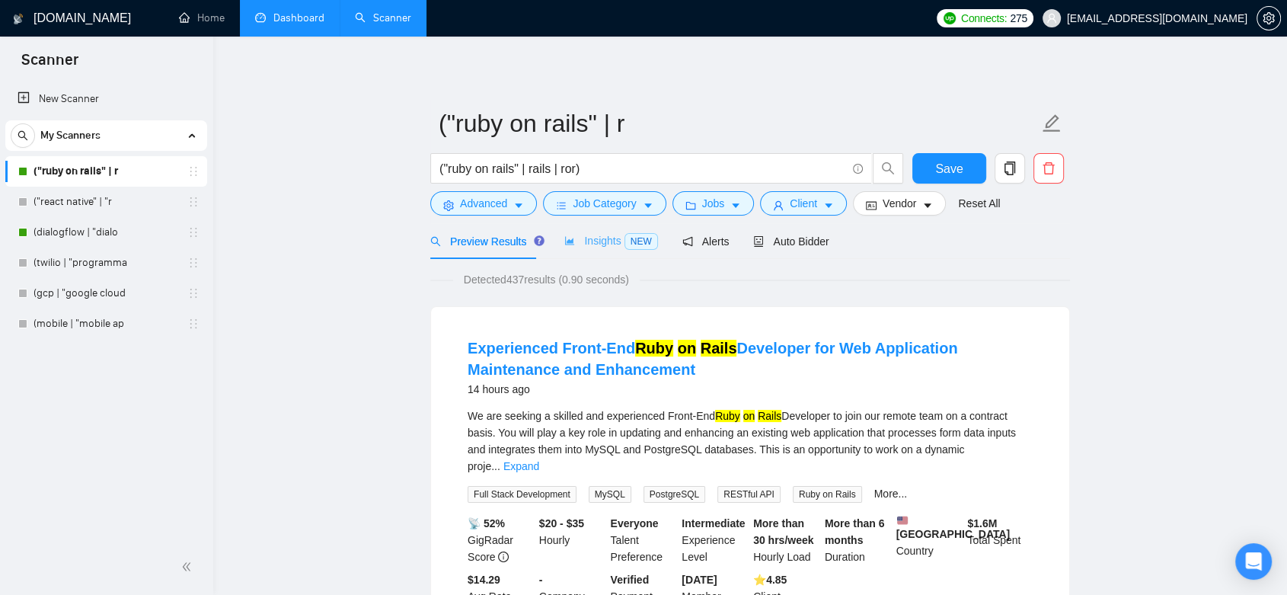
click at [599, 230] on div "Insights NEW" at bounding box center [610, 241] width 93 height 36
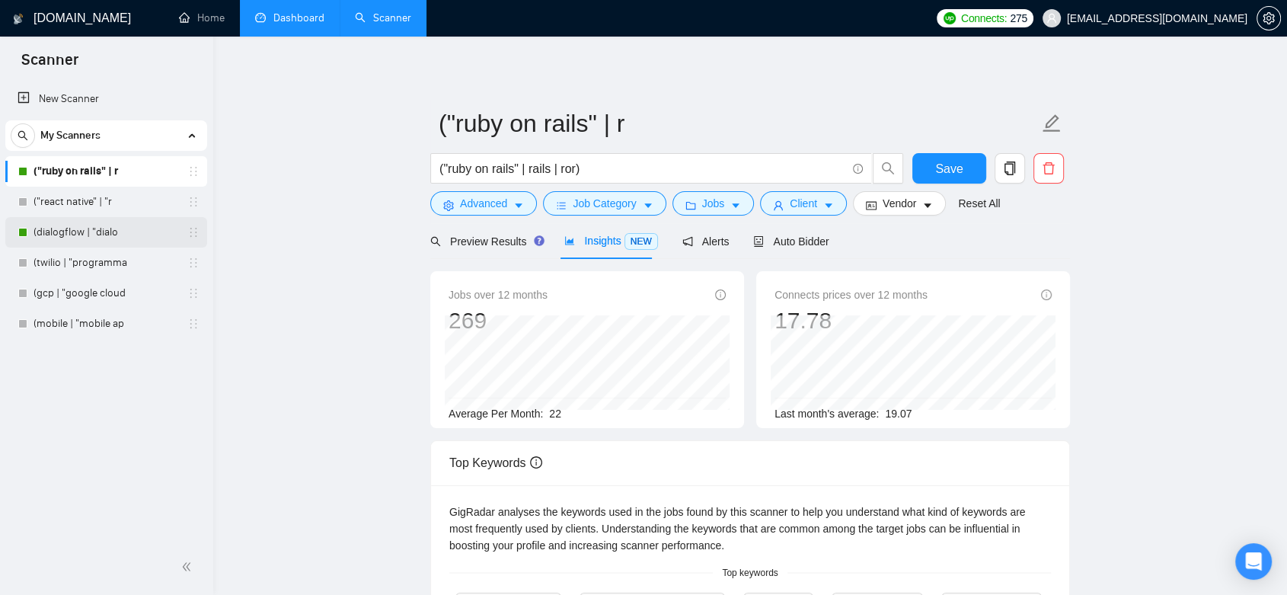
click at [126, 236] on link "(dialogflow | "dialo" at bounding box center [106, 232] width 145 height 30
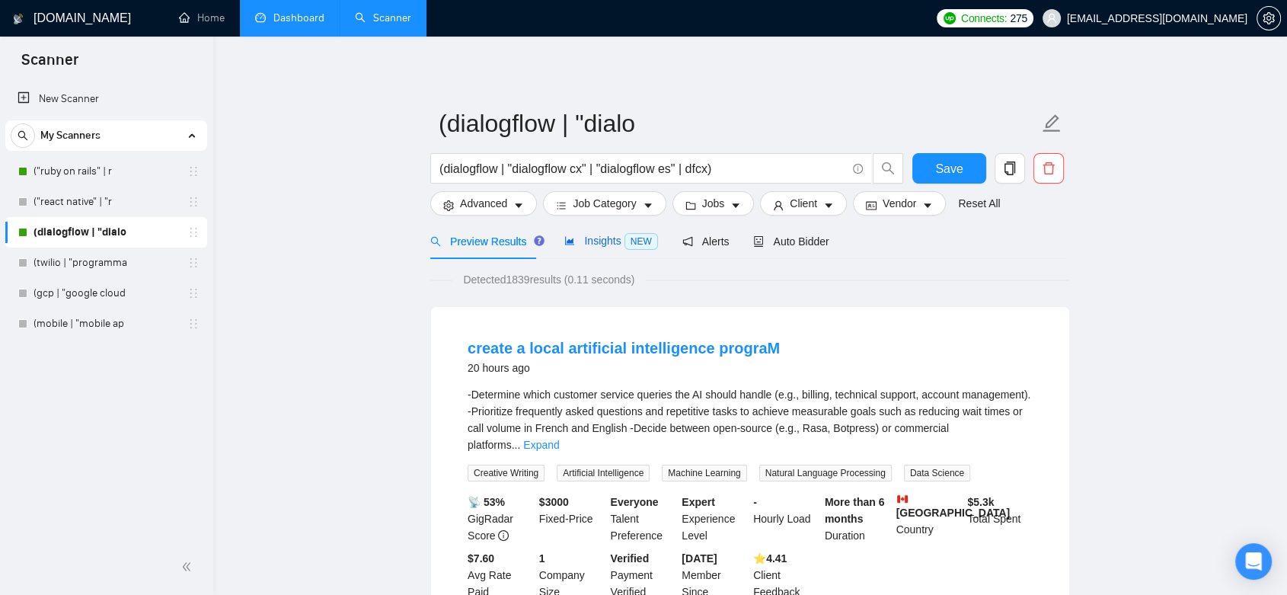
click at [596, 241] on span "Insights NEW" at bounding box center [610, 241] width 93 height 12
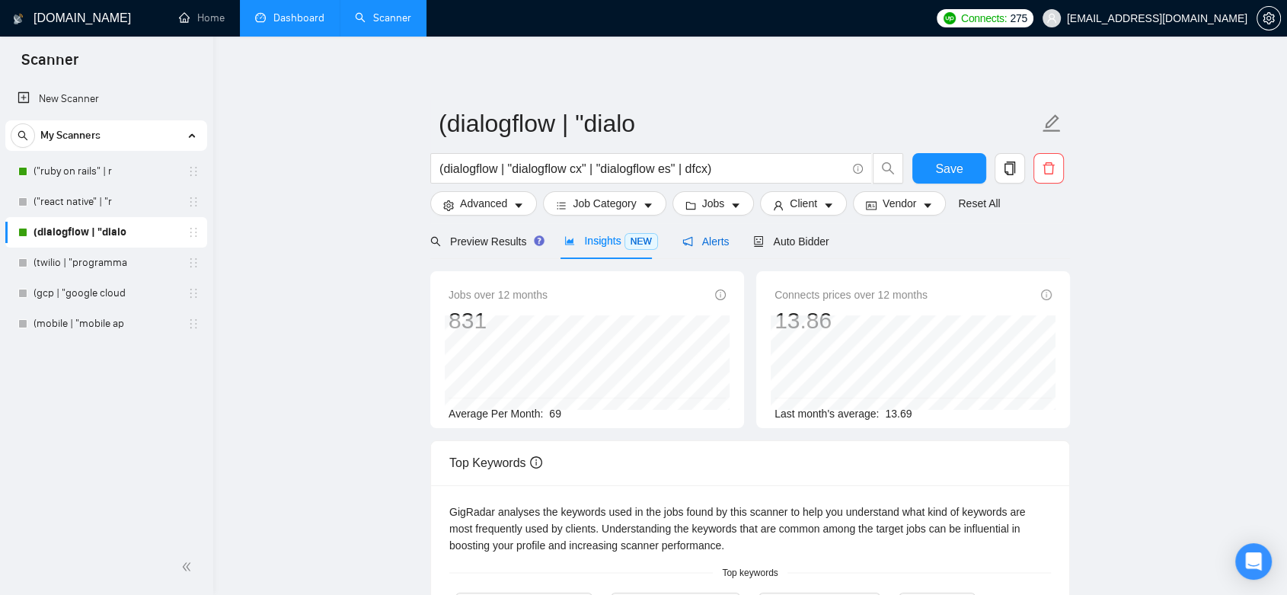
click at [703, 235] on span "Alerts" at bounding box center [706, 241] width 47 height 12
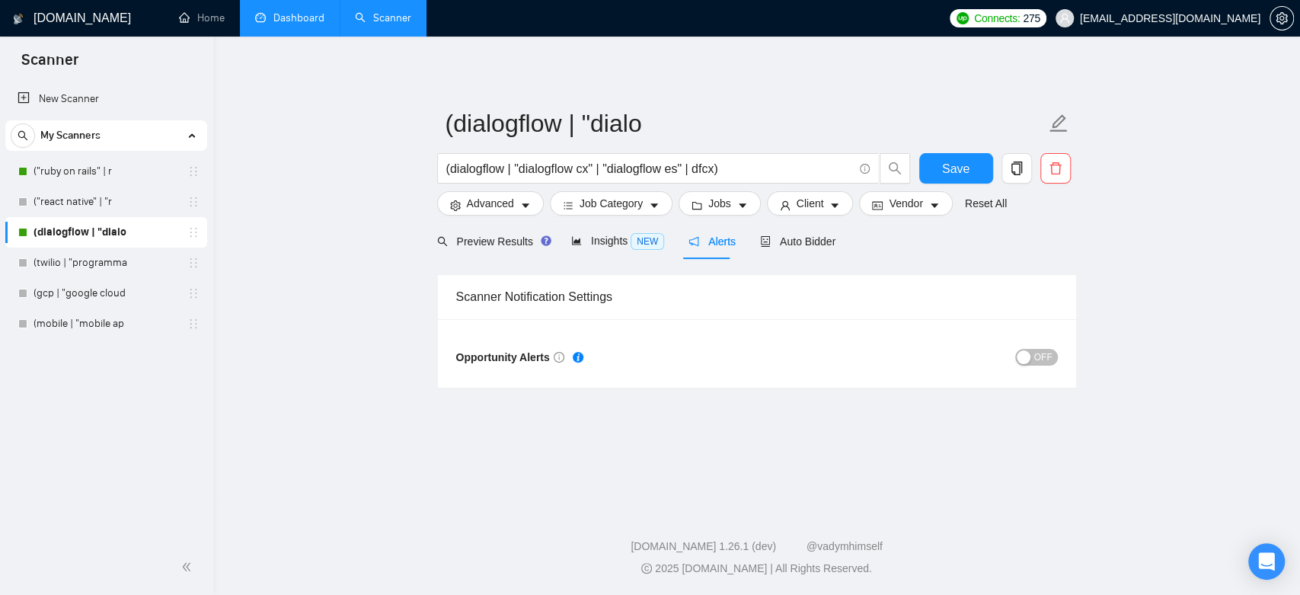
click at [305, 18] on link "Dashboard" at bounding box center [289, 17] width 69 height 13
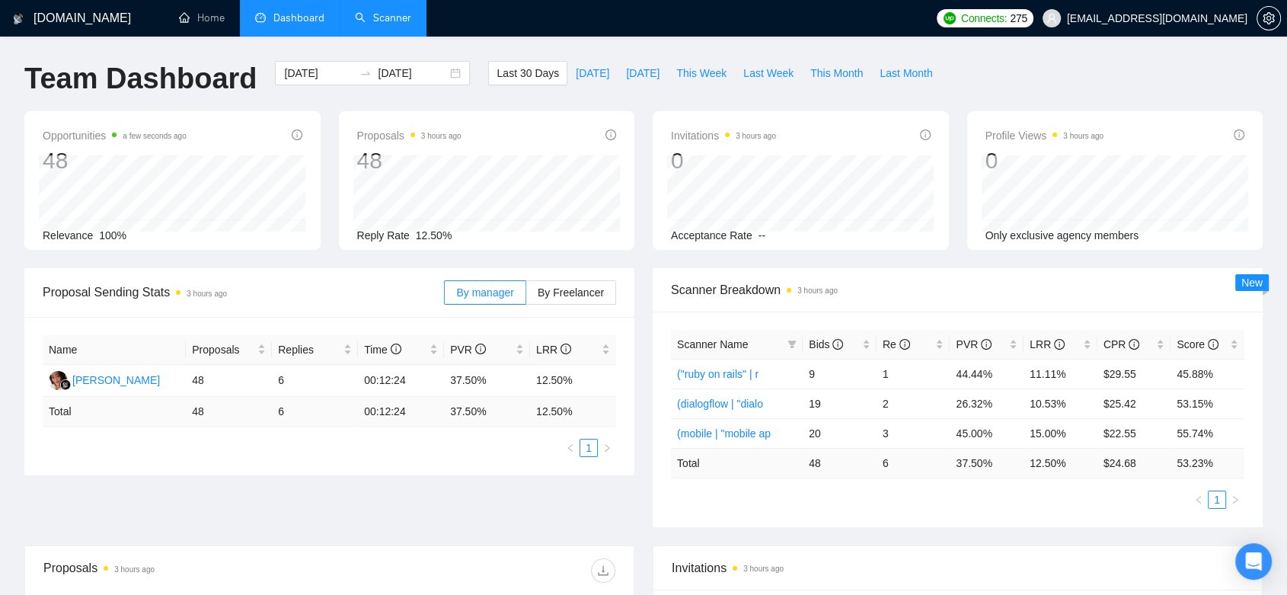
click at [398, 24] on link "Scanner" at bounding box center [383, 17] width 56 height 13
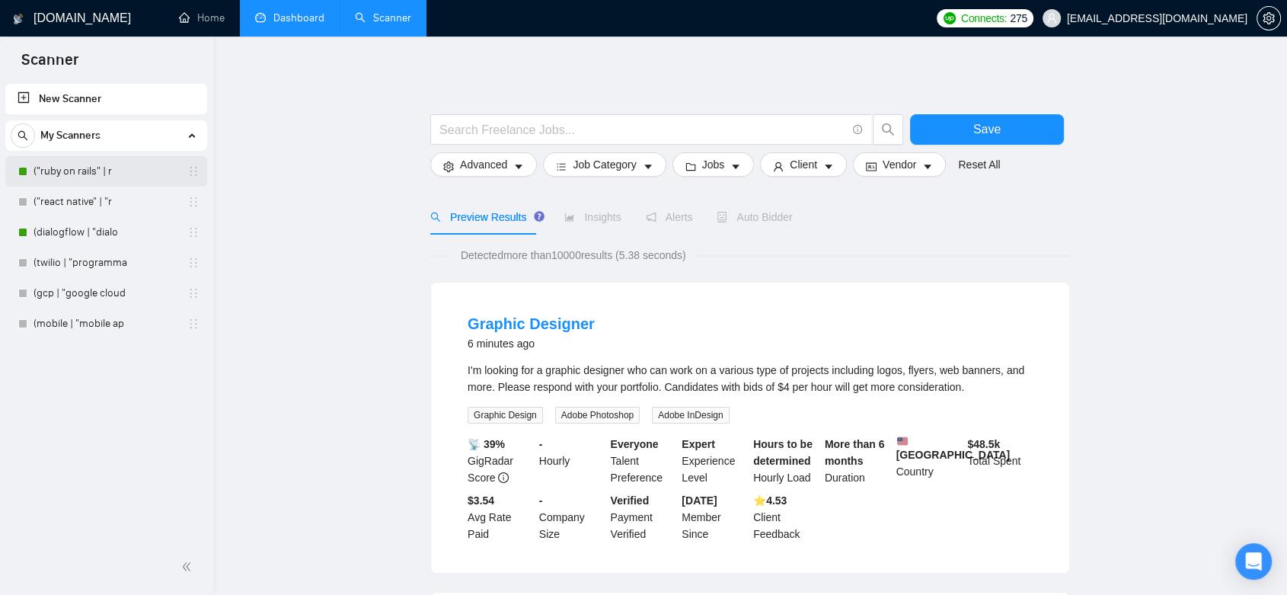
click at [61, 174] on link "("ruby on rails" | r" at bounding box center [106, 171] width 145 height 30
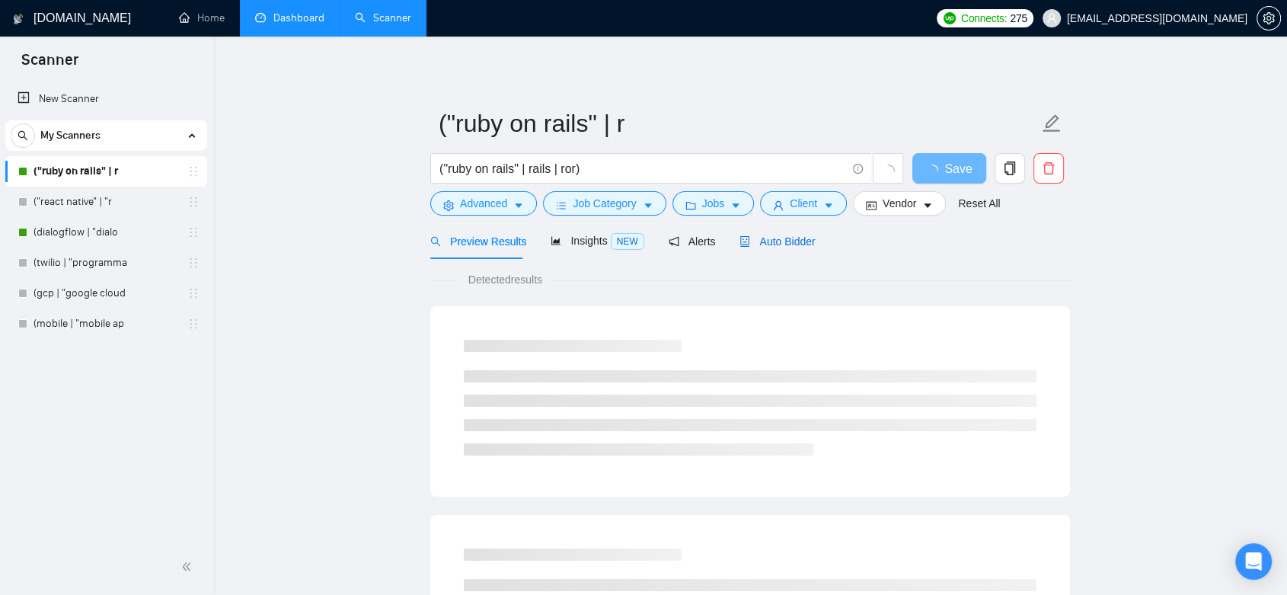
click at [799, 244] on span "Auto Bidder" at bounding box center [777, 241] width 75 height 12
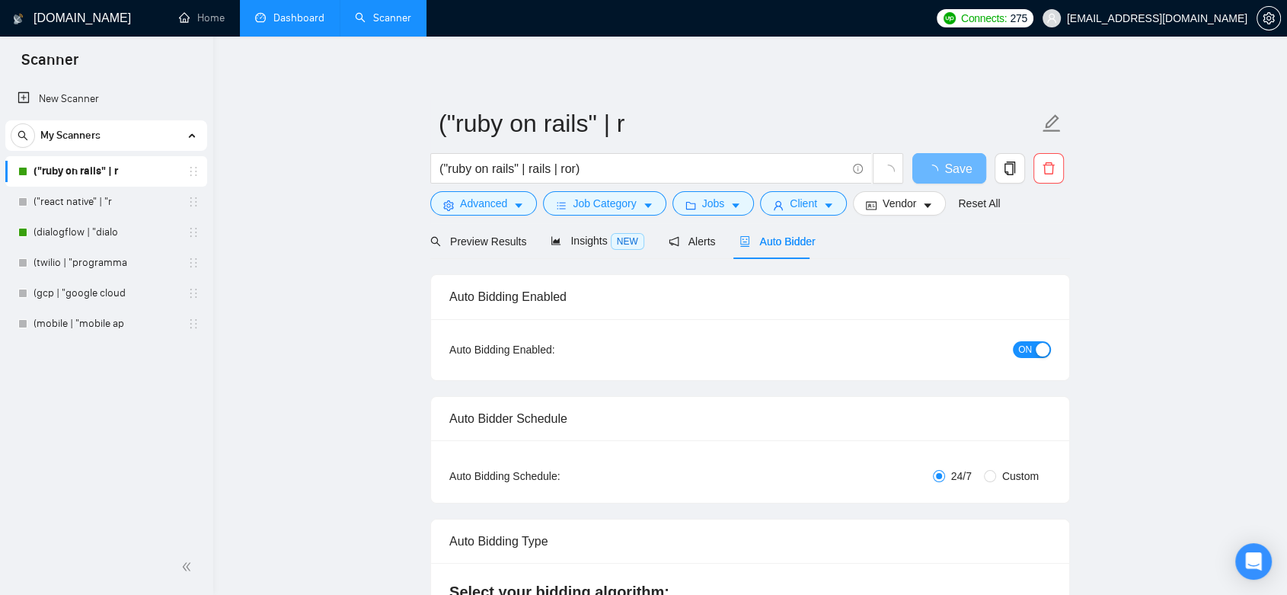
checkbox input "true"
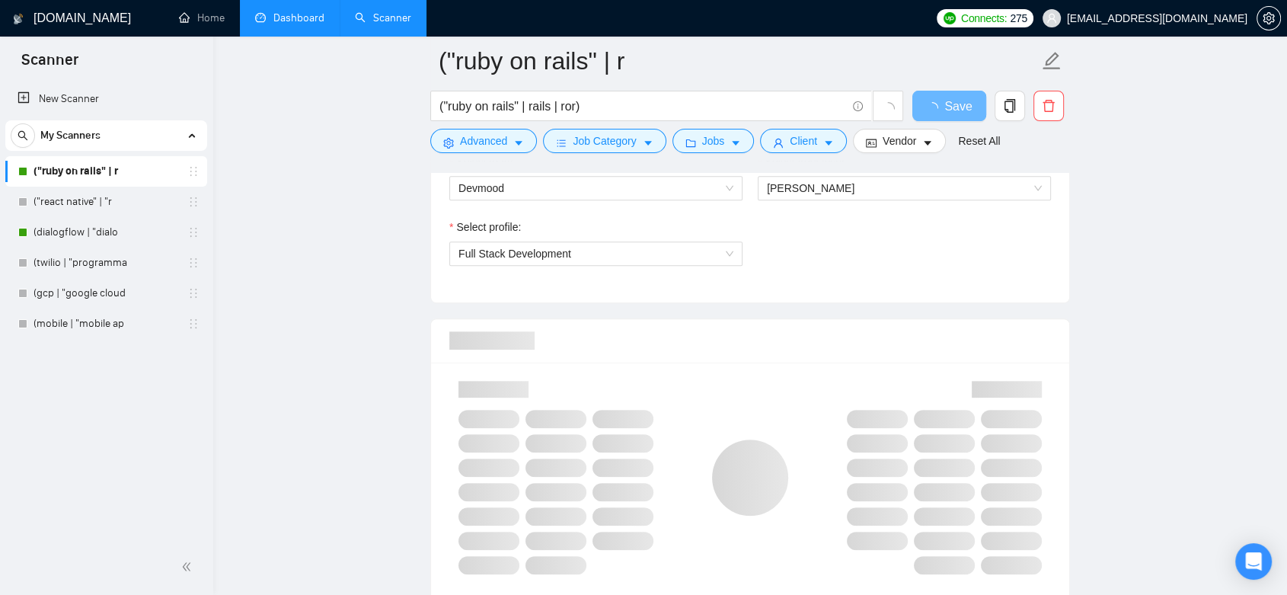
scroll to position [931, 0]
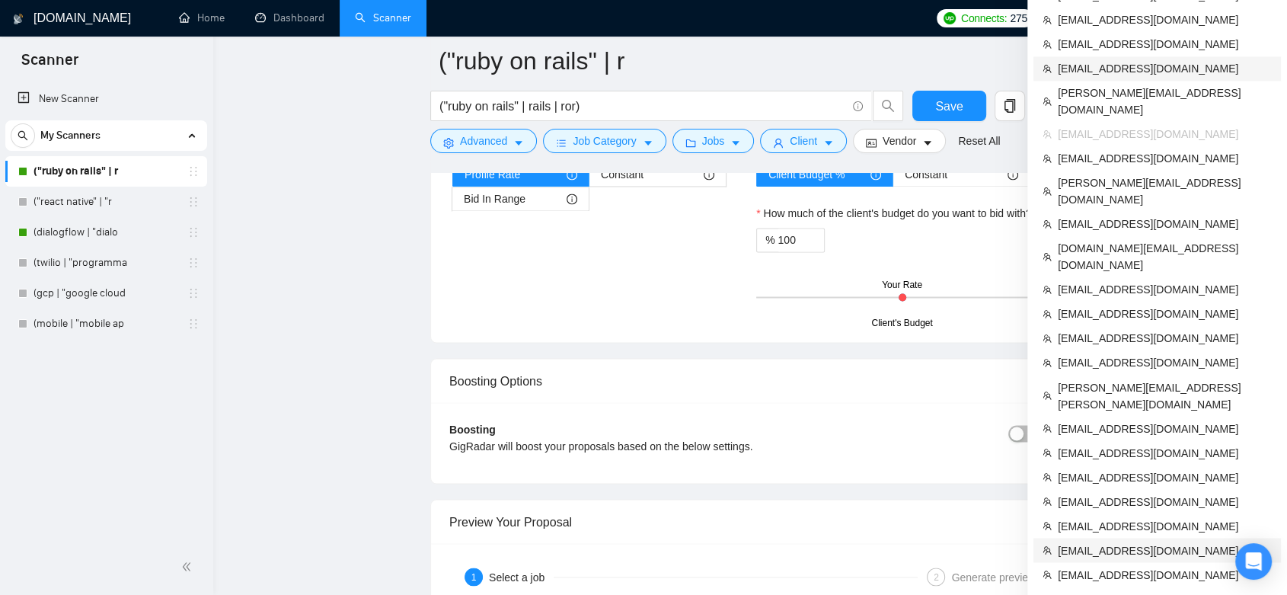
scroll to position [2551, 0]
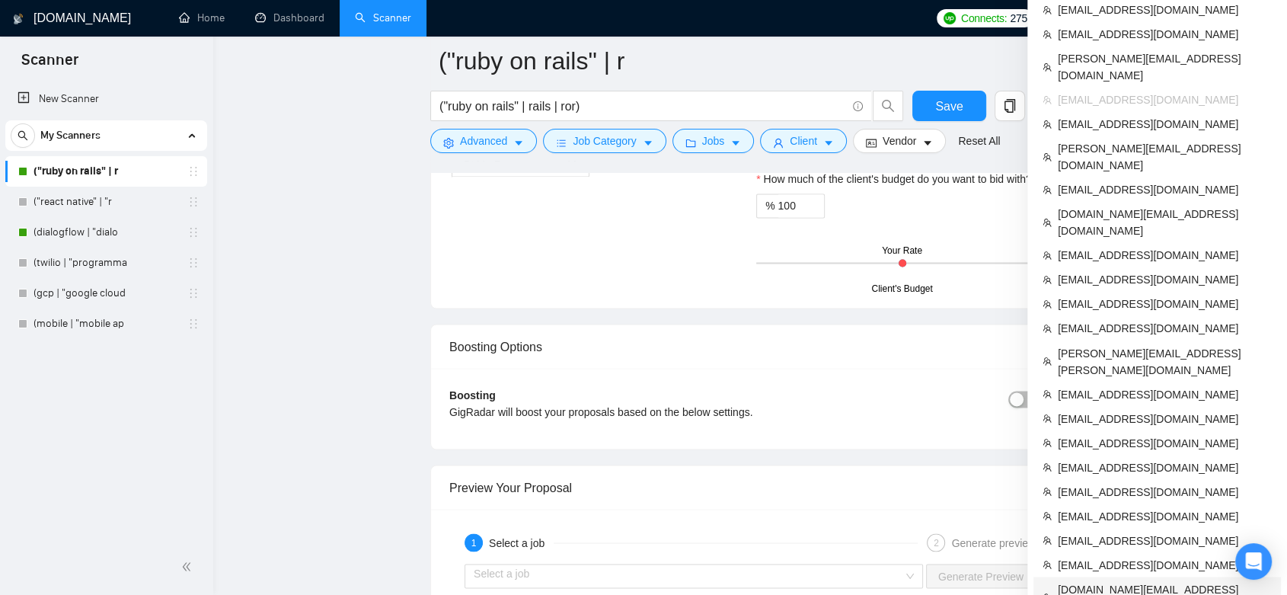
click at [1176, 580] on span "[DOMAIN_NAME][EMAIL_ADDRESS][DOMAIN_NAME]" at bounding box center [1165, 597] width 214 height 34
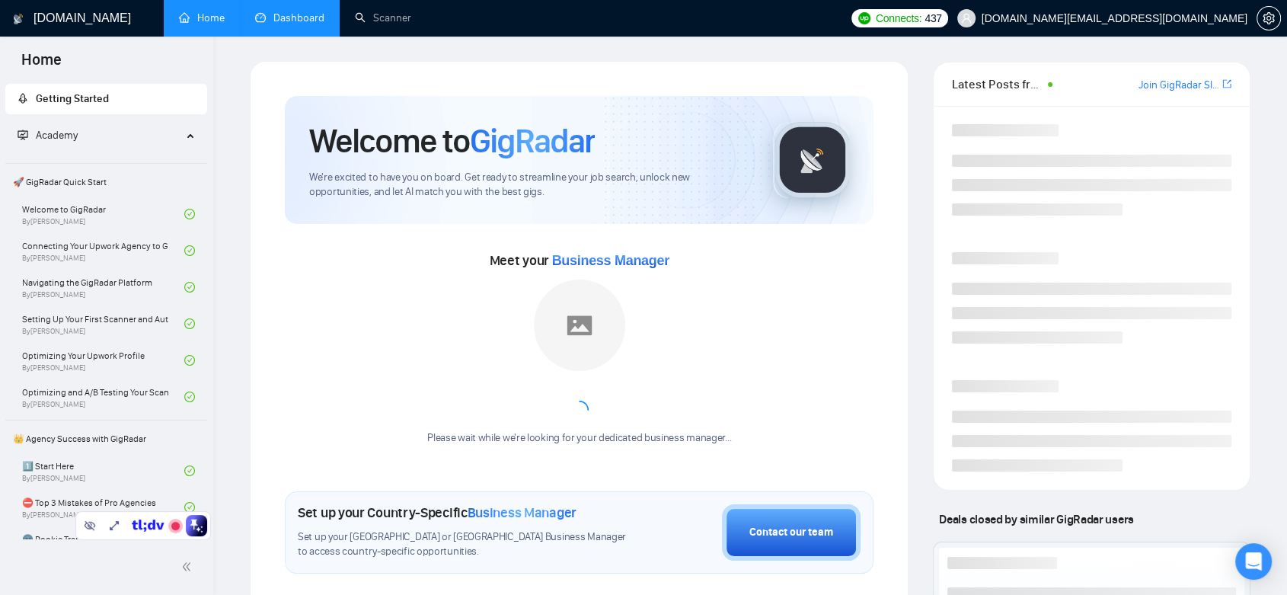
click at [289, 24] on link "Dashboard" at bounding box center [289, 17] width 69 height 13
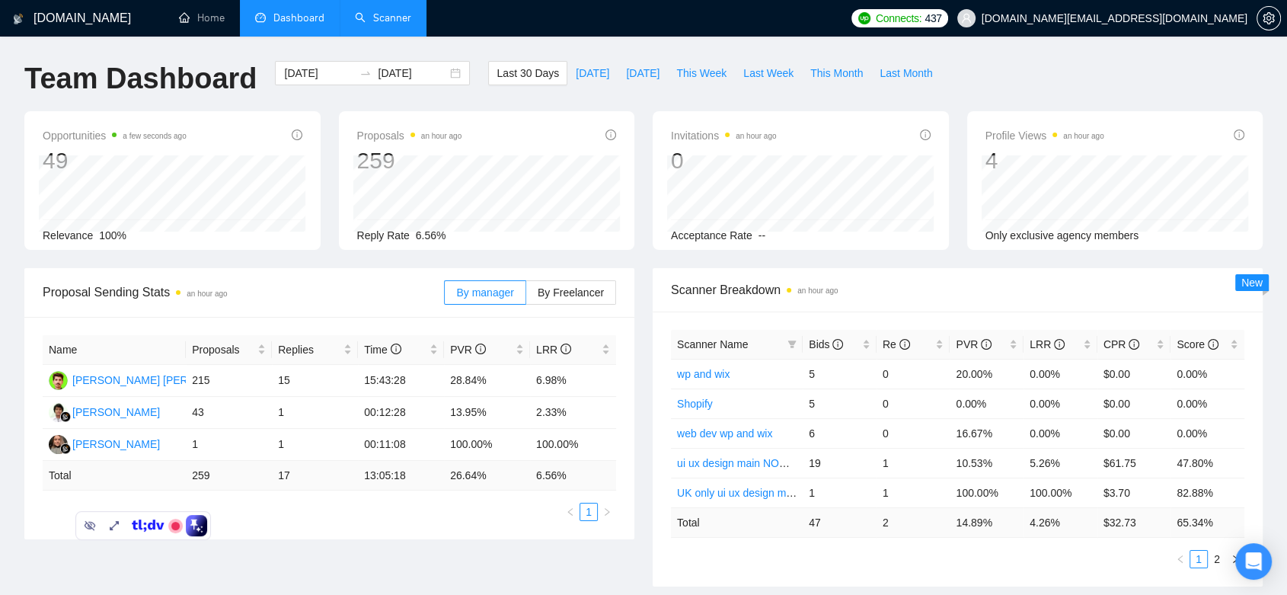
click at [400, 17] on link "Scanner" at bounding box center [383, 17] width 56 height 13
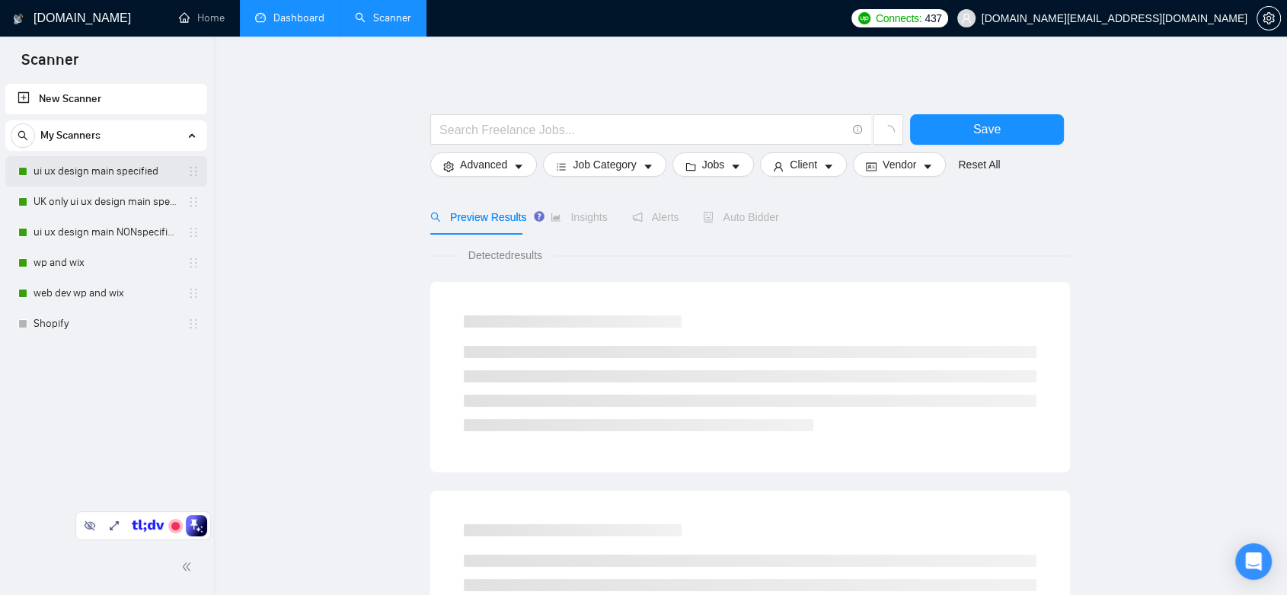
click at [133, 174] on link "ui ux design main specified" at bounding box center [106, 171] width 145 height 30
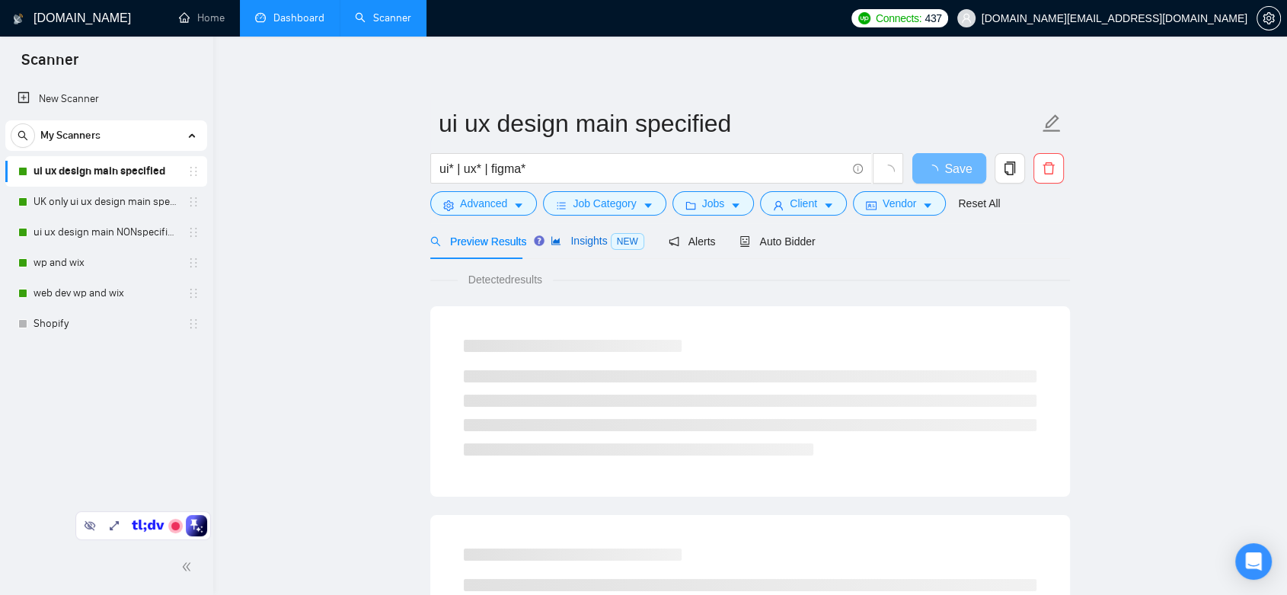
click at [589, 235] on span "Insights NEW" at bounding box center [597, 241] width 93 height 12
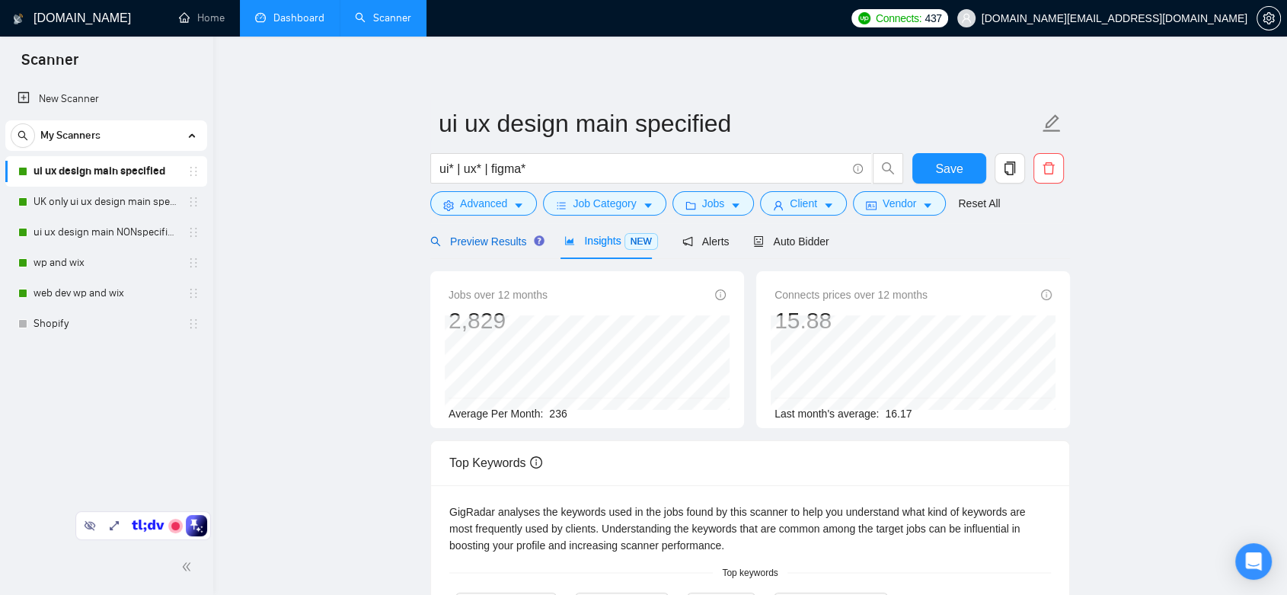
click at [506, 238] on span "Preview Results" at bounding box center [485, 241] width 110 height 12
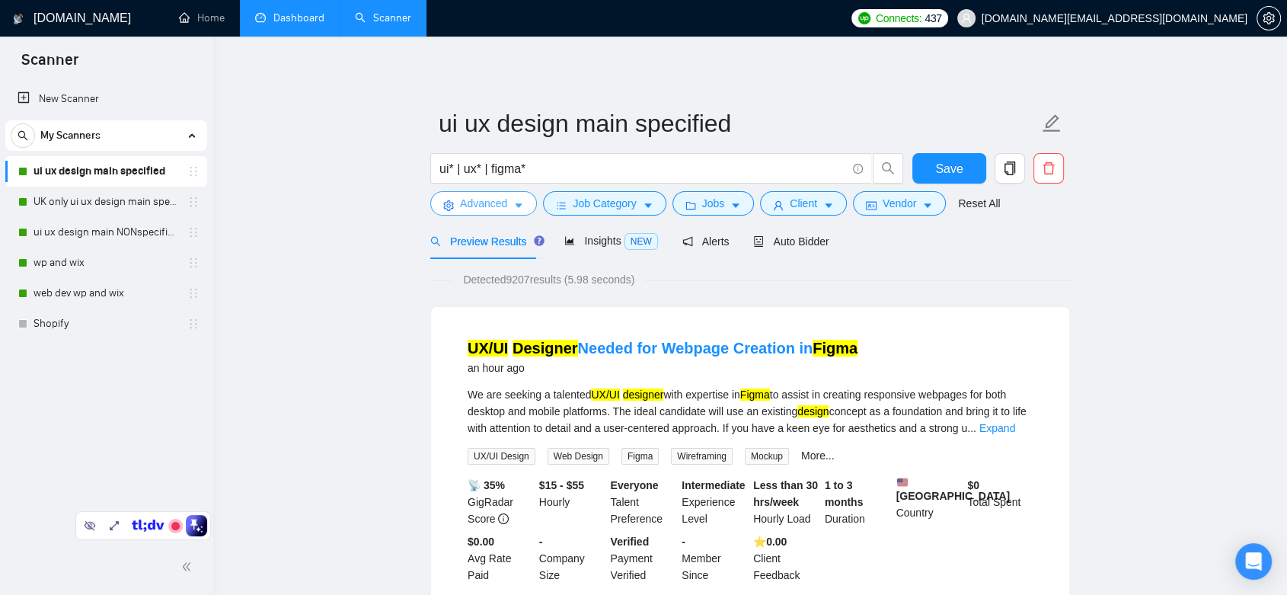
click at [500, 199] on span "Advanced" at bounding box center [483, 203] width 47 height 17
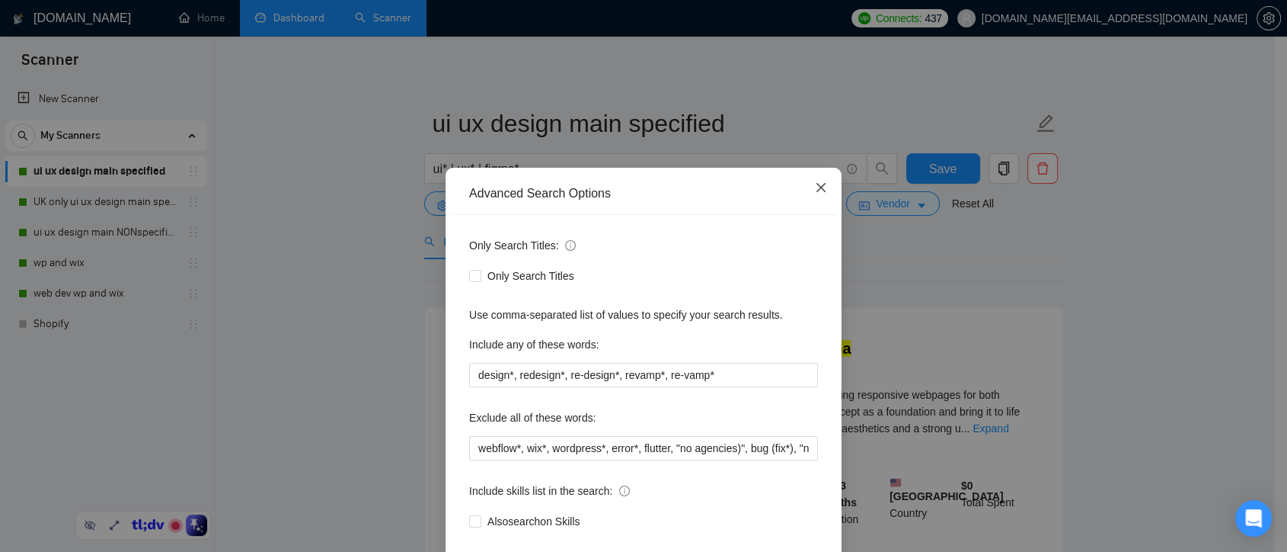
click at [817, 190] on icon "close" at bounding box center [821, 187] width 9 height 9
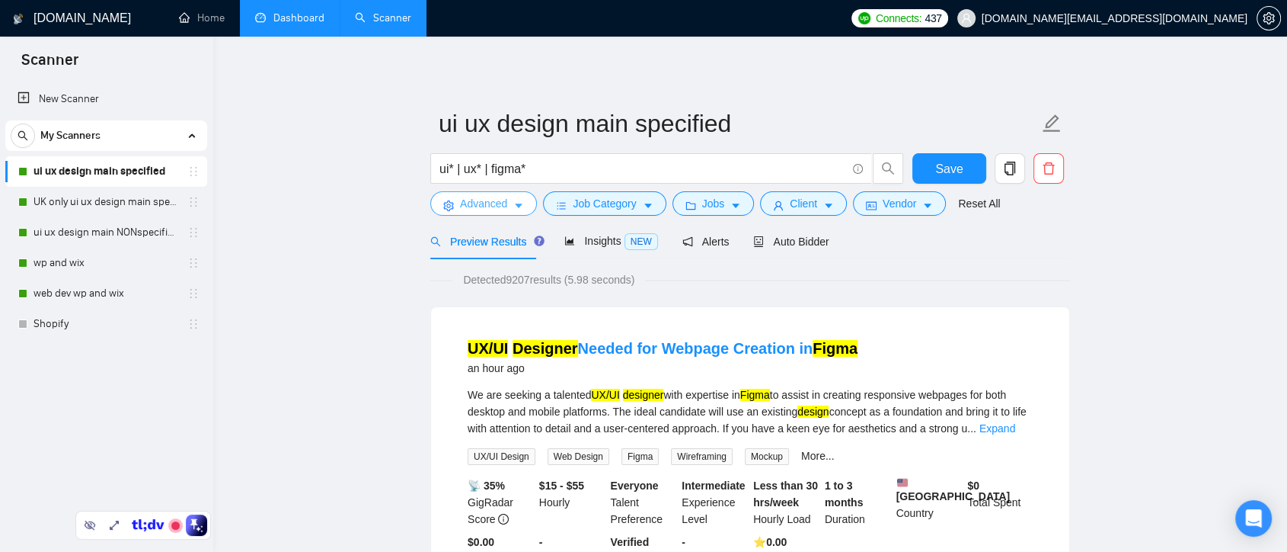
click at [510, 200] on button "Advanced" at bounding box center [483, 203] width 107 height 24
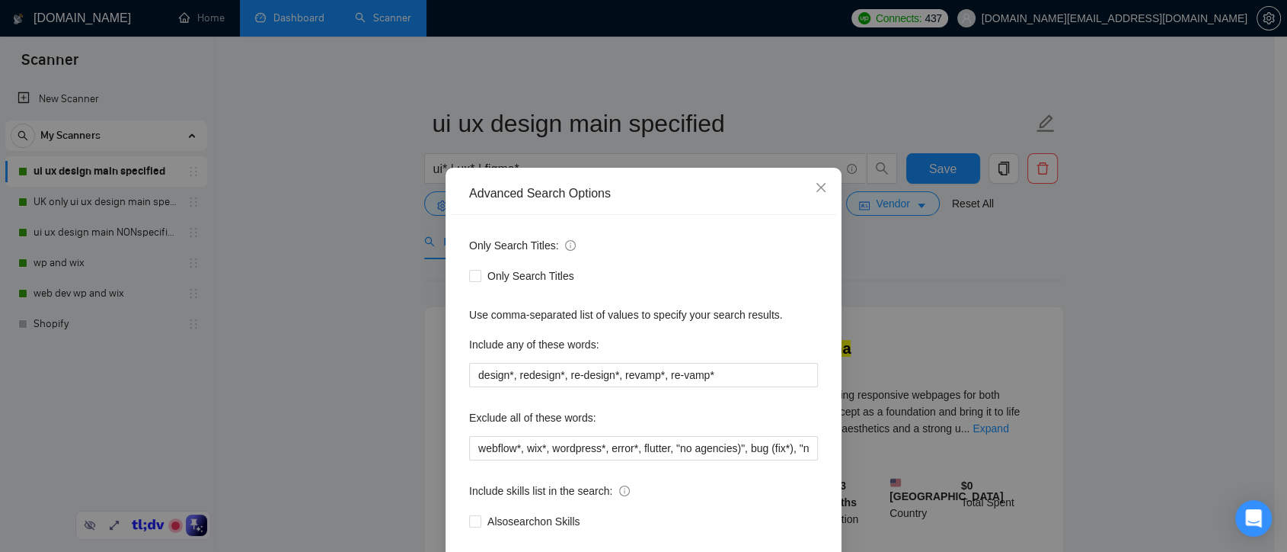
scroll to position [82, 0]
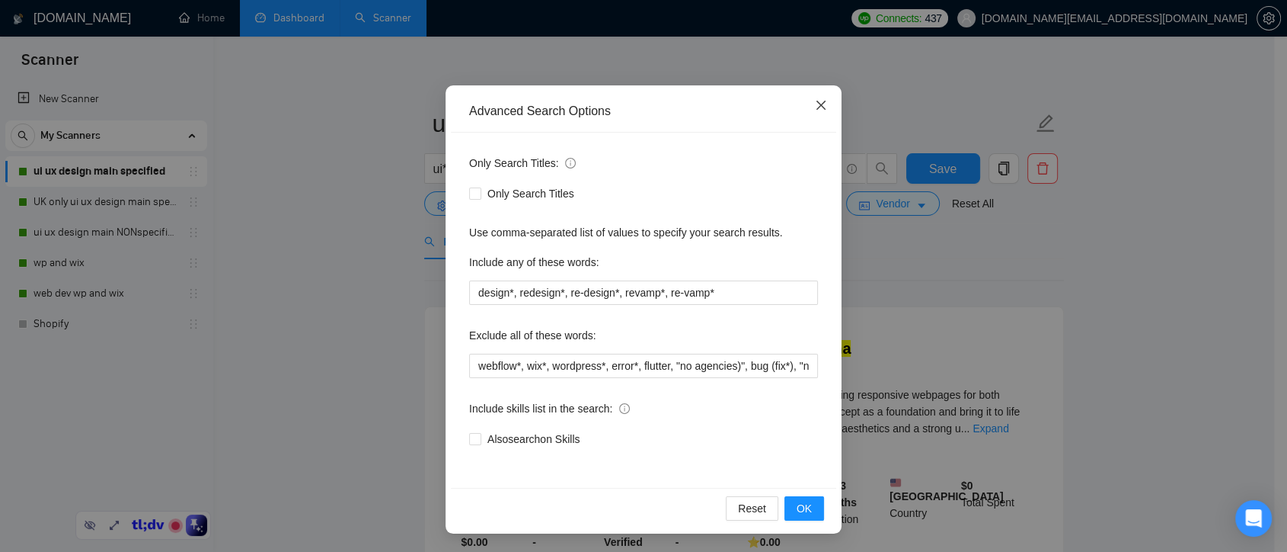
click at [817, 101] on icon "close" at bounding box center [821, 105] width 9 height 9
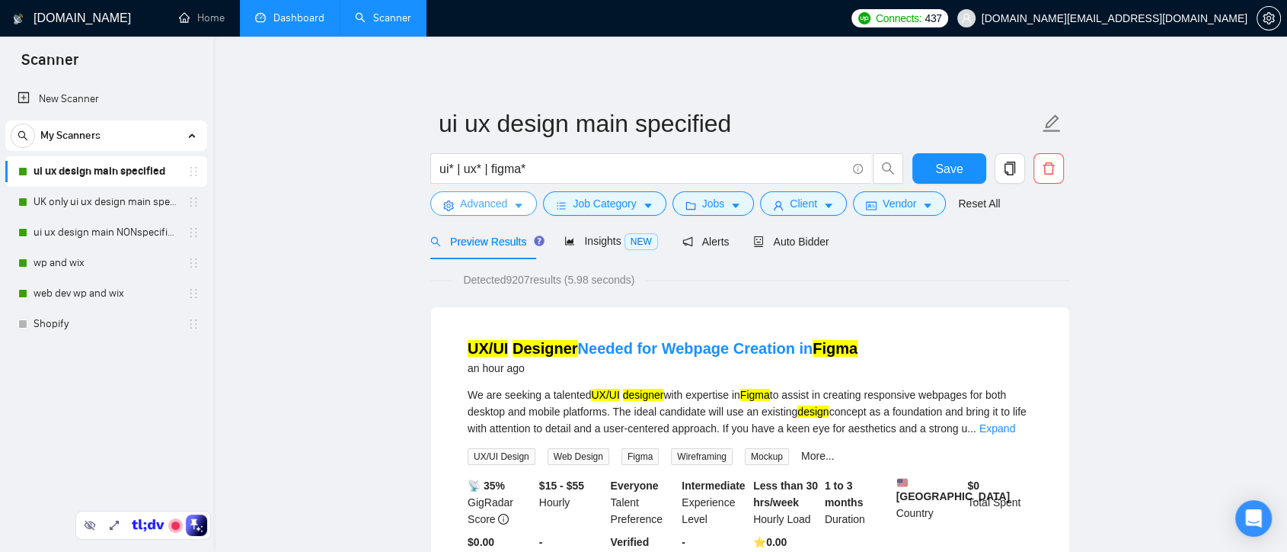
scroll to position [0, 0]
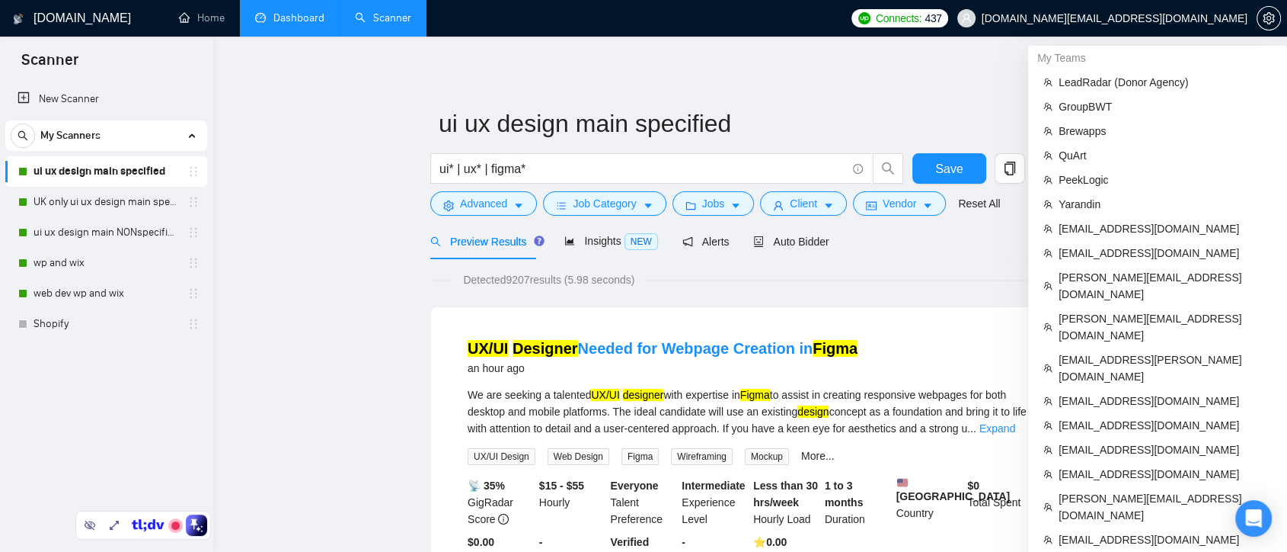
click at [1217, 18] on span "[DOMAIN_NAME][EMAIL_ADDRESS][DOMAIN_NAME]" at bounding box center [1115, 18] width 266 height 0
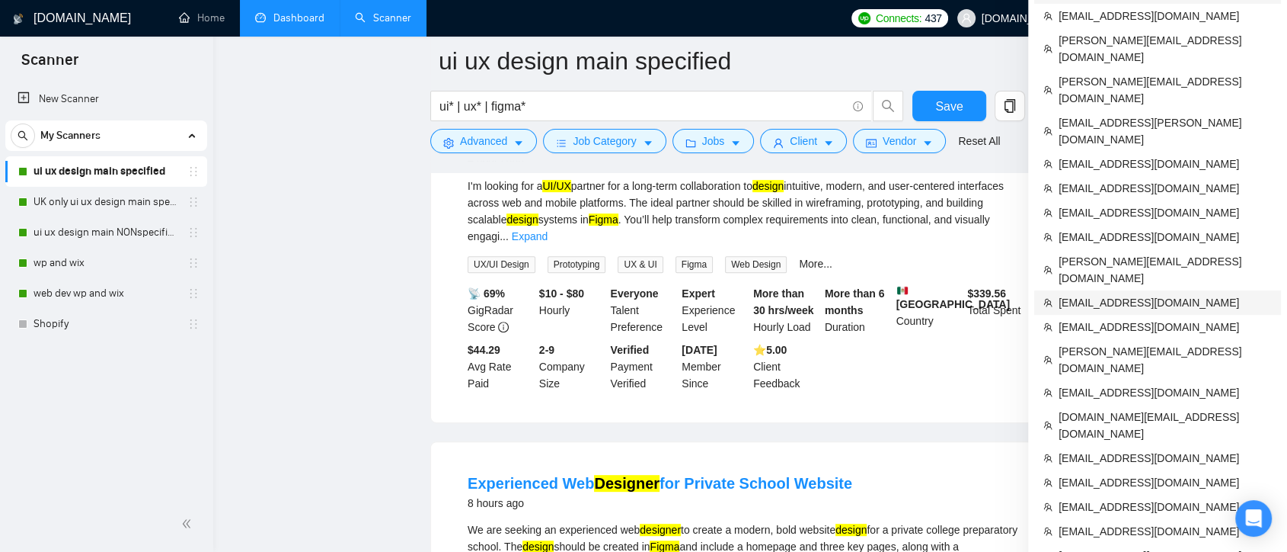
scroll to position [581, 0]
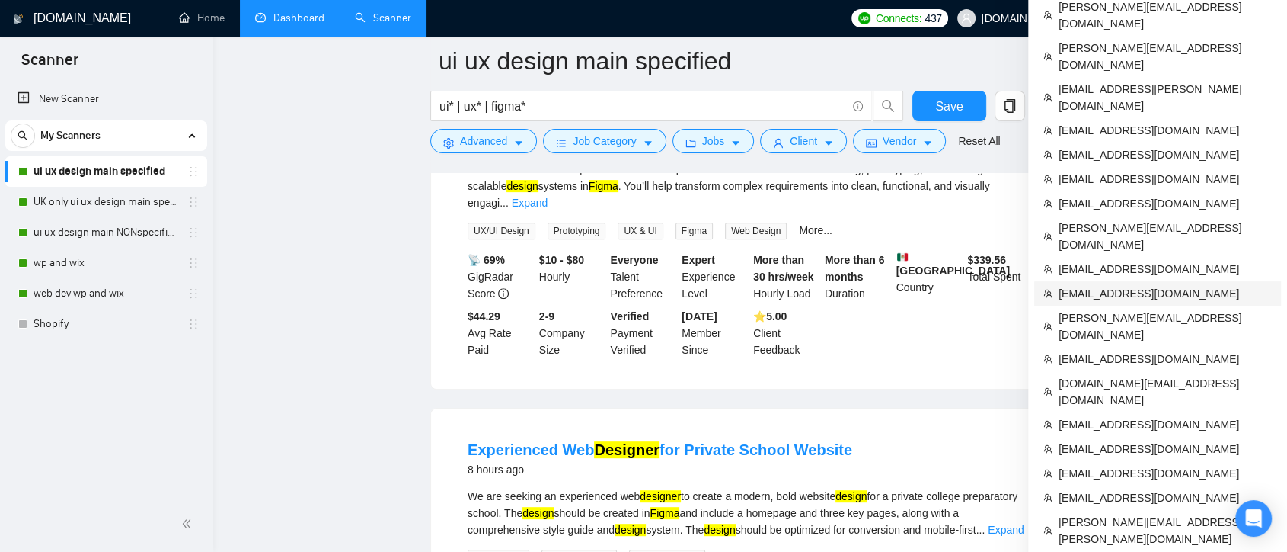
click at [1219, 285] on span "[EMAIL_ADDRESS][DOMAIN_NAME]" at bounding box center [1165, 293] width 213 height 17
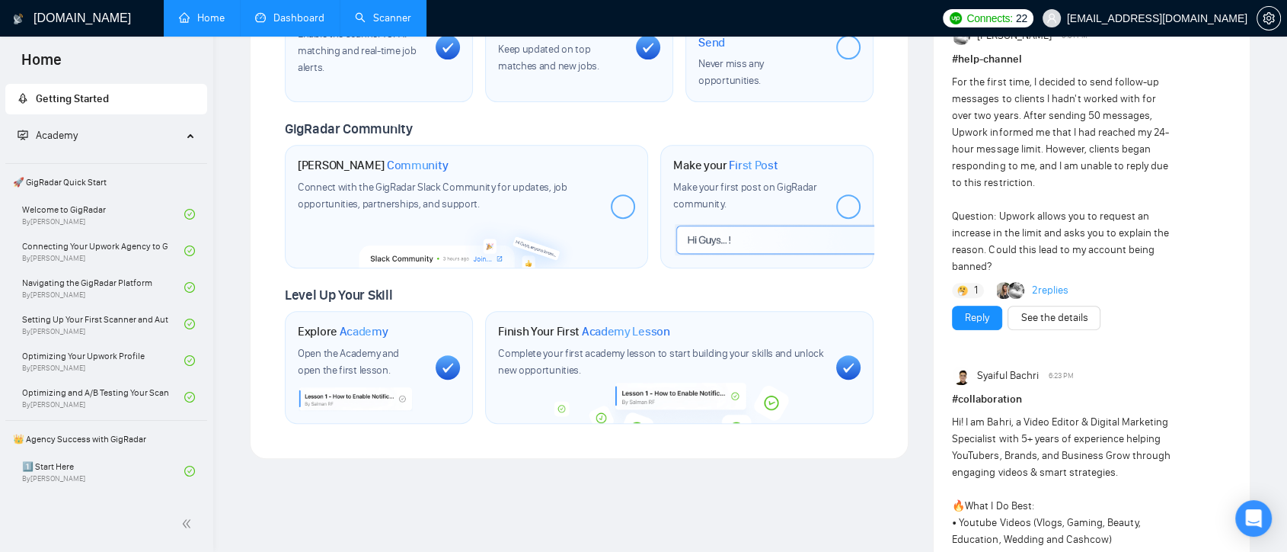
click at [299, 23] on link "Dashboard" at bounding box center [289, 17] width 69 height 13
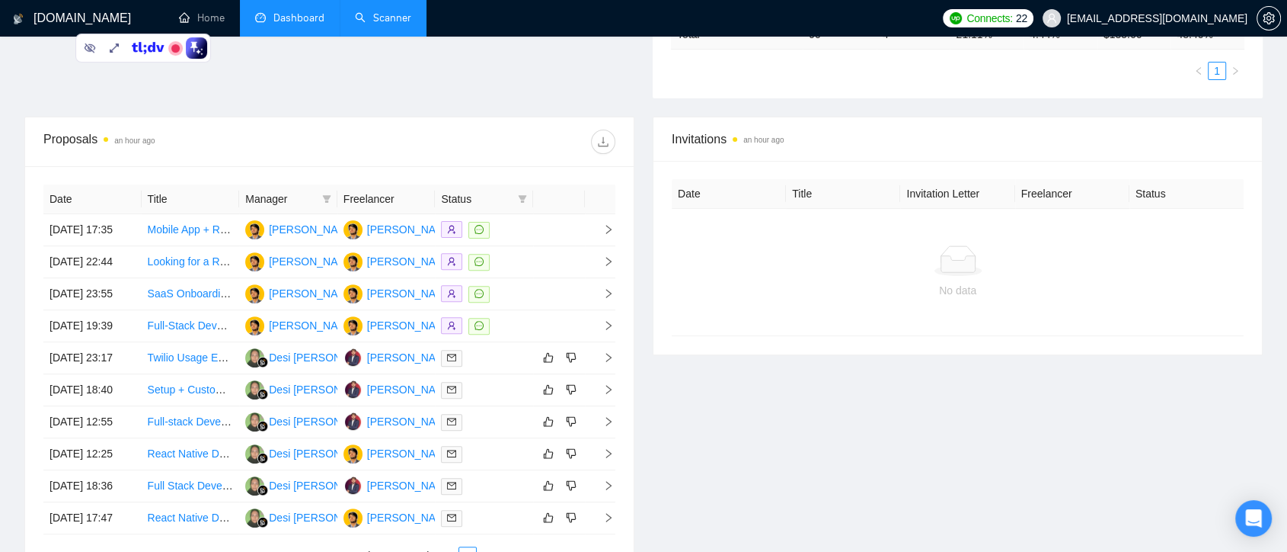
scroll to position [491, 0]
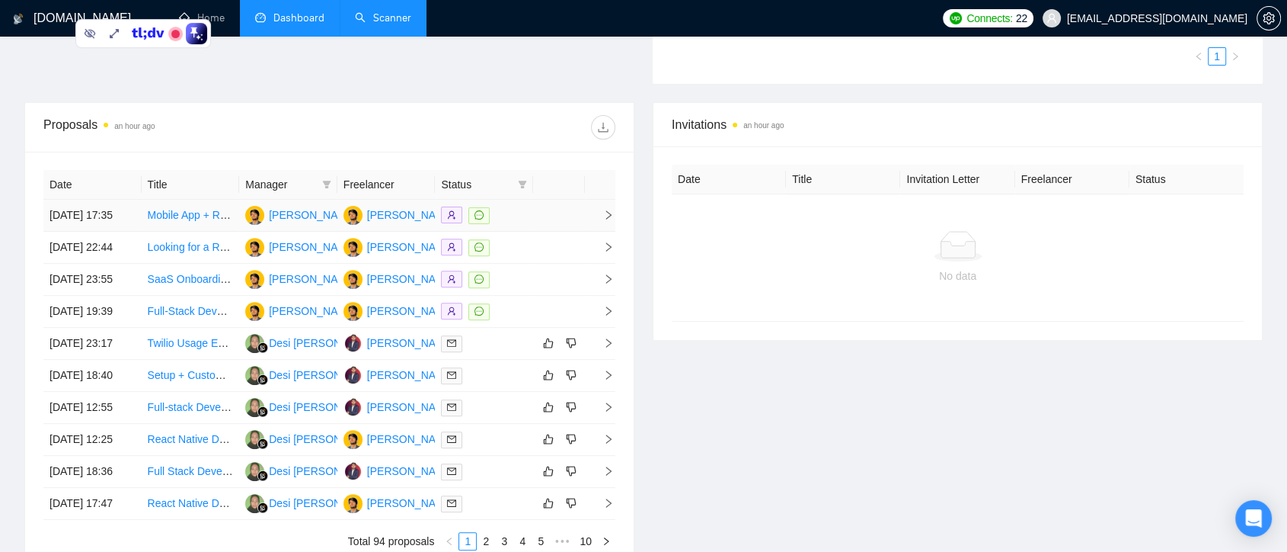
click at [414, 232] on td "Talha Noman" at bounding box center [386, 216] width 98 height 32
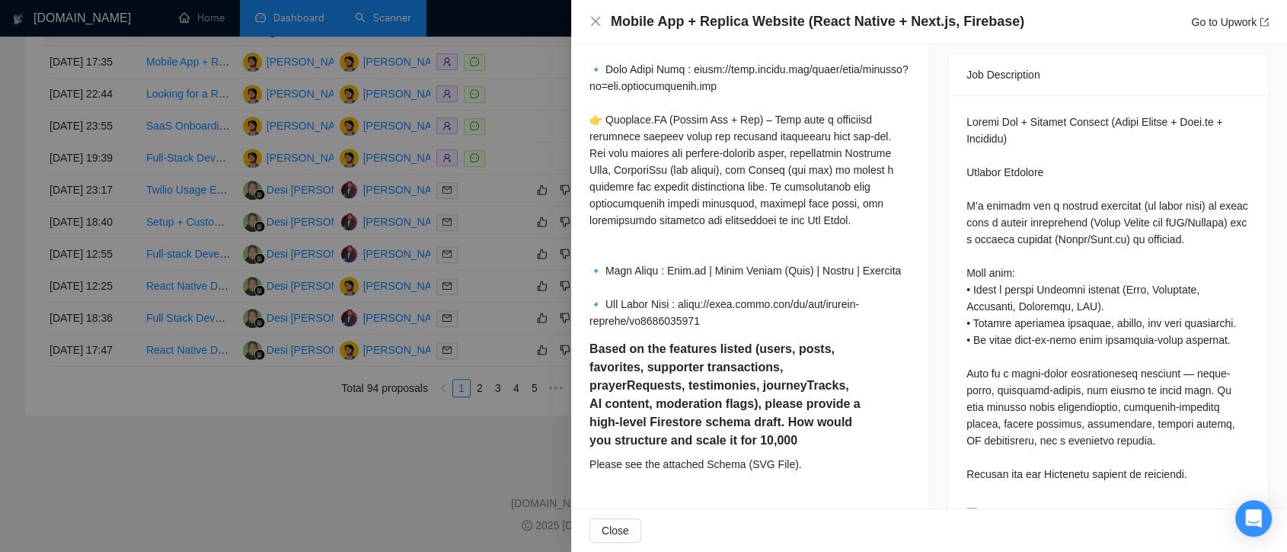
scroll to position [636, 0]
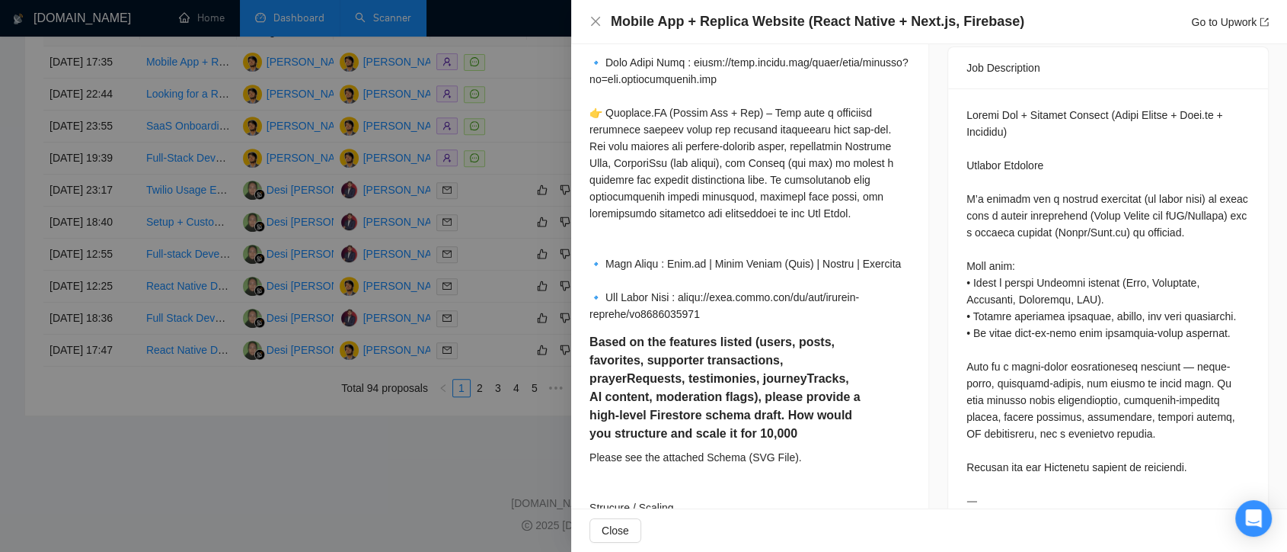
click at [267, 516] on div at bounding box center [643, 276] width 1287 height 552
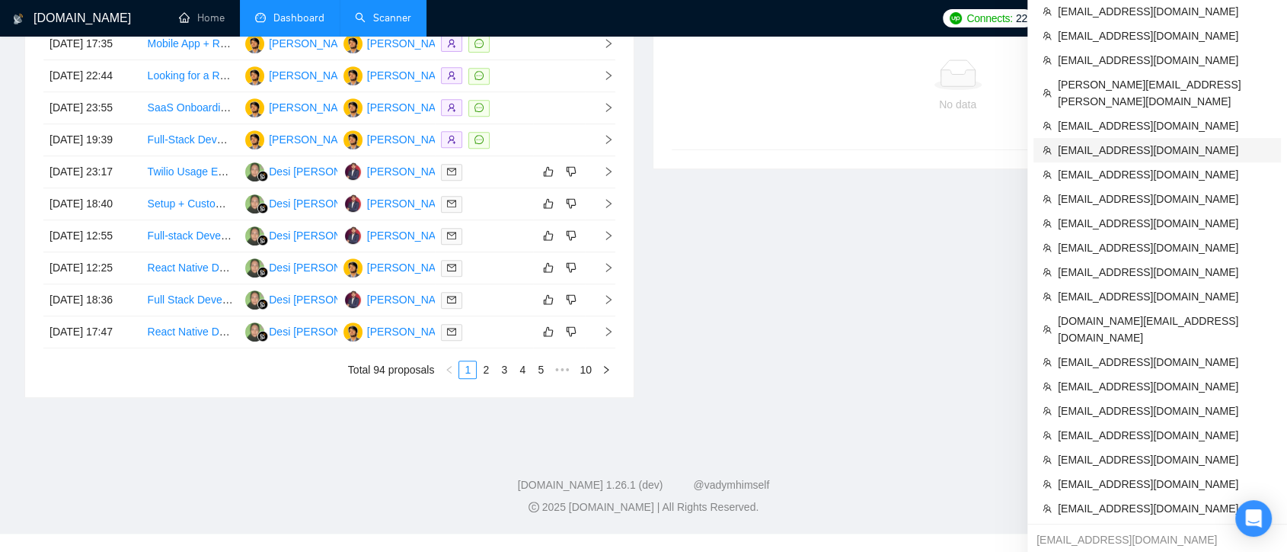
click at [1210, 142] on span "[EMAIL_ADDRESS][DOMAIN_NAME]" at bounding box center [1165, 150] width 214 height 17
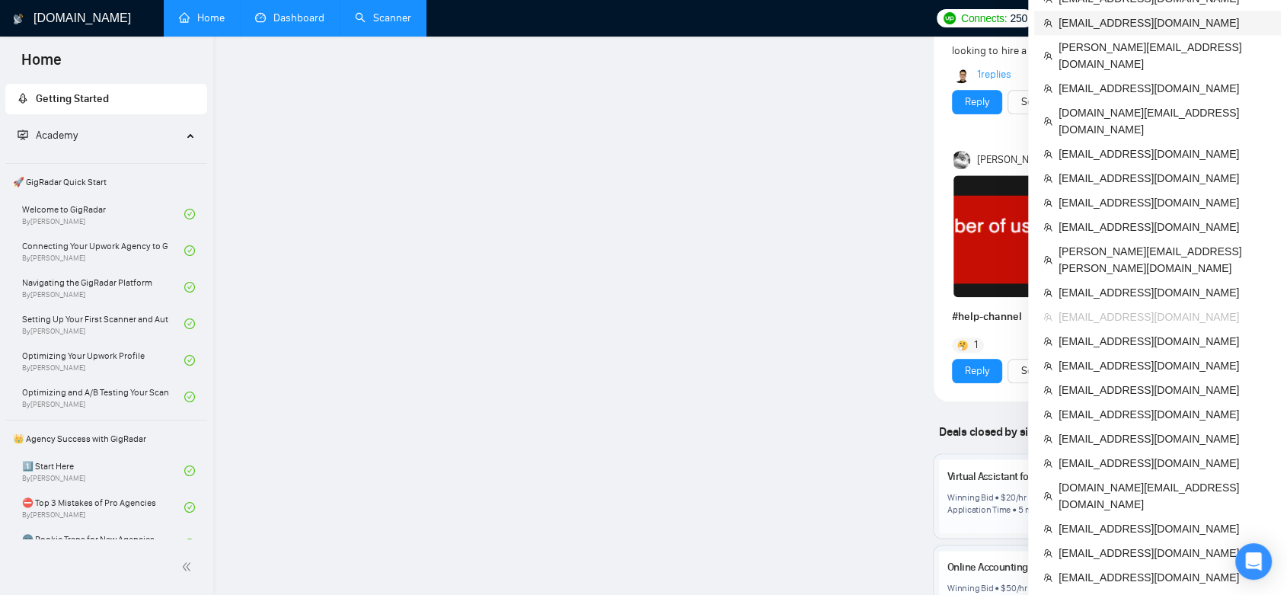
scroll to position [1767, 0]
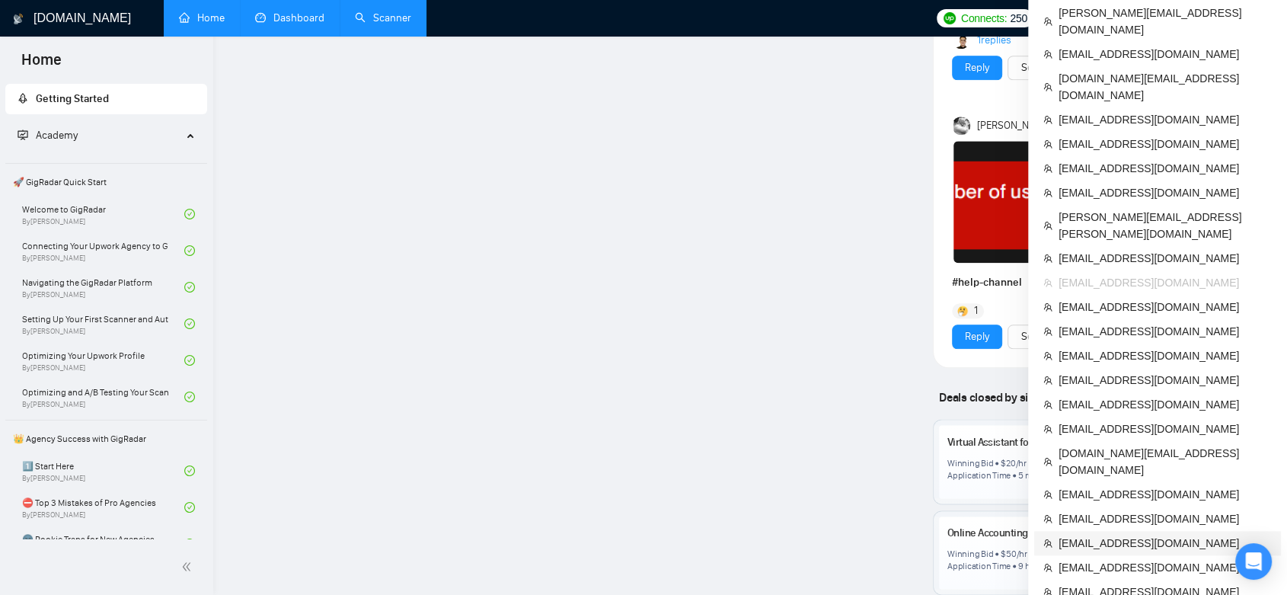
click at [1194, 535] on span "[EMAIL_ADDRESS][DOMAIN_NAME]" at bounding box center [1165, 543] width 213 height 17
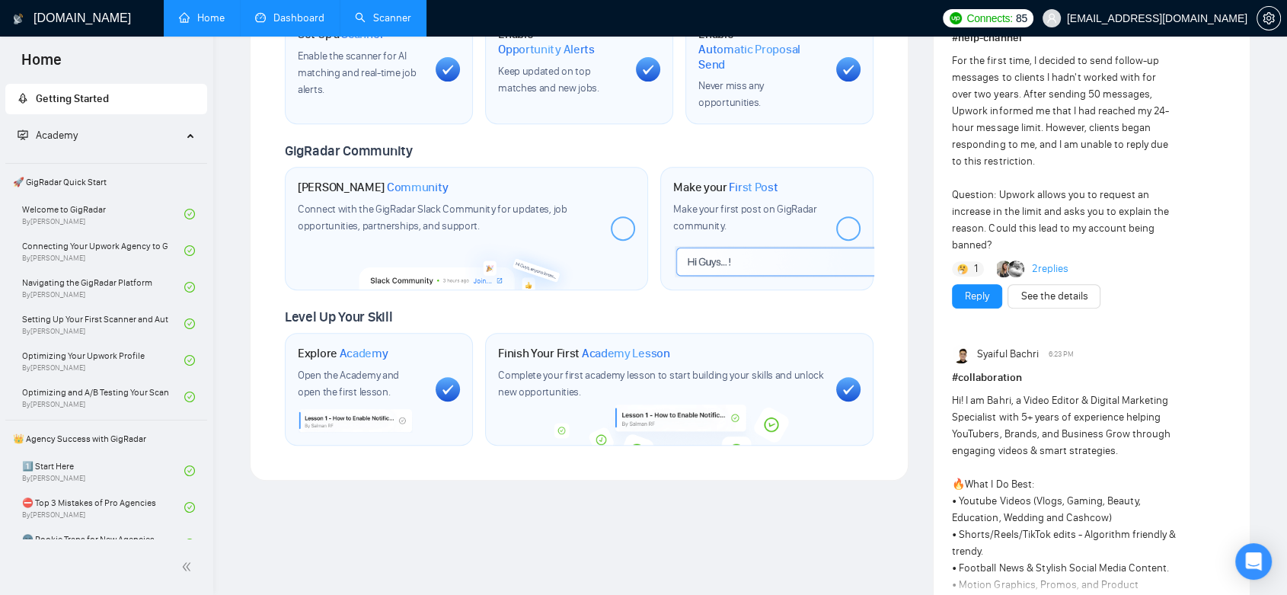
scroll to position [1166, 0]
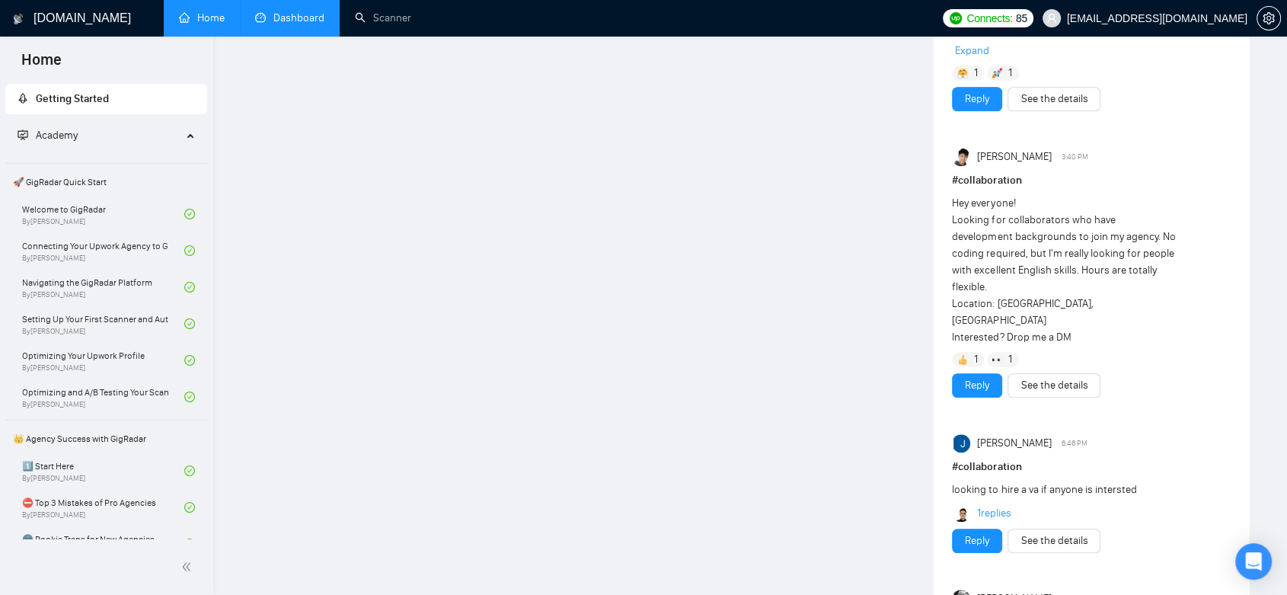
click at [322, 23] on link "Dashboard" at bounding box center [289, 17] width 69 height 13
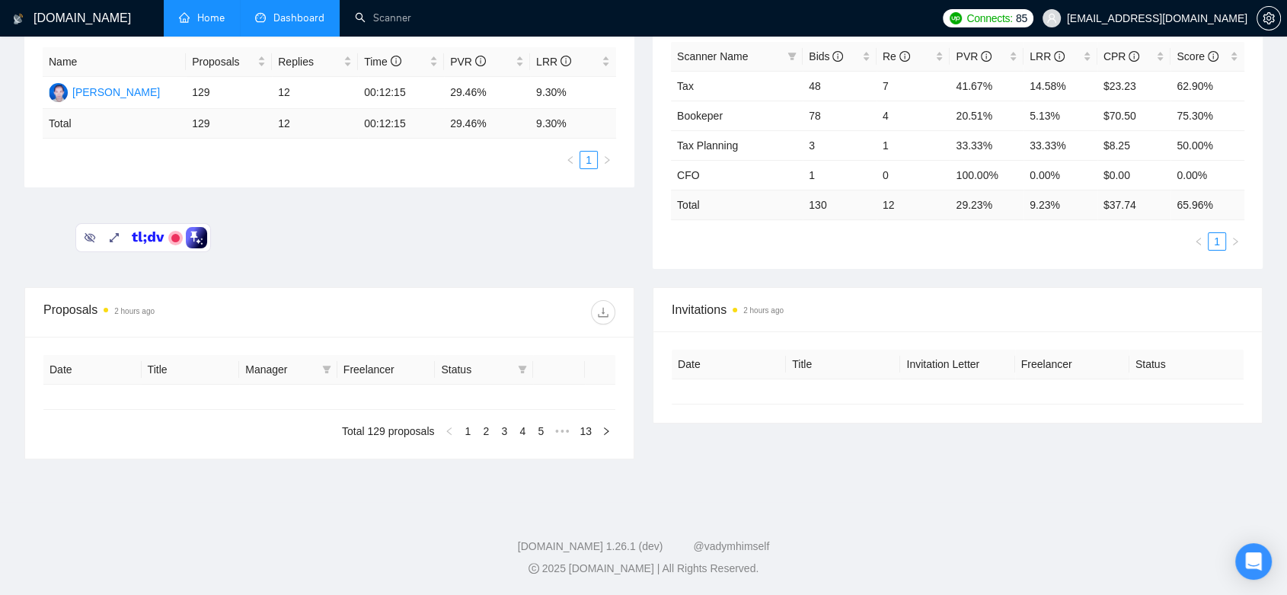
type input "[DATE]"
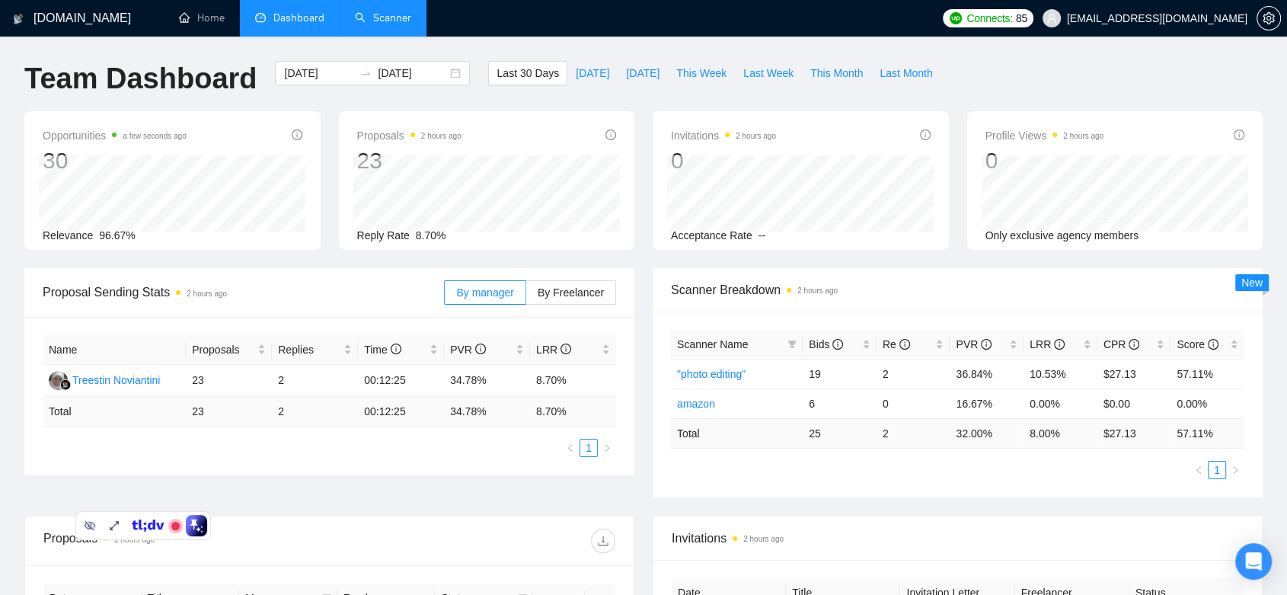
click at [368, 11] on link "Scanner" at bounding box center [383, 17] width 56 height 13
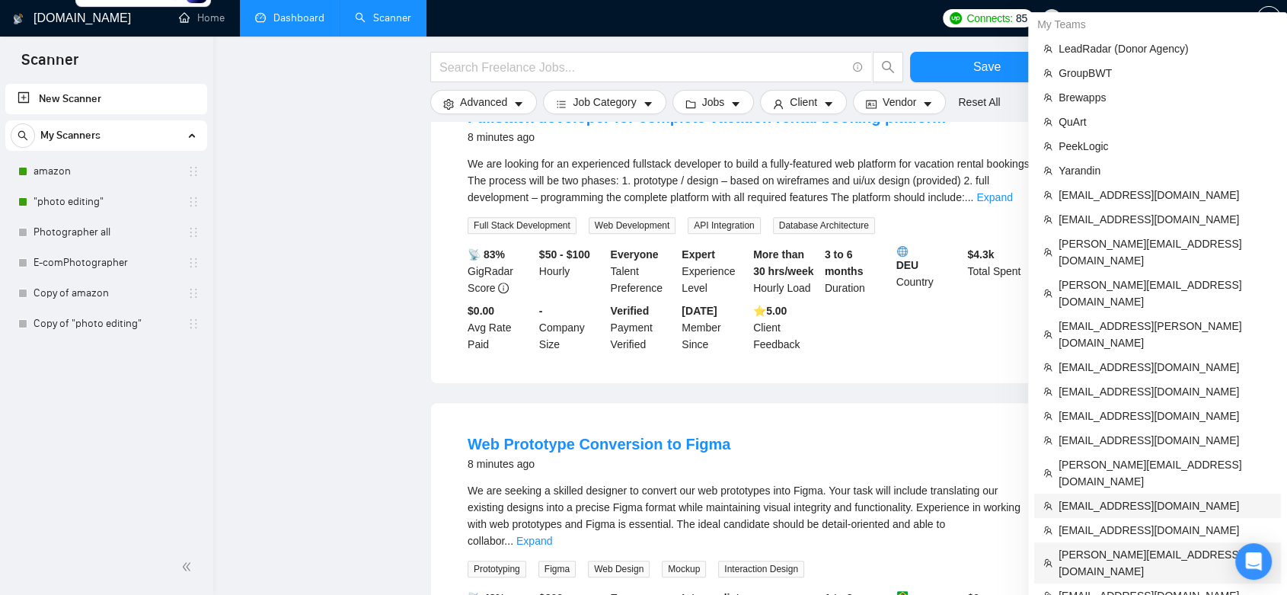
scroll to position [567, 0]
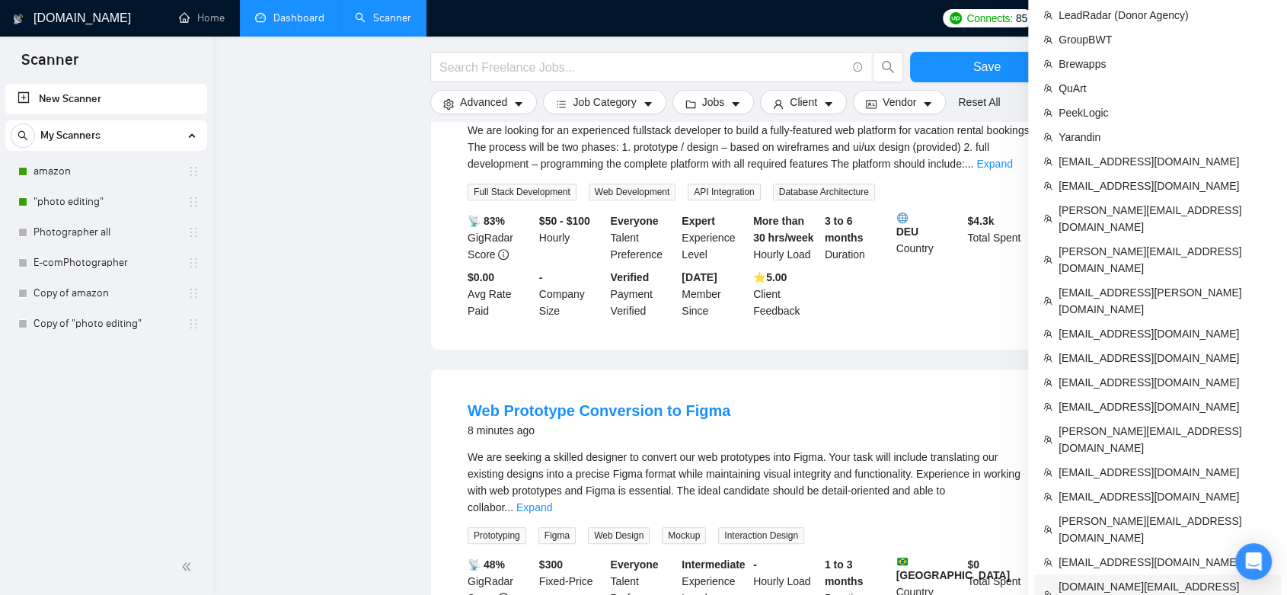
click at [1174, 578] on span "[DOMAIN_NAME][EMAIL_ADDRESS][DOMAIN_NAME]" at bounding box center [1165, 595] width 213 height 34
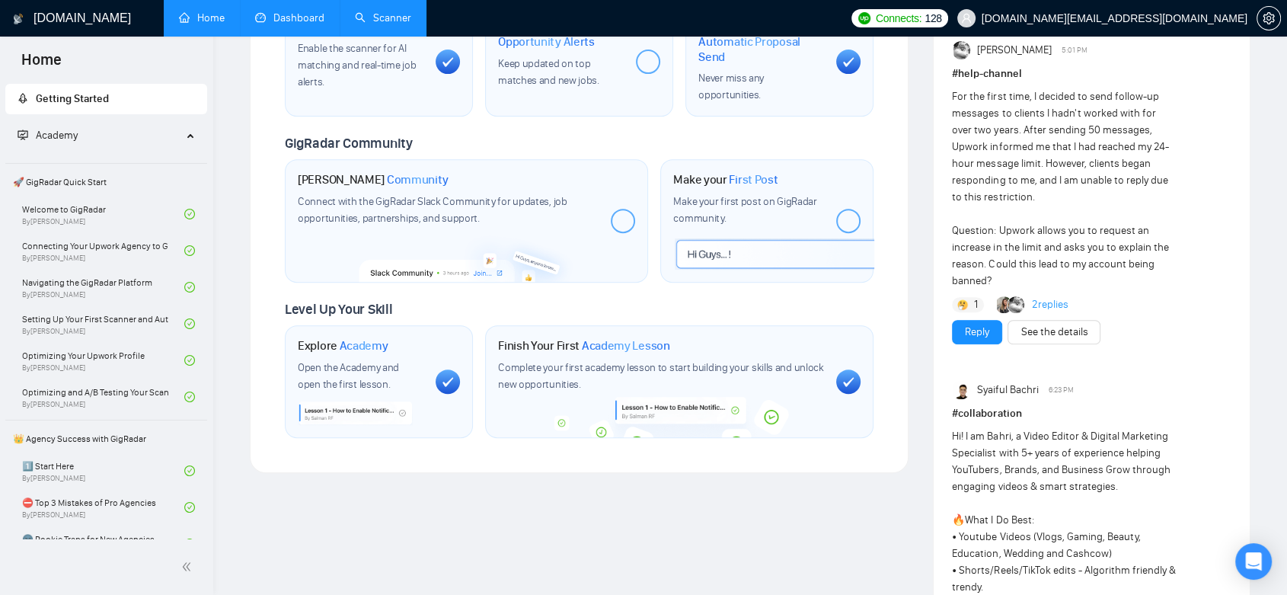
click at [291, 15] on link "Dashboard" at bounding box center [289, 17] width 69 height 13
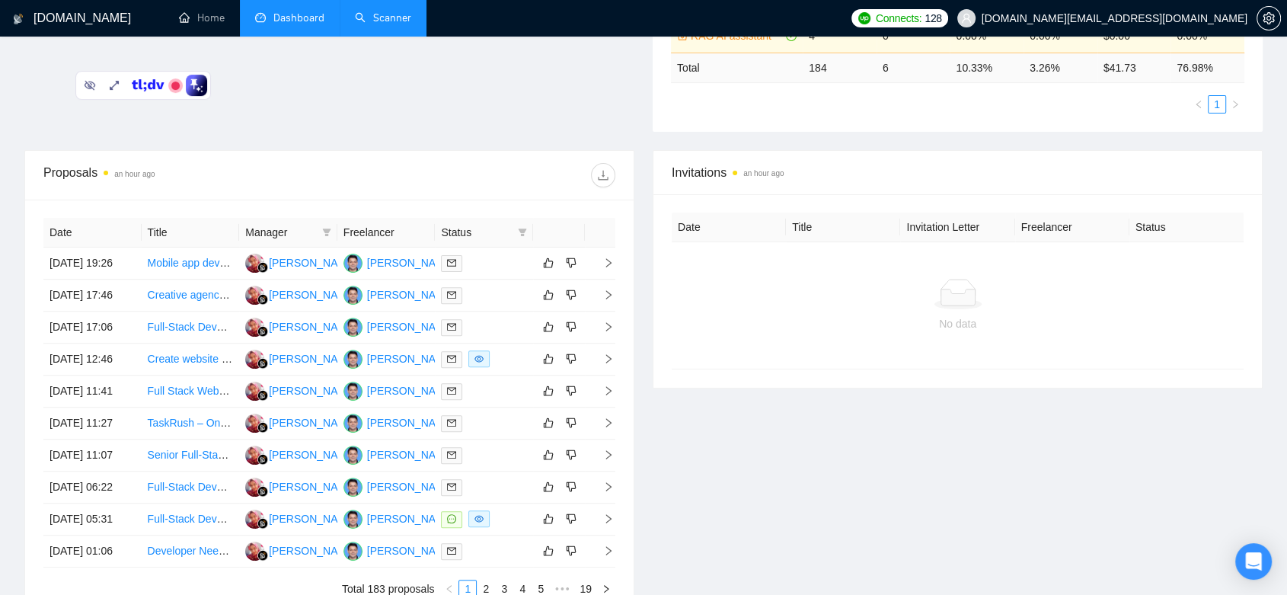
scroll to position [439, 0]
click at [399, 369] on div "Amit Rawat" at bounding box center [411, 360] width 88 height 17
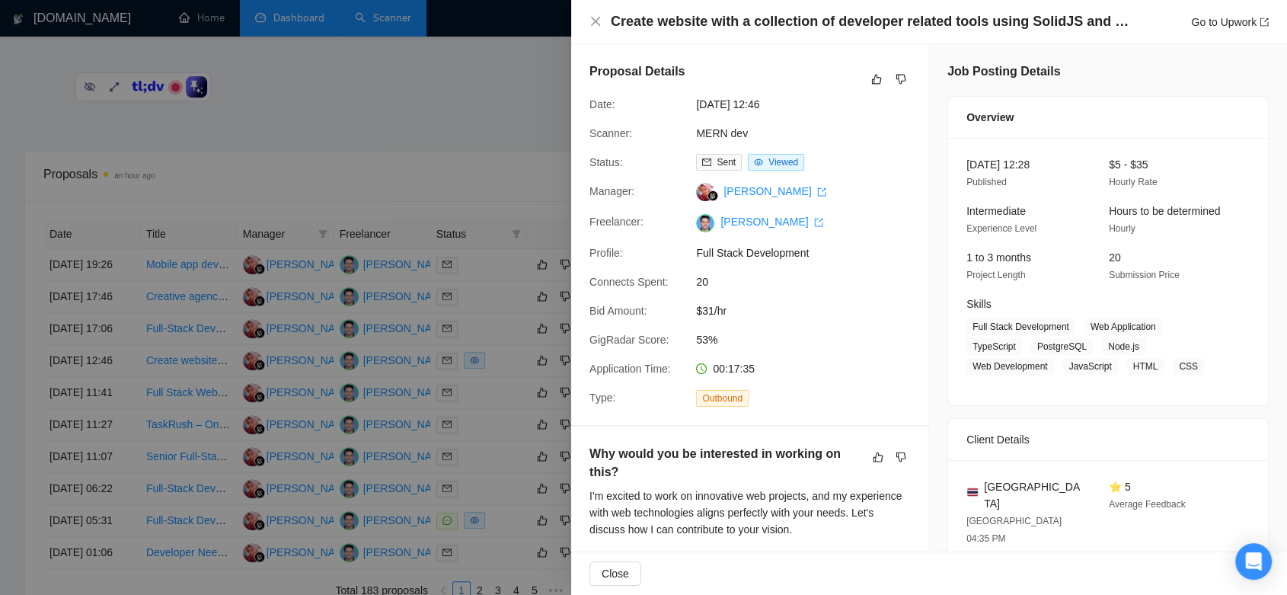
click at [480, 77] on div at bounding box center [643, 297] width 1287 height 595
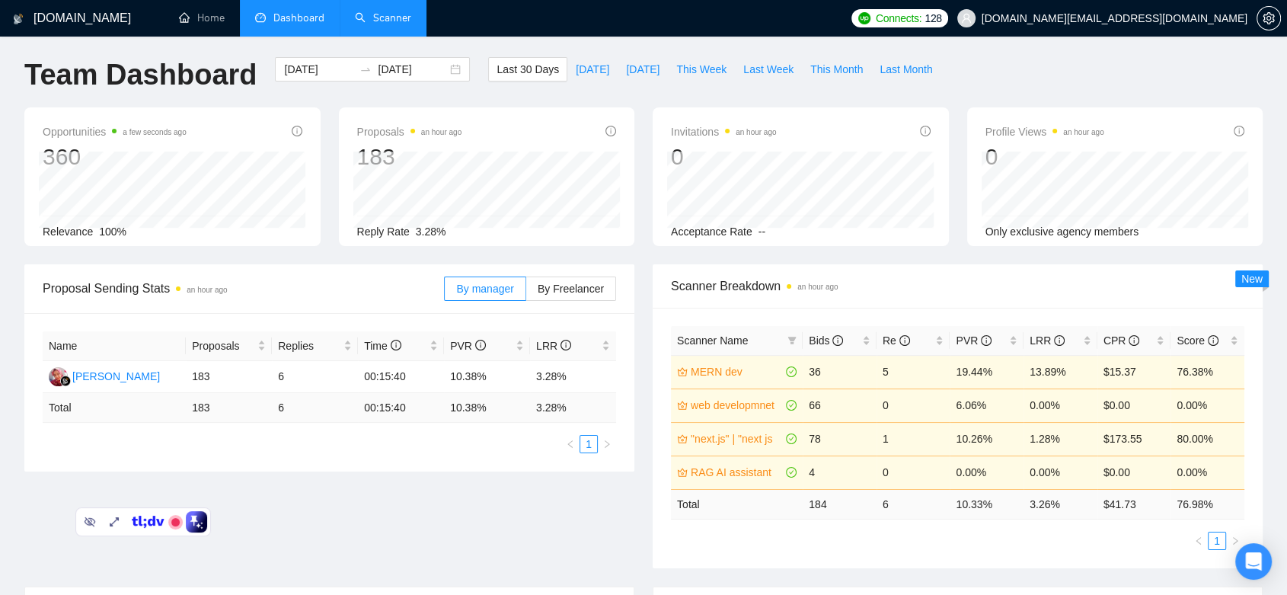
scroll to position [0, 0]
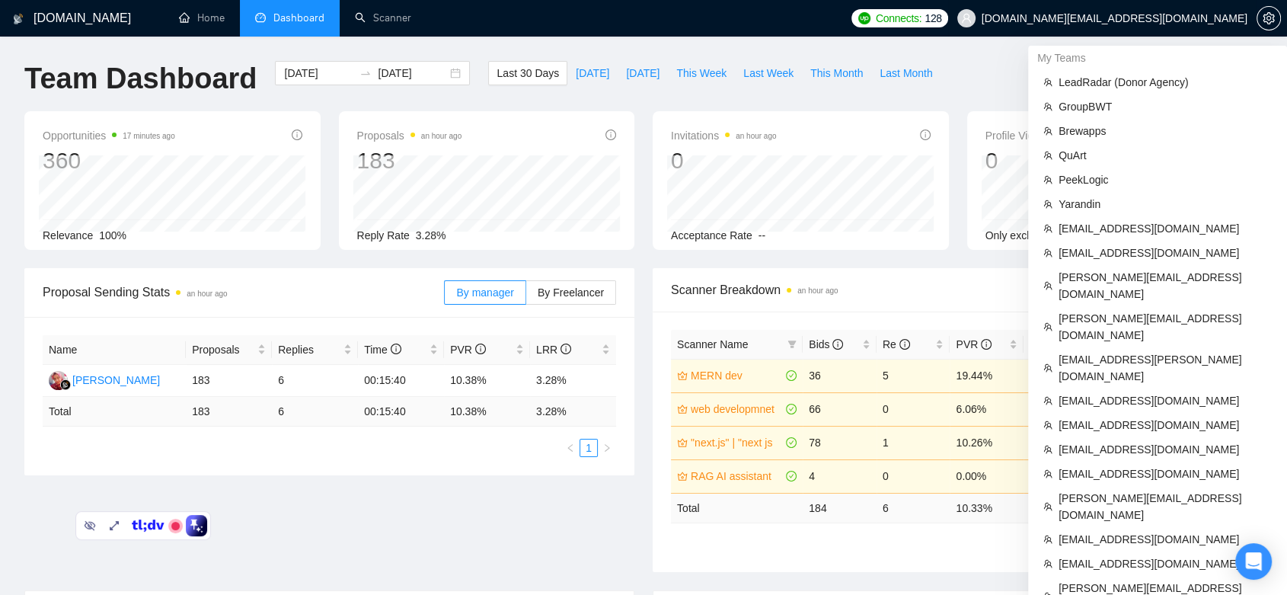
click at [1210, 29] on span "[DOMAIN_NAME][EMAIL_ADDRESS][DOMAIN_NAME]" at bounding box center [1102, 18] width 309 height 49
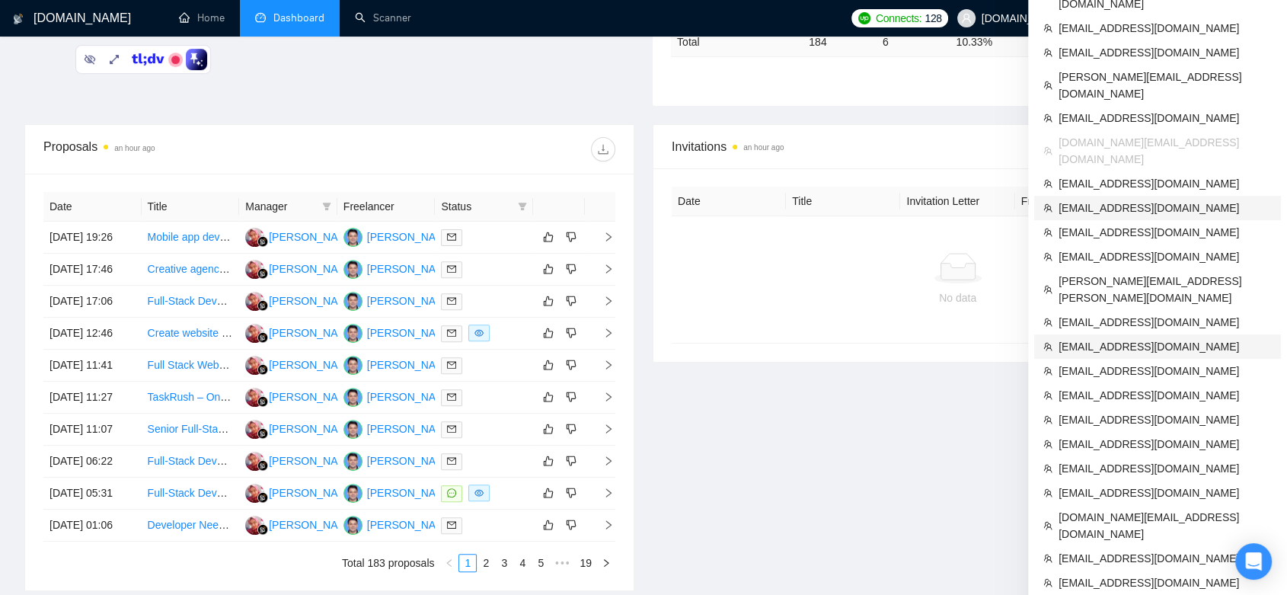
scroll to position [433, 0]
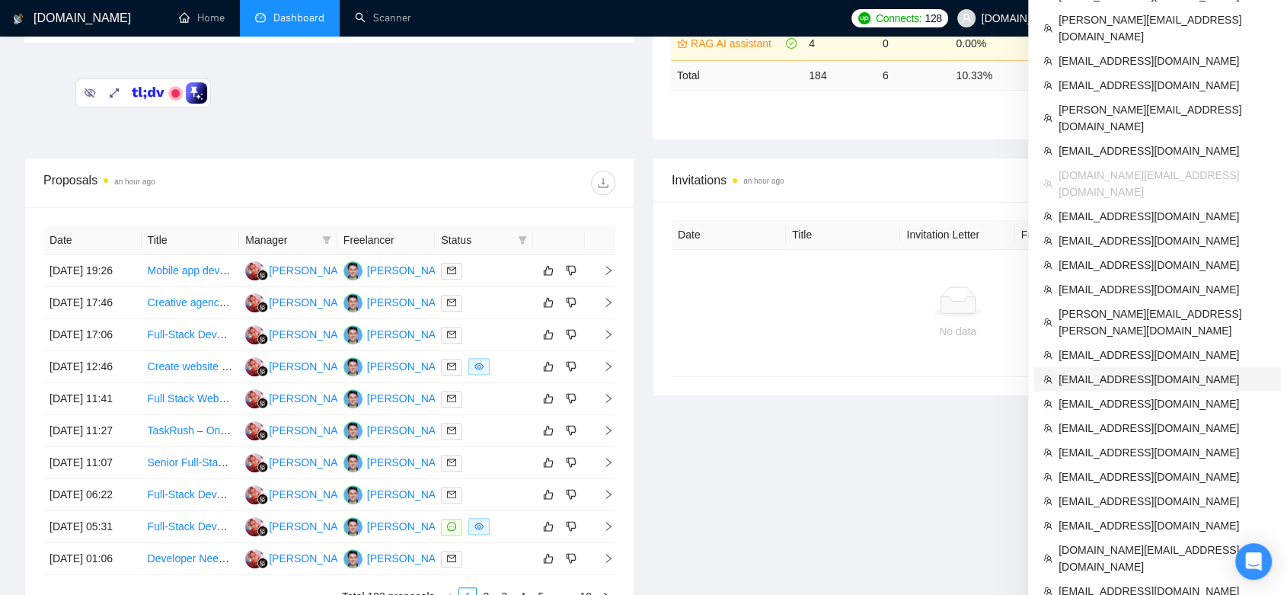
click at [1182, 371] on span "[EMAIL_ADDRESS][DOMAIN_NAME]" at bounding box center [1165, 379] width 213 height 17
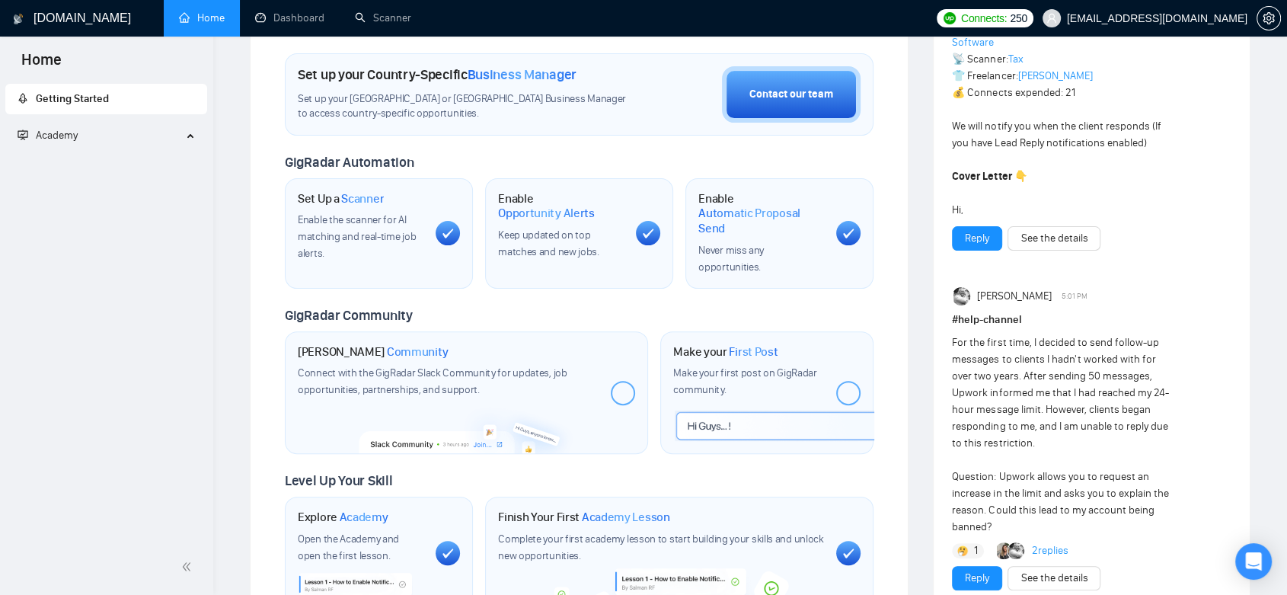
scroll to position [646, 0]
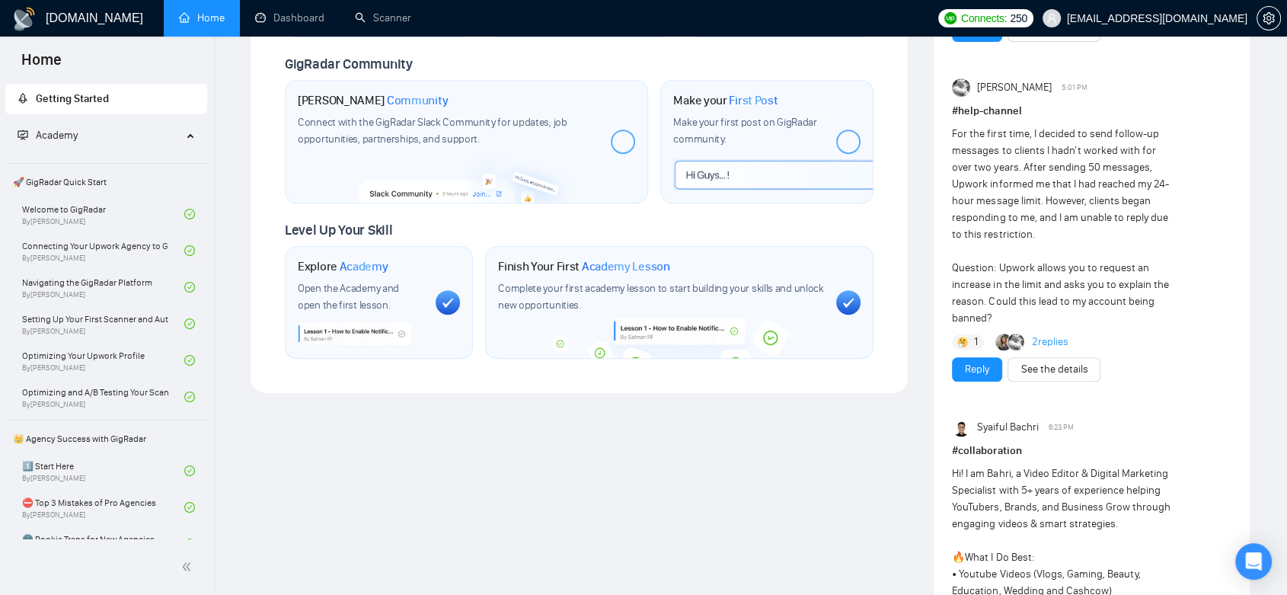
scroll to position [646, 0]
click at [299, 20] on link "Dashboard" at bounding box center [289, 17] width 69 height 13
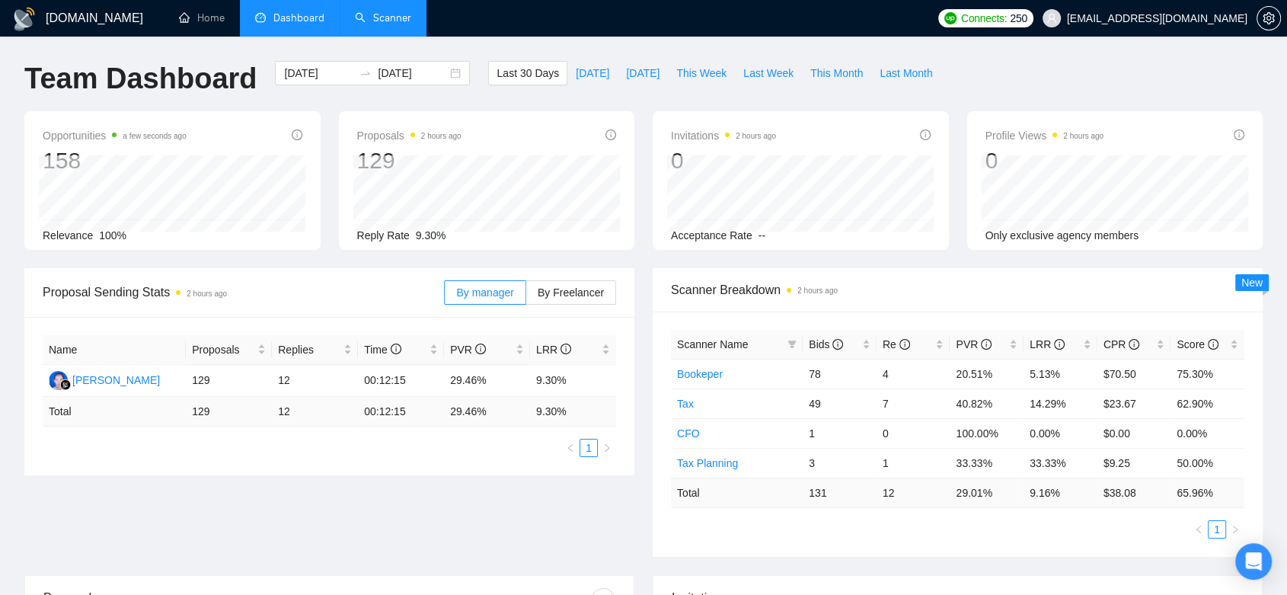
click at [385, 11] on link "Scanner" at bounding box center [383, 17] width 56 height 13
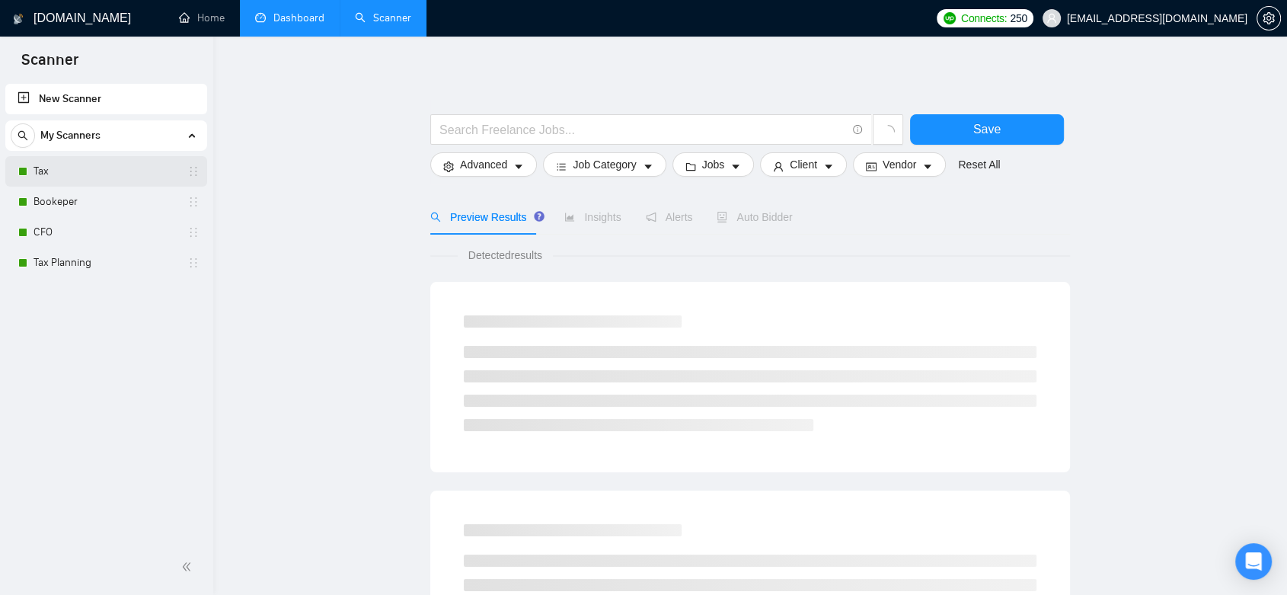
click at [118, 177] on link "Tax" at bounding box center [106, 171] width 145 height 30
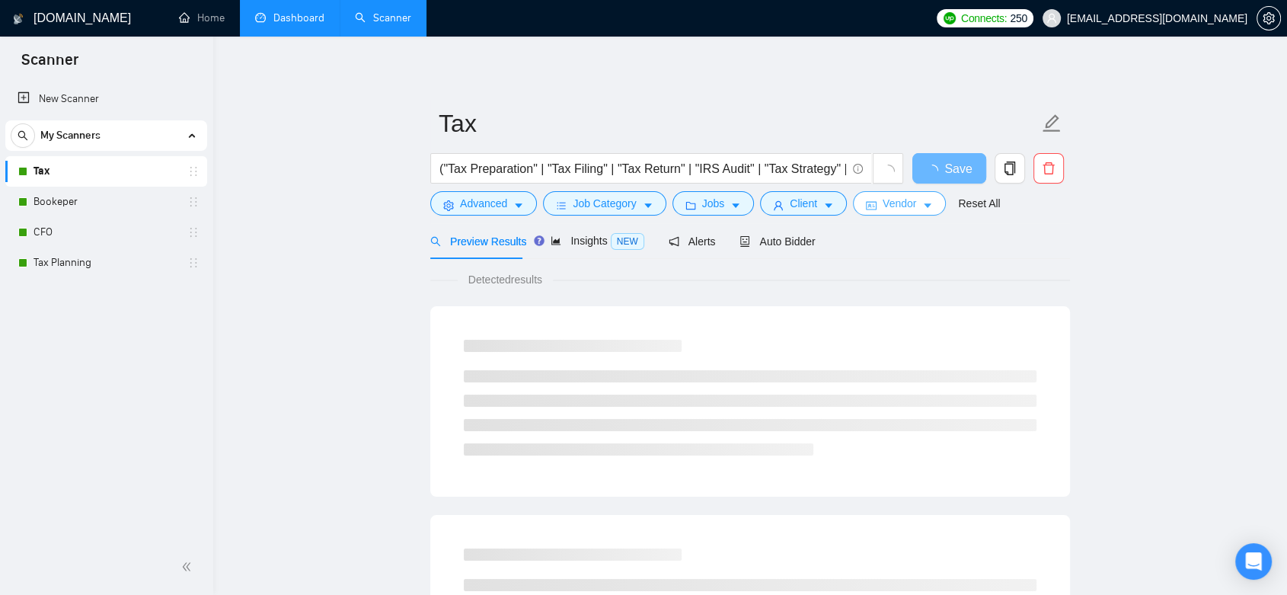
click at [902, 211] on span "Vendor" at bounding box center [900, 203] width 34 height 17
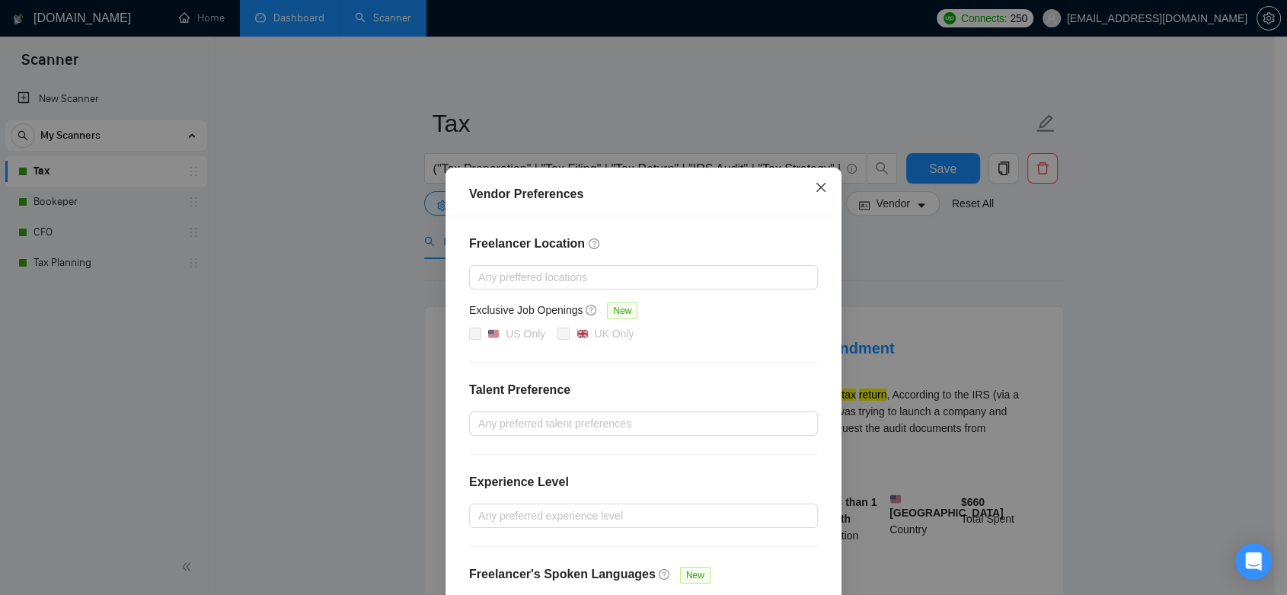
click at [820, 183] on icon "close" at bounding box center [821, 187] width 12 height 12
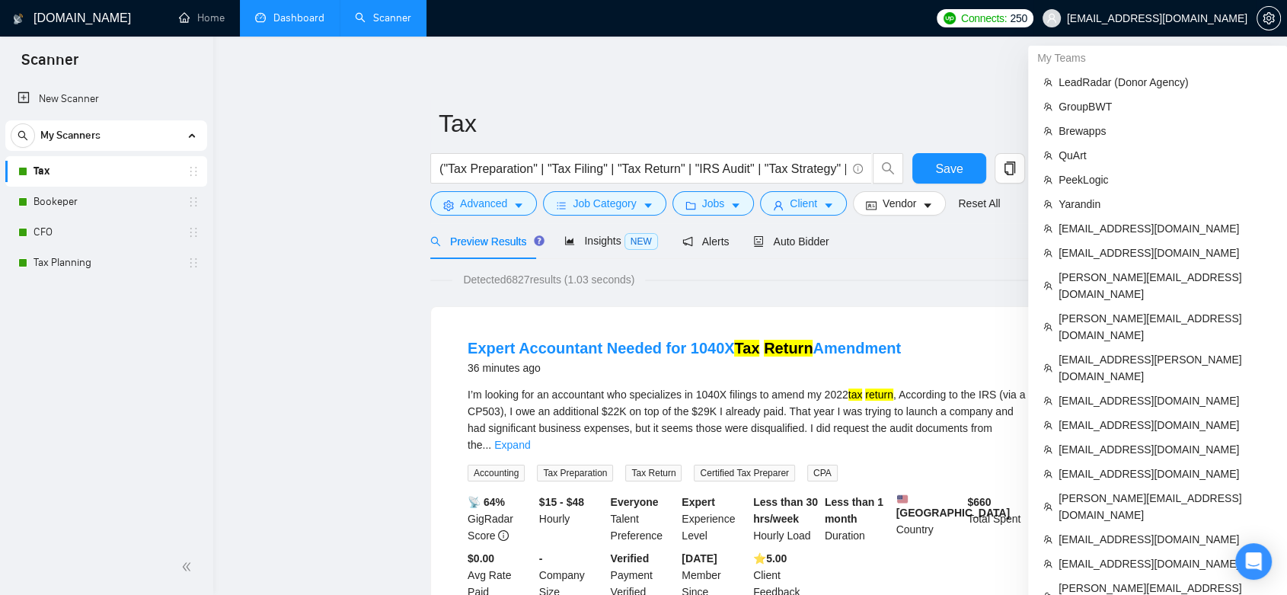
click at [1248, 18] on span "[EMAIL_ADDRESS][DOMAIN_NAME]" at bounding box center [1145, 18] width 223 height 49
click at [1246, 19] on span "[EMAIL_ADDRESS][DOMAIN_NAME]" at bounding box center [1145, 18] width 223 height 49
copy span "[EMAIL_ADDRESS][DOMAIN_NAME]"
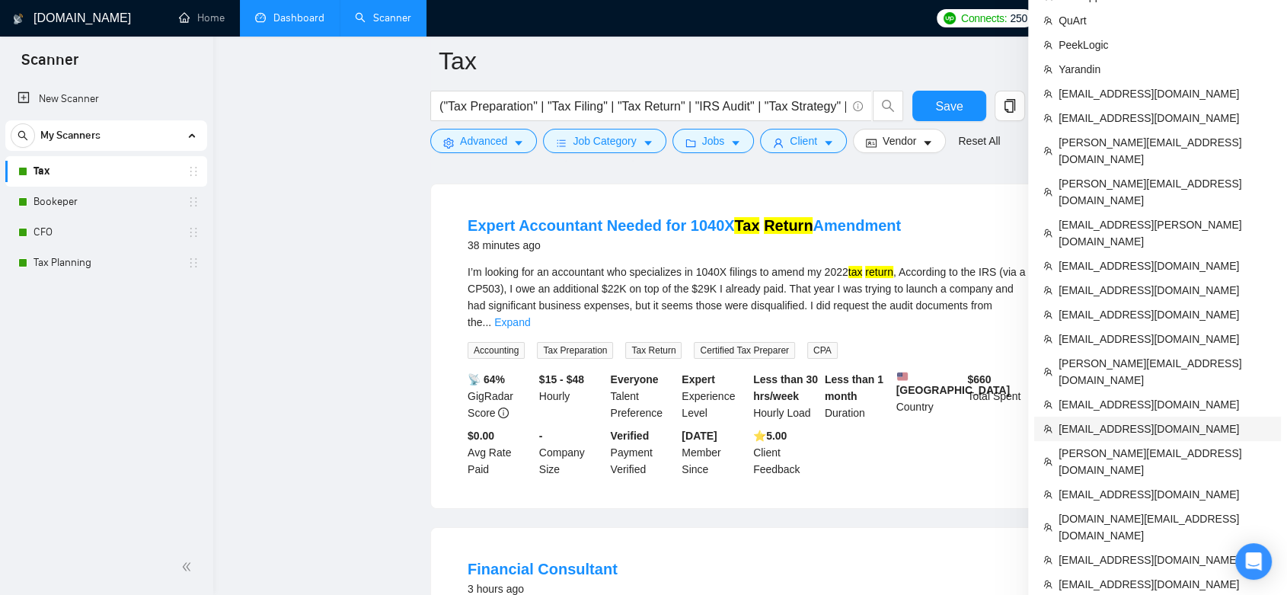
scroll to position [169, 0]
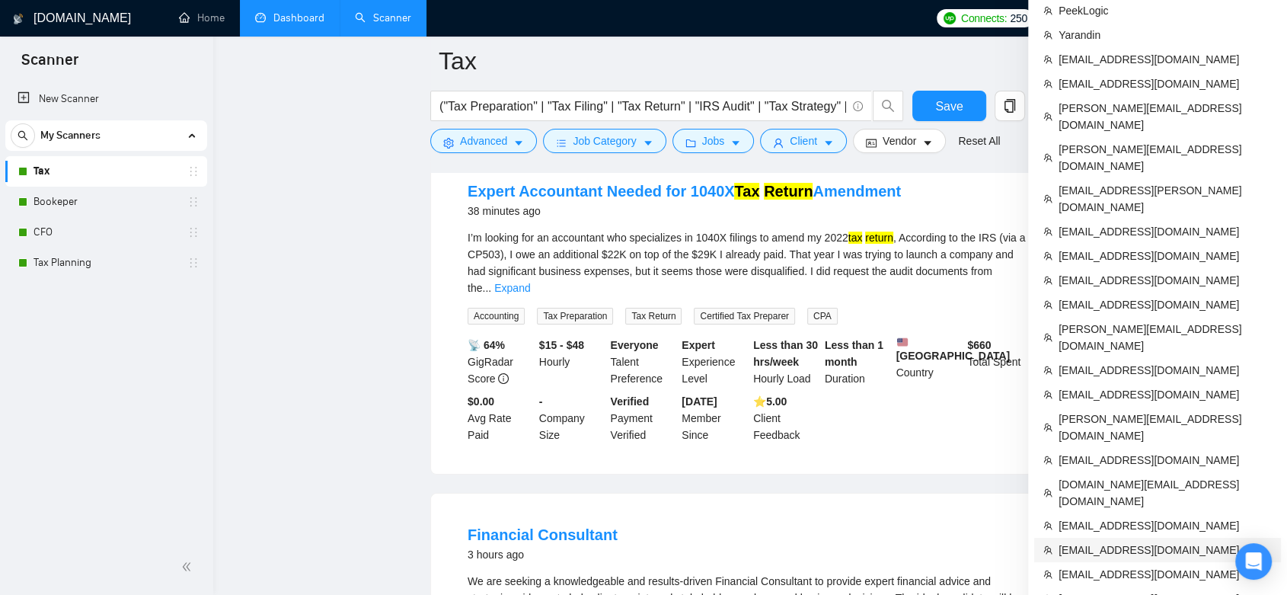
click at [1174, 542] on span "[EMAIL_ADDRESS][DOMAIN_NAME]" at bounding box center [1165, 550] width 213 height 17
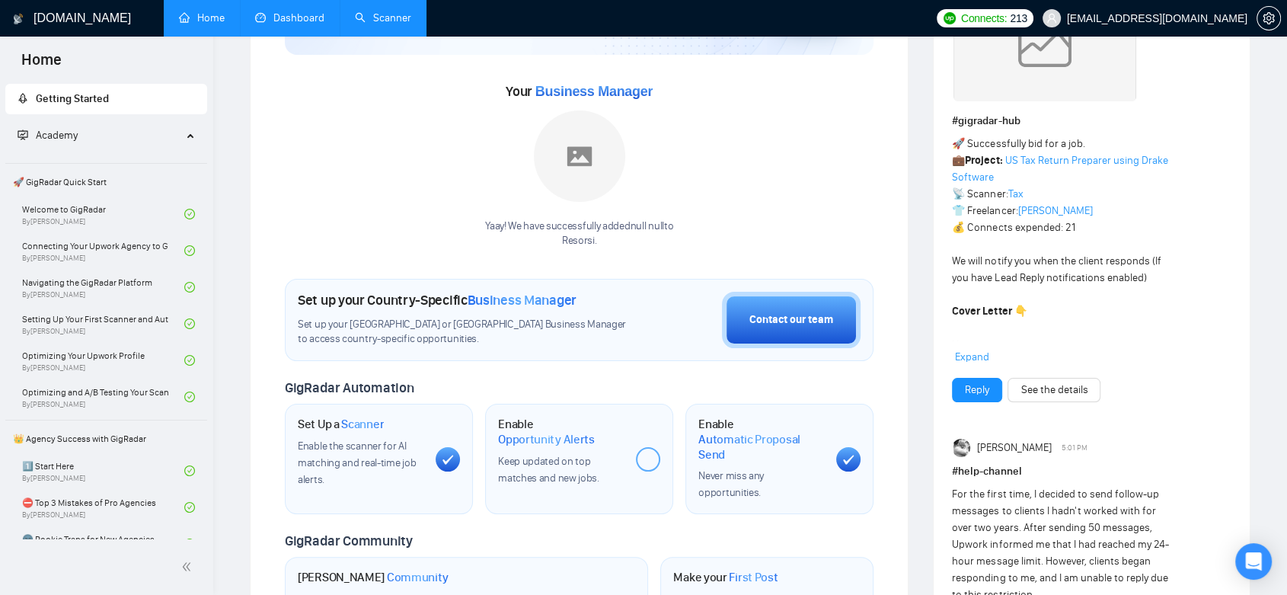
click at [306, 24] on link "Dashboard" at bounding box center [289, 17] width 69 height 13
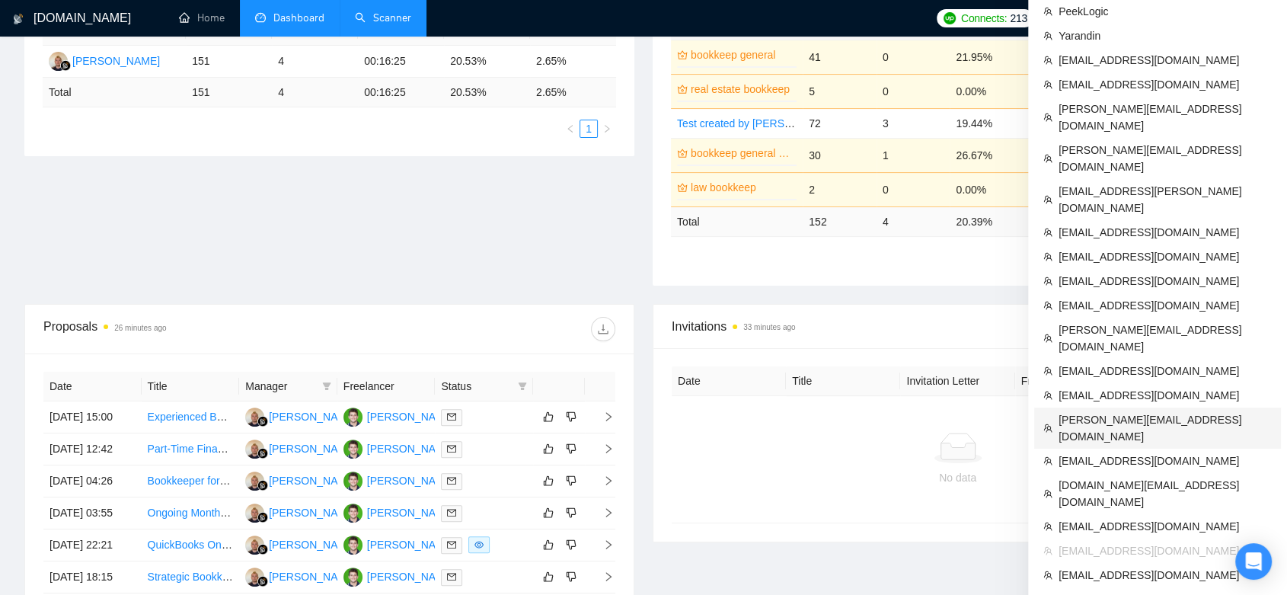
scroll to position [353, 0]
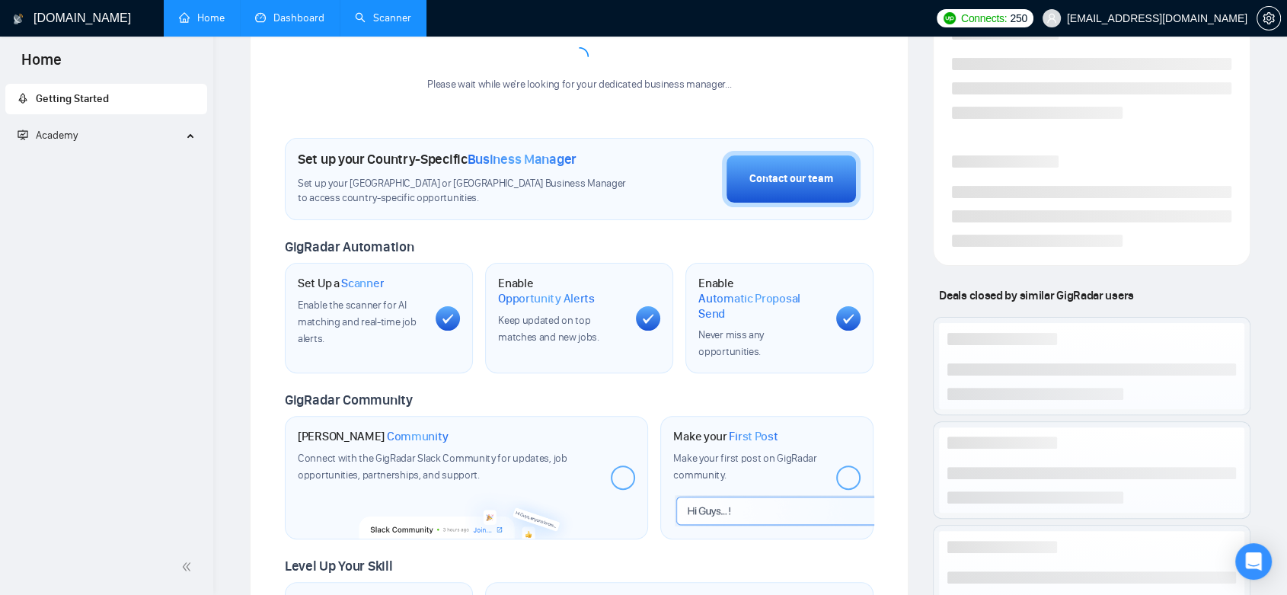
scroll to position [567, 0]
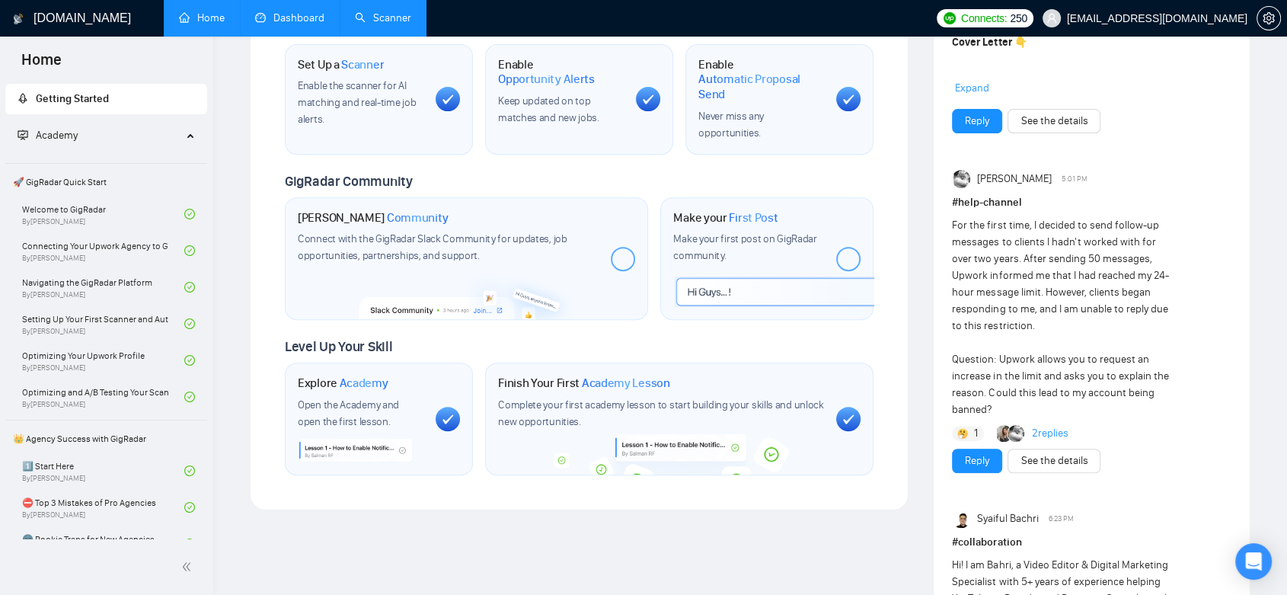
click at [304, 18] on link "Dashboard" at bounding box center [289, 17] width 69 height 13
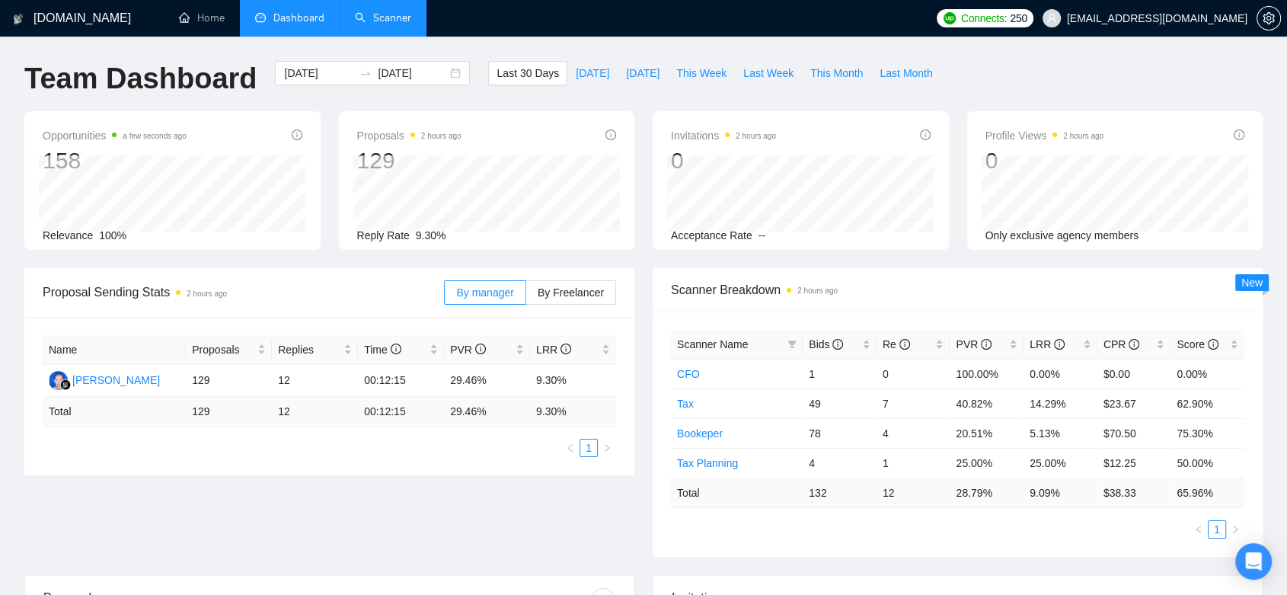
click at [411, 16] on link "Scanner" at bounding box center [383, 17] width 56 height 13
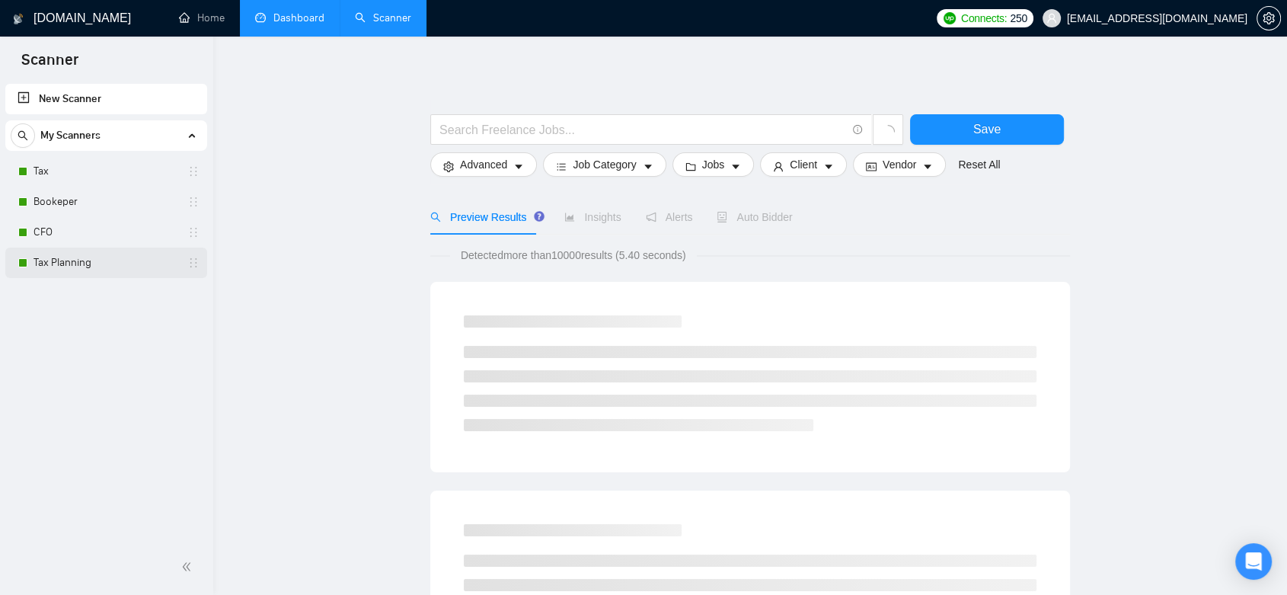
click at [123, 270] on link "Tax Planning" at bounding box center [106, 263] width 145 height 30
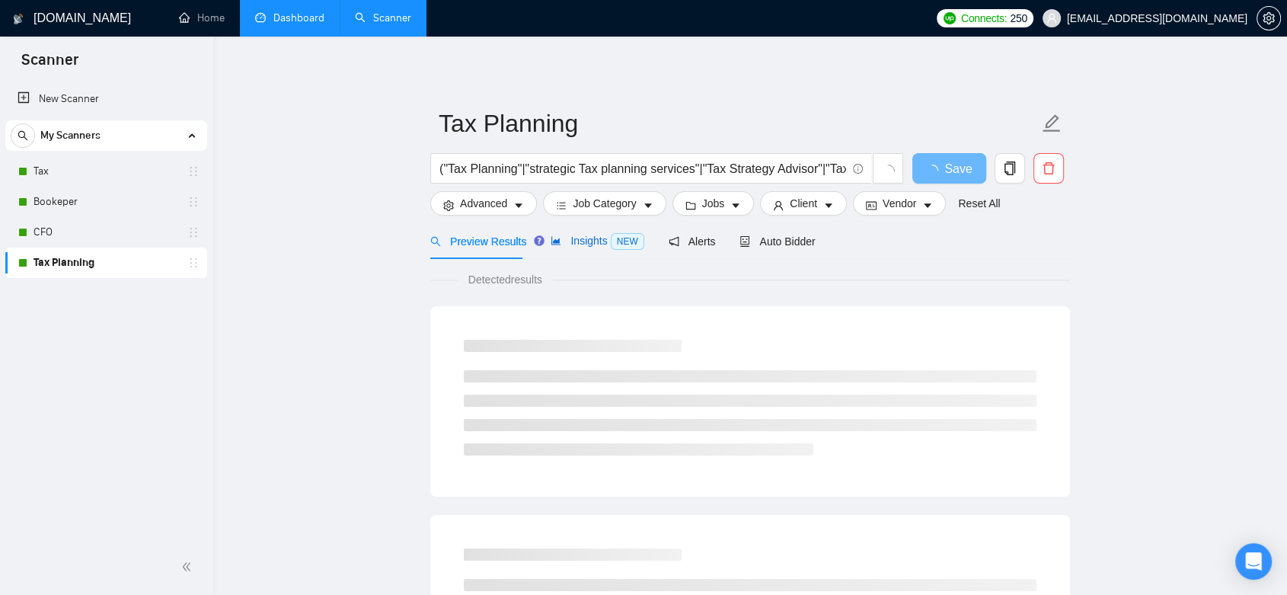
click at [576, 243] on span "Insights NEW" at bounding box center [597, 241] width 93 height 12
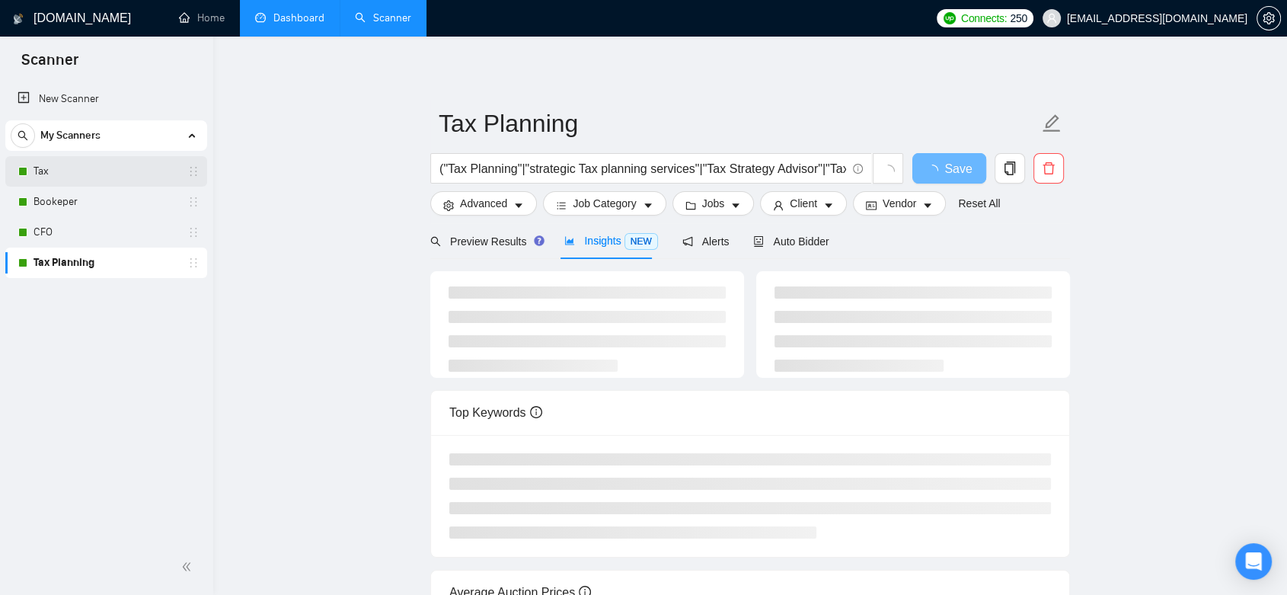
click at [123, 164] on link "Tax" at bounding box center [106, 171] width 145 height 30
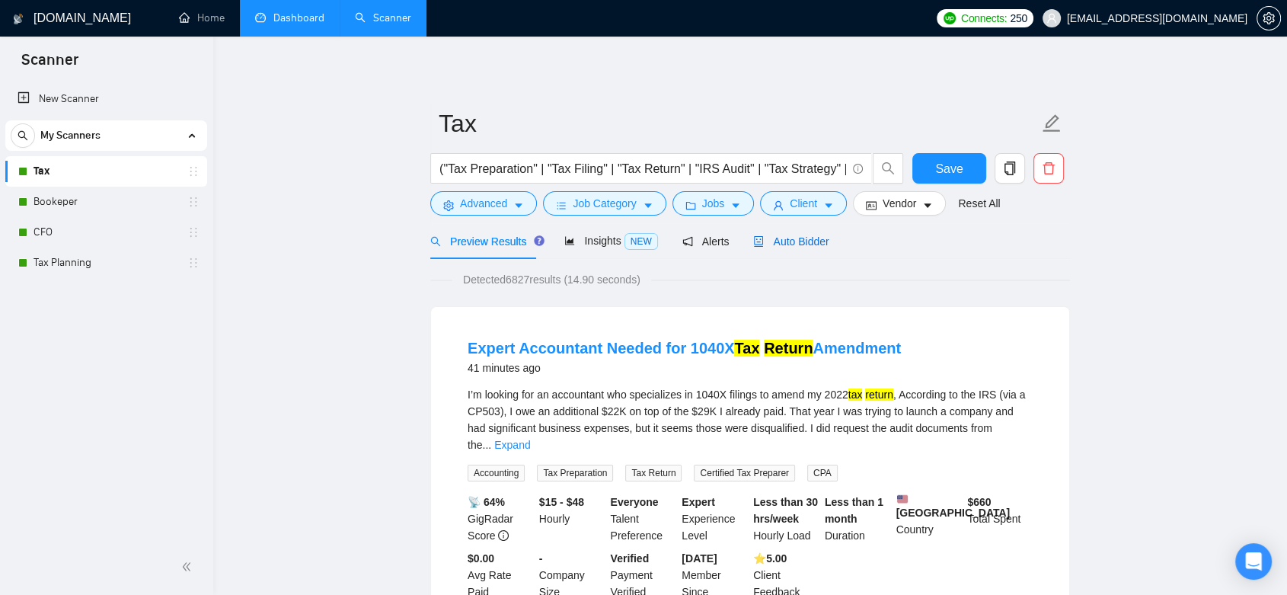
click at [784, 237] on span "Auto Bidder" at bounding box center [790, 241] width 75 height 12
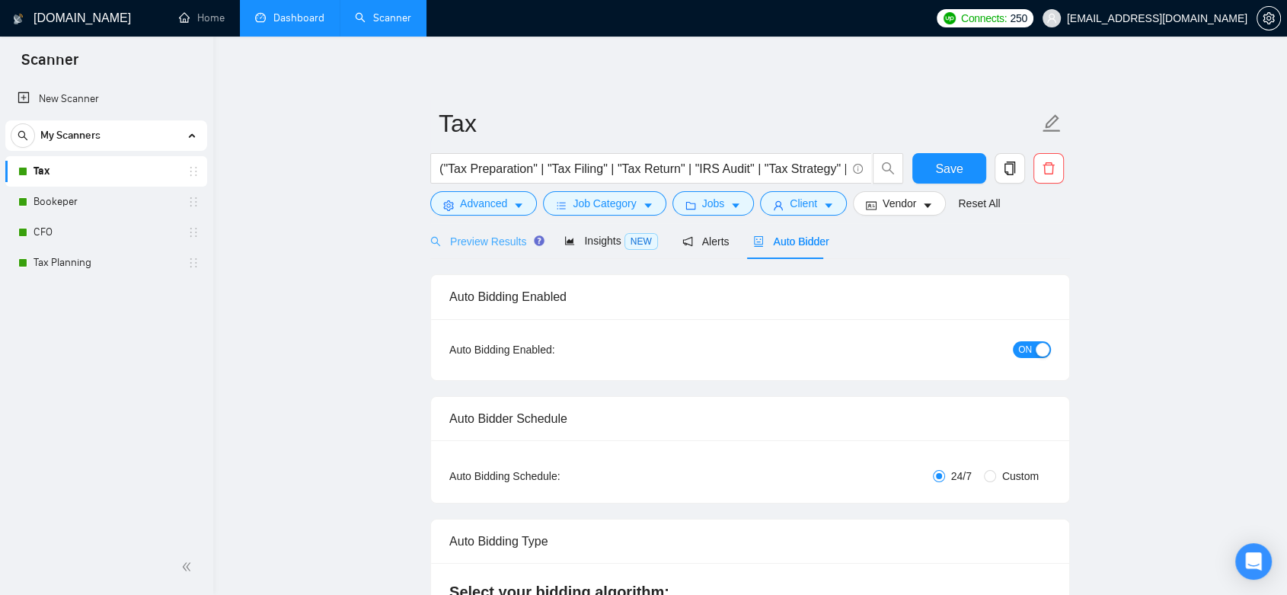
checkbox input "true"
click at [499, 241] on span "Preview Results" at bounding box center [485, 241] width 110 height 12
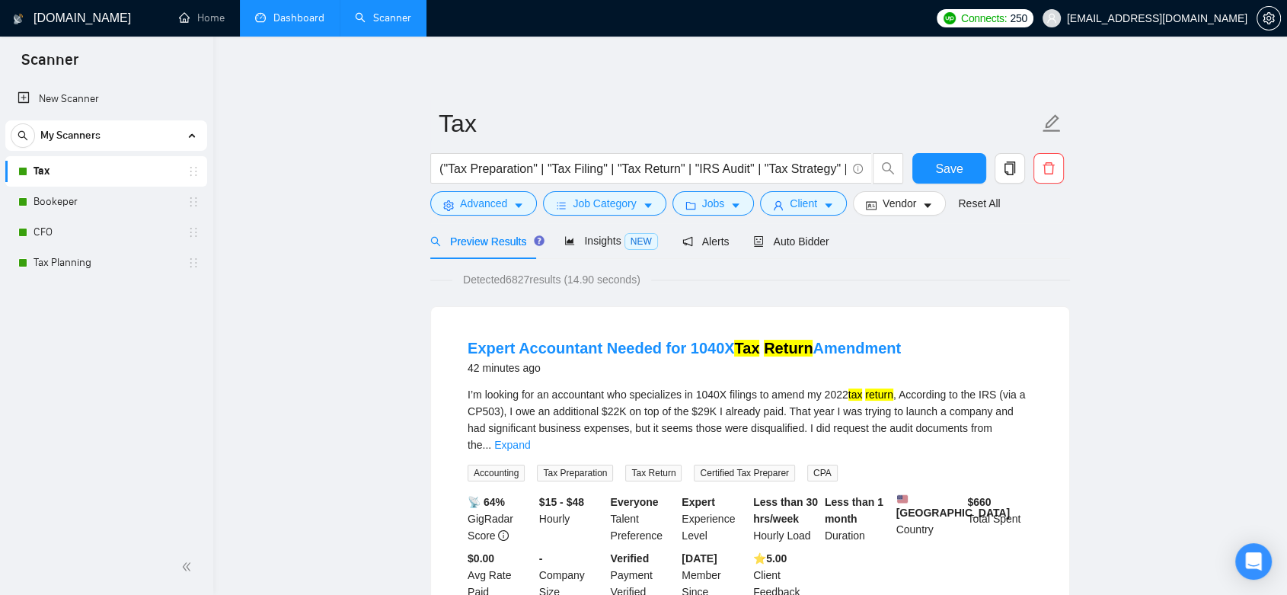
click at [299, 14] on link "Dashboard" at bounding box center [289, 17] width 69 height 13
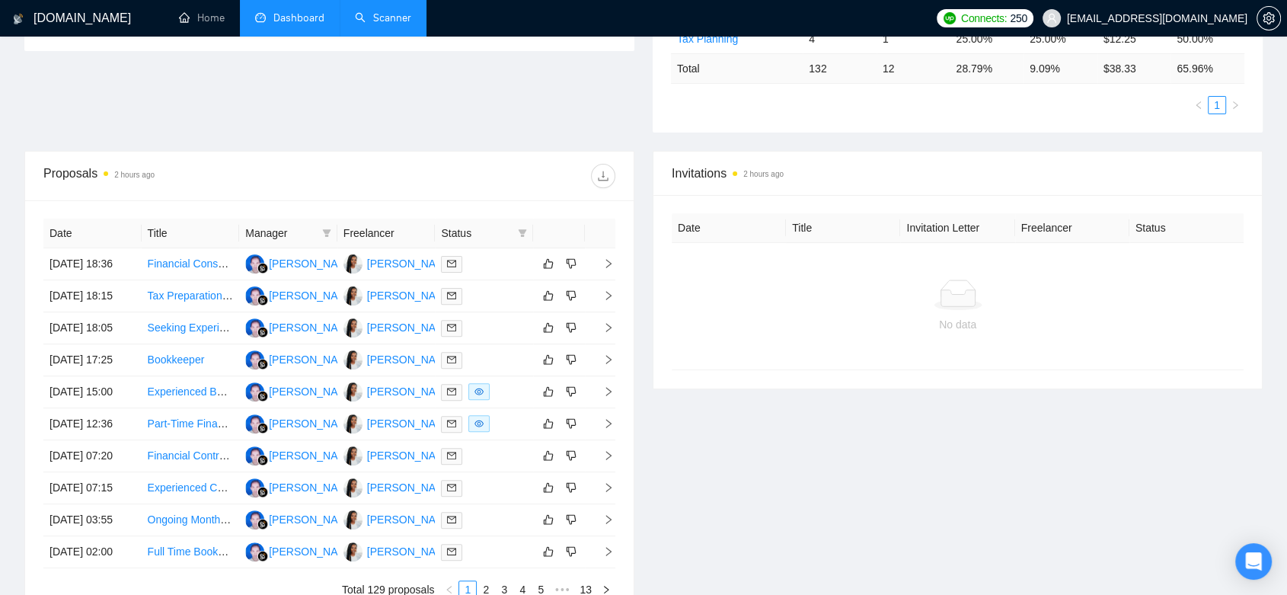
scroll to position [423, 0]
click at [527, 228] on span at bounding box center [522, 234] width 15 height 23
click at [475, 269] on span "Chat" at bounding box center [474, 263] width 29 height 12
checkbox input "true"
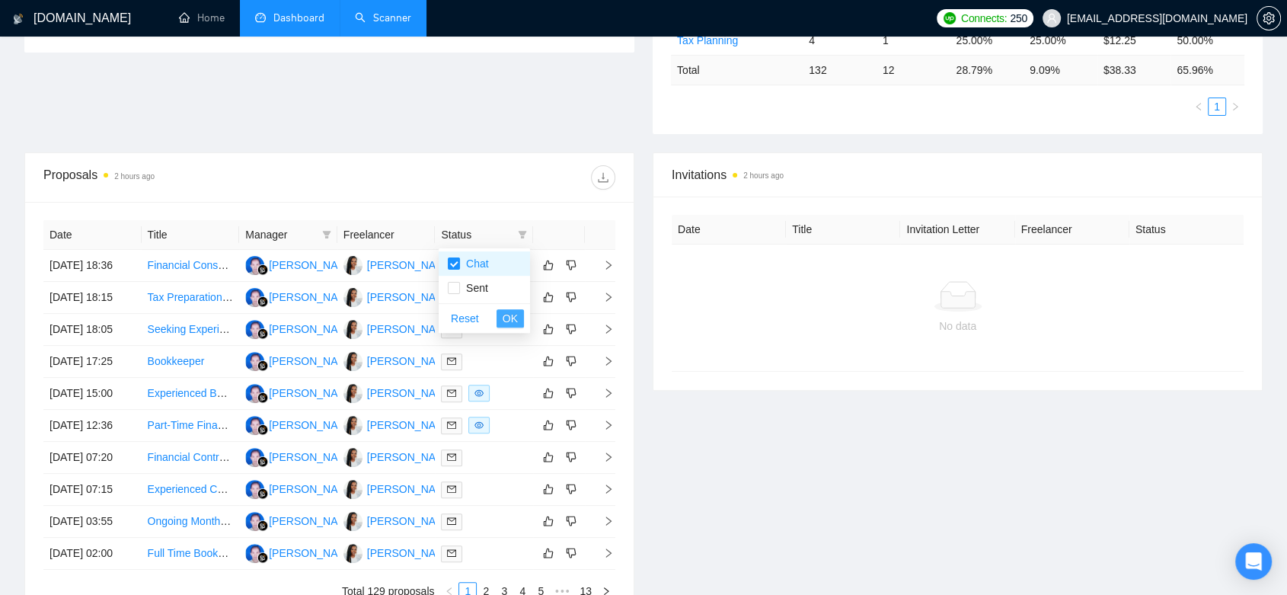
click at [509, 310] on span "OK" at bounding box center [510, 318] width 15 height 17
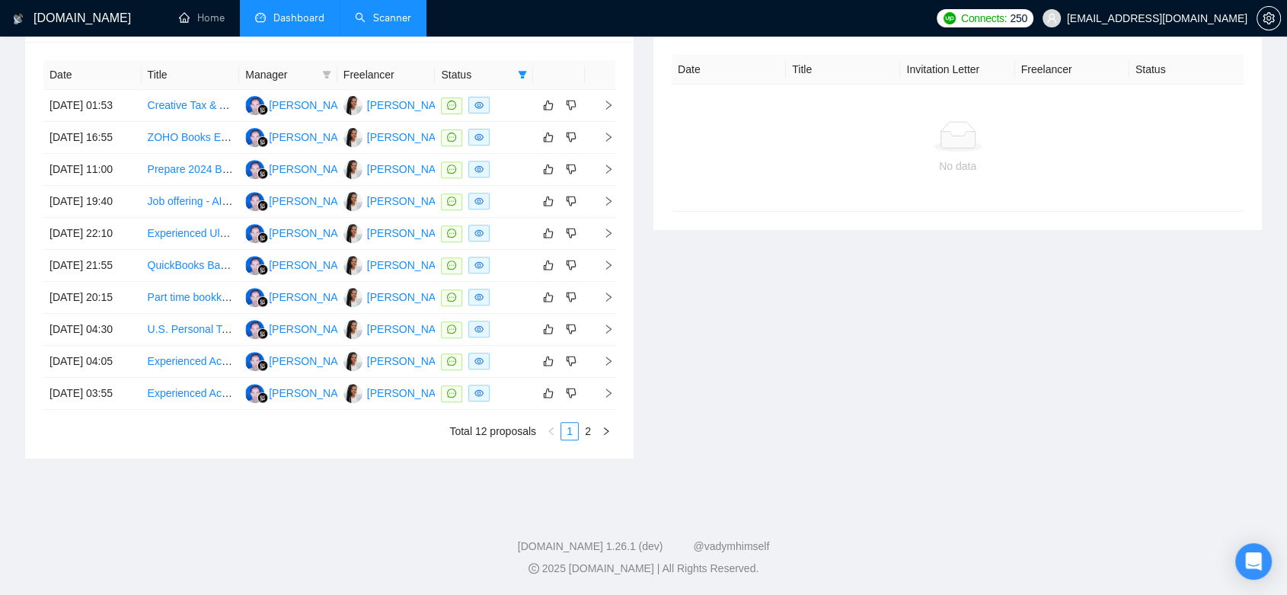
scroll to position [676, 0]
click at [589, 440] on link "2" at bounding box center [588, 431] width 17 height 17
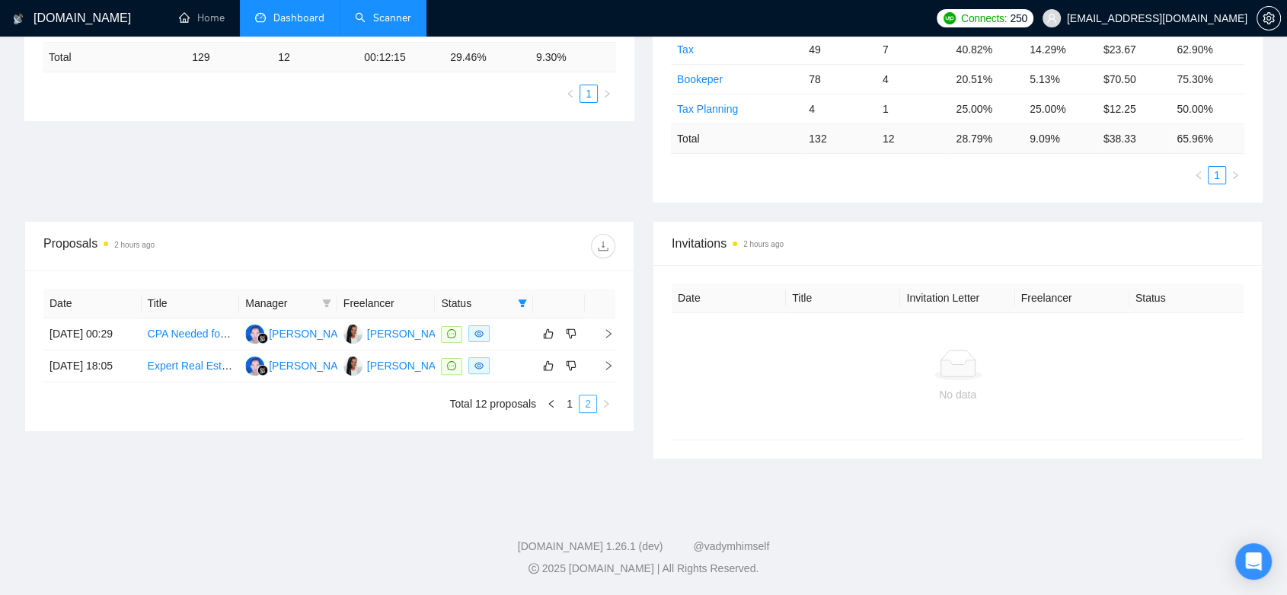
scroll to position [353, 0]
click at [569, 413] on link "1" at bounding box center [569, 404] width 17 height 17
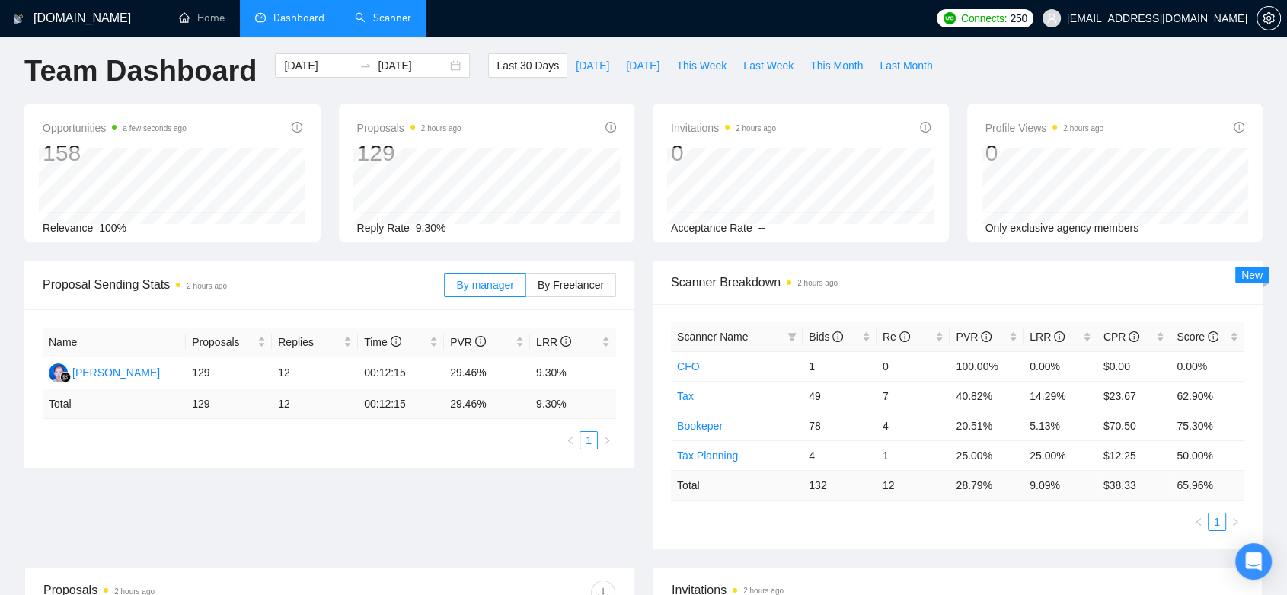
scroll to position [0, 0]
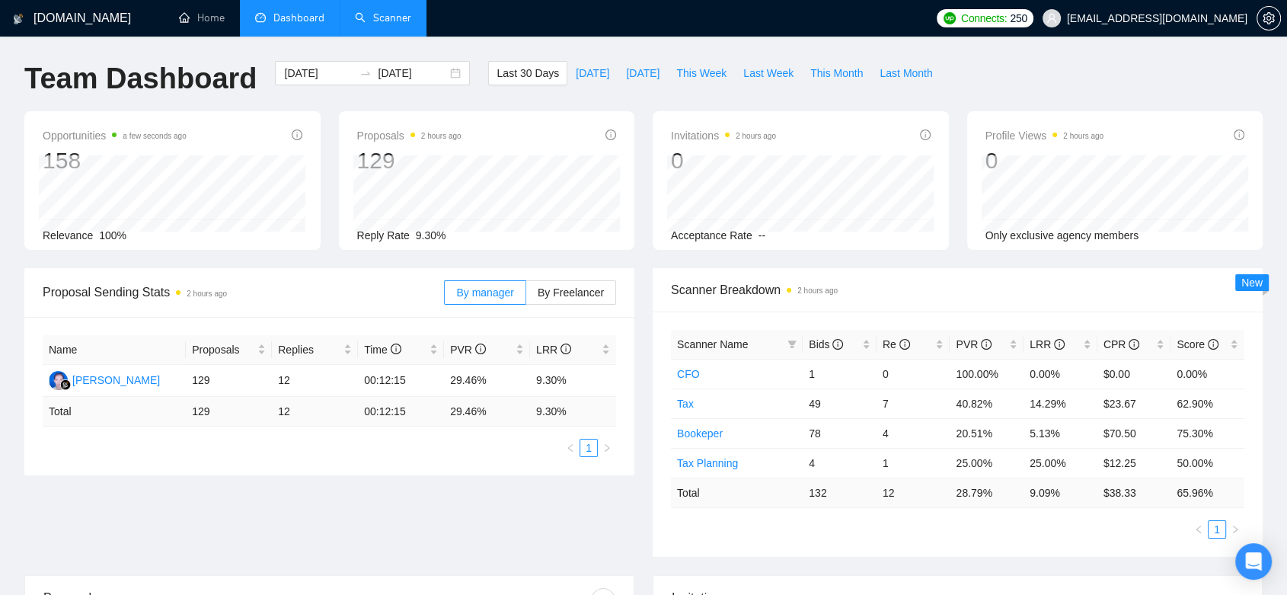
click at [387, 22] on link "Scanner" at bounding box center [383, 17] width 56 height 13
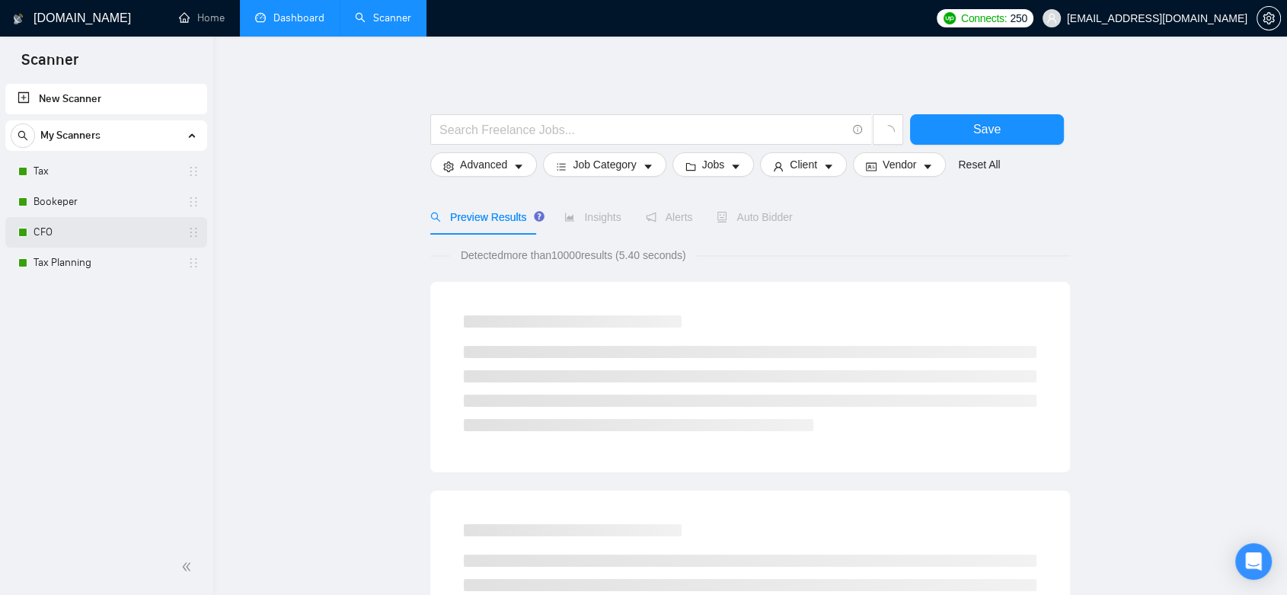
click at [112, 229] on link "CFO" at bounding box center [106, 232] width 145 height 30
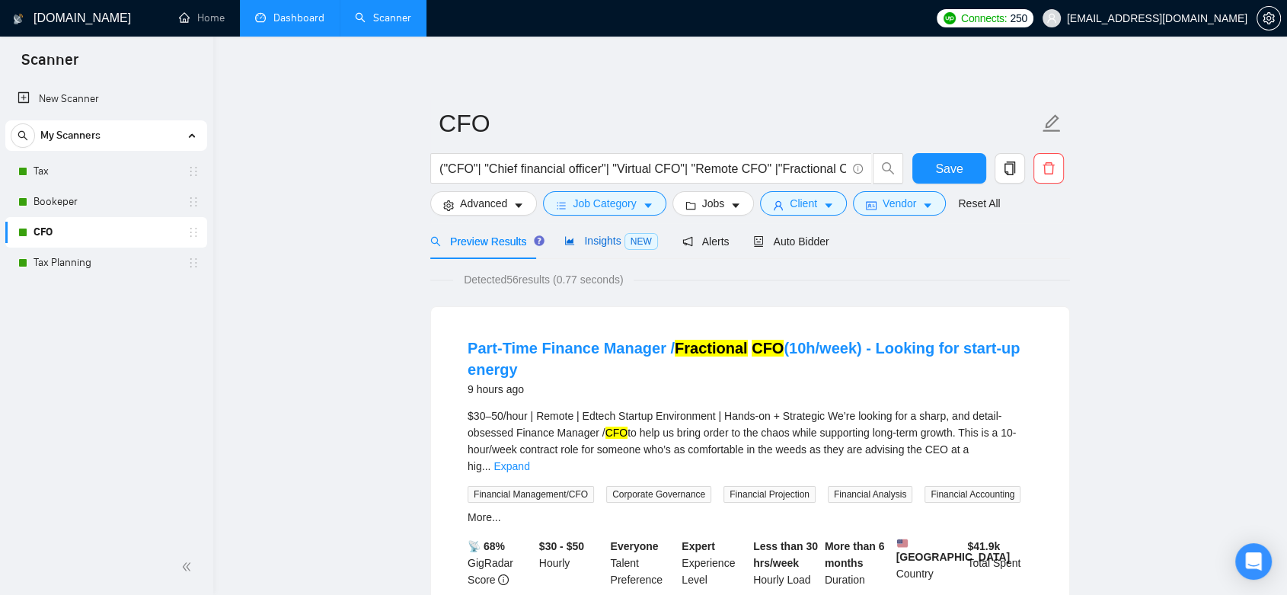
click at [602, 235] on span "Insights NEW" at bounding box center [610, 241] width 93 height 12
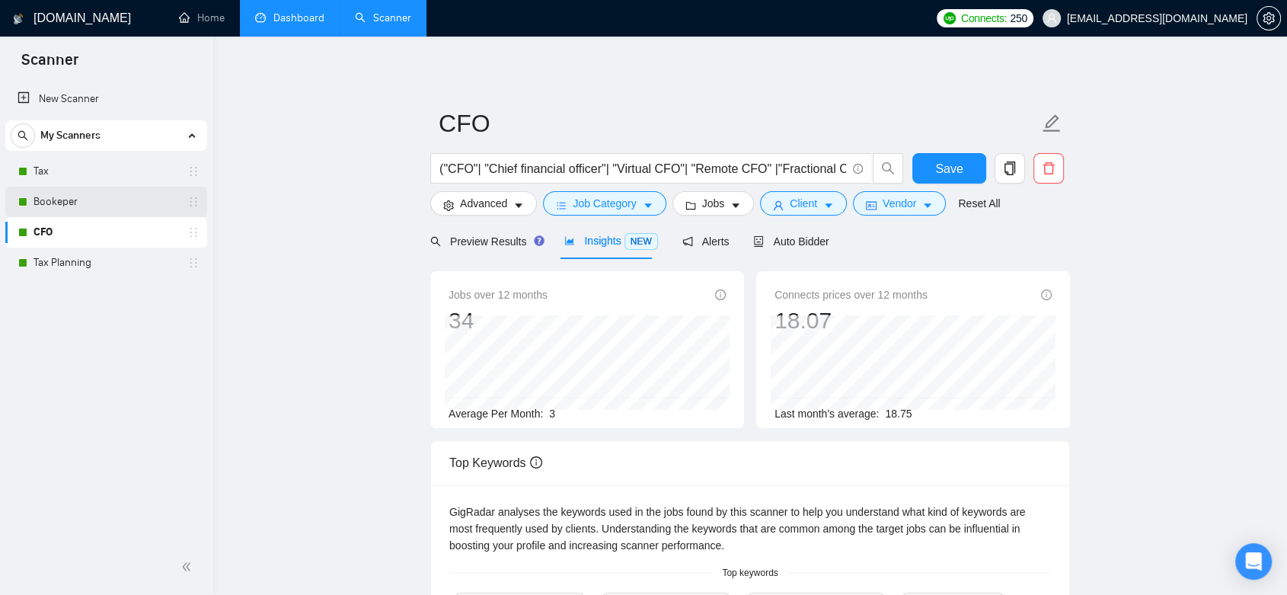
click at [123, 211] on link "Bookeper" at bounding box center [106, 202] width 145 height 30
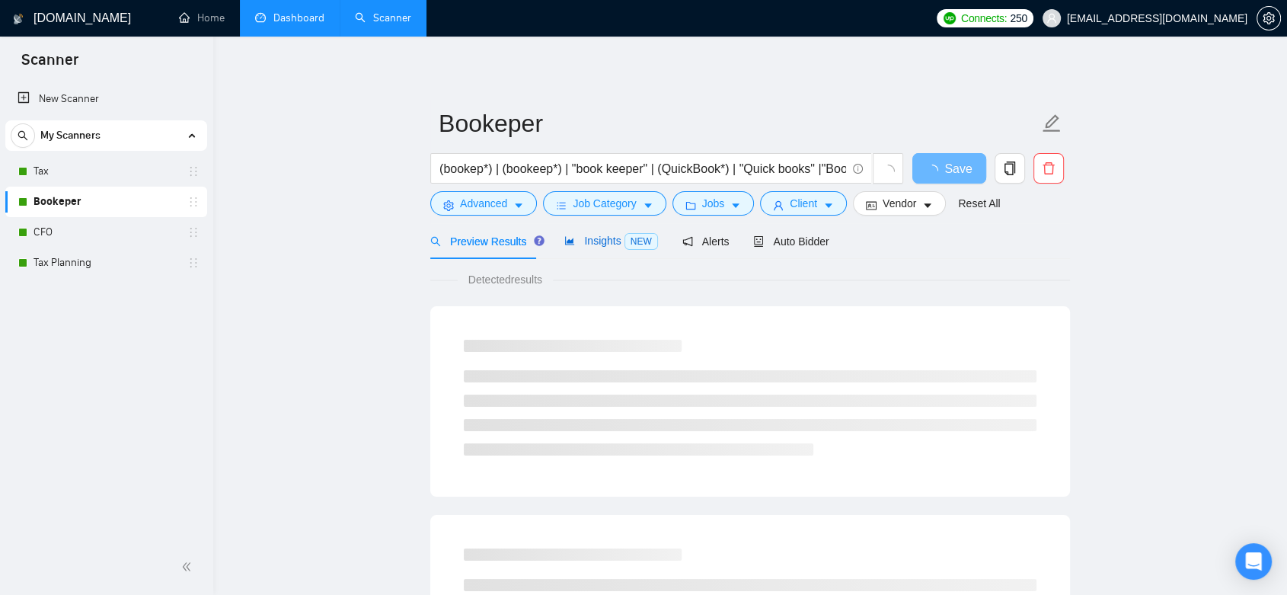
click at [591, 248] on div "Insights NEW" at bounding box center [610, 241] width 93 height 18
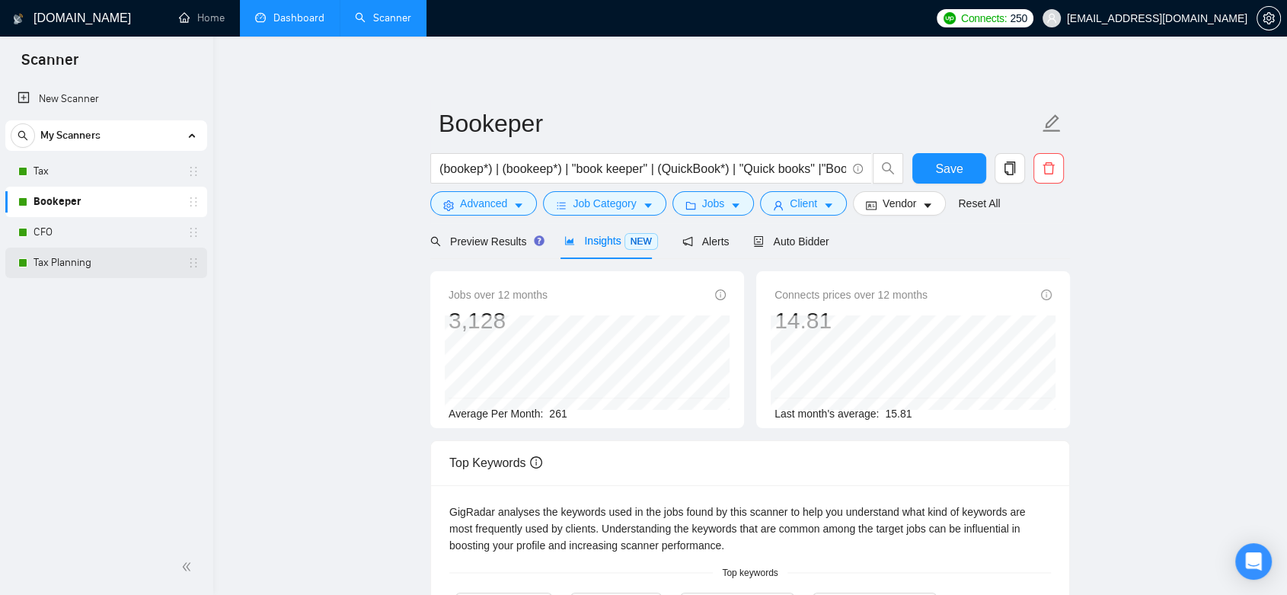
click at [143, 269] on link "Tax Planning" at bounding box center [106, 263] width 145 height 30
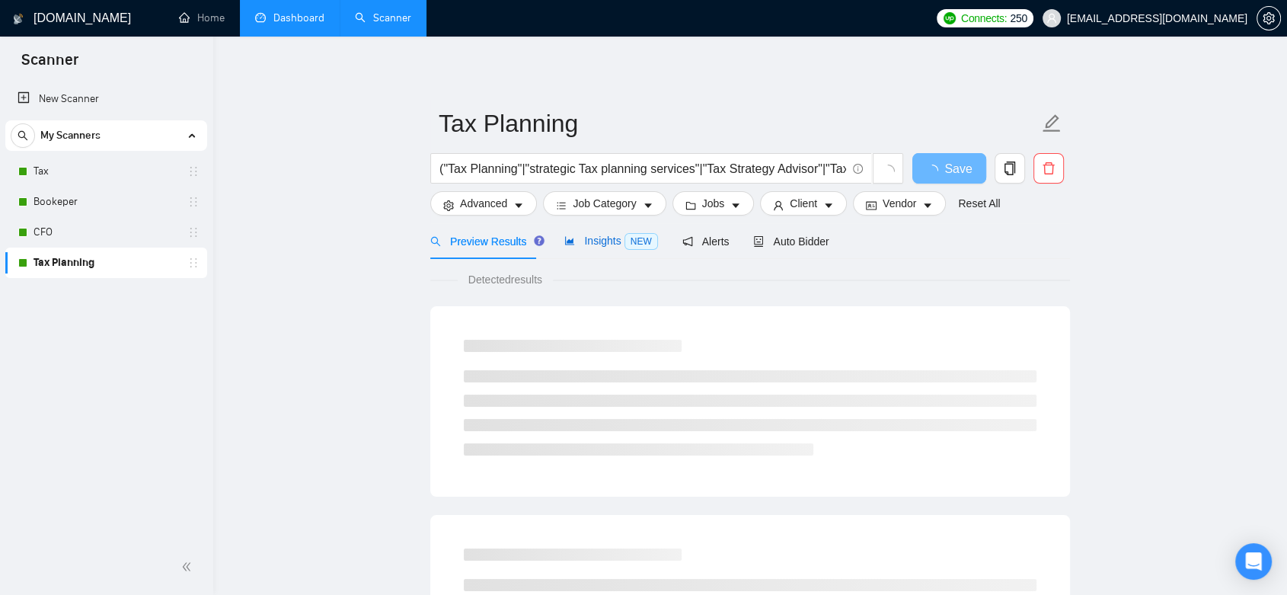
click at [610, 248] on div "Insights NEW" at bounding box center [610, 241] width 93 height 18
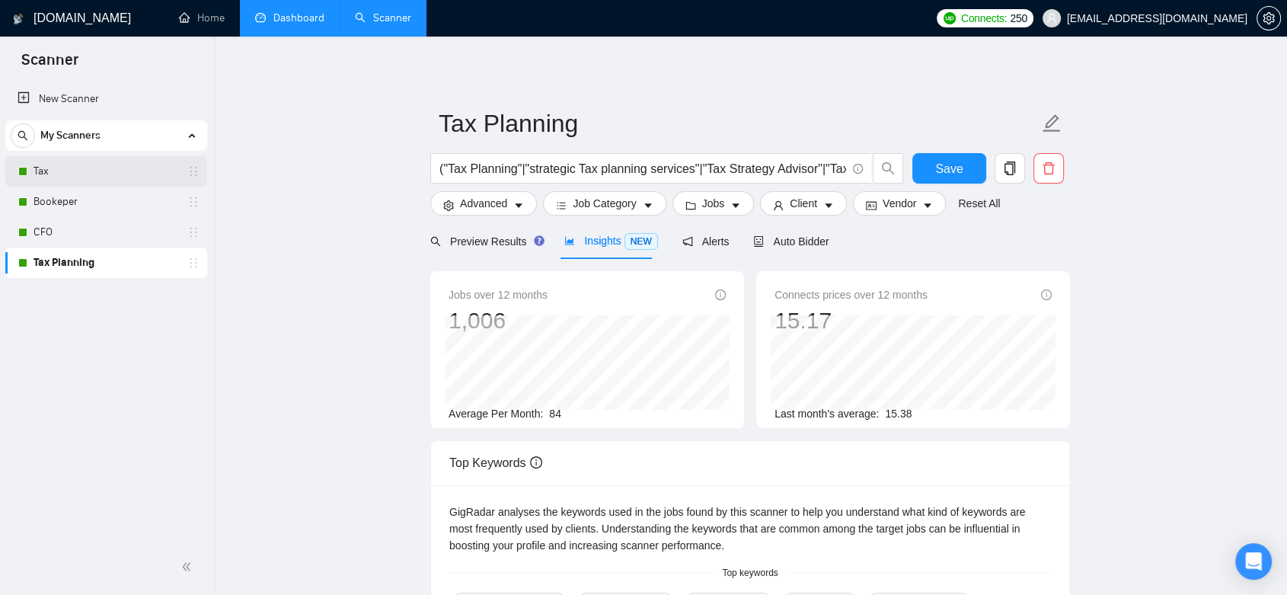
click at [110, 176] on link "Tax" at bounding box center [106, 171] width 145 height 30
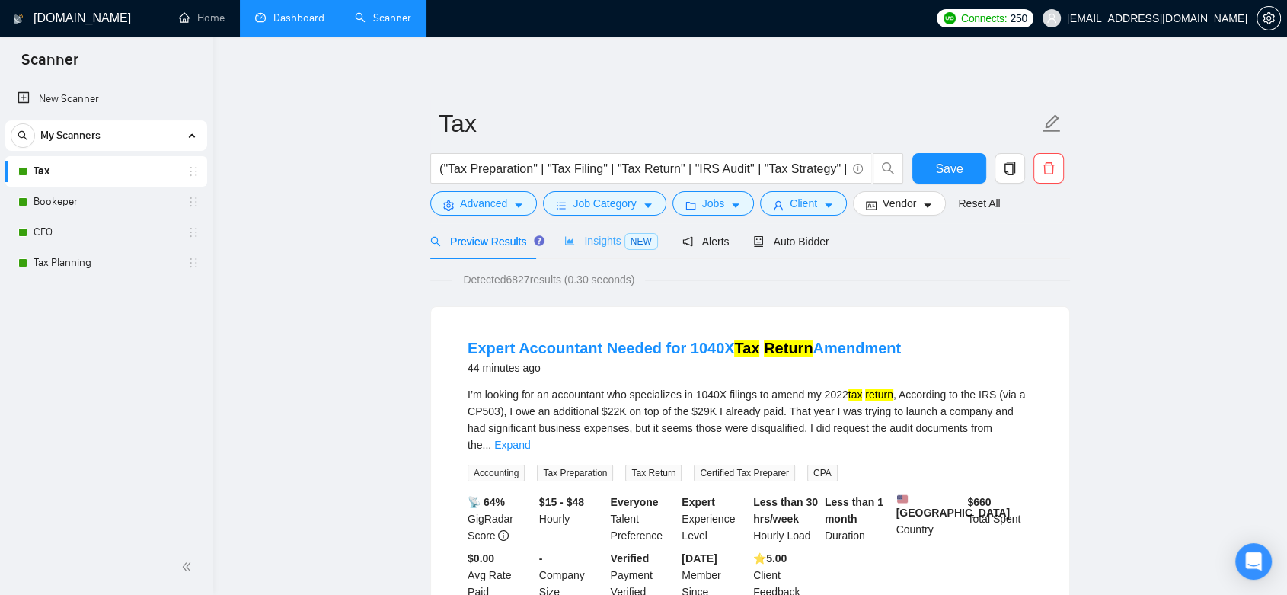
click at [603, 251] on div "Insights NEW" at bounding box center [610, 241] width 93 height 36
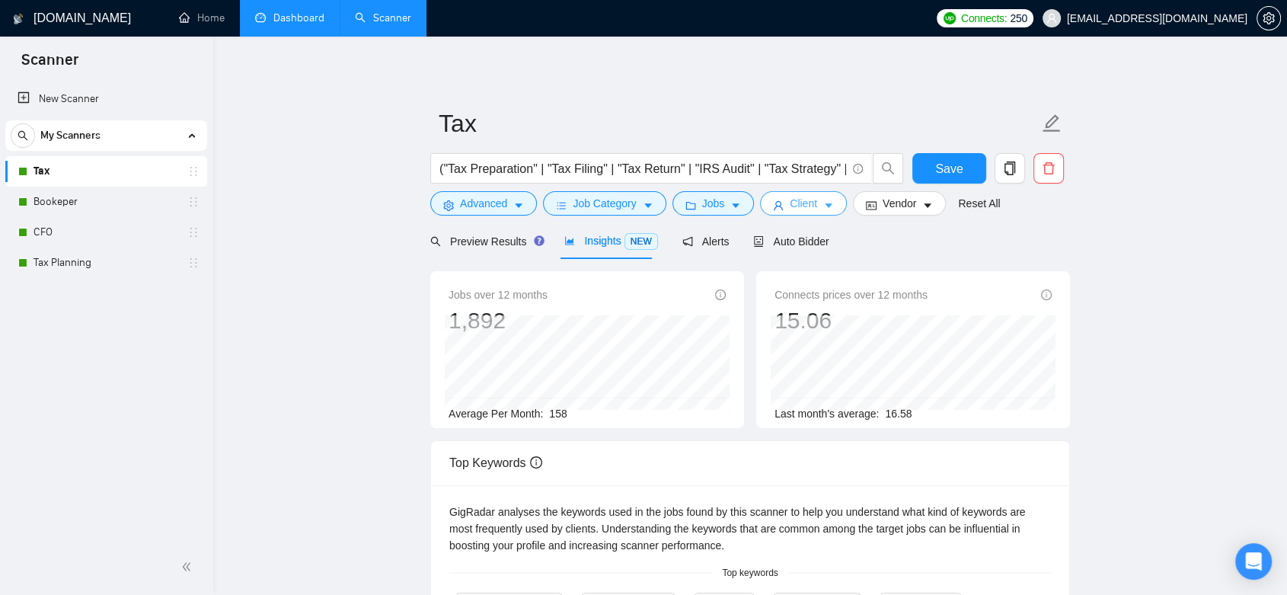
click at [804, 204] on span "Client" at bounding box center [803, 203] width 27 height 17
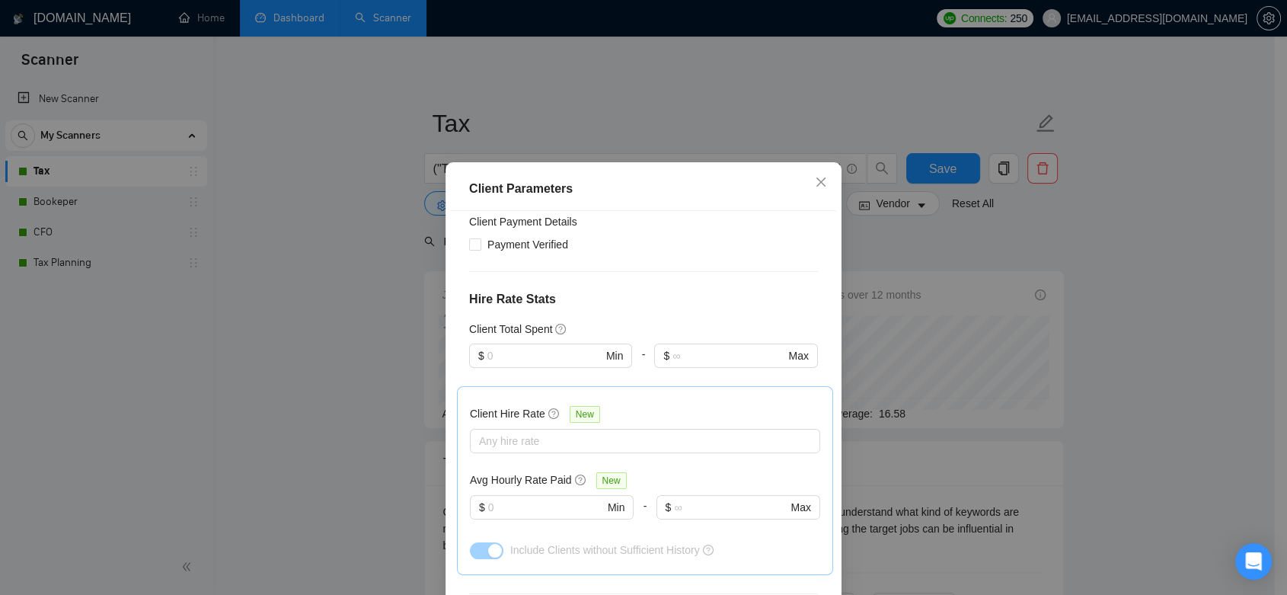
scroll to position [309, 0]
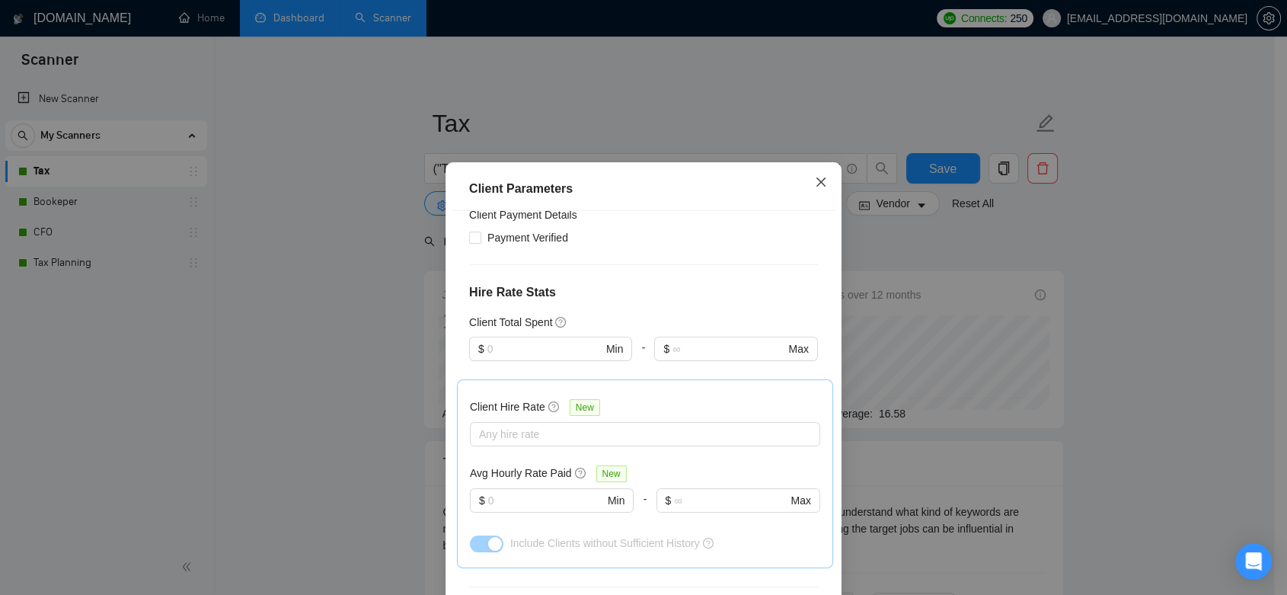
click at [817, 178] on icon "close" at bounding box center [821, 182] width 12 height 12
